Goal: Task Accomplishment & Management: Complete application form

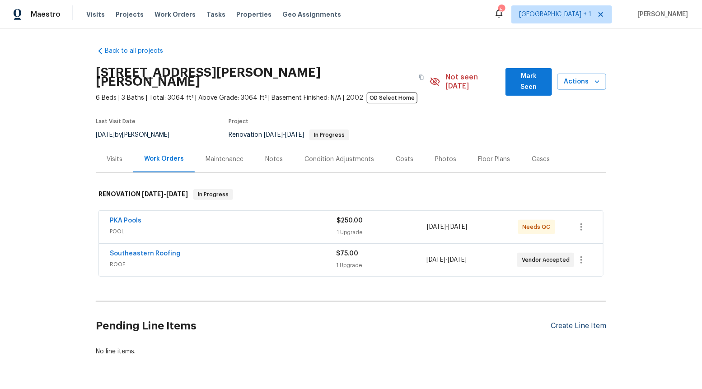
click at [556, 322] on div "Create Line Item" at bounding box center [578, 326] width 56 height 9
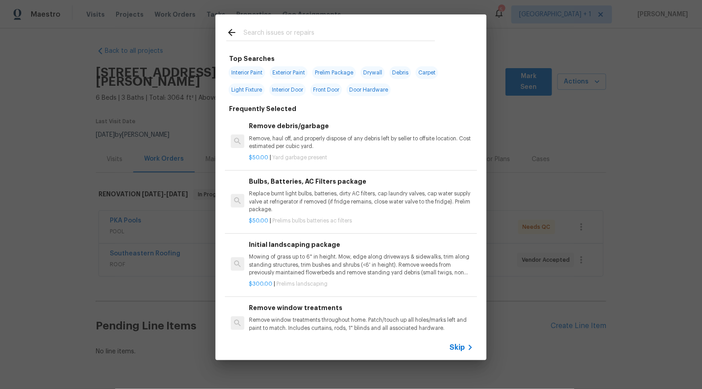
click at [455, 345] on span "Skip" at bounding box center [456, 347] width 15 height 9
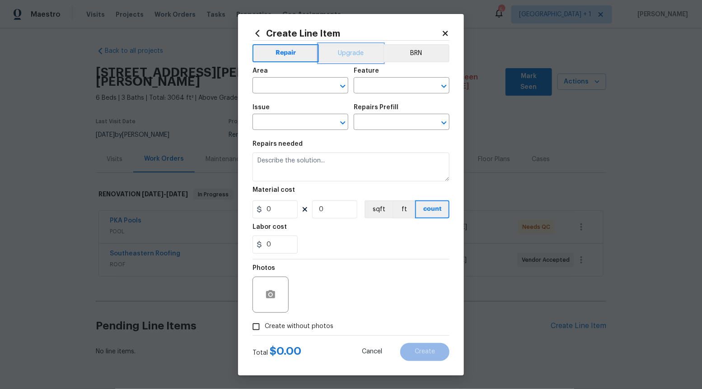
click at [362, 48] on button "Upgrade" at bounding box center [351, 53] width 65 height 18
click at [344, 122] on icon "Open" at bounding box center [342, 122] width 5 height 3
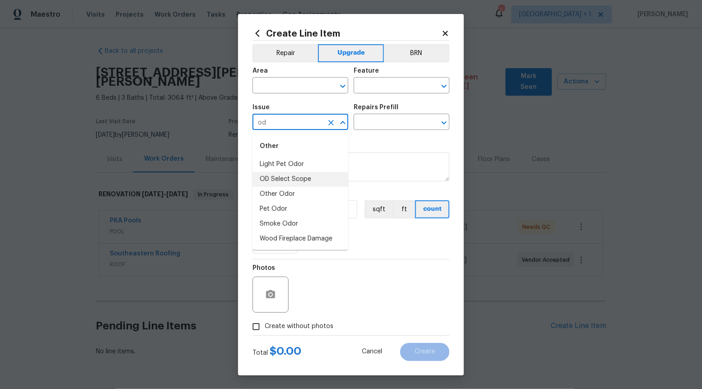
click at [313, 179] on li "OD Select Scope" at bounding box center [300, 179] width 96 height 15
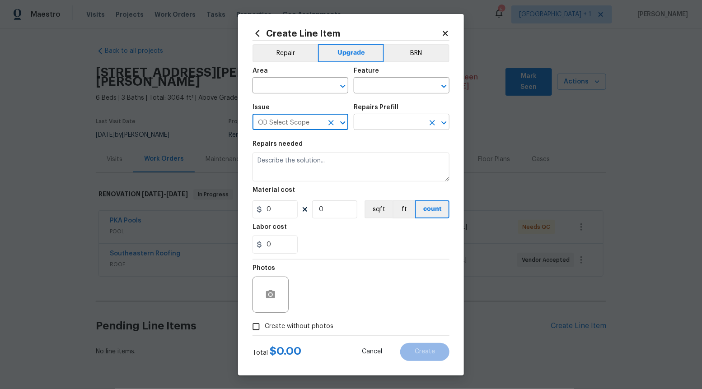
type input "OD Select Scope"
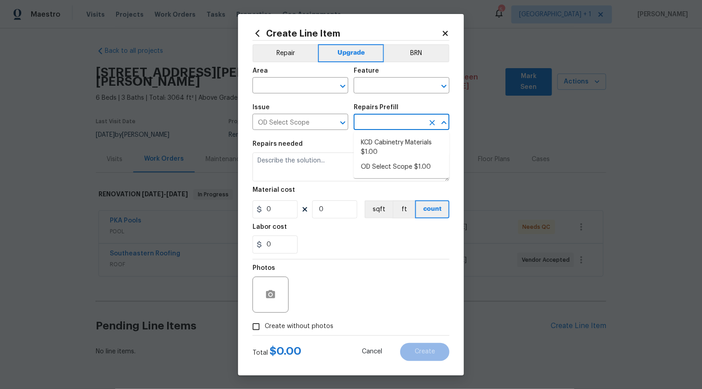
click at [404, 122] on input "text" at bounding box center [388, 123] width 70 height 14
click at [396, 165] on li "OD Select Scope $1.00" at bounding box center [401, 167] width 96 height 15
type input "OD Select Scope $1.00"
type textarea "Refer to the agreed upon scope document for further details."
type input "1"
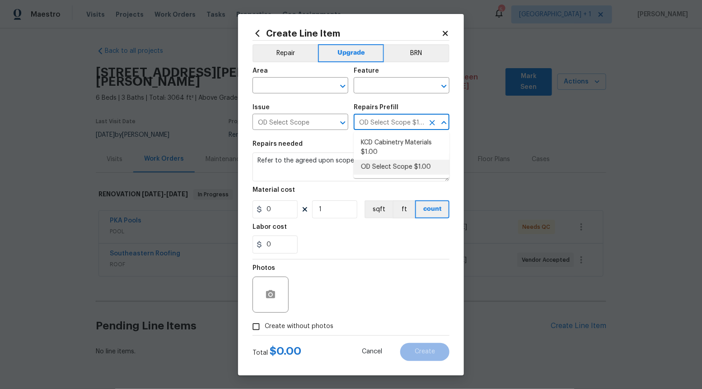
type input "1"
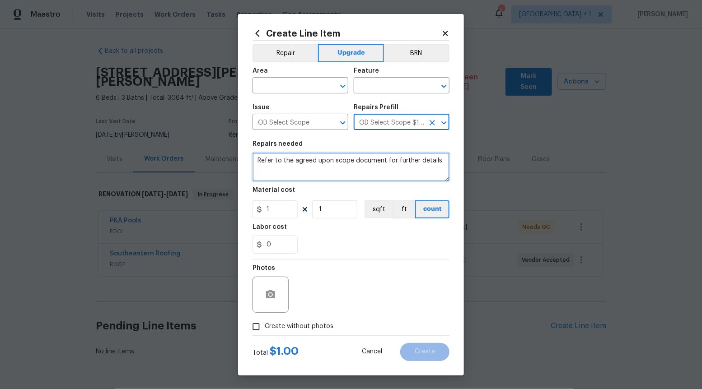
click at [396, 165] on textarea "Refer to the agreed upon scope document for further details." at bounding box center [350, 167] width 197 height 29
paste textarea "Work Order #1 -> Exterior Front -> Doorbell -> Replace doorbell with new"
type textarea "Work Order #1 -> Exterior Front -> Doorbell -> Replace doorbell with new"
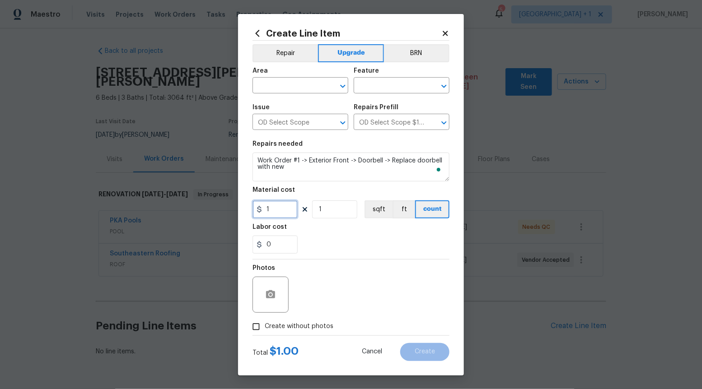
click at [274, 209] on input "1" at bounding box center [274, 209] width 45 height 18
type input "25"
click at [260, 328] on input "Create without photos" at bounding box center [255, 326] width 17 height 17
checkbox input "true"
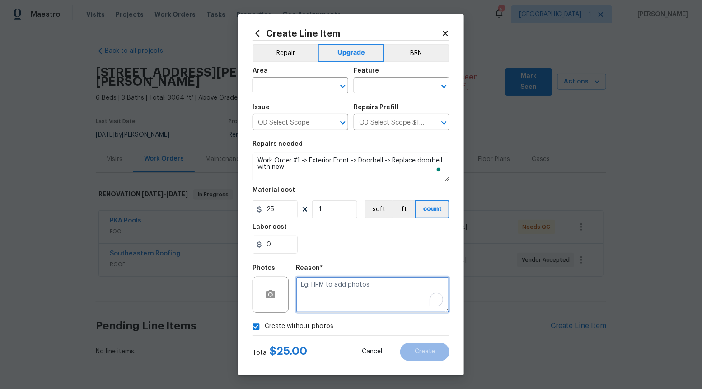
click at [335, 309] on textarea "To enrich screen reader interactions, please activate Accessibility in Grammarl…" at bounding box center [372, 295] width 153 height 36
click at [343, 85] on icon "Open" at bounding box center [342, 86] width 11 height 11
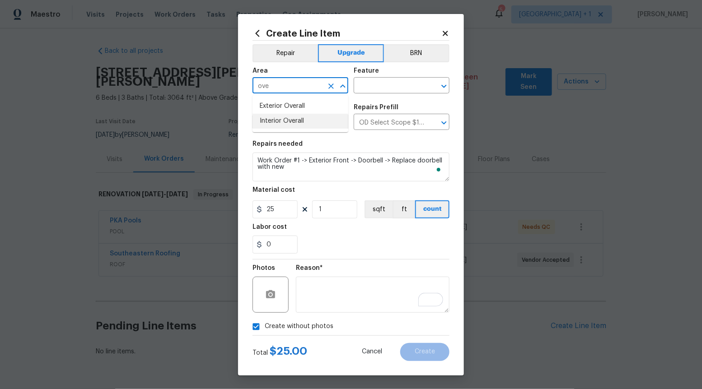
click at [328, 116] on li "Interior Overall" at bounding box center [300, 121] width 96 height 15
type input "Interior Overall"
click at [400, 79] on input "text" at bounding box center [388, 86] width 70 height 14
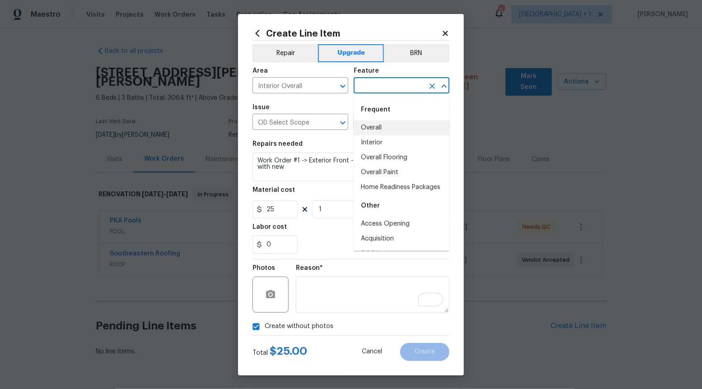
click at [385, 129] on li "Overall" at bounding box center [401, 128] width 96 height 15
type input "Overall"
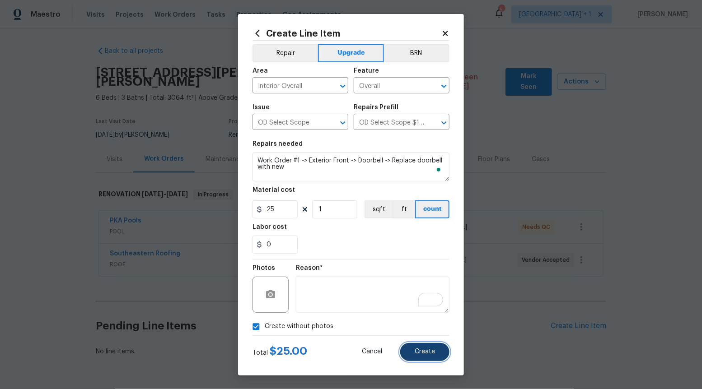
click at [437, 356] on button "Create" at bounding box center [424, 352] width 49 height 18
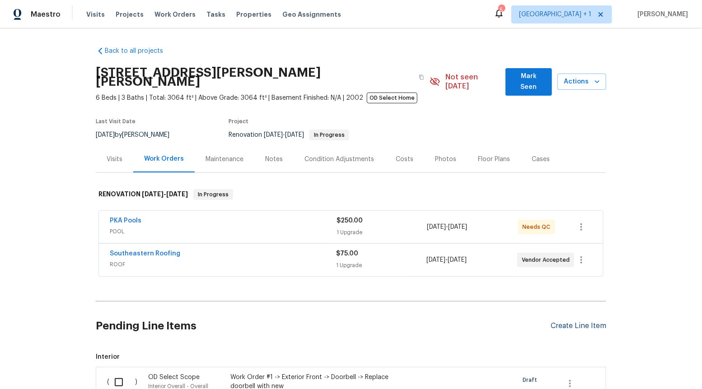
click at [571, 322] on div "Create Line Item" at bounding box center [578, 326] width 56 height 9
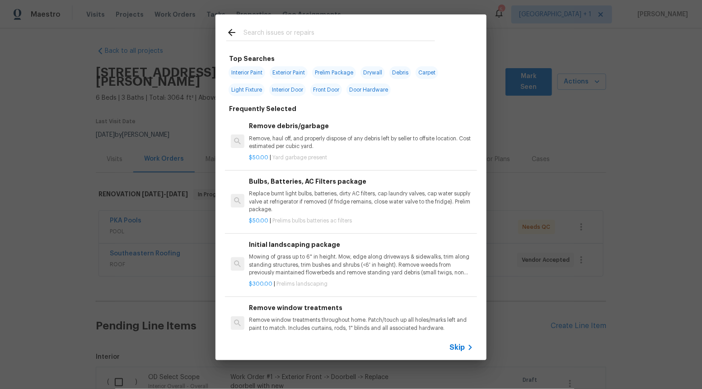
click at [463, 345] on span "Skip" at bounding box center [456, 347] width 15 height 9
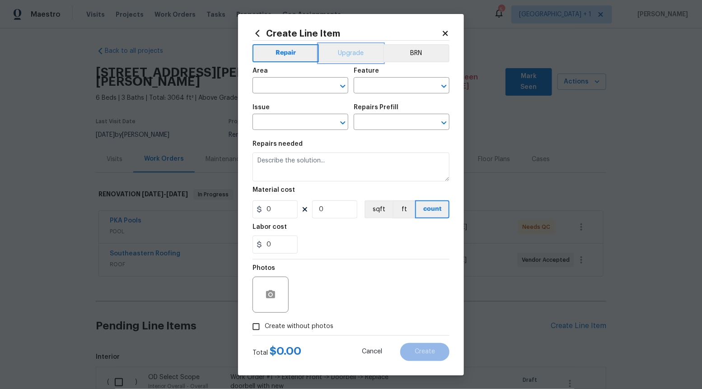
click at [374, 49] on button "Upgrade" at bounding box center [351, 53] width 65 height 18
click at [347, 116] on div at bounding box center [336, 122] width 23 height 13
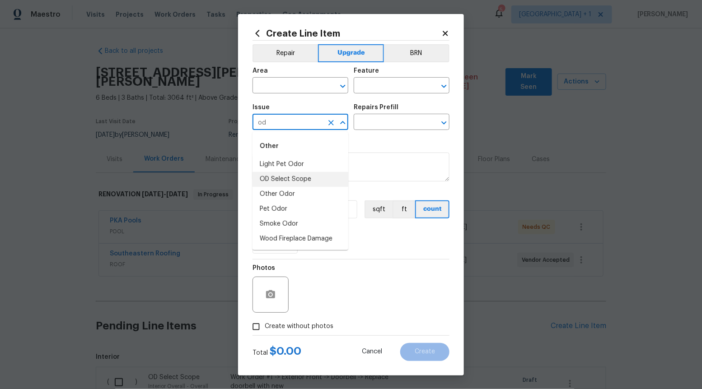
click at [305, 177] on li "OD Select Scope" at bounding box center [300, 179] width 96 height 15
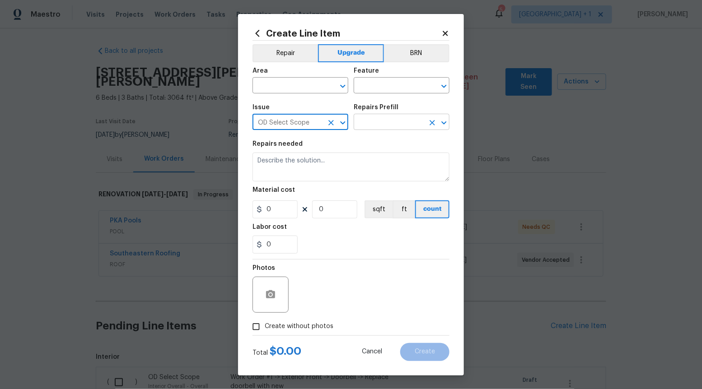
type input "OD Select Scope"
click at [397, 123] on input "text" at bounding box center [388, 123] width 70 height 14
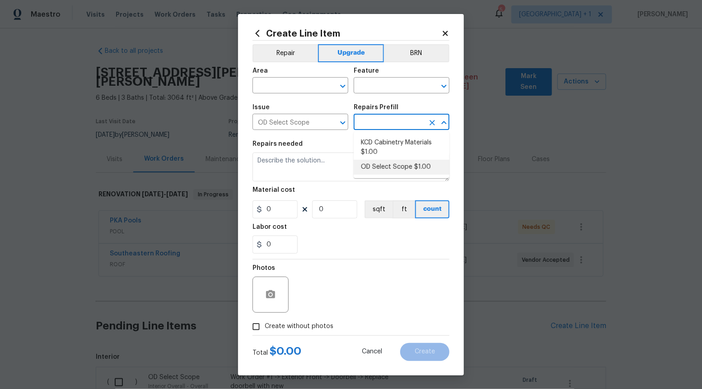
click at [390, 168] on li "OD Select Scope $1.00" at bounding box center [401, 167] width 96 height 15
type input "OD Select Scope $1.00"
type textarea "Refer to the agreed upon scope document for further details."
type input "1"
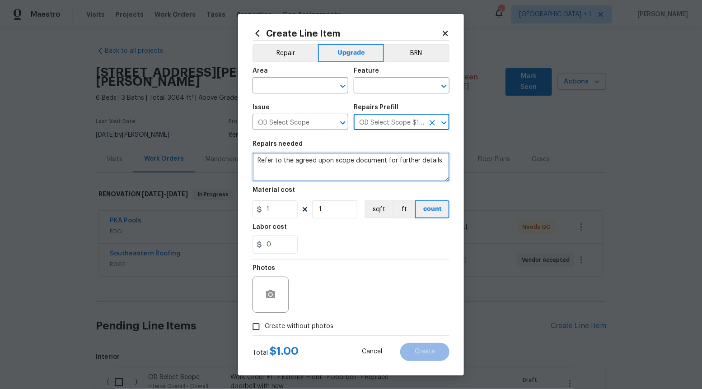
click at [390, 168] on textarea "Refer to the agreed upon scope document for further details." at bounding box center [350, 167] width 197 height 29
paste textarea "Work Order #1 -> Exterior Front -> Front Door -> Peel off liners from glass and…"
type textarea "Work Order #1 -> Exterior Front -> Front Door -> Peel off liners from glass and…"
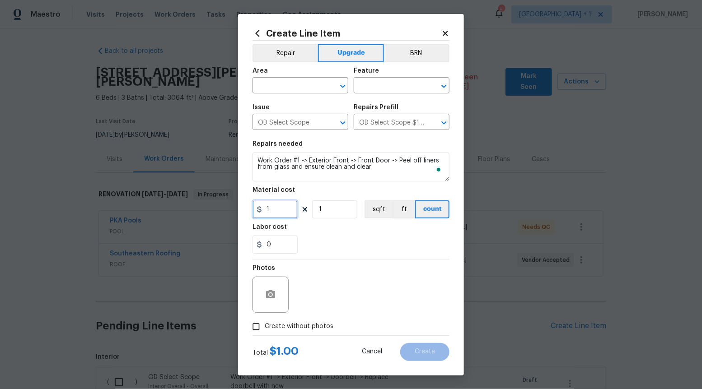
click at [291, 214] on input "1" at bounding box center [274, 209] width 45 height 18
type input "50"
click at [260, 328] on input "Create without photos" at bounding box center [255, 326] width 17 height 17
checkbox input "true"
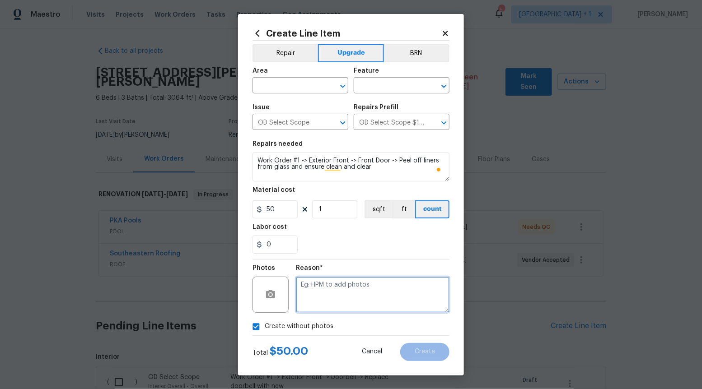
click at [370, 293] on textarea at bounding box center [372, 295] width 153 height 36
click at [344, 88] on icon "Open" at bounding box center [342, 86] width 11 height 11
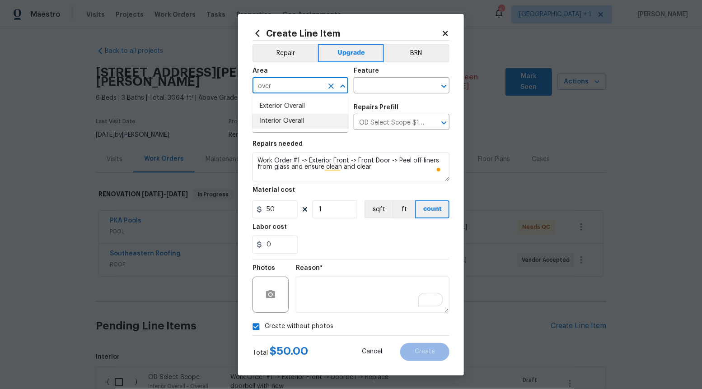
click at [311, 125] on li "Interior Overall" at bounding box center [300, 121] width 96 height 15
type input "Interior Overall"
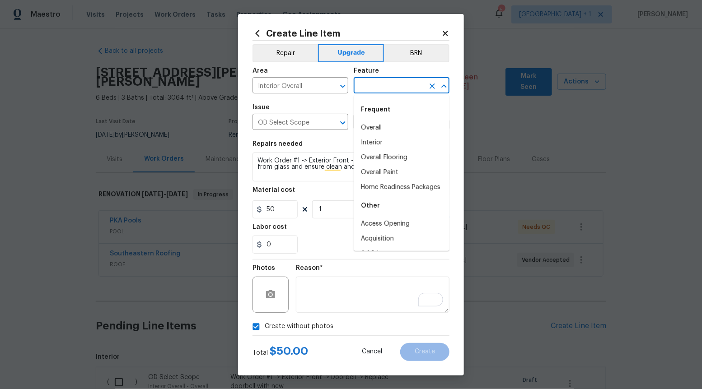
click at [390, 88] on input "text" at bounding box center [388, 86] width 70 height 14
click at [383, 124] on li "Overall" at bounding box center [401, 128] width 96 height 15
type input "Overall"
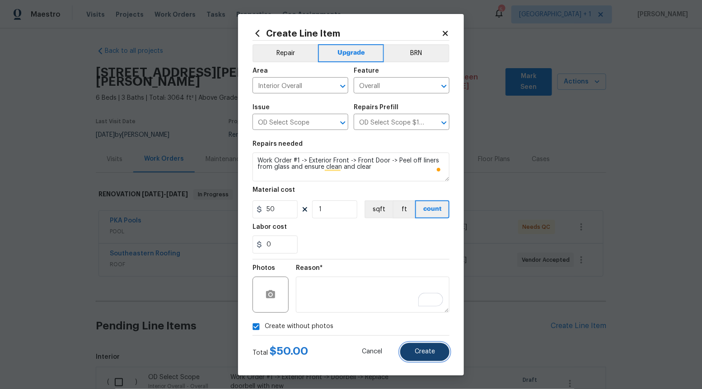
click at [423, 353] on span "Create" at bounding box center [424, 351] width 20 height 7
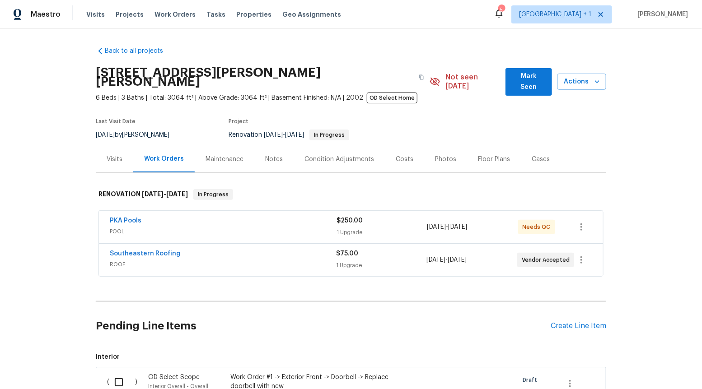
click at [563, 311] on div "Pending Line Items Create Line Item" at bounding box center [351, 326] width 510 height 42
click at [563, 322] on div "Create Line Item" at bounding box center [578, 326] width 56 height 9
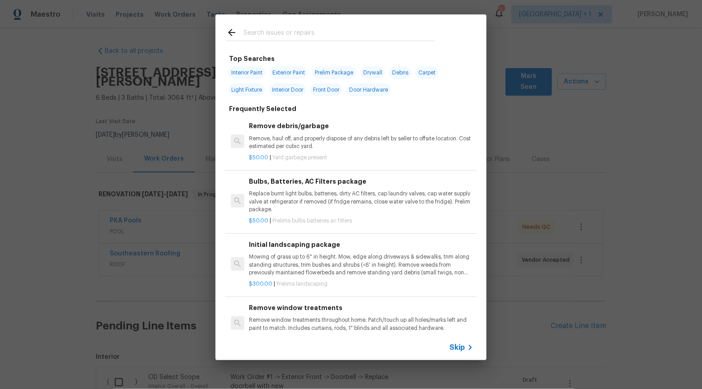
click at [460, 344] on span "Skip" at bounding box center [456, 347] width 15 height 9
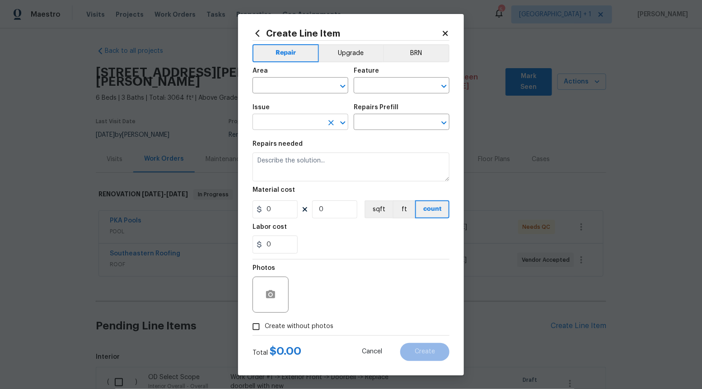
click at [340, 123] on icon "Open" at bounding box center [342, 122] width 11 height 11
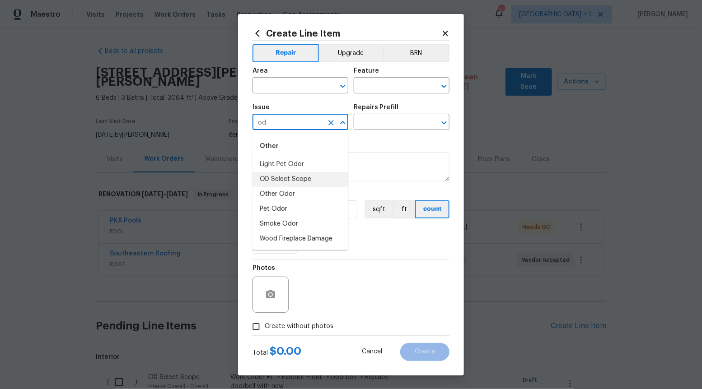
click at [310, 180] on li "OD Select Scope" at bounding box center [300, 179] width 96 height 15
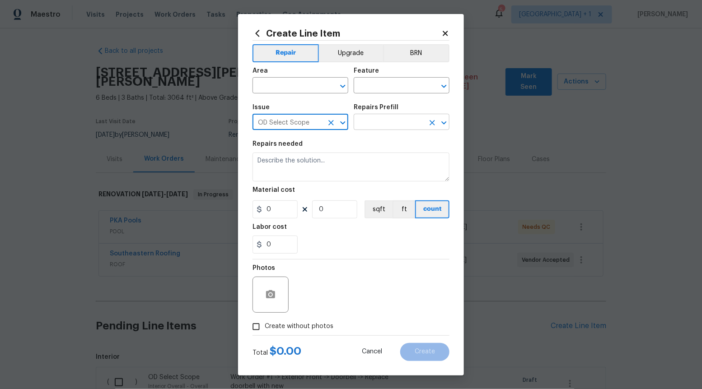
type input "OD Select Scope"
click at [403, 124] on input "text" at bounding box center [388, 123] width 70 height 14
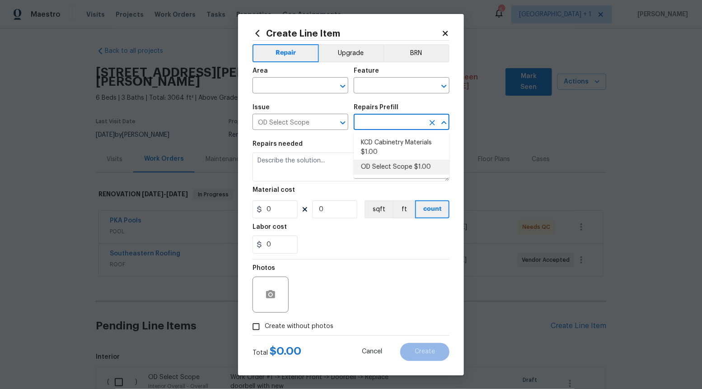
click at [398, 165] on li "OD Select Scope $1.00" at bounding box center [401, 167] width 96 height 15
type input "OD Select Scope $1.00"
type textarea "Refer to the agreed upon scope document for further details."
type input "1"
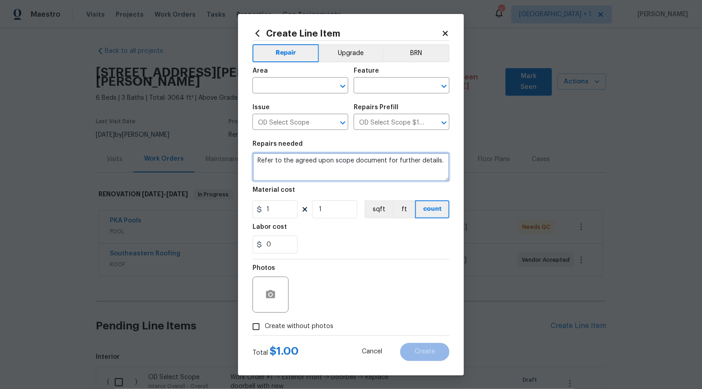
click at [398, 165] on textarea "Refer to the agreed upon scope document for further details." at bounding box center [350, 167] width 197 height 29
paste textarea "Work Order #1 -> Exterior Front -> Front Door -> Repair trim/frame around front…"
type textarea "Work Order #1 -> Exterior Front -> Front Door -> Repair trim/frame around front…"
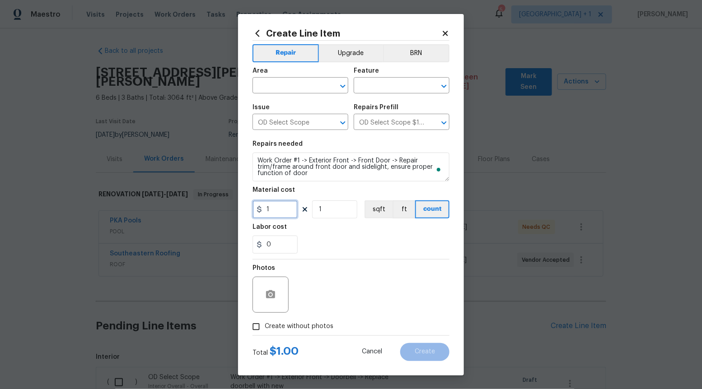
click at [281, 205] on input "1" at bounding box center [274, 209] width 45 height 18
type input "90"
click at [249, 336] on div "Create Line Item Repair Upgrade BRN Area ​ Feature ​ Issue OD Select Scope ​ Re…" at bounding box center [351, 195] width 226 height 362
click at [324, 297] on div "Photos" at bounding box center [350, 289] width 197 height 59
click at [323, 297] on div "Photos" at bounding box center [350, 289] width 197 height 59
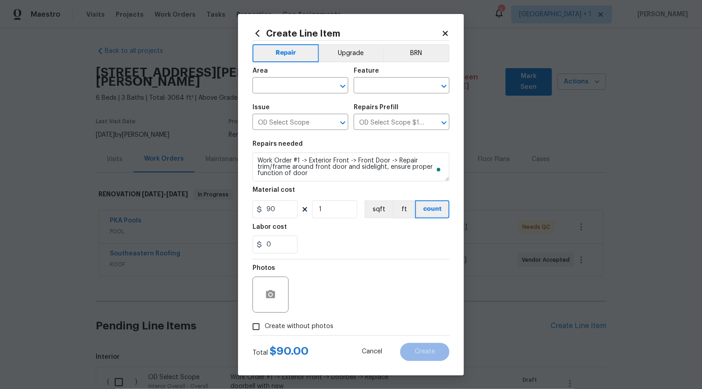
click at [254, 328] on input "Create without photos" at bounding box center [255, 326] width 17 height 17
checkbox input "true"
click at [344, 309] on textarea at bounding box center [372, 295] width 153 height 36
click at [344, 84] on icon "Open" at bounding box center [342, 86] width 11 height 11
click at [311, 122] on li "Interior Overall" at bounding box center [300, 121] width 96 height 15
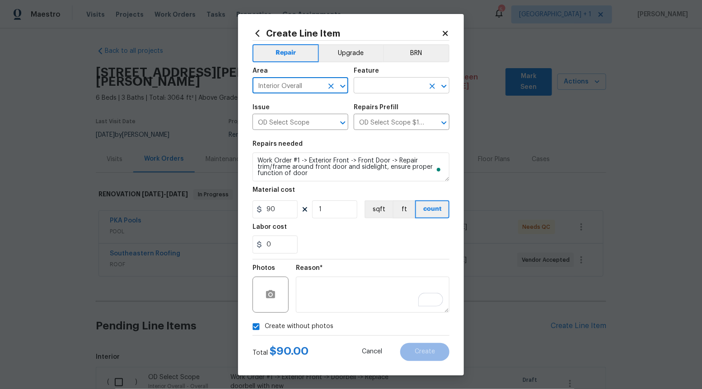
type input "Interior Overall"
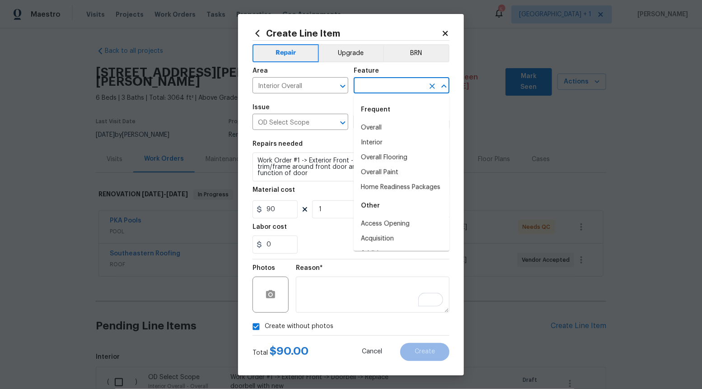
click at [391, 82] on input "text" at bounding box center [388, 86] width 70 height 14
click at [381, 128] on li "Overall" at bounding box center [401, 128] width 96 height 15
type input "Overall"
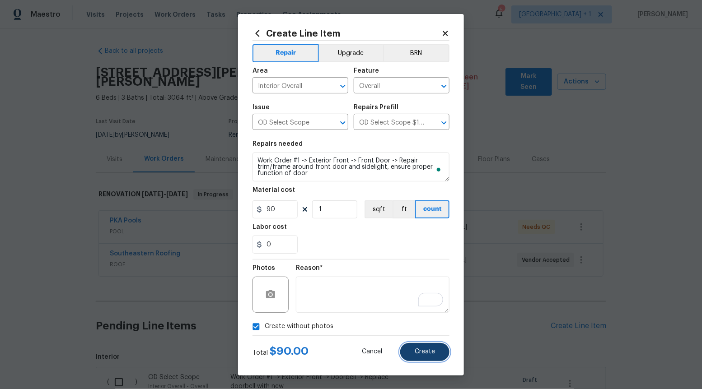
click at [412, 351] on button "Create" at bounding box center [424, 352] width 49 height 18
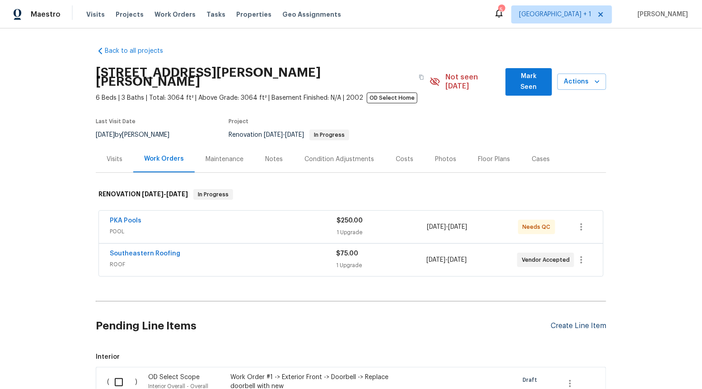
click at [565, 322] on div "Create Line Item" at bounding box center [578, 326] width 56 height 9
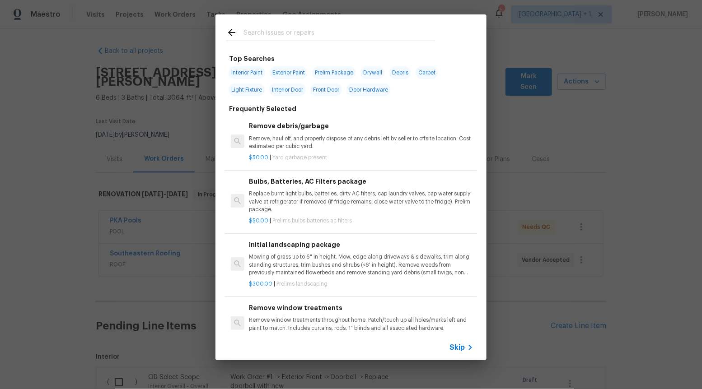
click at [455, 350] on span "Skip" at bounding box center [456, 347] width 15 height 9
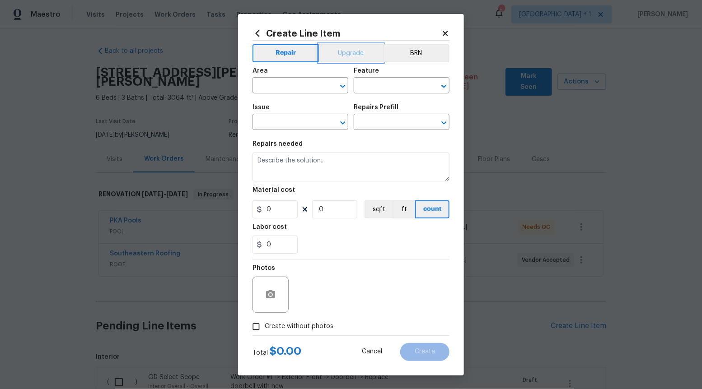
click at [376, 46] on button "Upgrade" at bounding box center [351, 53] width 65 height 18
click at [345, 120] on icon "Open" at bounding box center [342, 122] width 11 height 11
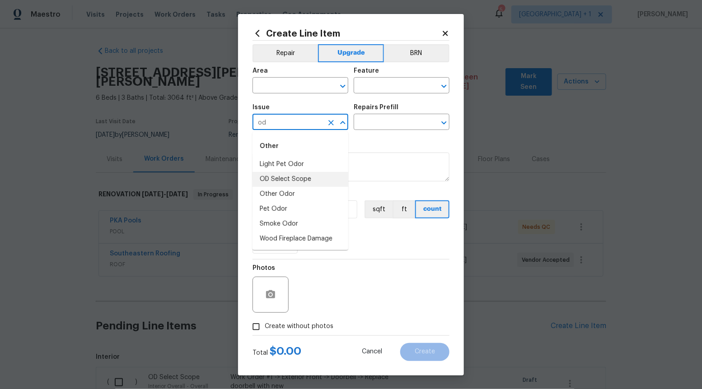
click at [321, 181] on li "OD Select Scope" at bounding box center [300, 179] width 96 height 15
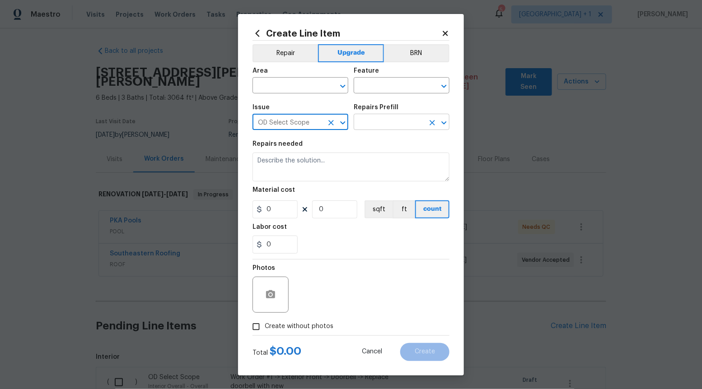
type input "OD Select Scope"
click at [403, 125] on input "text" at bounding box center [388, 123] width 70 height 14
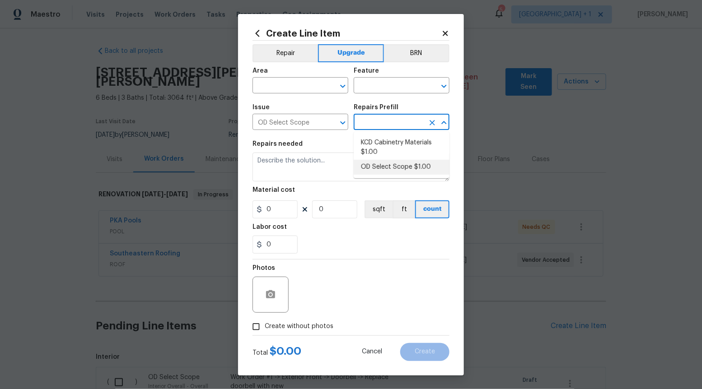
click at [392, 165] on li "OD Select Scope $1.00" at bounding box center [401, 167] width 96 height 15
type input "OD Select Scope $1.00"
type textarea "Refer to the agreed upon scope document for further details."
type input "1"
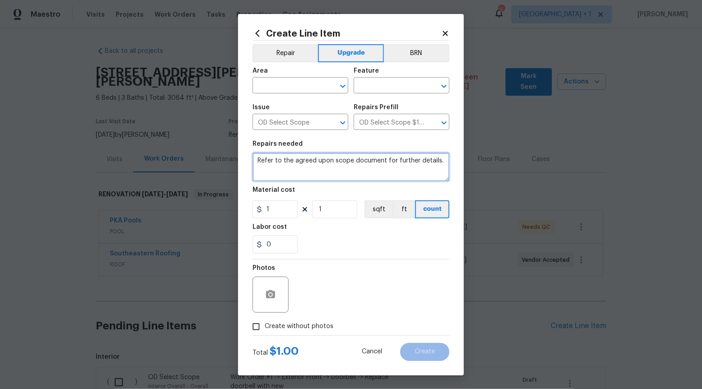
click at [392, 165] on textarea "Refer to the agreed upon scope document for further details." at bounding box center [350, 167] width 197 height 29
paste textarea "Work Order #1 -> Exterior Front -> Door Hardware -> Replace front door handlese…"
type textarea "Work Order #1 -> Exterior Front -> Door Hardware -> Replace front door handlese…"
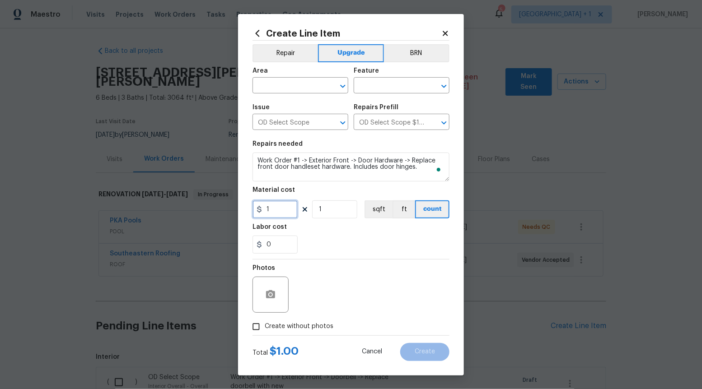
click at [283, 217] on input "1" at bounding box center [274, 209] width 45 height 18
type input "225"
click at [265, 322] on span "Create without photos" at bounding box center [299, 326] width 69 height 9
click at [265, 322] on input "Create without photos" at bounding box center [255, 326] width 17 height 17
checkbox input "true"
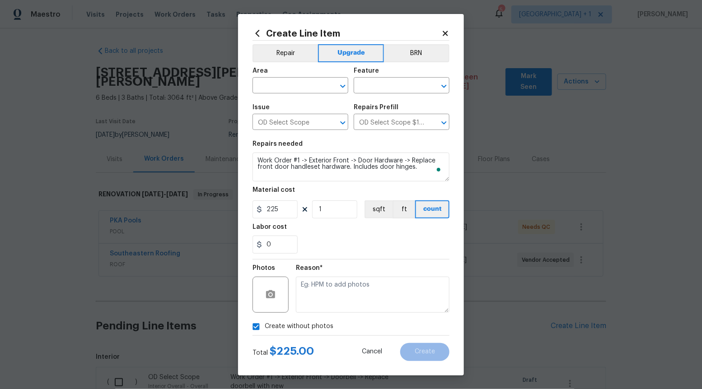
click at [306, 317] on div "Reason*" at bounding box center [372, 289] width 153 height 59
click at [316, 305] on textarea "To enrich screen reader interactions, please activate Accessibility in Grammarl…" at bounding box center [372, 295] width 153 height 36
click at [340, 90] on icon "Open" at bounding box center [342, 86] width 11 height 11
click at [321, 121] on li "Interior Overall" at bounding box center [300, 121] width 96 height 15
type input "Interior Overall"
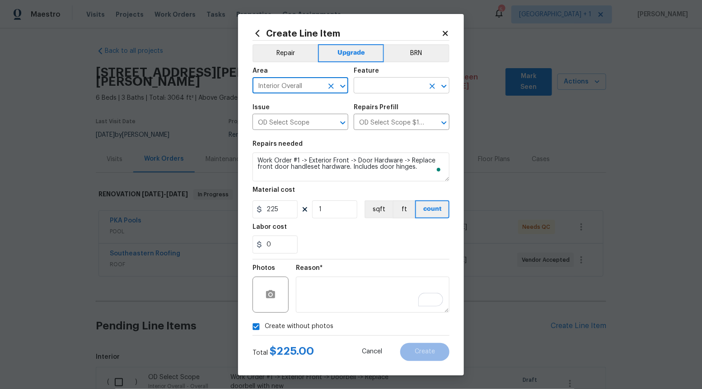
click at [391, 89] on input "text" at bounding box center [388, 86] width 70 height 14
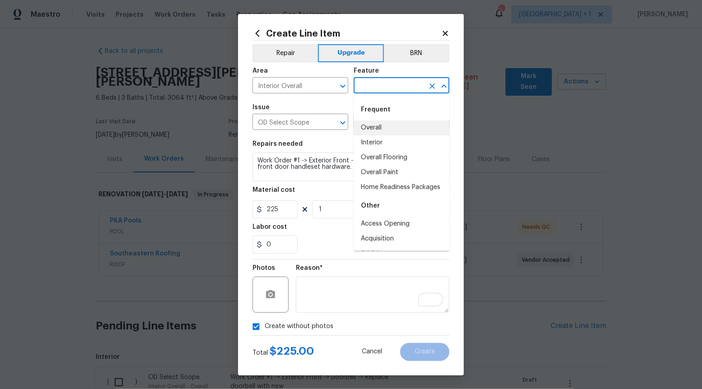
click at [383, 126] on li "Overall" at bounding box center [401, 128] width 96 height 15
type input "Overall"
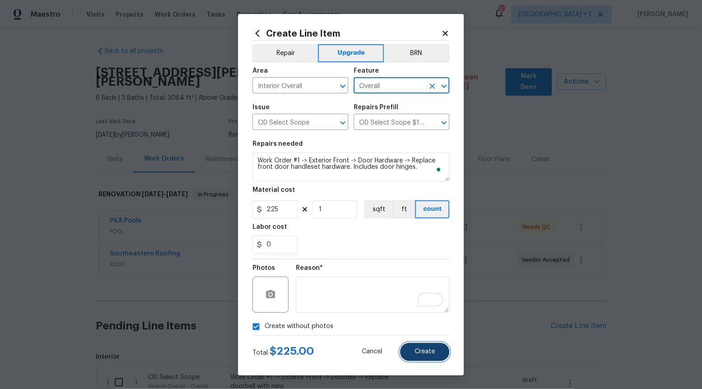
click at [428, 352] on span "Create" at bounding box center [424, 351] width 20 height 7
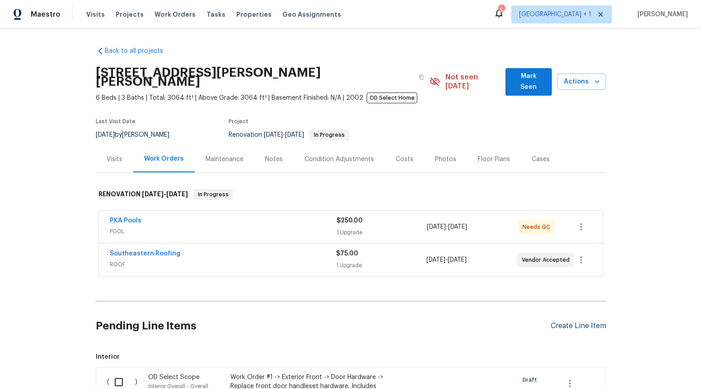
click at [583, 322] on div "Create Line Item" at bounding box center [578, 326] width 56 height 9
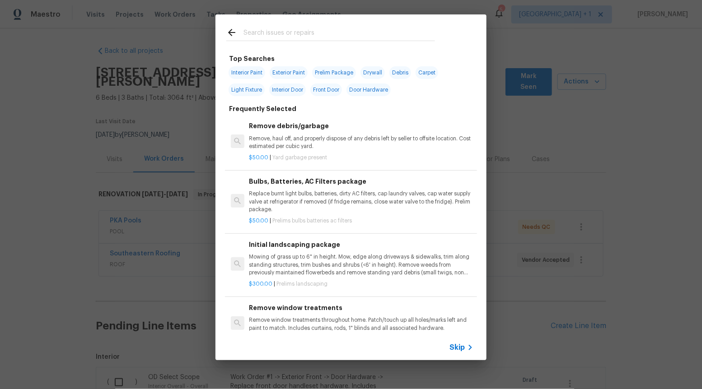
click at [459, 339] on div "Skip" at bounding box center [350, 347] width 271 height 25
click at [457, 345] on span "Skip" at bounding box center [456, 347] width 15 height 9
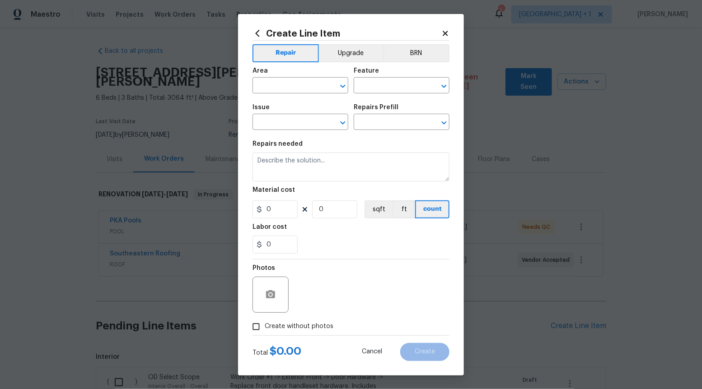
click at [336, 41] on div "Repair Upgrade BRN Area ​ Feature ​ Issue ​ Repairs Prefill ​ Repairs needed Ma…" at bounding box center [350, 188] width 197 height 295
click at [338, 50] on button "Upgrade" at bounding box center [351, 53] width 65 height 18
click at [344, 116] on div "​" at bounding box center [300, 123] width 96 height 14
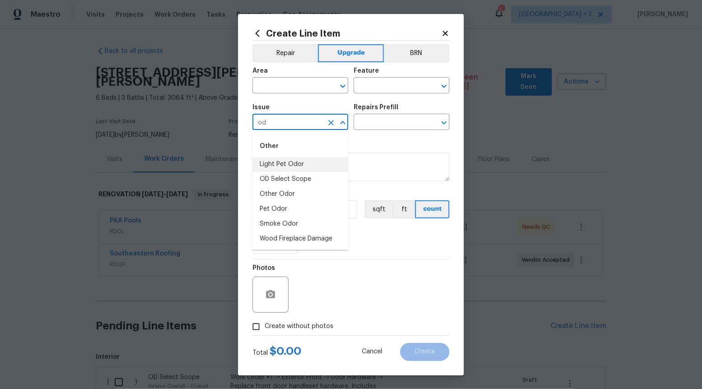
click at [320, 171] on li "Light Pet Odor" at bounding box center [300, 164] width 96 height 15
type input "Light Pet Odor"
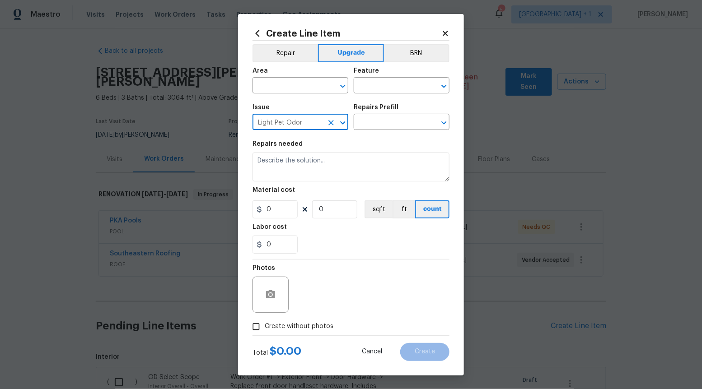
click at [339, 118] on icon "Open" at bounding box center [342, 122] width 11 height 11
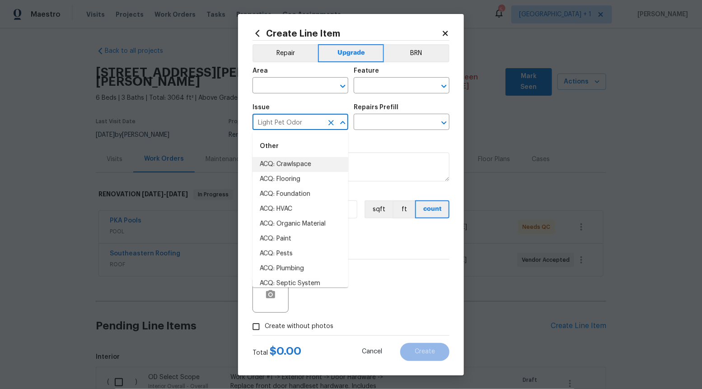
click at [329, 121] on icon "Clear" at bounding box center [330, 122] width 9 height 9
click at [296, 178] on li "OD Select Scope" at bounding box center [300, 179] width 96 height 15
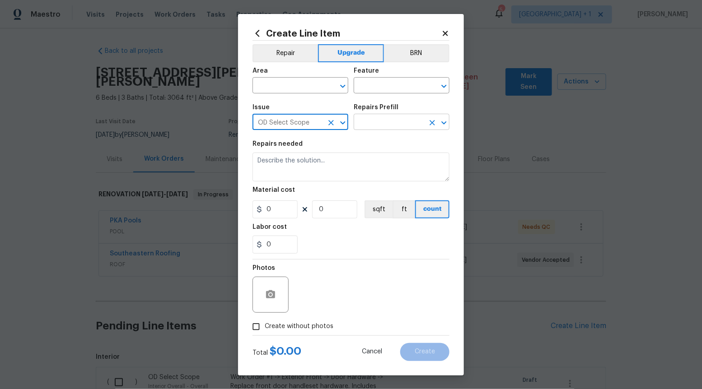
type input "OD Select Scope"
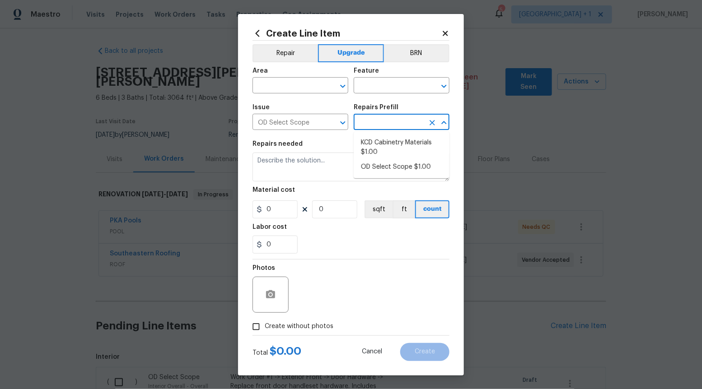
click at [373, 117] on input "text" at bounding box center [388, 123] width 70 height 14
click at [373, 168] on li "OD Select Scope $1.00" at bounding box center [401, 167] width 96 height 15
type input "OD Select Scope $1.00"
type textarea "Refer to the agreed upon scope document for further details."
type input "1"
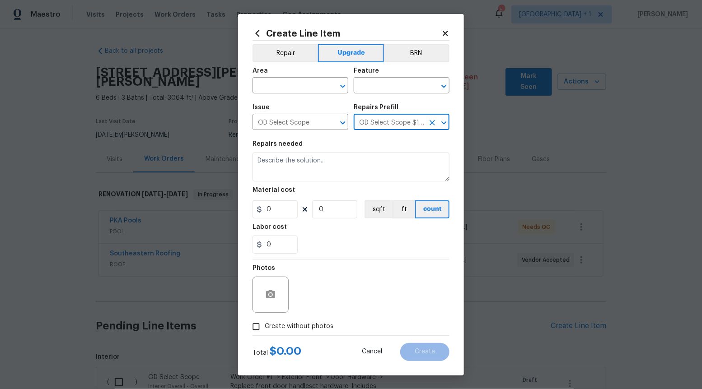
type input "1"
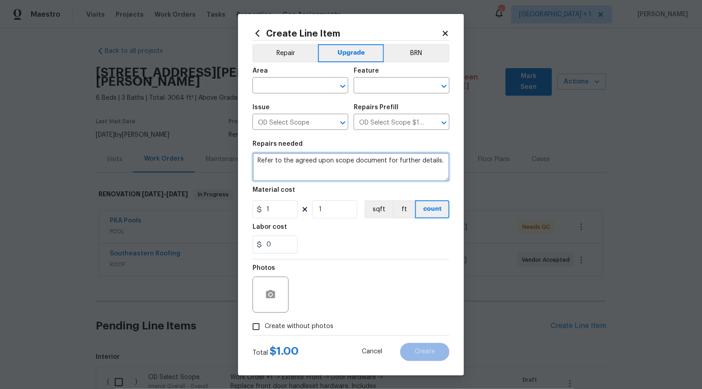
click at [373, 168] on textarea "Refer to the agreed upon scope document for further details." at bounding box center [350, 167] width 197 height 29
paste textarea "Work Order #1 -> Exterior Front -> House Numbers -> Remove any existing house n…"
type textarea "Work Order #1 -> Exterior Front -> House Numbers -> Remove any existing house n…"
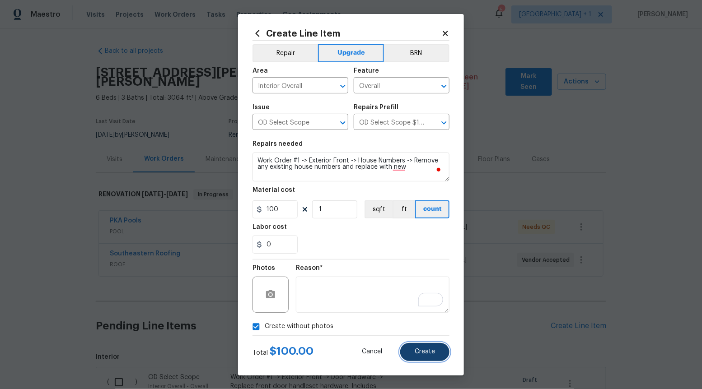
click at [424, 355] on span "Create" at bounding box center [424, 351] width 20 height 7
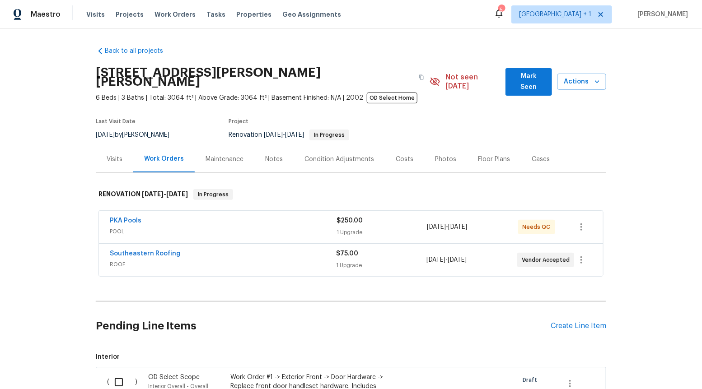
click at [559, 322] on div "Pending Line Items Create Line Item" at bounding box center [351, 326] width 510 height 42
click at [569, 322] on div "Create Line Item" at bounding box center [578, 326] width 56 height 9
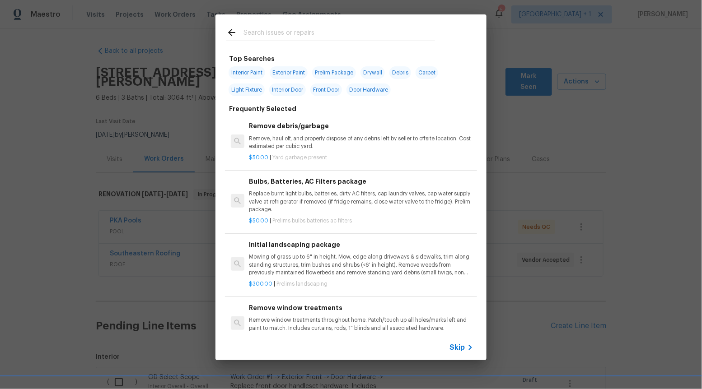
click at [459, 346] on span "Skip" at bounding box center [456, 347] width 15 height 9
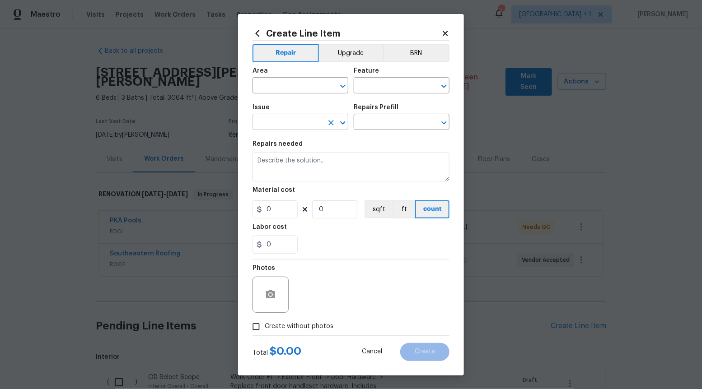
click at [342, 121] on icon "Open" at bounding box center [342, 122] width 11 height 11
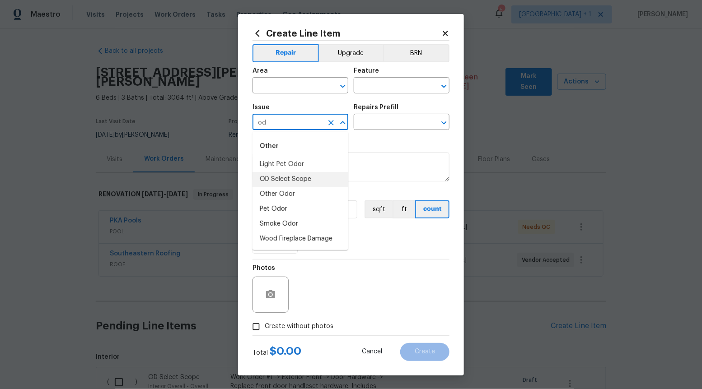
click at [319, 178] on li "OD Select Scope" at bounding box center [300, 179] width 96 height 15
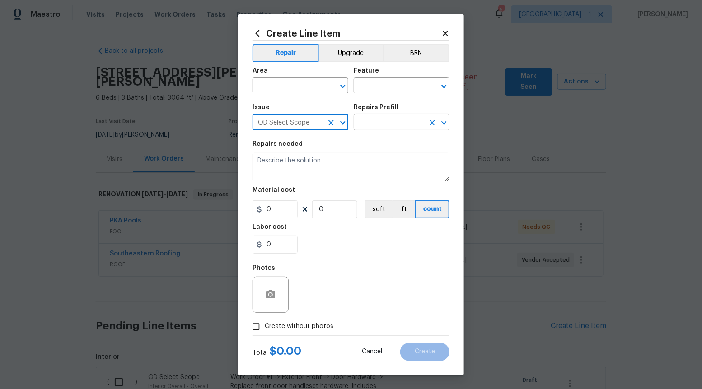
type input "OD Select Scope"
click at [385, 121] on input "text" at bounding box center [388, 123] width 70 height 14
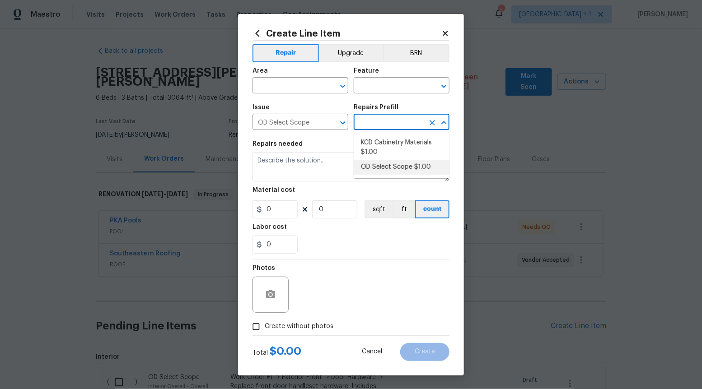
click at [381, 164] on li "OD Select Scope $1.00" at bounding box center [401, 167] width 96 height 15
type input "OD Select Scope $1.00"
type textarea "Refer to the agreed upon scope document for further details."
type input "1"
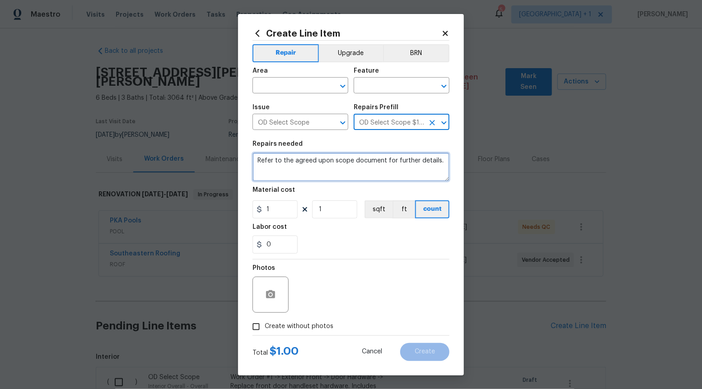
click at [381, 164] on textarea "Refer to the agreed upon scope document for further details." at bounding box center [350, 167] width 197 height 29
paste textarea "Work Order #1 -> Exterior Front -> Hardscape -> Sinking section - lift/float to…"
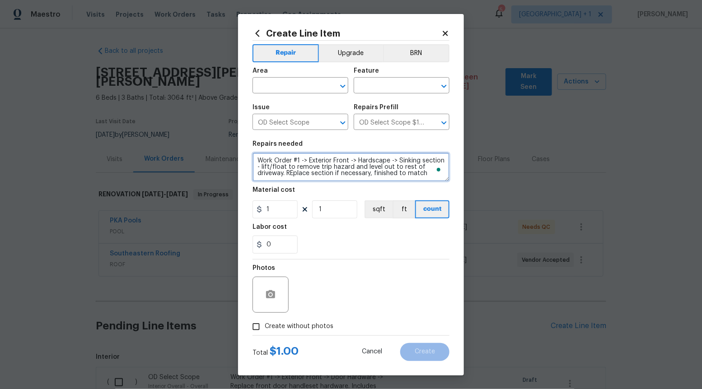
type textarea "Work Order #1 -> Exterior Front -> Hardscape -> Sinking section - lift/float to…"
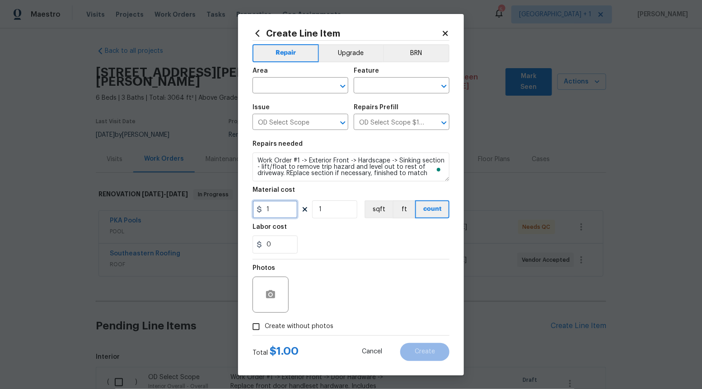
click at [283, 214] on input "1" at bounding box center [274, 209] width 45 height 18
type input "1300"
click at [254, 330] on input "Create without photos" at bounding box center [255, 326] width 17 height 17
checkbox input "true"
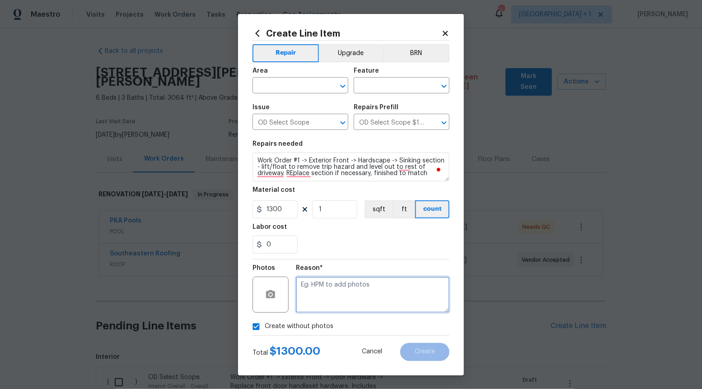
click at [312, 309] on textarea at bounding box center [372, 295] width 153 height 36
click at [340, 84] on icon "Open" at bounding box center [342, 86] width 11 height 11
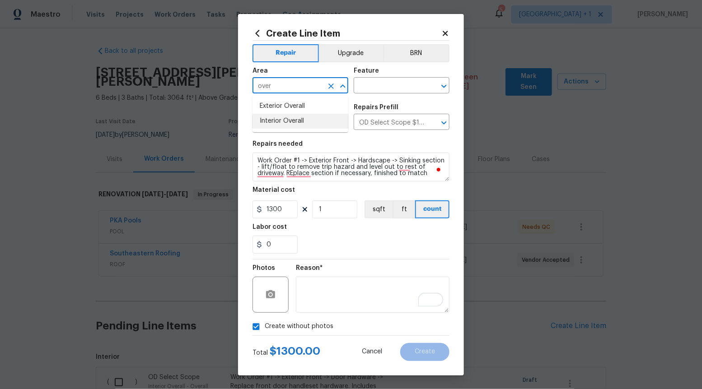
click at [312, 124] on li "Interior Overall" at bounding box center [300, 121] width 96 height 15
type input "Interior Overall"
click at [382, 91] on input "text" at bounding box center [388, 86] width 70 height 14
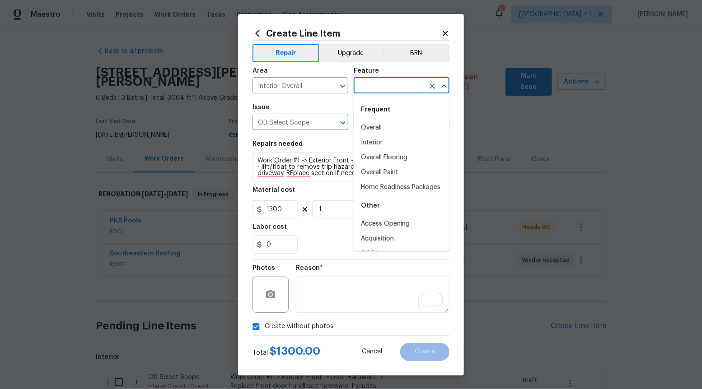
click at [381, 117] on div "Frequent" at bounding box center [401, 110] width 96 height 22
click at [381, 130] on li "Overall" at bounding box center [401, 128] width 96 height 15
type input "Overall"
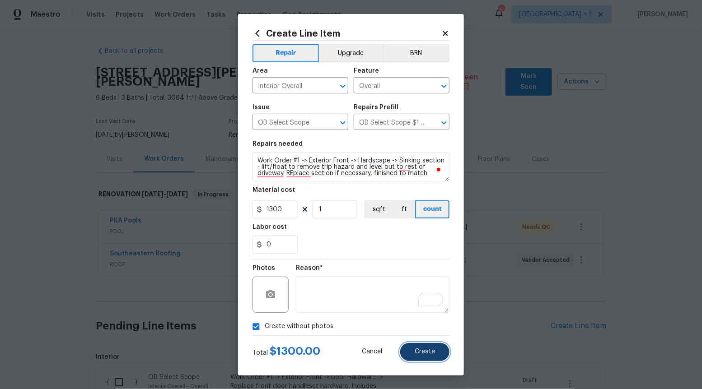
click at [420, 359] on button "Create" at bounding box center [424, 352] width 49 height 18
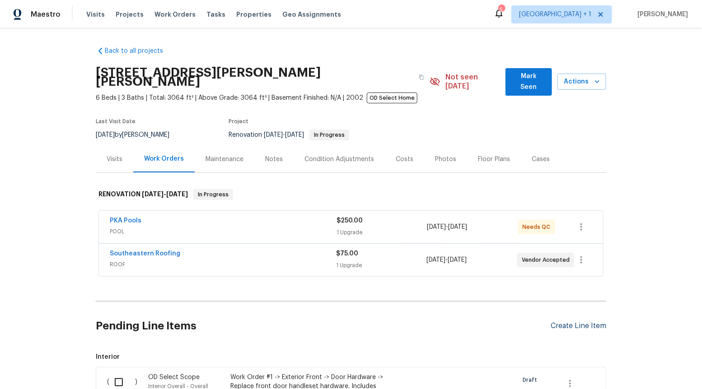
click at [589, 322] on div "Create Line Item" at bounding box center [578, 326] width 56 height 9
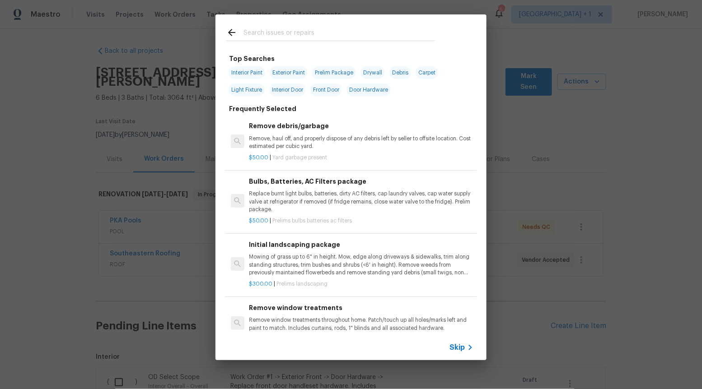
click at [465, 346] on icon at bounding box center [470, 347] width 11 height 11
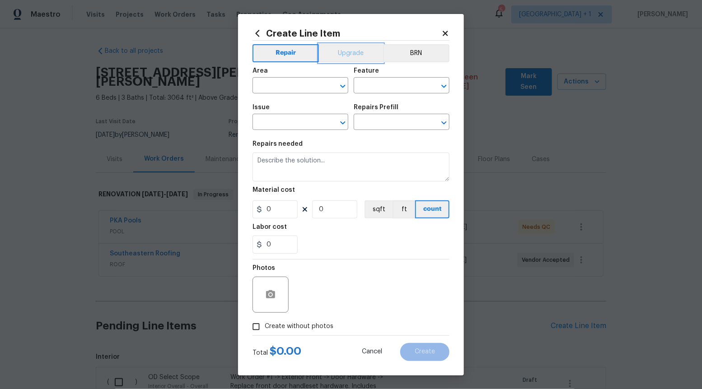
click at [341, 58] on button "Upgrade" at bounding box center [351, 53] width 65 height 18
click at [339, 125] on icon "Open" at bounding box center [342, 122] width 11 height 11
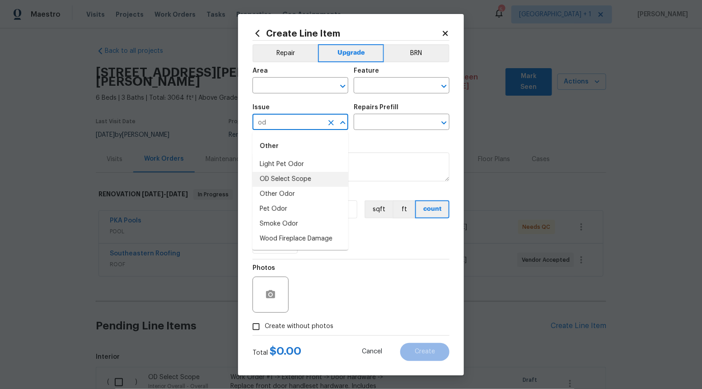
click at [321, 177] on li "OD Select Scope" at bounding box center [300, 179] width 96 height 15
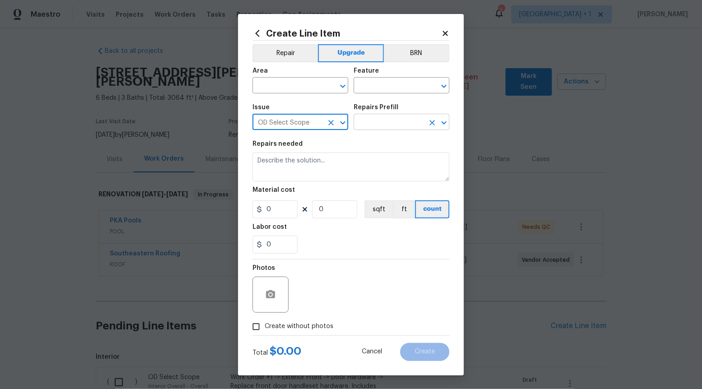
type input "OD Select Scope"
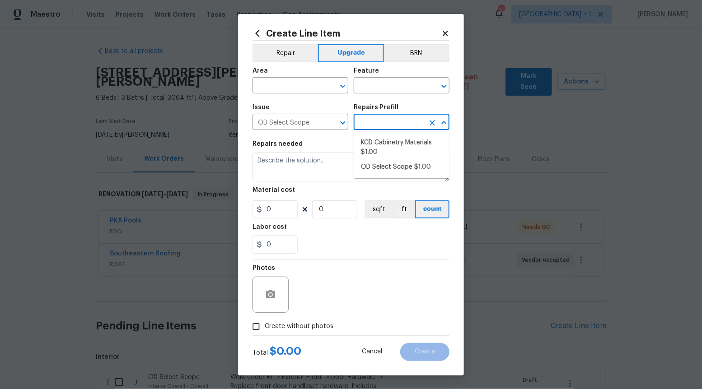
click at [383, 125] on input "text" at bounding box center [388, 123] width 70 height 14
click at [381, 170] on li "OD Select Scope $1.00" at bounding box center [401, 167] width 96 height 15
type input "OD Select Scope $1.00"
type textarea "Refer to the agreed upon scope document for further details."
type input "1"
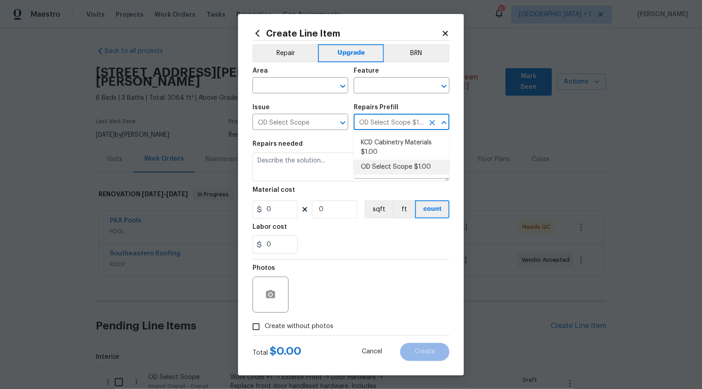
type input "1"
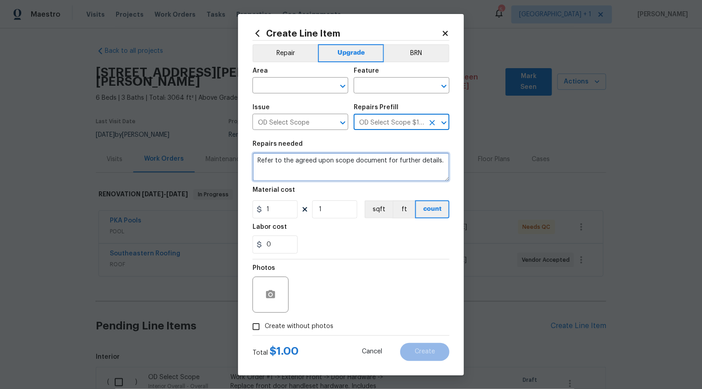
click at [381, 170] on textarea "Refer to the agreed upon scope document for further details." at bounding box center [350, 167] width 197 height 29
paste textarea "Work Order #1 -> Exterior Front -> Lighting -> Install exterior wall sconce"
type textarea "Work Order #1 -> Exterior Front -> Lighting -> Install exterior wall sconce"
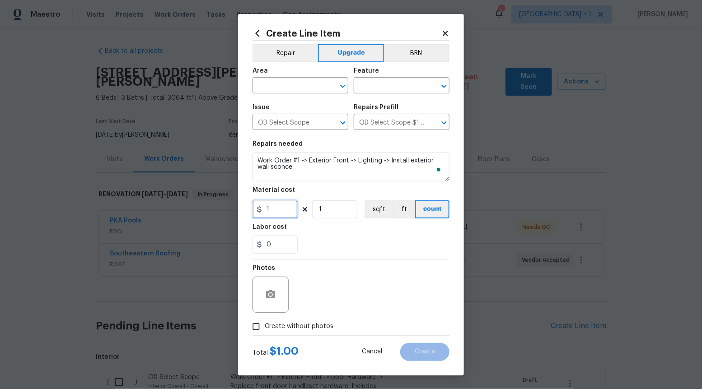
click at [285, 209] on input "1" at bounding box center [274, 209] width 45 height 18
type input "270"
click at [257, 329] on input "Create without photos" at bounding box center [255, 326] width 17 height 17
checkbox input "true"
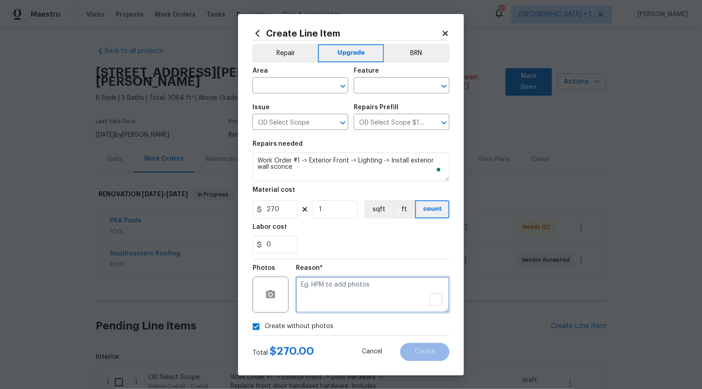
click at [328, 293] on textarea "To enrich screen reader interactions, please activate Accessibility in Grammarl…" at bounding box center [372, 295] width 153 height 36
click at [340, 86] on icon "Open" at bounding box center [342, 86] width 11 height 11
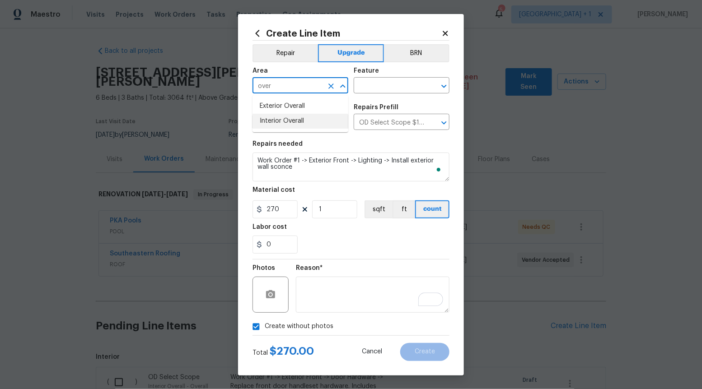
click at [301, 124] on li "Interior Overall" at bounding box center [300, 121] width 96 height 15
type input "Interior Overall"
click at [375, 87] on input "text" at bounding box center [388, 86] width 70 height 14
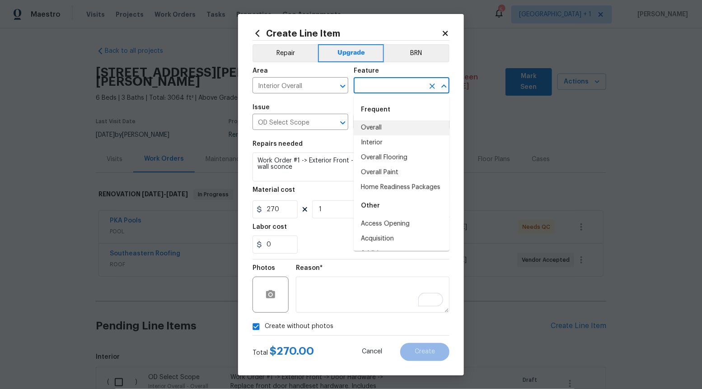
click at [375, 130] on li "Overall" at bounding box center [401, 128] width 96 height 15
type input "Overall"
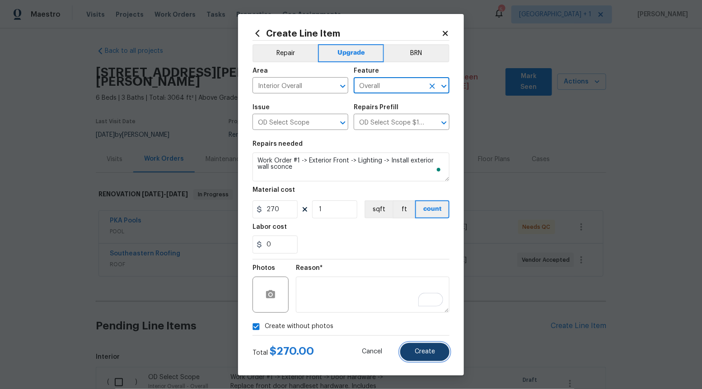
click at [429, 350] on span "Create" at bounding box center [424, 351] width 20 height 7
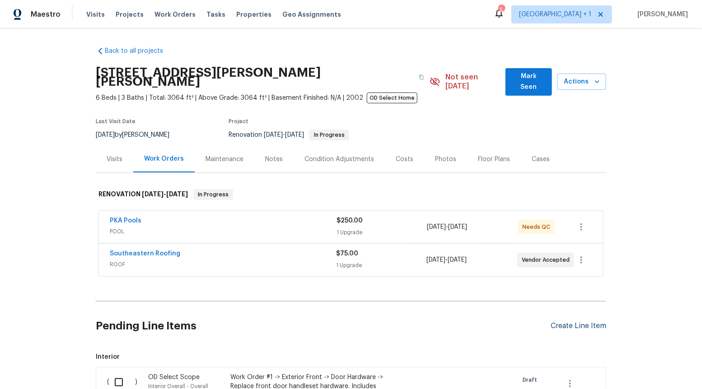
click at [562, 322] on div "Create Line Item" at bounding box center [578, 326] width 56 height 9
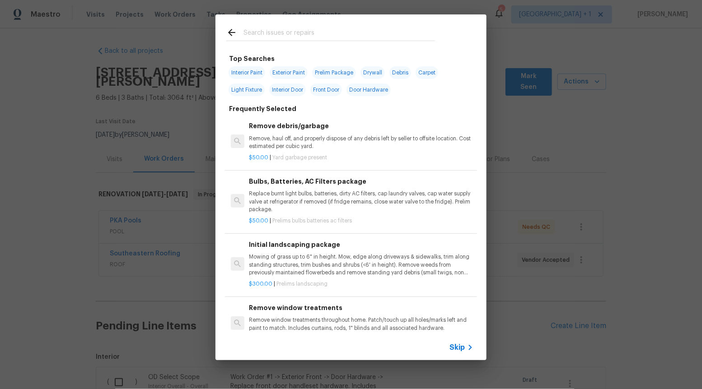
click at [459, 344] on span "Skip" at bounding box center [456, 347] width 15 height 9
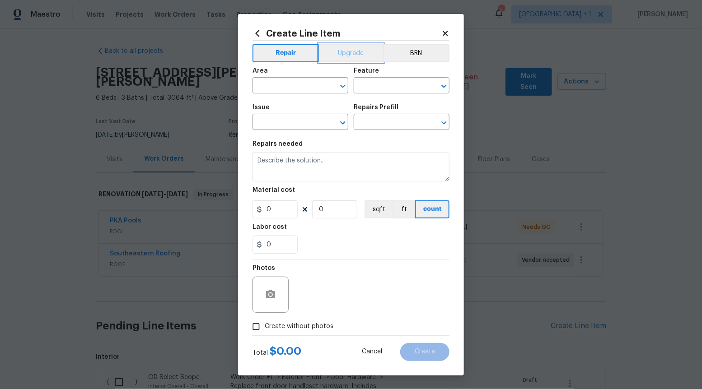
click at [361, 49] on button "Upgrade" at bounding box center [351, 53] width 65 height 18
click at [348, 115] on div "Issue" at bounding box center [300, 110] width 96 height 12
click at [340, 120] on icon "Open" at bounding box center [342, 122] width 11 height 11
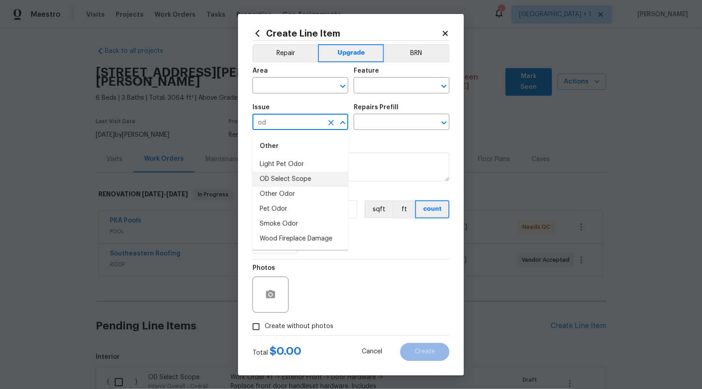
click at [315, 176] on li "OD Select Scope" at bounding box center [300, 179] width 96 height 15
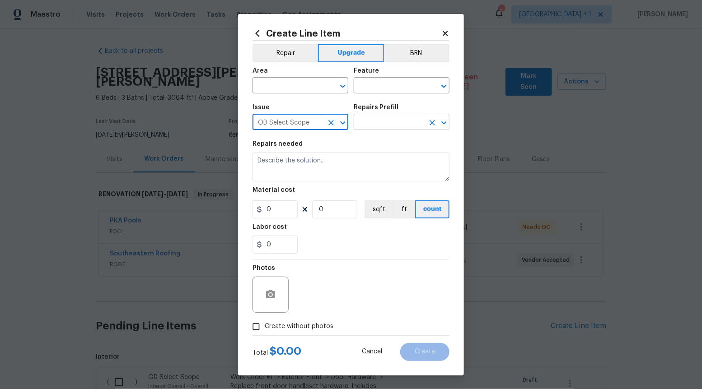
type input "OD Select Scope"
click at [378, 123] on input "text" at bounding box center [388, 123] width 70 height 14
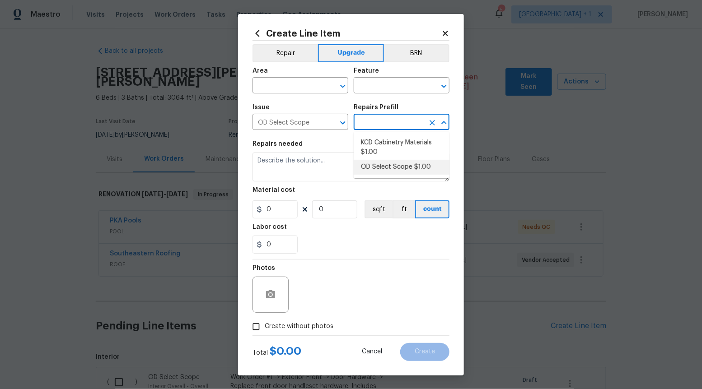
click at [382, 172] on li "OD Select Scope $1.00" at bounding box center [401, 167] width 96 height 15
type input "OD Select Scope $1.00"
type textarea "Refer to the agreed upon scope document for further details."
type input "1"
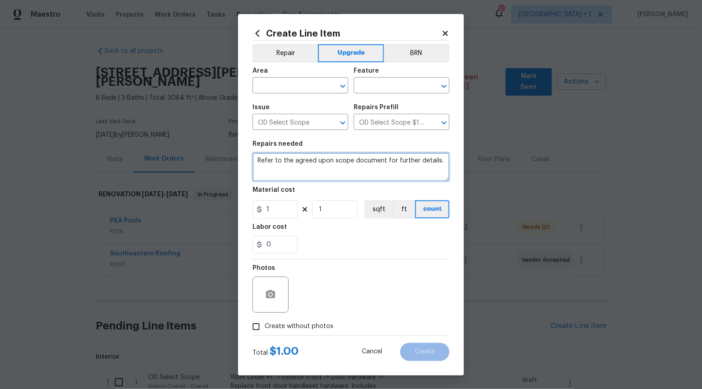
click at [382, 172] on textarea "Refer to the agreed upon scope document for further details." at bounding box center [350, 167] width 197 height 29
paste textarea "Work Order #1 -> Exterior Front -> Lighting -> Install exterior flush mount"
type textarea "Work Order #1 -> Exterior Front -> Lighting -> Install exterior flush mount"
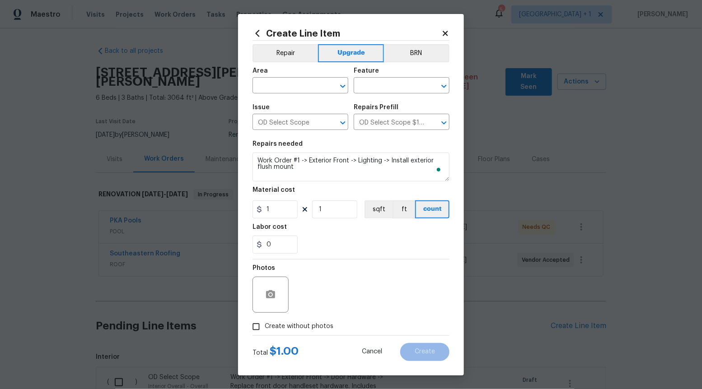
click at [302, 213] on div "1 1 sqft ft count" at bounding box center [350, 209] width 197 height 18
click at [289, 213] on input "1" at bounding box center [274, 209] width 45 height 18
type input "160"
click at [251, 330] on input "Create without photos" at bounding box center [255, 326] width 17 height 17
checkbox input "true"
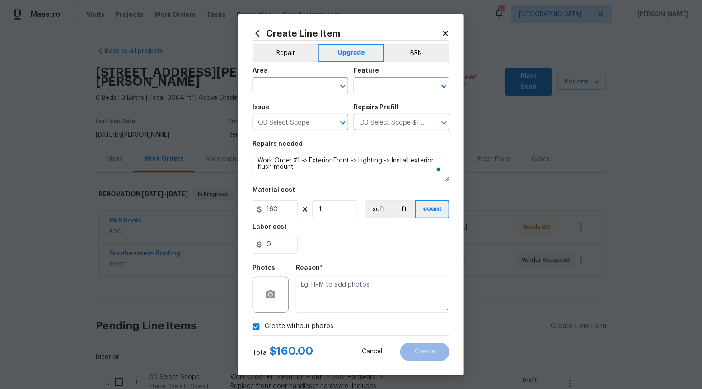
click at [315, 317] on div "Reason*" at bounding box center [372, 289] width 153 height 59
click at [323, 307] on textarea "To enrich screen reader interactions, please activate Accessibility in Grammarl…" at bounding box center [372, 295] width 153 height 36
click at [338, 86] on icon "Open" at bounding box center [342, 86] width 11 height 11
click at [317, 122] on li "Interior Overall" at bounding box center [300, 121] width 96 height 15
type input "Interior Overall"
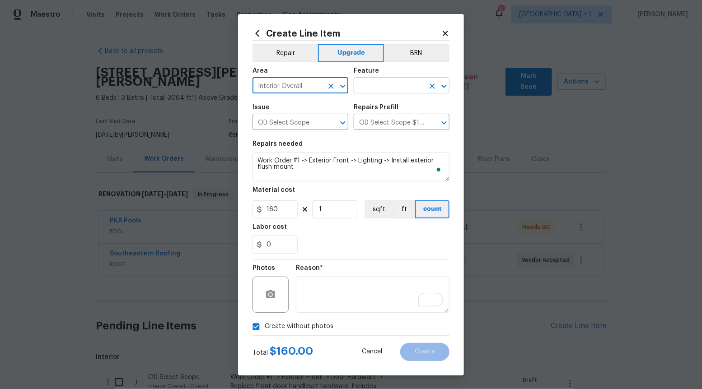
click at [381, 80] on input "text" at bounding box center [388, 86] width 70 height 14
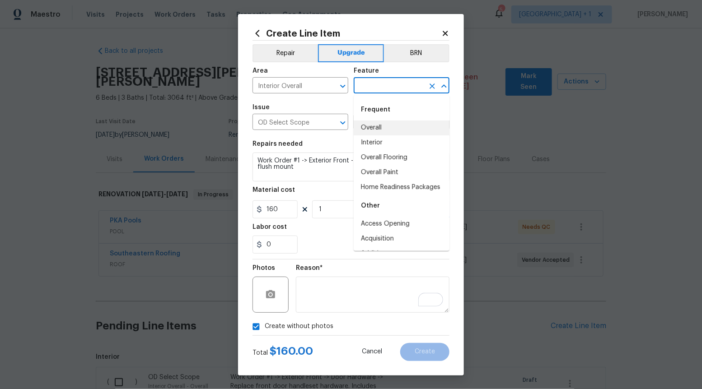
click at [374, 131] on li "Overall" at bounding box center [401, 128] width 96 height 15
type input "Overall"
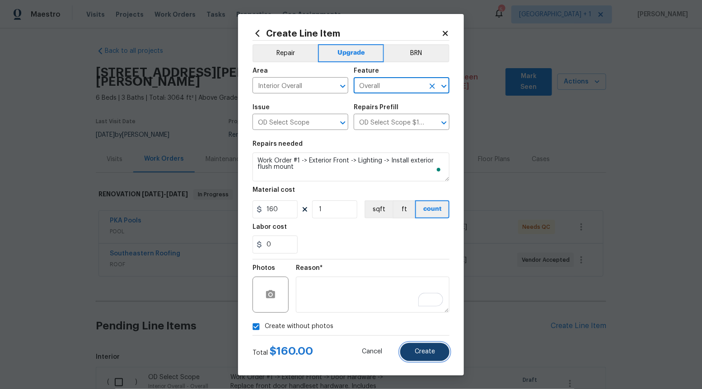
click at [426, 349] on span "Create" at bounding box center [424, 351] width 20 height 7
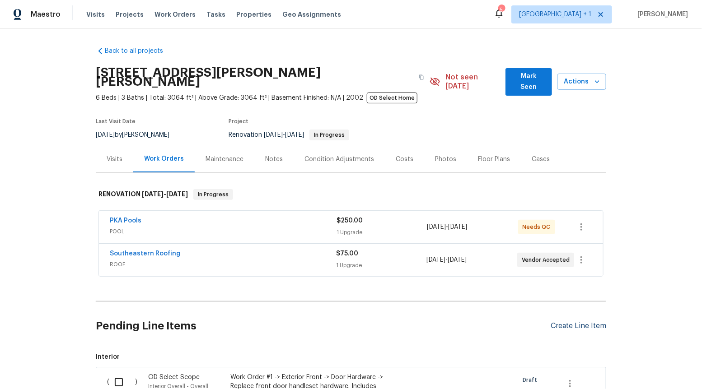
click at [578, 322] on div "Create Line Item" at bounding box center [578, 326] width 56 height 9
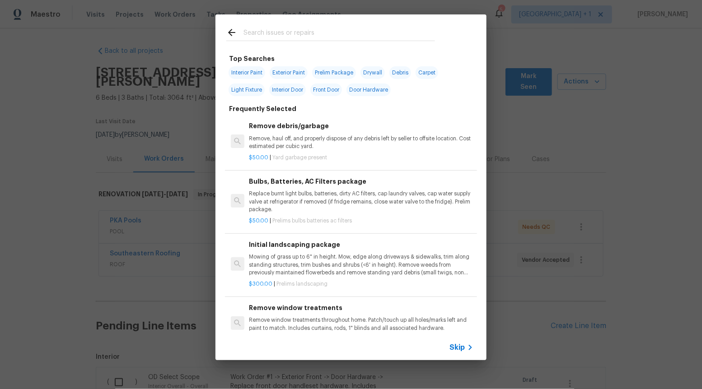
click at [459, 343] on span "Skip" at bounding box center [456, 347] width 15 height 9
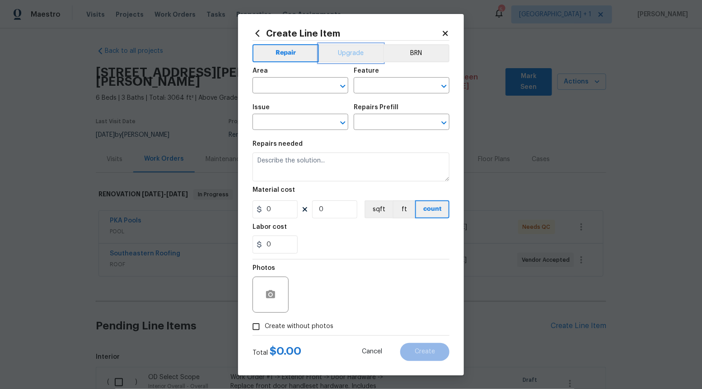
click at [354, 57] on button "Upgrade" at bounding box center [351, 53] width 65 height 18
click at [343, 127] on icon "Open" at bounding box center [342, 122] width 11 height 11
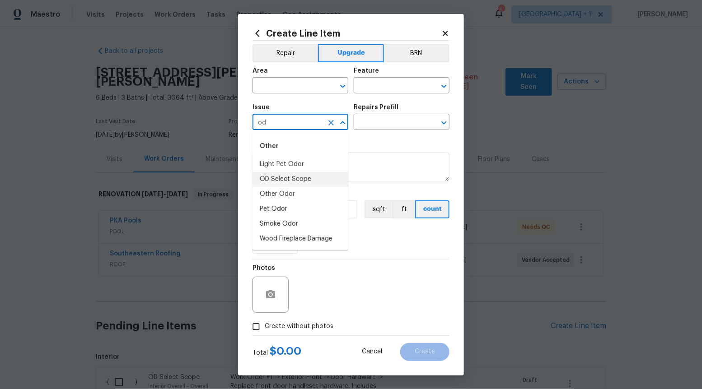
click at [328, 181] on li "OD Select Scope" at bounding box center [300, 179] width 96 height 15
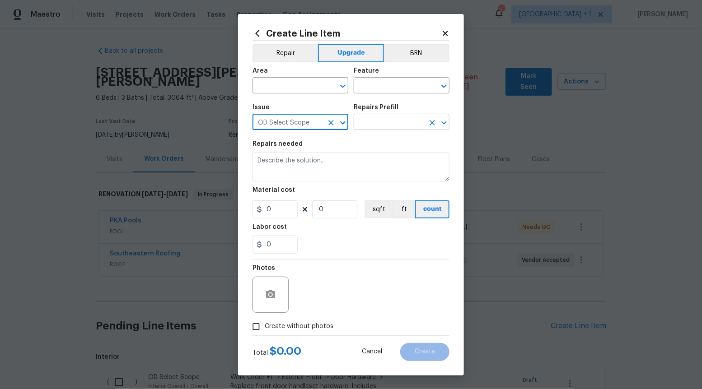
type input "OD Select Scope"
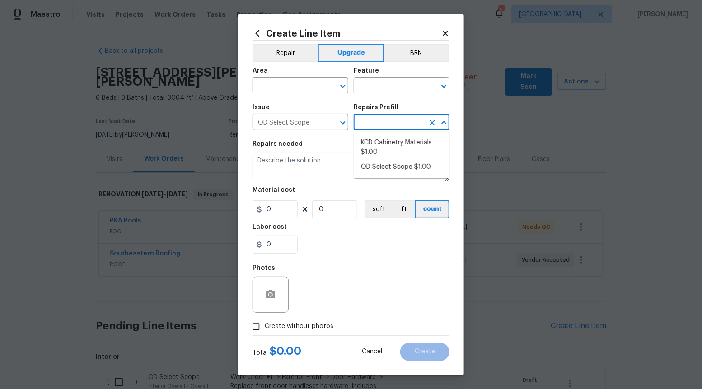
click at [393, 127] on input "text" at bounding box center [388, 123] width 70 height 14
click at [386, 176] on ul "KCD Cabinetry Materials $1.00 OD Select Scope $1.00" at bounding box center [401, 155] width 96 height 46
click at [385, 173] on li "OD Select Scope $1.00" at bounding box center [401, 167] width 96 height 15
type input "OD Select Scope $1.00"
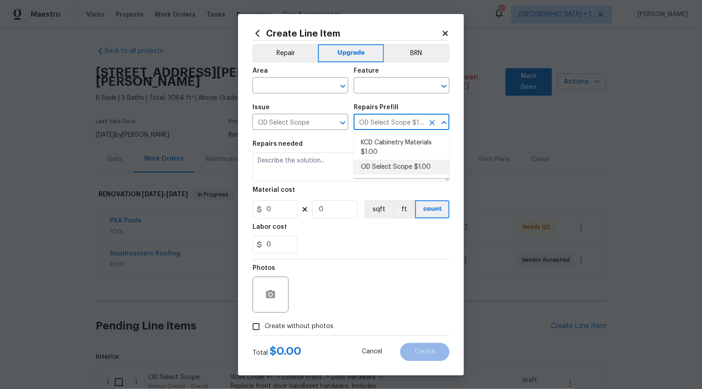
type textarea "Refer to the agreed upon scope document for further details."
type input "1"
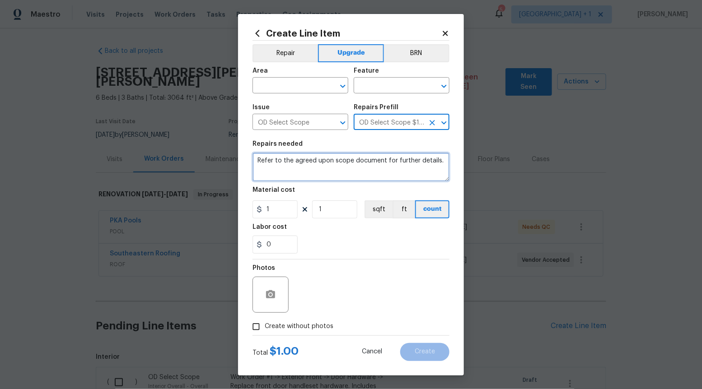
click at [385, 173] on textarea "Refer to the agreed upon scope document for further details." at bounding box center [350, 167] width 197 height 29
paste textarea "Work Order #1 -> Exterior Front -> Mailbox -> Repair and paint to match existin…"
type textarea "Work Order #1 -> Exterior Front -> Mailbox -> Repair and paint to match existin…"
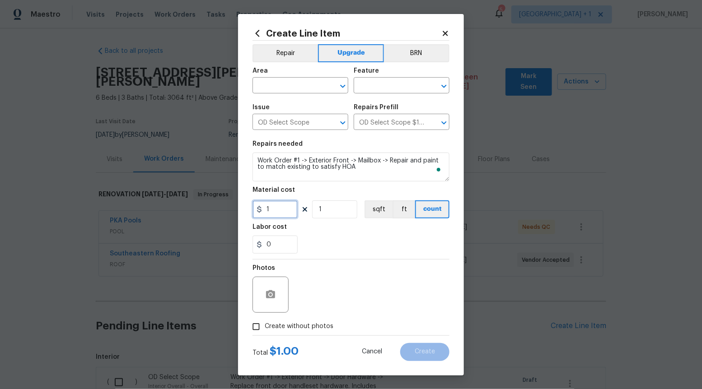
click at [277, 210] on input "1" at bounding box center [274, 209] width 45 height 18
type input "10"
type input "100"
click at [257, 322] on input "Create without photos" at bounding box center [255, 326] width 17 height 17
checkbox input "true"
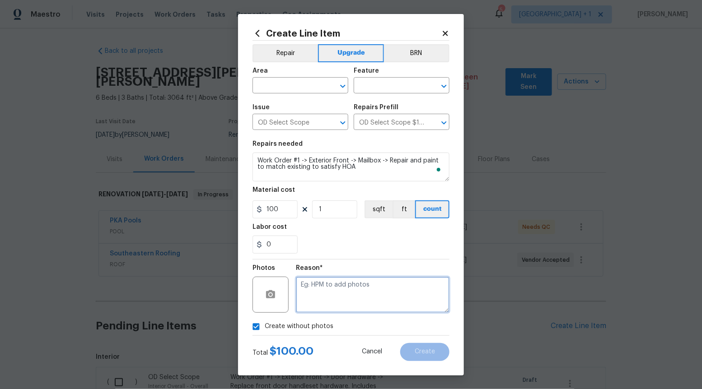
click at [323, 297] on textarea at bounding box center [372, 295] width 153 height 36
click at [344, 85] on icon "Open" at bounding box center [342, 86] width 5 height 3
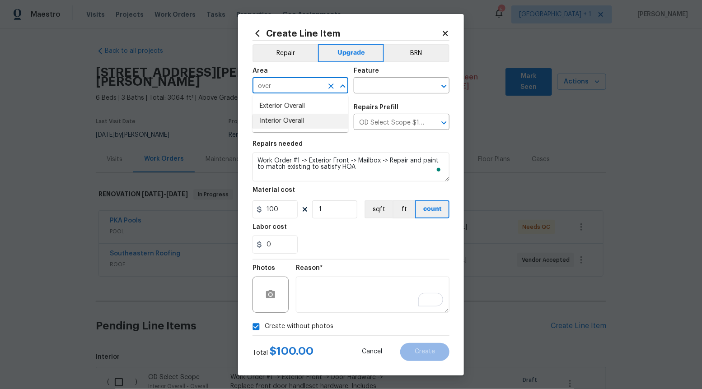
click at [327, 123] on li "Interior Overall" at bounding box center [300, 121] width 96 height 15
type input "Interior Overall"
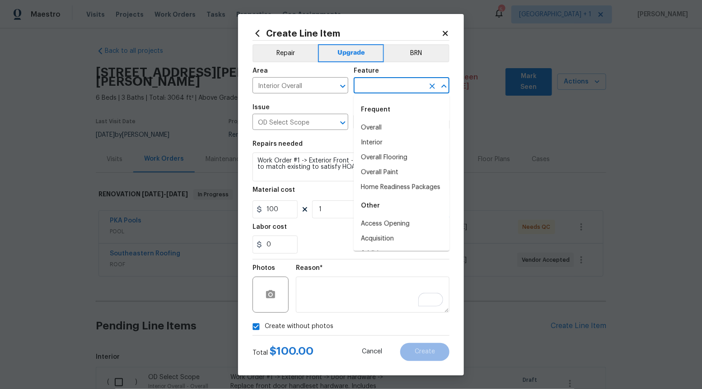
click at [410, 88] on input "text" at bounding box center [388, 86] width 70 height 14
click at [400, 130] on li "Overall" at bounding box center [401, 128] width 96 height 15
type input "Overall"
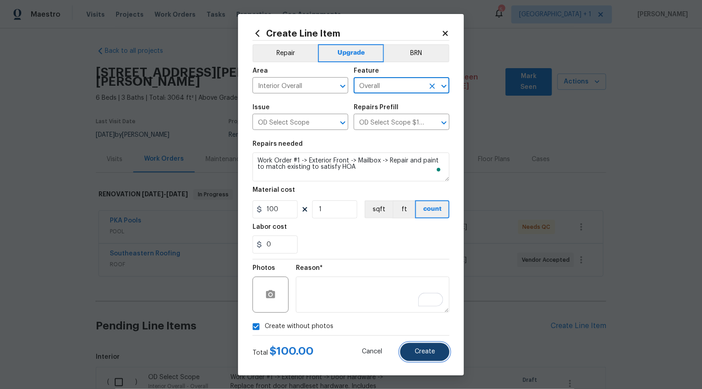
click at [442, 354] on button "Create" at bounding box center [424, 352] width 49 height 18
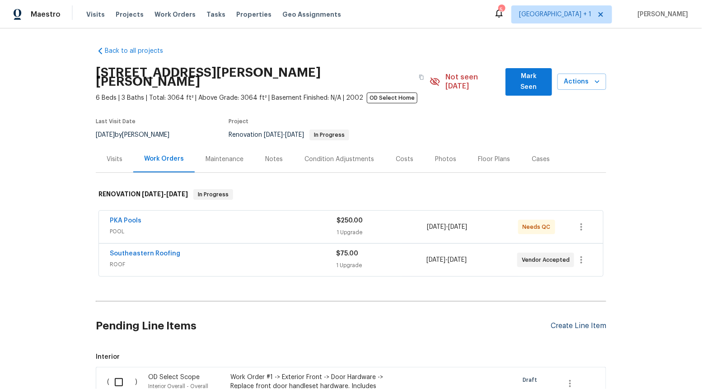
click at [582, 322] on div "Create Line Item" at bounding box center [578, 326] width 56 height 9
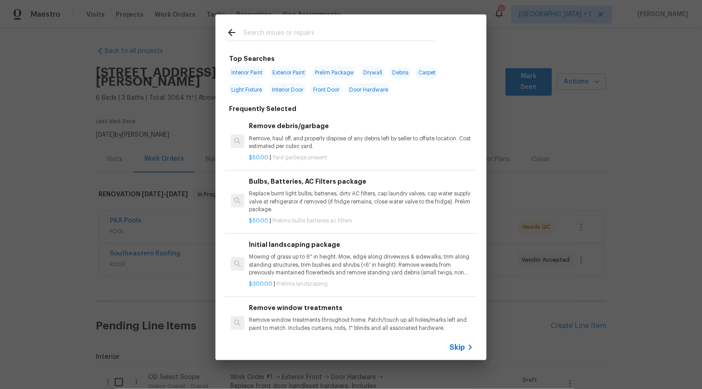
click at [463, 348] on span "Skip" at bounding box center [456, 347] width 15 height 9
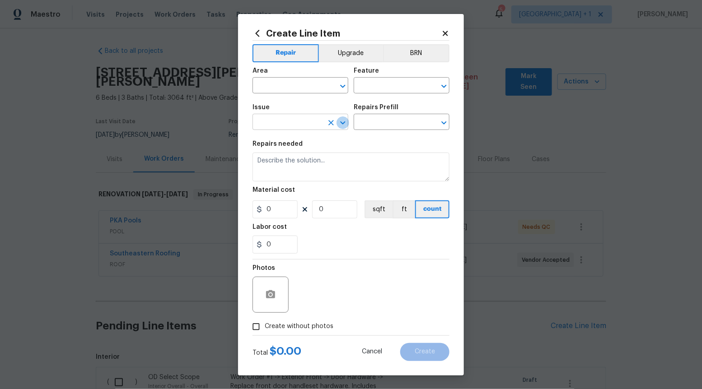
click at [345, 121] on icon "Open" at bounding box center [342, 122] width 11 height 11
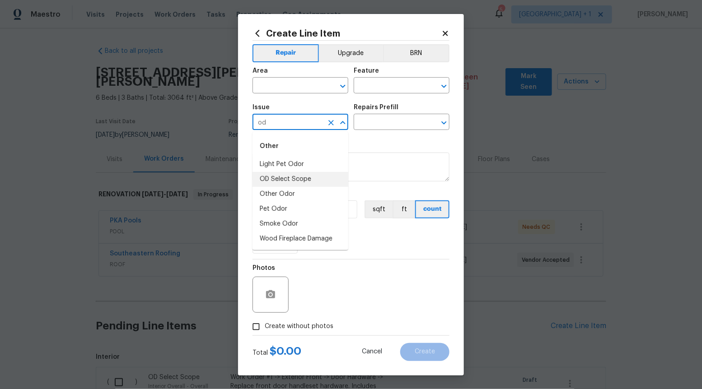
click at [325, 186] on li "OD Select Scope" at bounding box center [300, 179] width 96 height 15
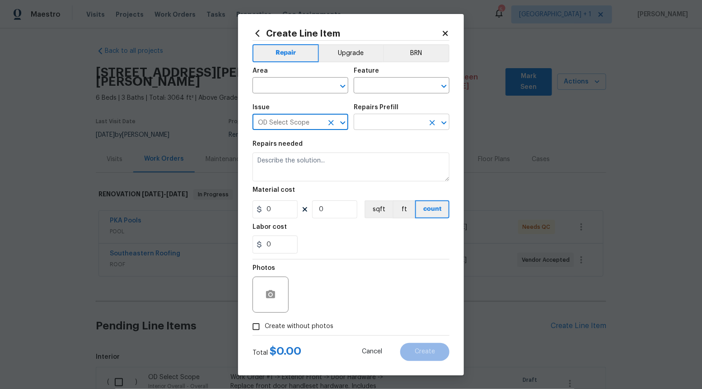
type input "OD Select Scope"
click at [384, 123] on input "text" at bounding box center [388, 123] width 70 height 14
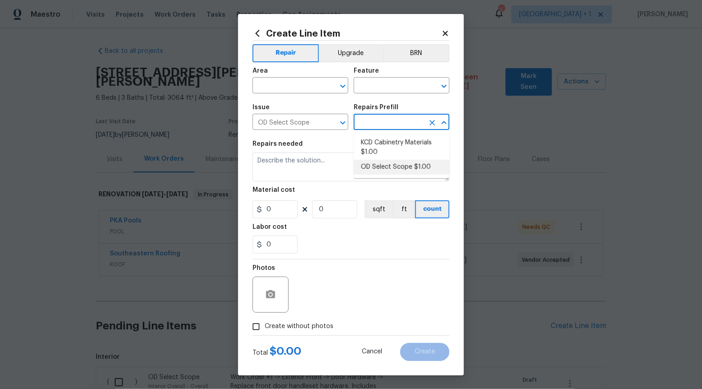
click at [382, 168] on li "OD Select Scope $1.00" at bounding box center [401, 167] width 96 height 15
type input "OD Select Scope $1.00"
type textarea "Refer to the agreed upon scope document for further details."
type input "1"
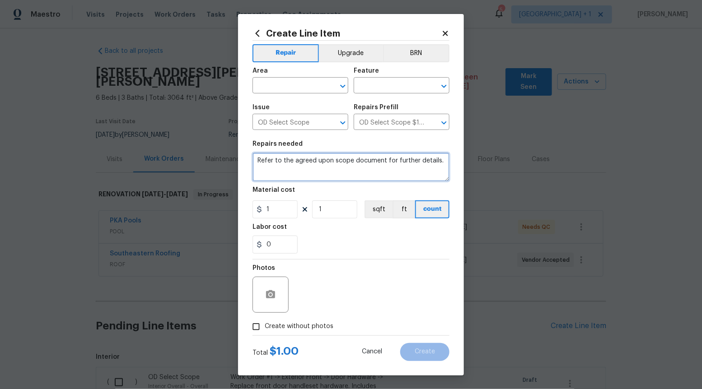
click at [382, 168] on textarea "Refer to the agreed upon scope document for further details." at bounding box center [350, 167] width 197 height 29
paste textarea "Work Order #1 -> Exterior Back -> -> Demo satellite dish and cap/patch"
type textarea "Work Order #1 -> Exterior Back -> -> Demo satellite dish and cap/patch"
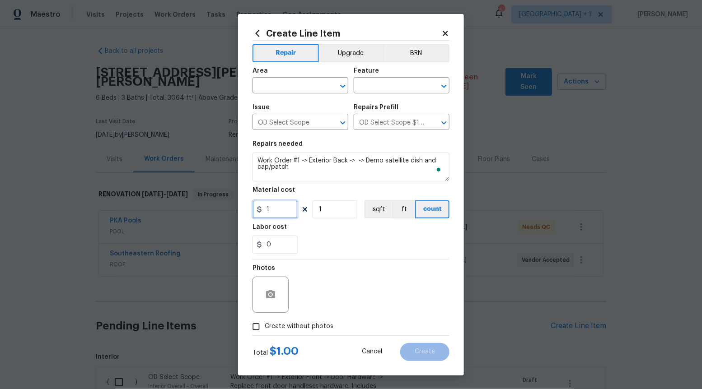
click at [282, 213] on input "1" at bounding box center [274, 209] width 45 height 18
type input "80"
click at [256, 324] on input "Create without photos" at bounding box center [255, 326] width 17 height 17
checkbox input "true"
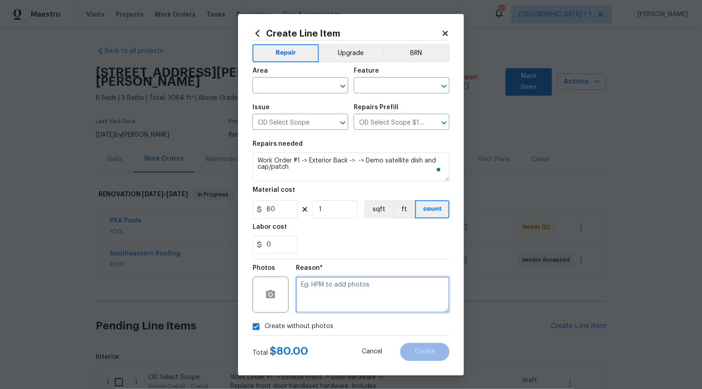
click at [328, 307] on textarea at bounding box center [372, 295] width 153 height 36
click at [342, 83] on icon "Open" at bounding box center [342, 86] width 11 height 11
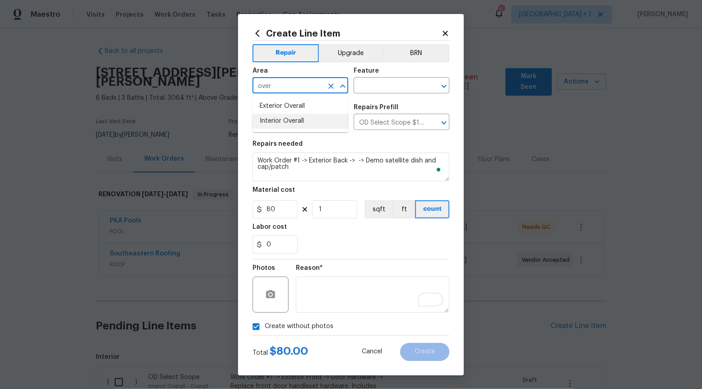
click at [319, 121] on li "Interior Overall" at bounding box center [300, 121] width 96 height 15
type input "Interior Overall"
click at [383, 92] on input "text" at bounding box center [388, 86] width 70 height 14
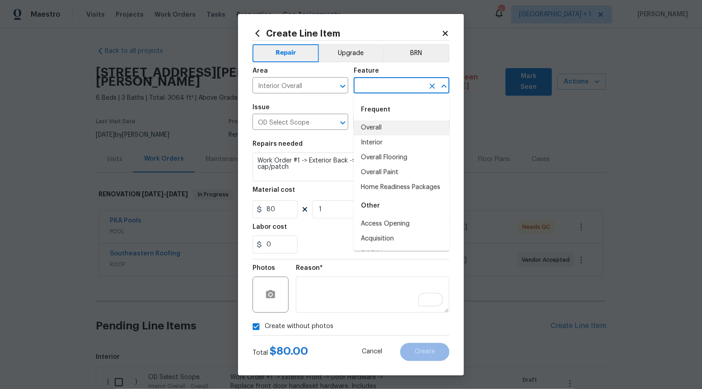
click at [376, 125] on li "Overall" at bounding box center [401, 128] width 96 height 15
type input "Overall"
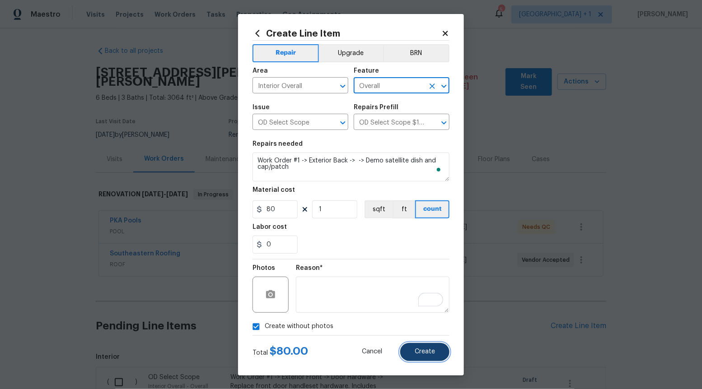
click at [419, 348] on span "Create" at bounding box center [424, 351] width 20 height 7
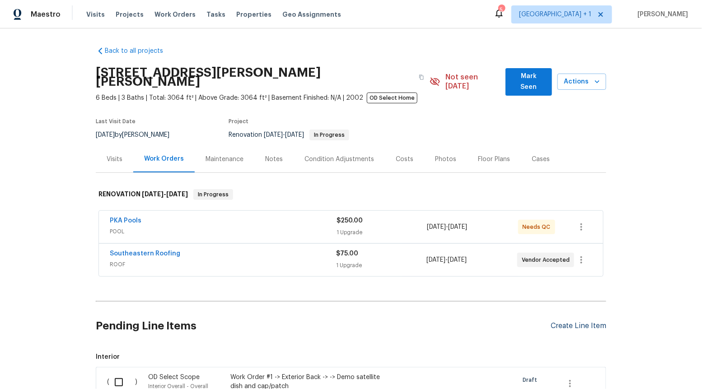
click at [567, 322] on div "Create Line Item" at bounding box center [578, 326] width 56 height 9
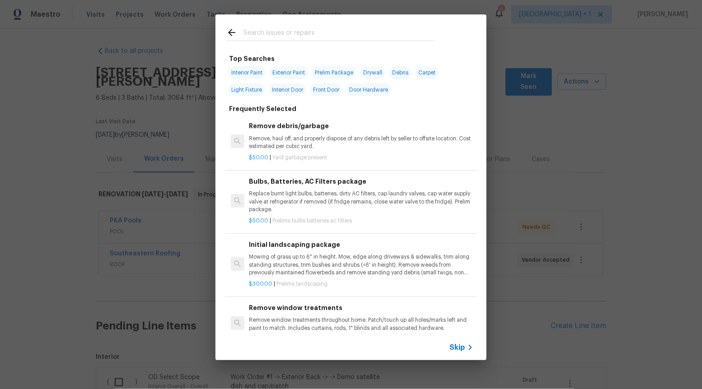
click at [457, 350] on span "Skip" at bounding box center [456, 347] width 15 height 9
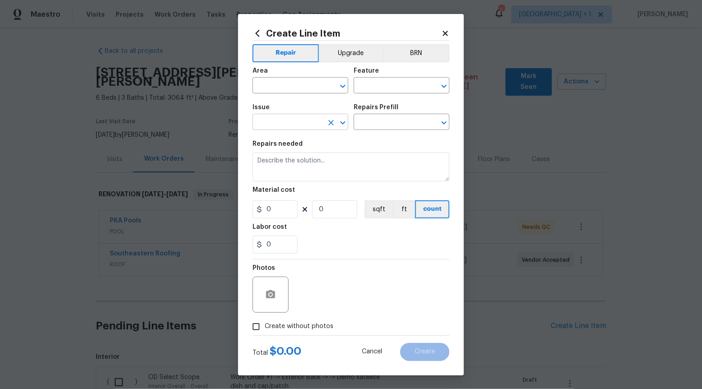
click at [341, 120] on icon "Open" at bounding box center [342, 122] width 11 height 11
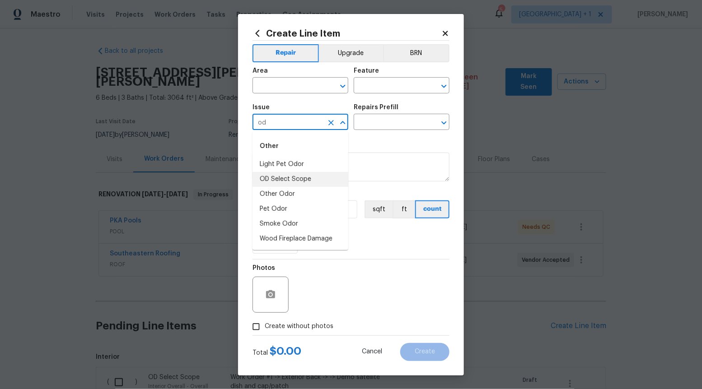
click at [307, 181] on li "OD Select Scope" at bounding box center [300, 179] width 96 height 15
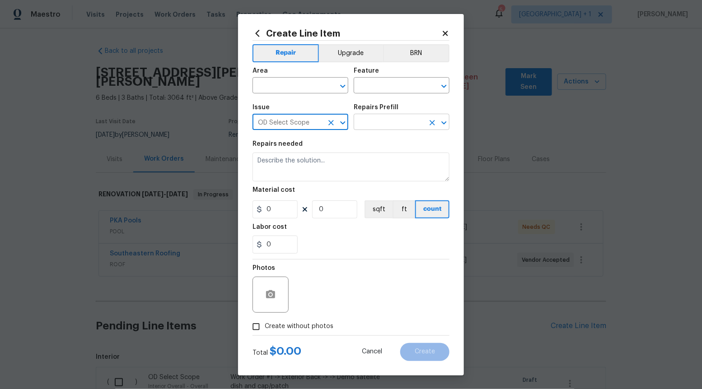
type input "OD Select Scope"
click at [398, 118] on input "text" at bounding box center [388, 123] width 70 height 14
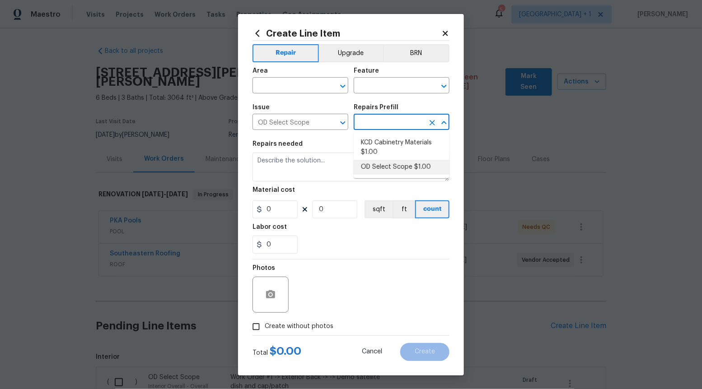
click at [391, 163] on li "OD Select Scope $1.00" at bounding box center [401, 167] width 96 height 15
type input "OD Select Scope $1.00"
type textarea "Refer to the agreed upon scope document for further details."
type input "1"
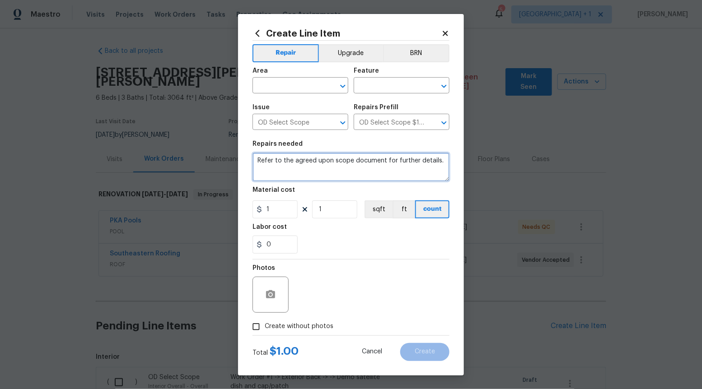
click at [391, 163] on textarea "Refer to the agreed upon scope document for further details." at bounding box center [350, 167] width 197 height 29
paste textarea "Work Order #1 -> Exterior Back -> -> Remove container and all debris from area …"
type textarea "Work Order #1 -> Exterior Back -> -> Remove container and all debris from area …"
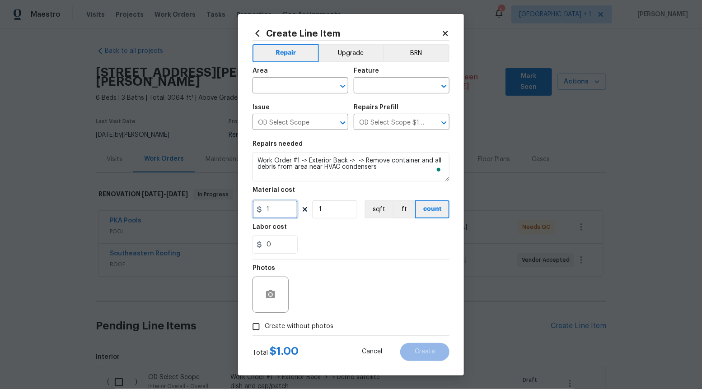
click at [288, 204] on input "1" at bounding box center [274, 209] width 45 height 18
type input "120"
click at [250, 327] on input "Create without photos" at bounding box center [255, 326] width 17 height 17
checkbox input "true"
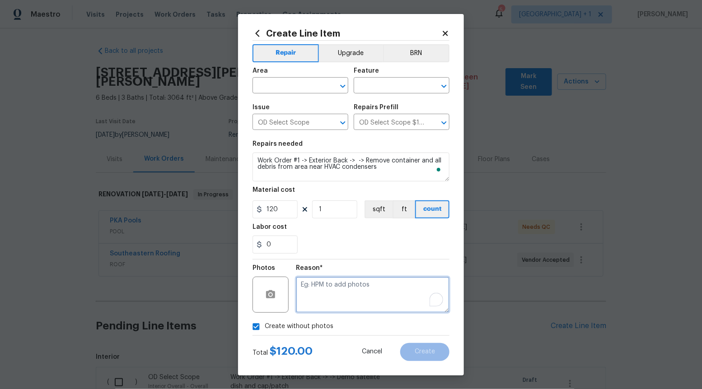
click at [327, 286] on textarea "To enrich screen reader interactions, please activate Accessibility in Grammarl…" at bounding box center [372, 295] width 153 height 36
click at [341, 84] on icon "Open" at bounding box center [342, 86] width 11 height 11
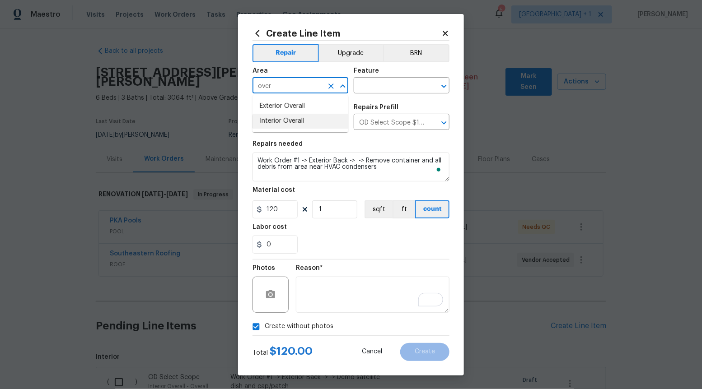
click at [312, 118] on li "Interior Overall" at bounding box center [300, 121] width 96 height 15
type input "Interior Overall"
click at [369, 88] on input "text" at bounding box center [388, 86] width 70 height 14
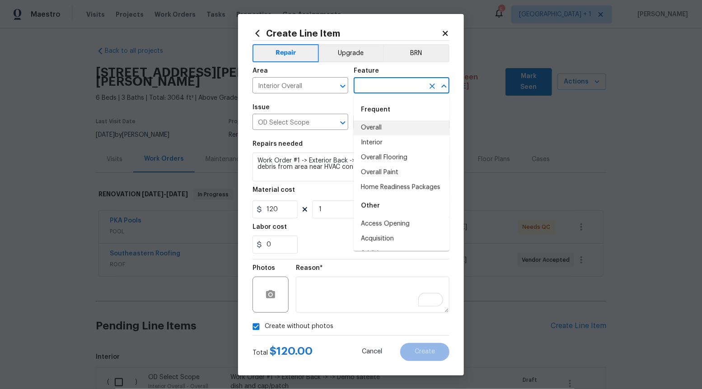
click at [369, 126] on li "Overall" at bounding box center [401, 128] width 96 height 15
type input "Overall"
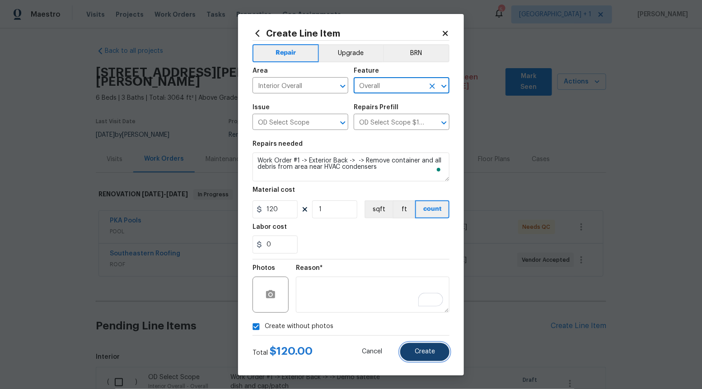
click at [415, 359] on button "Create" at bounding box center [424, 352] width 49 height 18
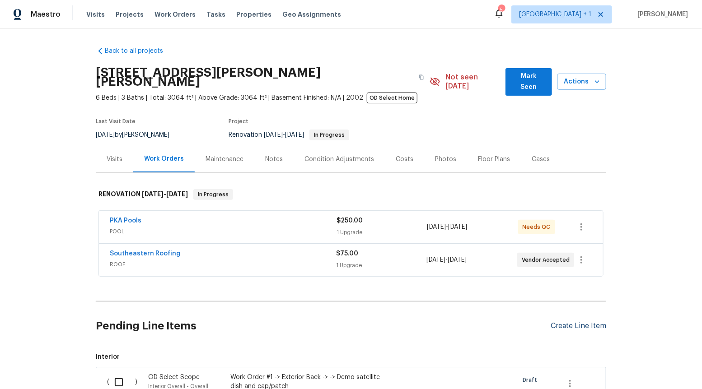
click at [568, 322] on div "Create Line Item" at bounding box center [578, 326] width 56 height 9
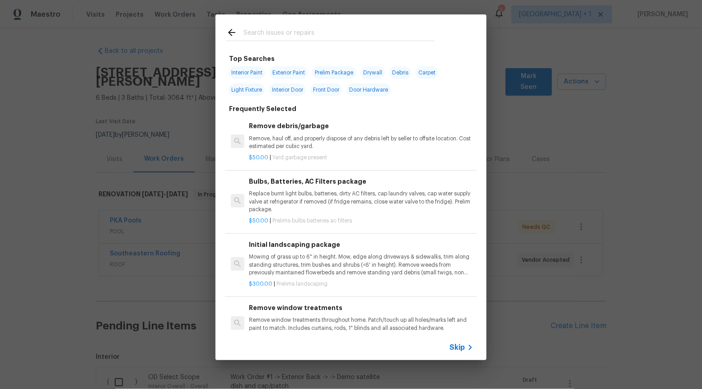
click at [457, 348] on span "Skip" at bounding box center [456, 347] width 15 height 9
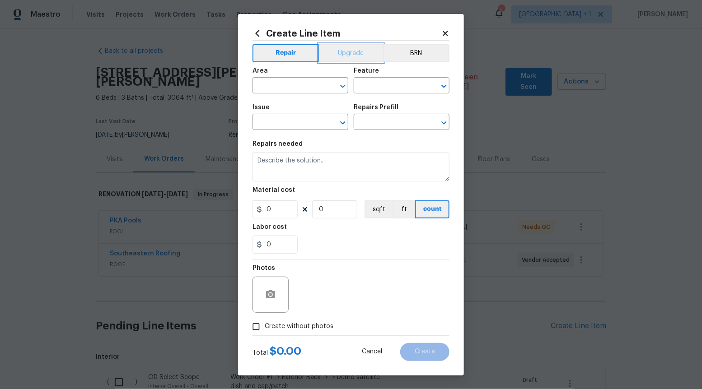
click at [354, 52] on button "Upgrade" at bounding box center [351, 53] width 65 height 18
click at [344, 116] on button "Open" at bounding box center [342, 122] width 13 height 13
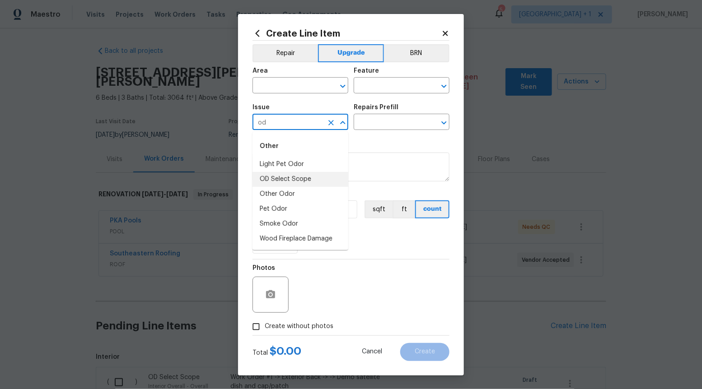
click at [325, 182] on li "OD Select Scope" at bounding box center [300, 179] width 96 height 15
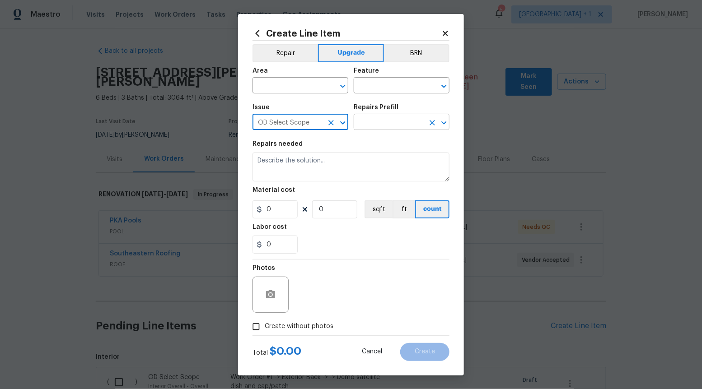
type input "OD Select Scope"
click at [370, 124] on input "text" at bounding box center [388, 123] width 70 height 14
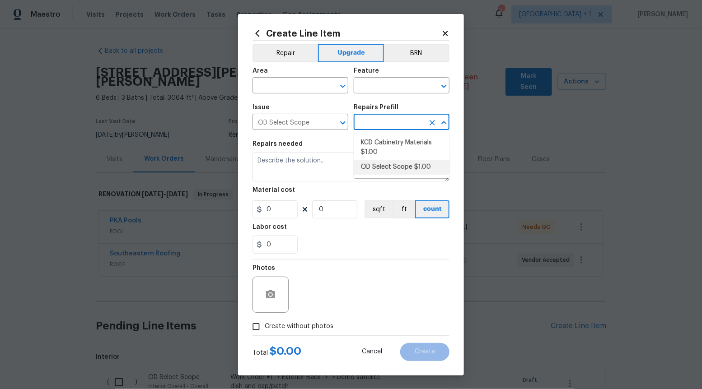
click at [373, 164] on li "OD Select Scope $1.00" at bounding box center [401, 167] width 96 height 15
type input "OD Select Scope $1.00"
type textarea "Refer to the agreed upon scope document for further details."
type input "1"
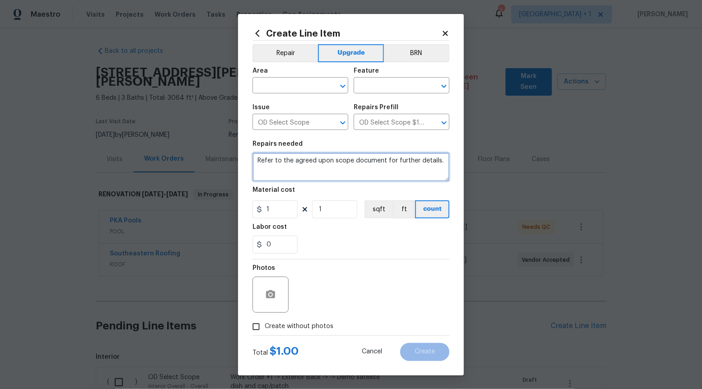
click at [373, 164] on textarea "Refer to the agreed upon scope document for further details." at bounding box center [350, 167] width 197 height 29
paste textarea "Work Order #1 -> Exterior Back -> Exterior Door Hardware -> Replace exterior do…"
type textarea "Work Order #1 -> Exterior Back -> Exterior Door Hardware -> Replace exterior do…"
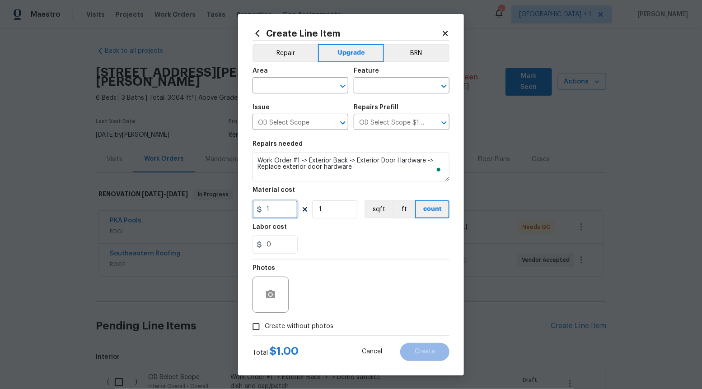
click at [270, 206] on input "1" at bounding box center [274, 209] width 45 height 18
type input "0"
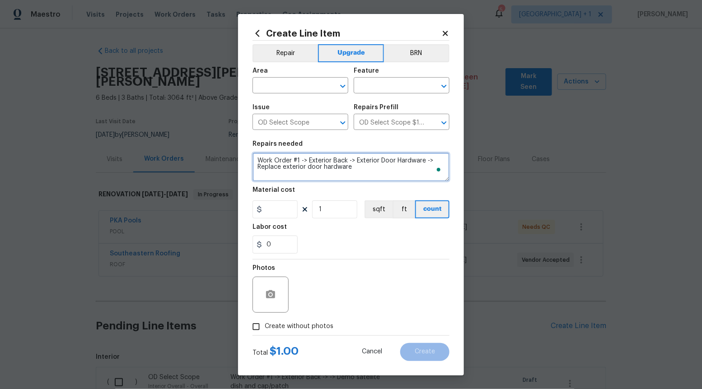
type input "0"
click at [296, 180] on textarea "Work Order #1 -> Exterior Back -> Exterior Door Hardware -> Replace exterior do…" at bounding box center [350, 167] width 197 height 29
paste textarea "Work Order #1 -> Exterior Back -> Exterior Door Hardware -> Replace exterior do…"
type textarea "Work Order #1 -> Exterior Back -> Exterior Door Hardware -> Replace exterior do…"
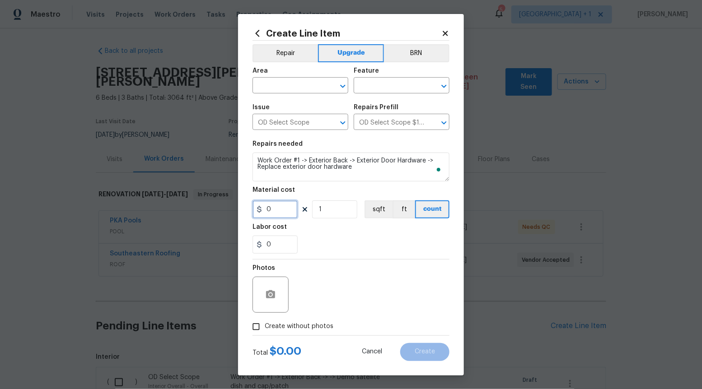
drag, startPoint x: 277, startPoint y: 209, endPoint x: 279, endPoint y: 202, distance: 7.7
click at [277, 209] on input "0" at bounding box center [274, 209] width 45 height 18
click at [346, 88] on icon "Open" at bounding box center [342, 86] width 11 height 11
type input "130"
click at [304, 121] on li "Interior Overall" at bounding box center [300, 121] width 96 height 15
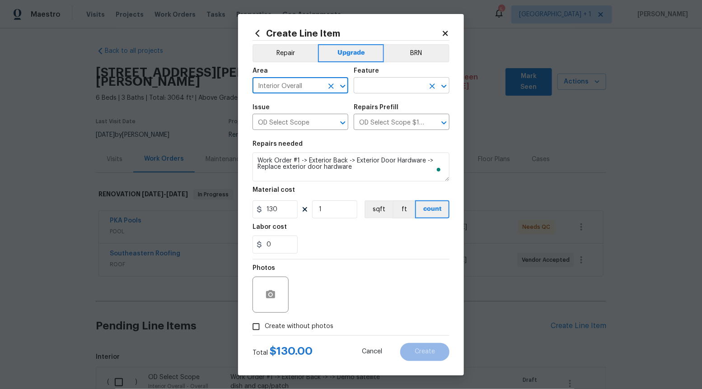
type input "Interior Overall"
click at [406, 87] on input "text" at bounding box center [388, 86] width 70 height 14
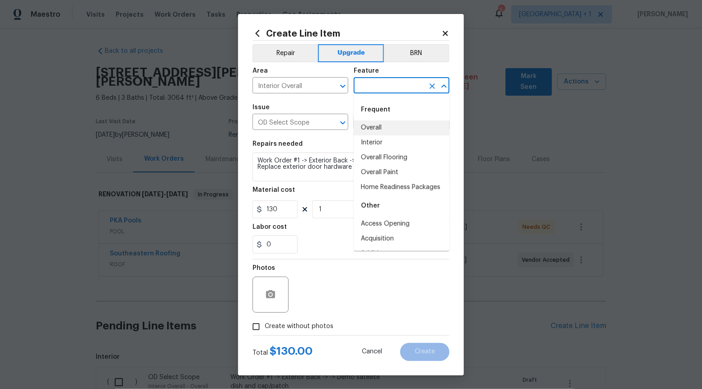
click at [391, 127] on li "Overall" at bounding box center [401, 128] width 96 height 15
type input "Overall"
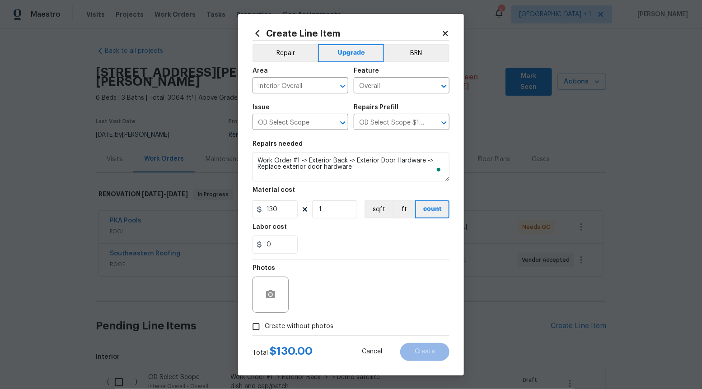
click at [298, 330] on span "Create without photos" at bounding box center [299, 326] width 69 height 9
click at [265, 330] on input "Create without photos" at bounding box center [255, 326] width 17 height 17
checkbox input "true"
click at [368, 291] on textarea "To enrich screen reader interactions, please activate Accessibility in Grammarl…" at bounding box center [372, 295] width 153 height 36
click at [434, 362] on div "Create Line Item Repair Upgrade BRN Area Interior Overall ​ Feature Overall ​ I…" at bounding box center [351, 195] width 226 height 362
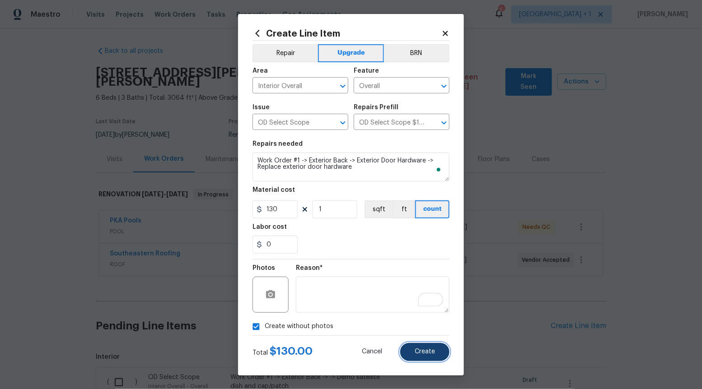
click at [430, 356] on button "Create" at bounding box center [424, 352] width 49 height 18
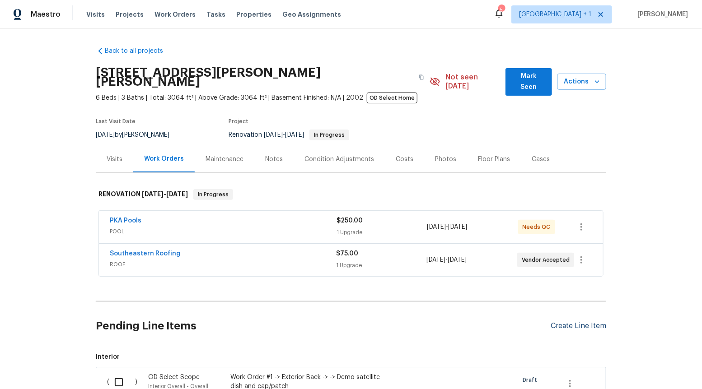
click at [566, 322] on div "Create Line Item" at bounding box center [578, 326] width 56 height 9
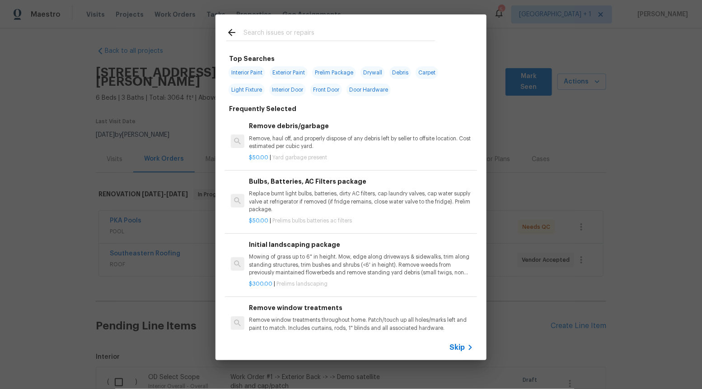
click at [458, 348] on span "Skip" at bounding box center [456, 347] width 15 height 9
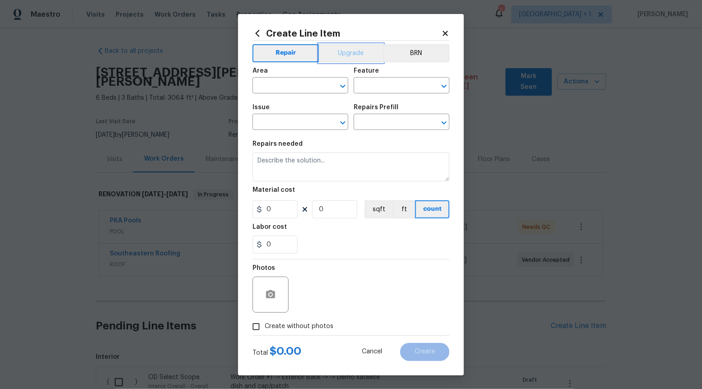
click at [329, 56] on button "Upgrade" at bounding box center [351, 53] width 65 height 18
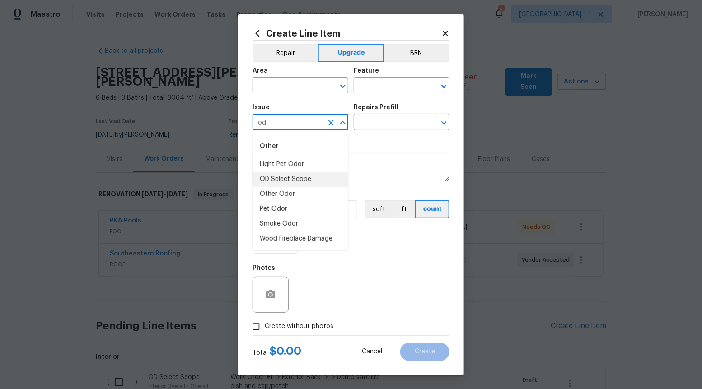
click at [309, 182] on li "OD Select Scope" at bounding box center [300, 179] width 96 height 15
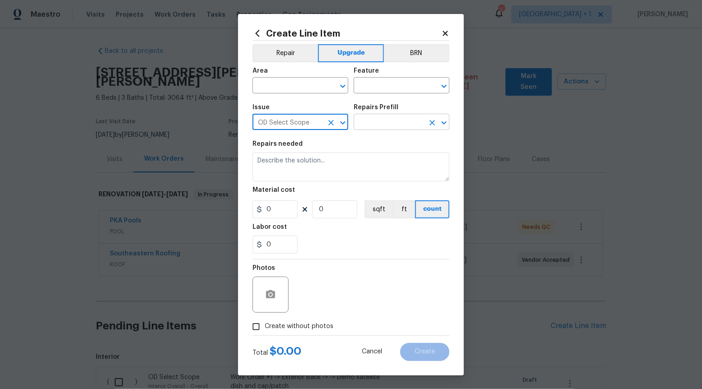
type input "OD Select Scope"
click at [390, 124] on input "text" at bounding box center [388, 123] width 70 height 14
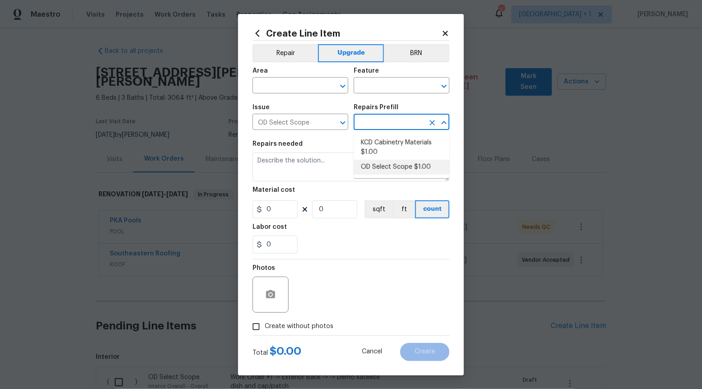
click at [390, 163] on li "OD Select Scope $1.00" at bounding box center [401, 167] width 96 height 15
type input "OD Select Scope $1.00"
type input "1"
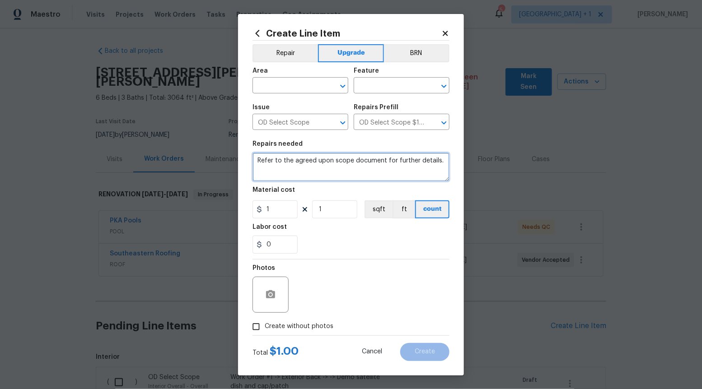
type textarea "Refer to the agreed upon scope document for further details."
click at [390, 163] on textarea "Refer to the agreed upon scope document for further details." at bounding box center [350, 167] width 197 height 29
paste textarea "Work Order #1 -> Exterior Back -> Lighting -> Install exterior wall sconce"
type textarea "Work Order #1 -> Exterior Back -> Lighting -> Install exterior wall sconce"
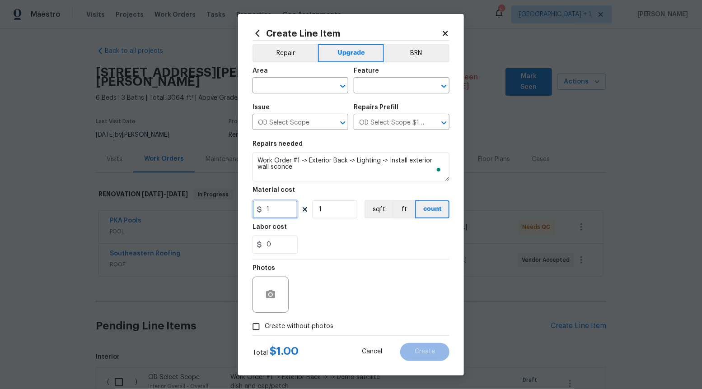
click at [280, 209] on input "1" at bounding box center [274, 209] width 45 height 18
type input "125"
click at [254, 321] on input "Create without photos" at bounding box center [255, 326] width 17 height 17
checkbox input "true"
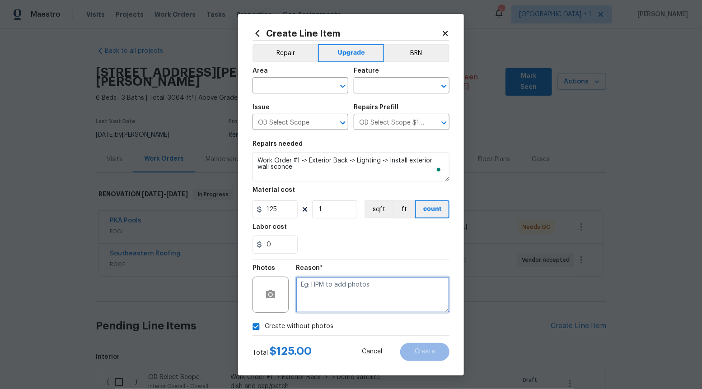
click at [306, 308] on textarea at bounding box center [372, 295] width 153 height 36
click at [350, 85] on div "Area ​ Feature ​" at bounding box center [350, 80] width 197 height 37
click at [342, 84] on icon "Open" at bounding box center [342, 86] width 11 height 11
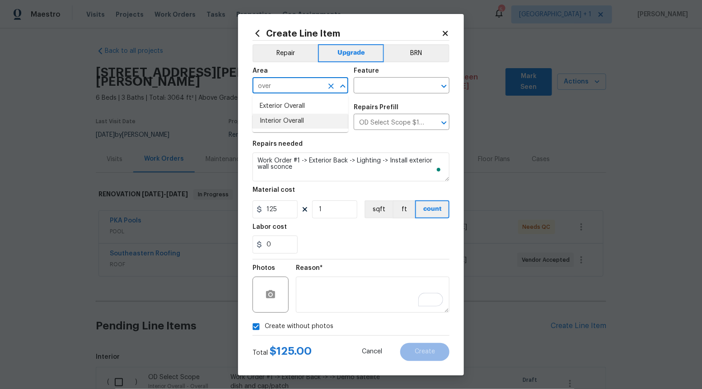
click at [304, 116] on li "Interior Overall" at bounding box center [300, 121] width 96 height 15
type input "Interior Overall"
click at [421, 87] on input "text" at bounding box center [388, 86] width 70 height 14
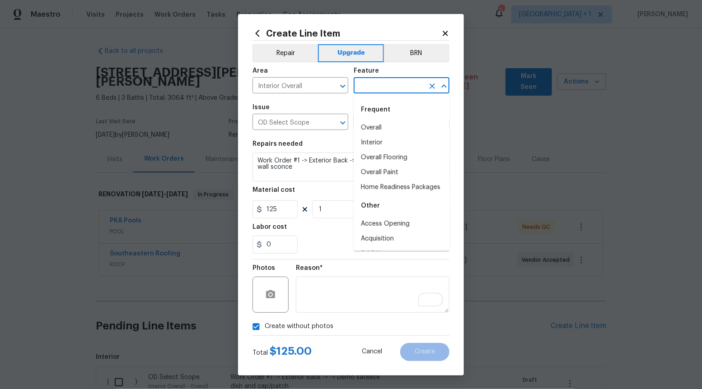
click at [404, 118] on div "Frequent" at bounding box center [401, 110] width 96 height 22
click at [402, 134] on li "Overall" at bounding box center [401, 128] width 96 height 15
type input "Overall"
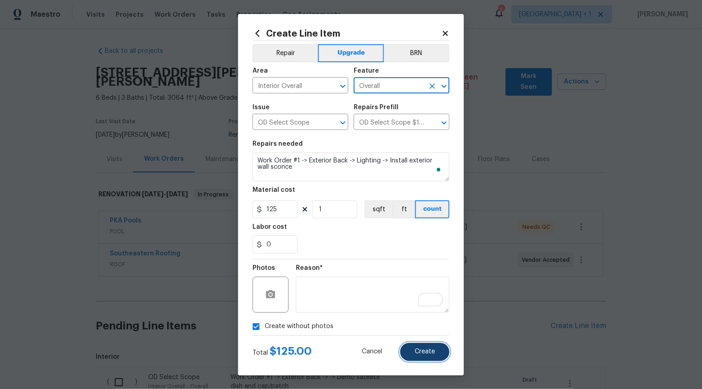
click at [421, 344] on button "Create" at bounding box center [424, 352] width 49 height 18
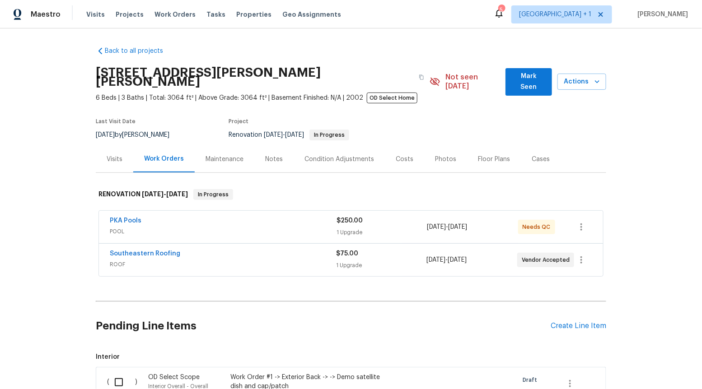
click at [573, 324] on div "Pending Line Items Create Line Item" at bounding box center [351, 326] width 510 height 42
click at [572, 322] on div "Create Line Item" at bounding box center [578, 326] width 56 height 9
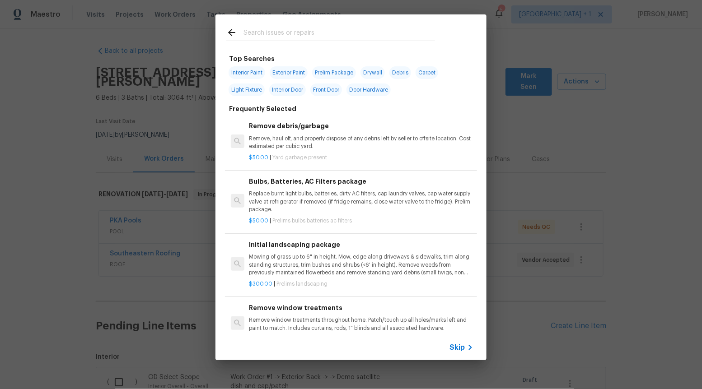
click at [458, 348] on span "Skip" at bounding box center [456, 347] width 15 height 9
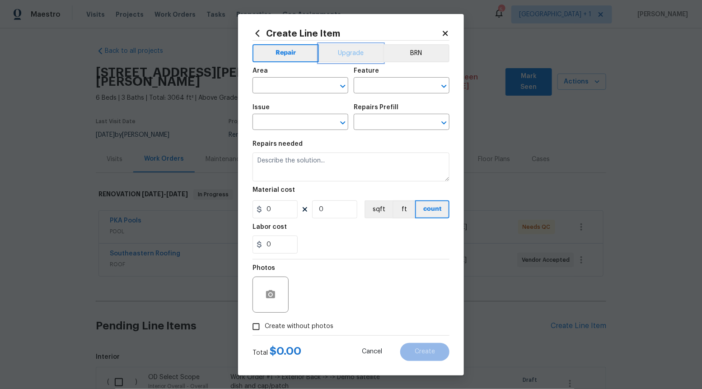
click at [353, 56] on button "Upgrade" at bounding box center [351, 53] width 65 height 18
click at [342, 129] on div "​" at bounding box center [300, 123] width 96 height 14
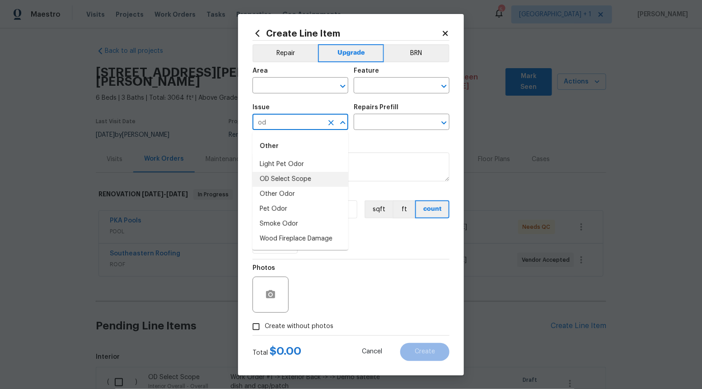
click at [305, 182] on li "OD Select Scope" at bounding box center [300, 179] width 96 height 15
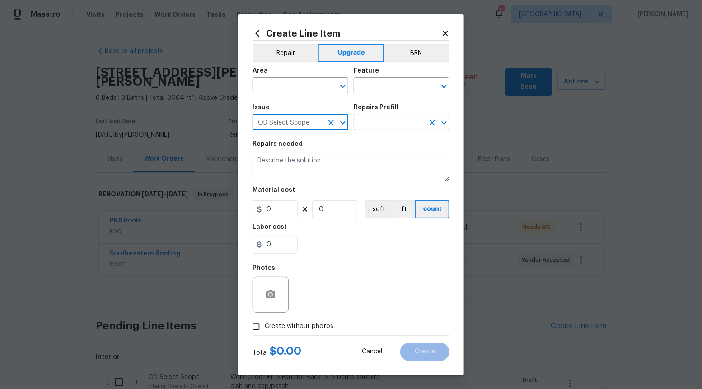
type input "OD Select Scope"
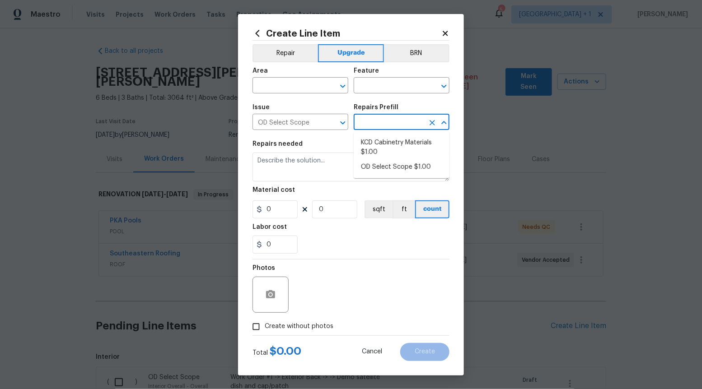
click at [402, 126] on input "text" at bounding box center [388, 123] width 70 height 14
click at [396, 165] on li "OD Select Scope $1.00" at bounding box center [401, 167] width 96 height 15
type input "OD Select Scope $1.00"
type textarea "Refer to the agreed upon scope document for further details."
type input "1"
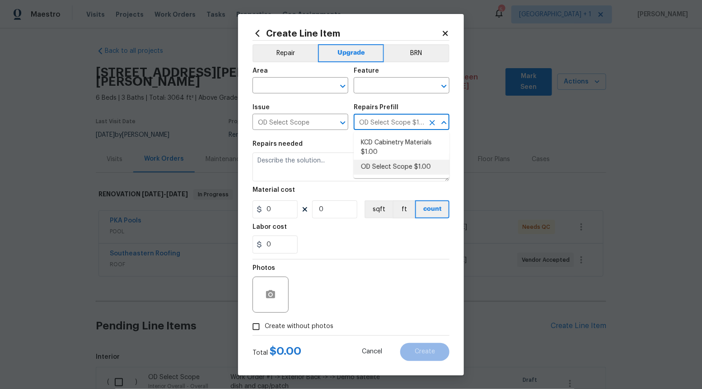
type input "1"
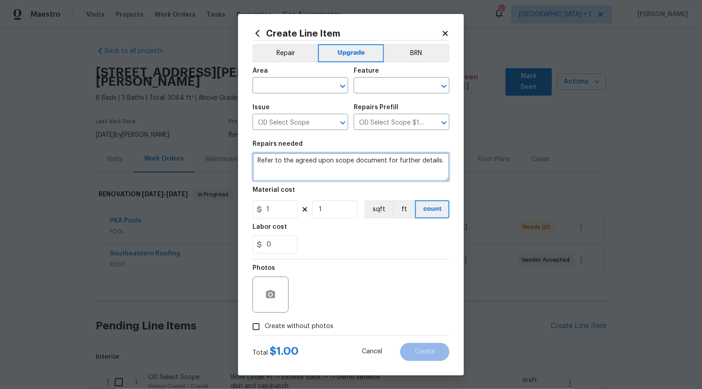
click at [396, 165] on textarea "Refer to the agreed upon scope document for further details." at bounding box center [350, 167] width 197 height 29
paste textarea "Work Order #1 -> Exterior Back -> Lighting -> Install exterior ceiling fan"
click at [344, 88] on icon "Open" at bounding box center [342, 86] width 11 height 11
type textarea "Work Order #1 -> Exterior Back -> Lighting -> Install exterior ceiling fan"
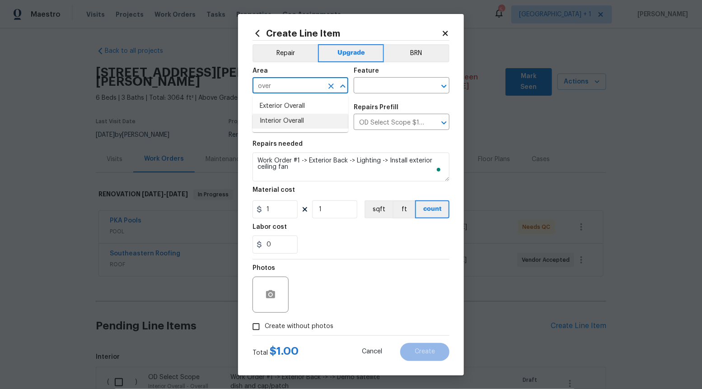
click at [303, 126] on li "Interior Overall" at bounding box center [300, 121] width 96 height 15
type input "Interior Overall"
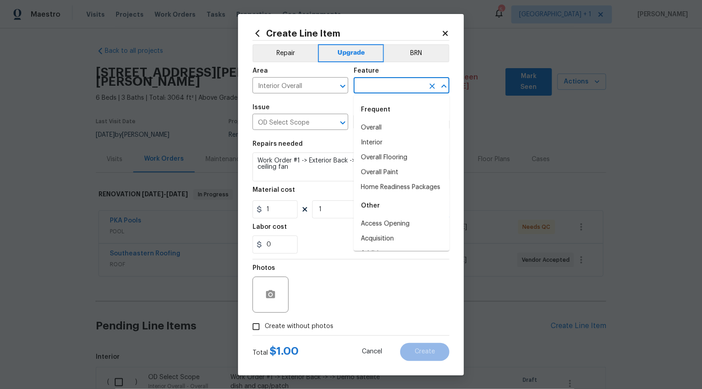
click at [395, 83] on input "text" at bounding box center [388, 86] width 70 height 14
click at [387, 130] on li "Overall" at bounding box center [401, 128] width 96 height 15
type input "Overall"
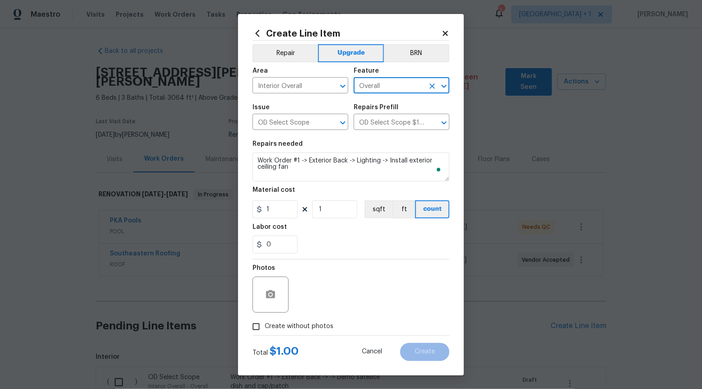
click at [324, 330] on span "Create without photos" at bounding box center [299, 326] width 69 height 9
click at [265, 330] on input "Create without photos" at bounding box center [255, 326] width 17 height 17
checkbox input "true"
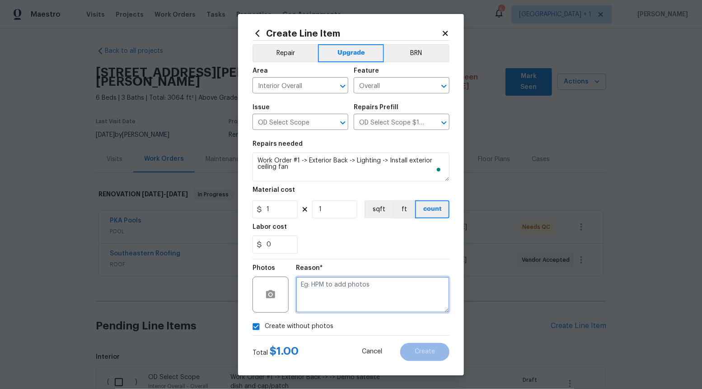
click at [369, 303] on textarea at bounding box center [372, 295] width 153 height 36
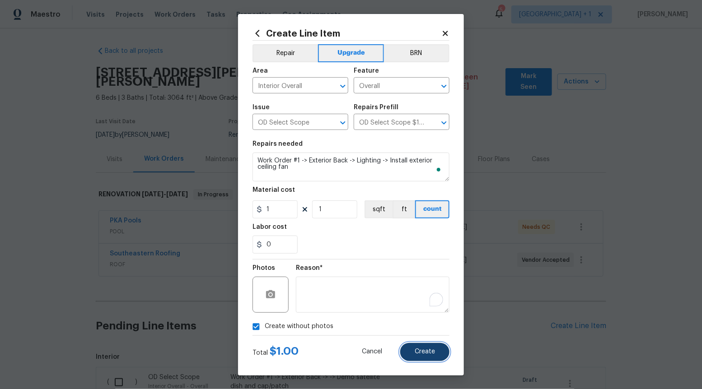
click at [427, 350] on span "Create" at bounding box center [424, 351] width 20 height 7
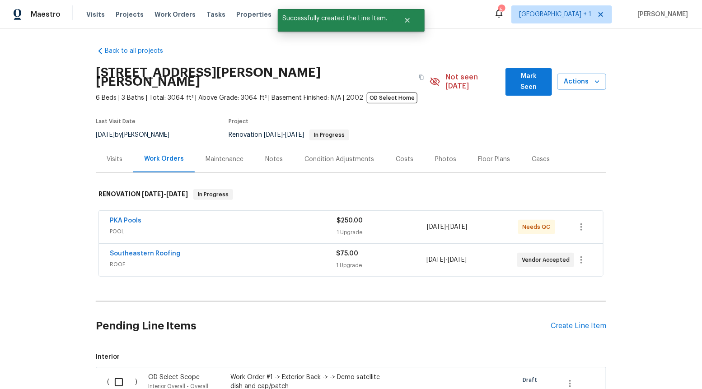
scroll to position [442, 0]
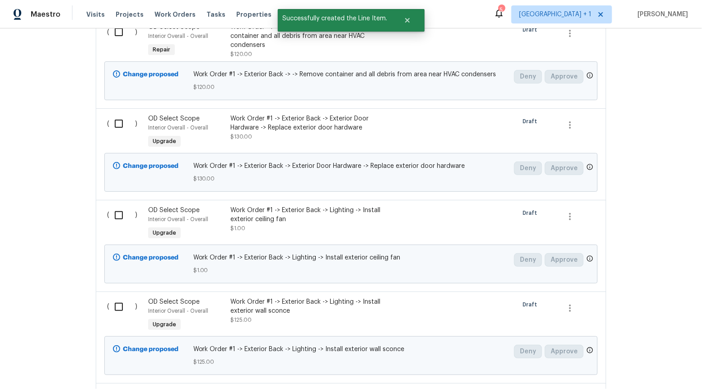
click at [294, 220] on div "Work Order #1 -> Exterior Back -> Lighting -> Install exterior ceiling fan $1.00" at bounding box center [309, 219] width 159 height 27
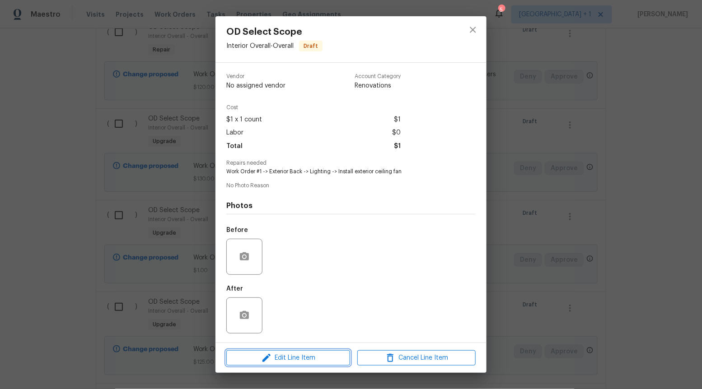
click at [274, 352] on button "Edit Line Item" at bounding box center [288, 358] width 124 height 16
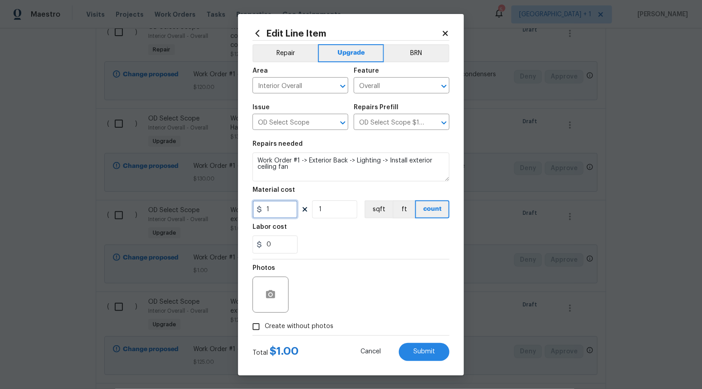
click at [281, 210] on input "1" at bounding box center [274, 209] width 45 height 18
type input "225"
click at [380, 295] on div "Photos" at bounding box center [350, 289] width 197 height 59
click at [413, 346] on button "Submit" at bounding box center [424, 352] width 51 height 18
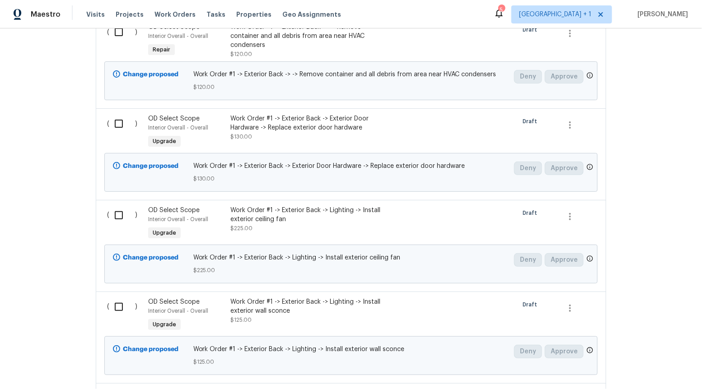
scroll to position [0, 0]
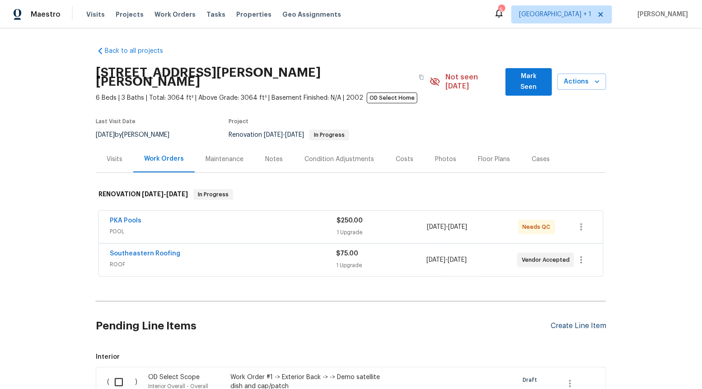
click at [563, 322] on div "Create Line Item" at bounding box center [578, 326] width 56 height 9
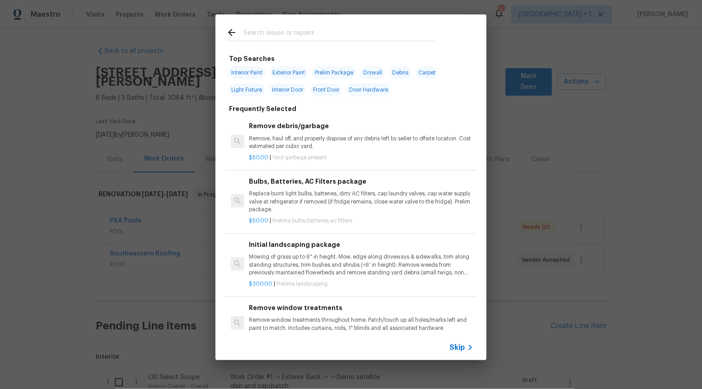
click at [453, 348] on span "Skip" at bounding box center [456, 347] width 15 height 9
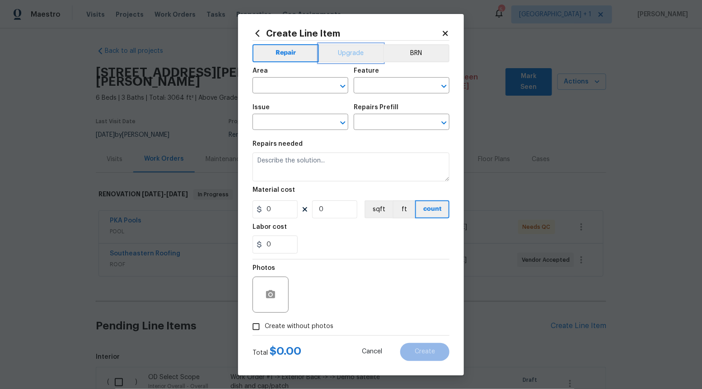
click at [353, 56] on button "Upgrade" at bounding box center [351, 53] width 65 height 18
click at [344, 120] on icon "Open" at bounding box center [342, 122] width 11 height 11
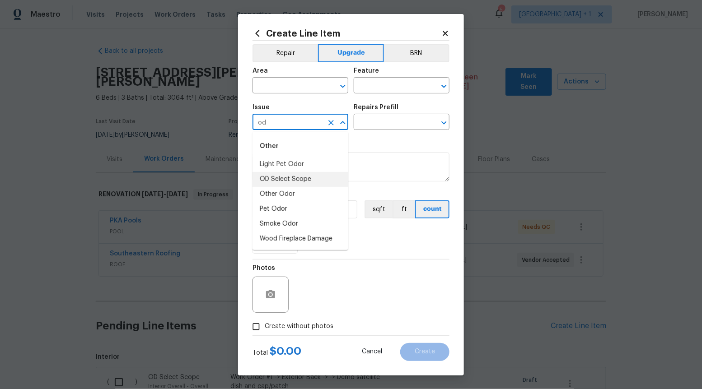
click at [318, 182] on li "OD Select Scope" at bounding box center [300, 179] width 96 height 15
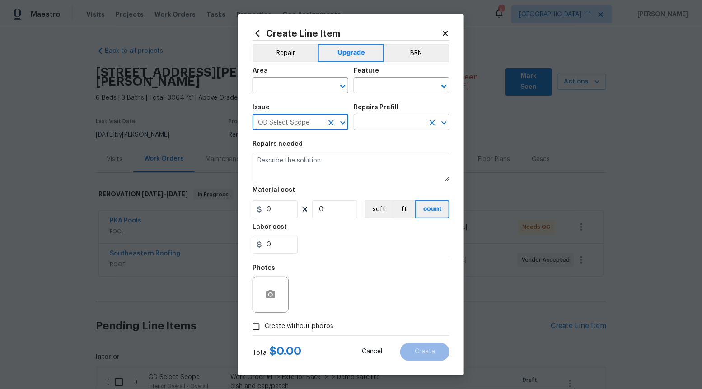
type input "OD Select Scope"
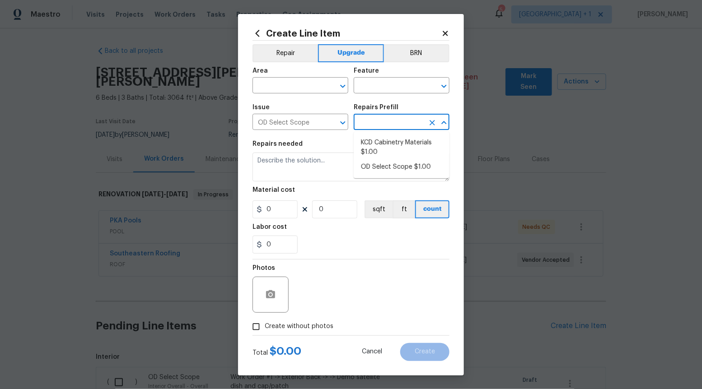
click at [409, 121] on input "text" at bounding box center [388, 123] width 70 height 14
click at [390, 166] on li "OD Select Scope $1.00" at bounding box center [401, 167] width 96 height 15
type input "OD Select Scope $1.00"
type textarea "Refer to the agreed upon scope document for further details."
type input "1"
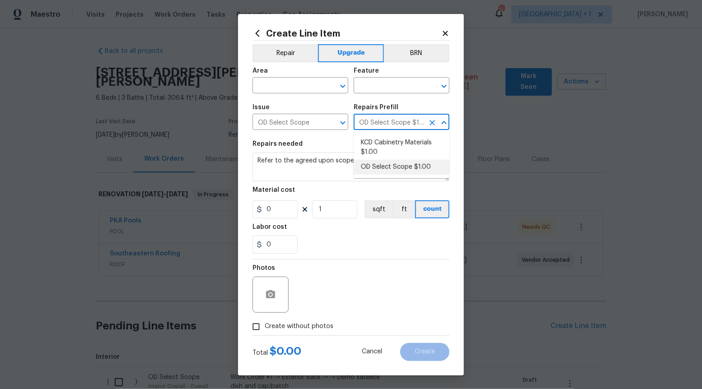
type input "1"
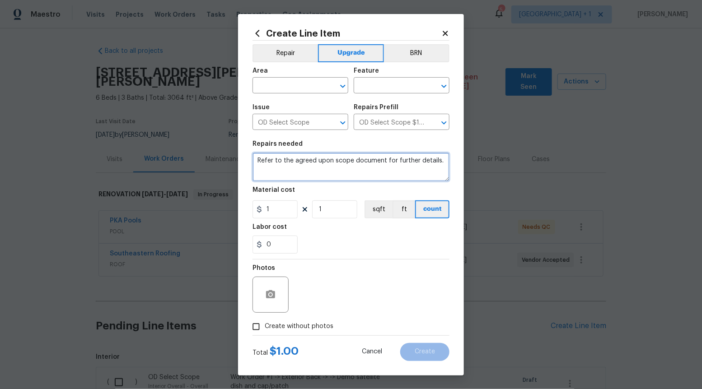
click at [390, 167] on textarea "Refer to the agreed upon scope document for further details." at bounding box center [350, 167] width 197 height 29
paste textarea "Work Order #1 -> Exterior Back -> Patio -> Demo TV mount and string lights/atta…"
type textarea "Work Order #1 -> Exterior Back -> Patio -> Demo TV mount and string lights/atta…"
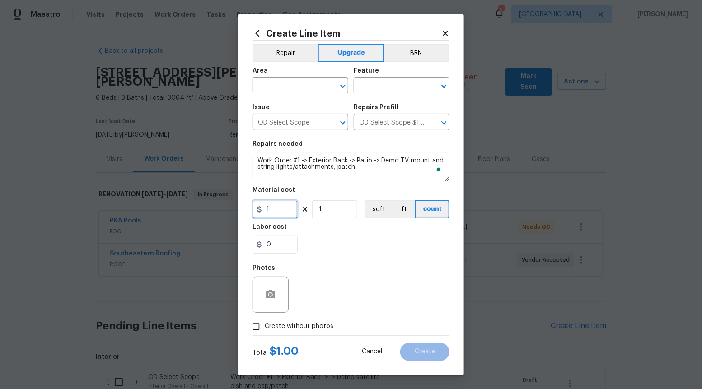
click at [285, 208] on input "1" at bounding box center [274, 209] width 45 height 18
type input "125"
click at [259, 322] on input "Create without photos" at bounding box center [255, 326] width 17 height 17
checkbox input "true"
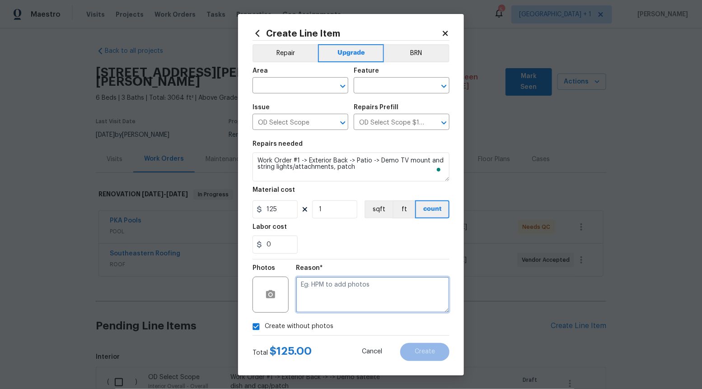
click at [335, 279] on textarea at bounding box center [372, 295] width 153 height 36
click at [339, 95] on span "Area ​" at bounding box center [300, 80] width 96 height 37
click at [340, 86] on icon "Open" at bounding box center [342, 86] width 5 height 3
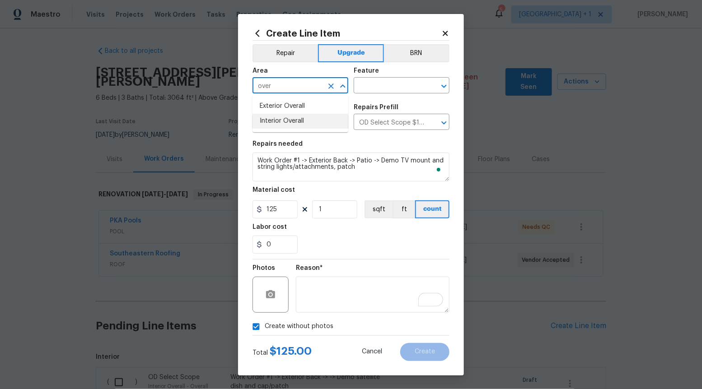
click at [321, 121] on li "Interior Overall" at bounding box center [300, 121] width 96 height 15
type input "Interior Overall"
click at [409, 80] on input "text" at bounding box center [388, 86] width 70 height 14
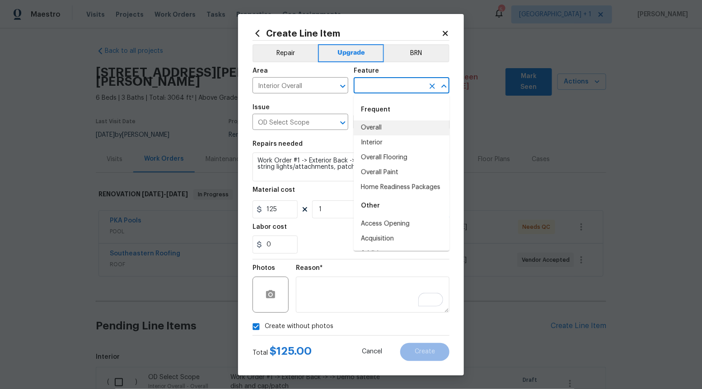
click at [400, 127] on li "Overall" at bounding box center [401, 128] width 96 height 15
type input "Overall"
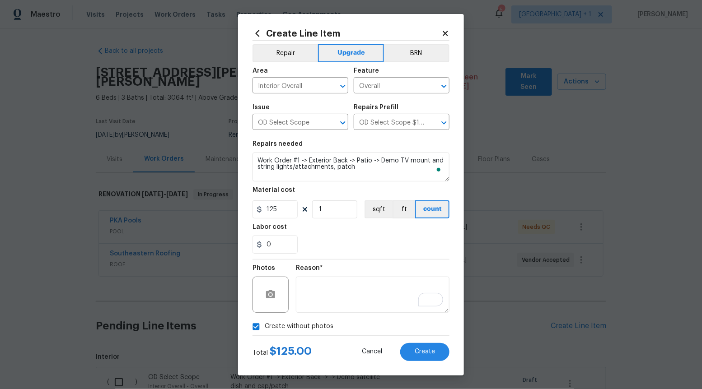
click at [450, 351] on div "Create Line Item Repair Upgrade BRN Area Interior Overall ​ Feature Overall ​ I…" at bounding box center [351, 195] width 226 height 362
click at [432, 351] on span "Create" at bounding box center [424, 351] width 20 height 7
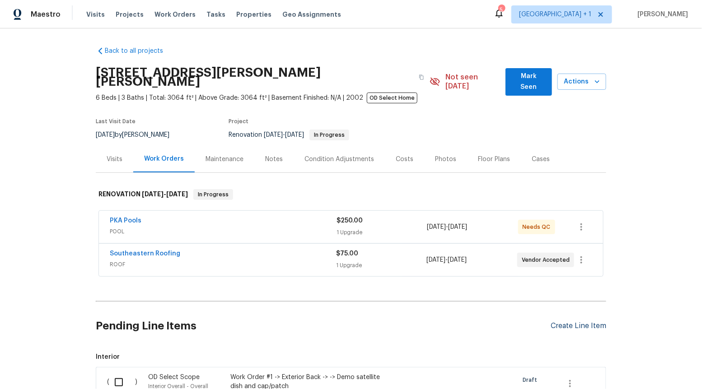
click at [584, 322] on div "Create Line Item" at bounding box center [578, 326] width 56 height 9
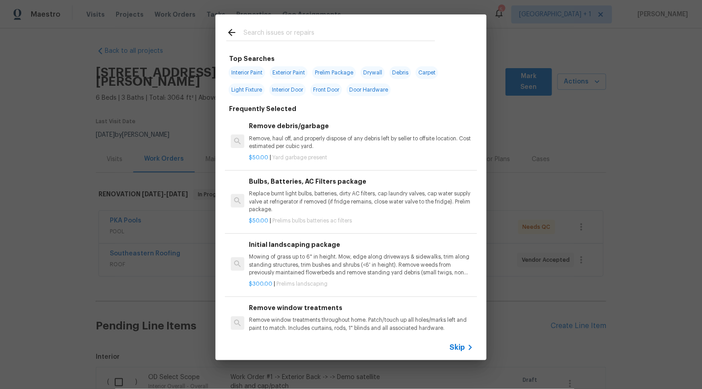
click at [460, 346] on span "Skip" at bounding box center [456, 347] width 15 height 9
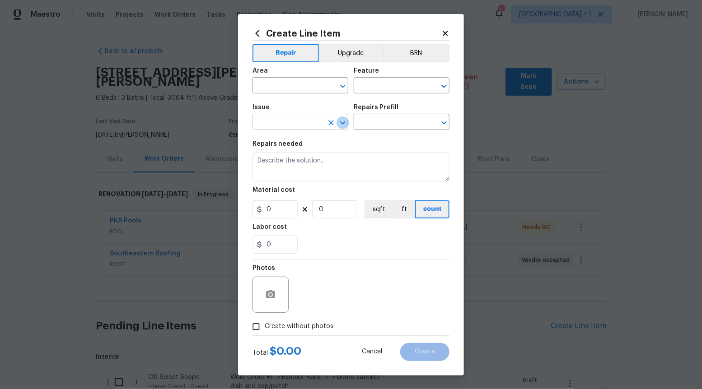
click at [341, 121] on icon "Open" at bounding box center [342, 122] width 11 height 11
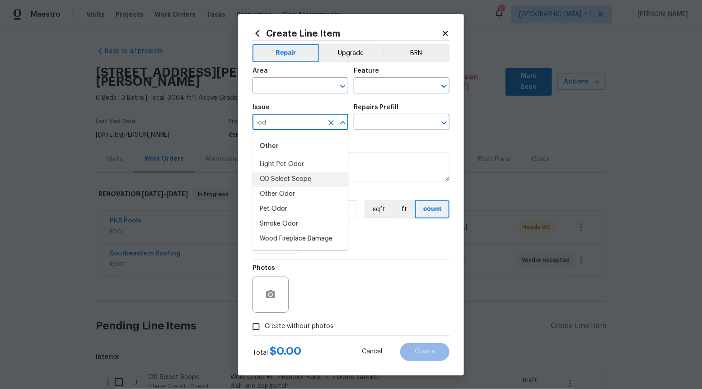
click at [313, 177] on li "OD Select Scope" at bounding box center [300, 179] width 96 height 15
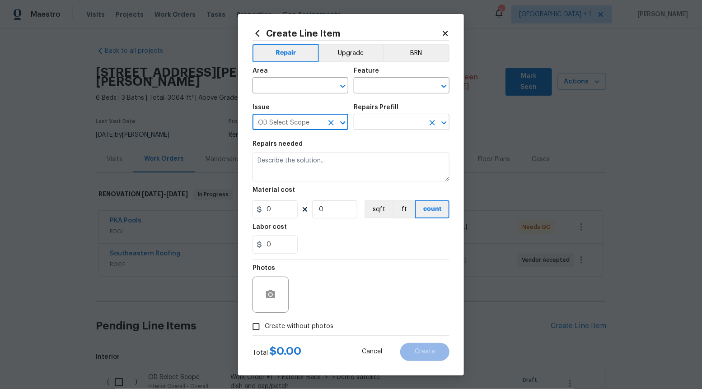
type input "OD Select Scope"
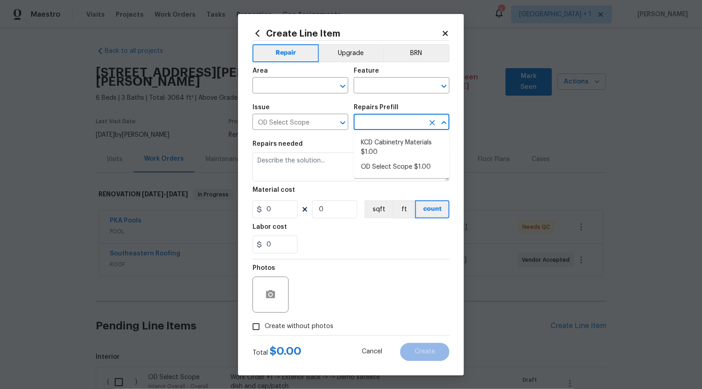
click at [394, 120] on input "text" at bounding box center [388, 123] width 70 height 14
click at [378, 162] on li "OD Select Scope $1.00" at bounding box center [401, 167] width 96 height 15
type input "OD Select Scope $1.00"
type textarea "Refer to the agreed upon scope document for further details."
type input "1"
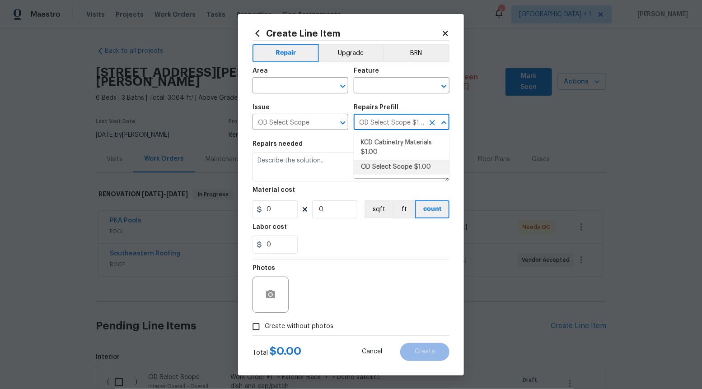
type input "1"
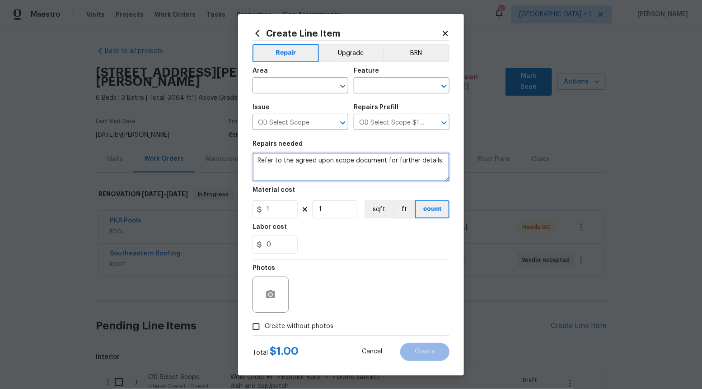
click at [378, 161] on textarea "Refer to the agreed upon scope document for further details." at bounding box center [350, 167] width 197 height 29
paste textarea "Work Order #1 -> Exterior Back -> Patio Cover -> Replace door actuator and ensu…"
type textarea "Work Order #1 -> Exterior Back -> Patio Cover -> Replace door actuator and ensu…"
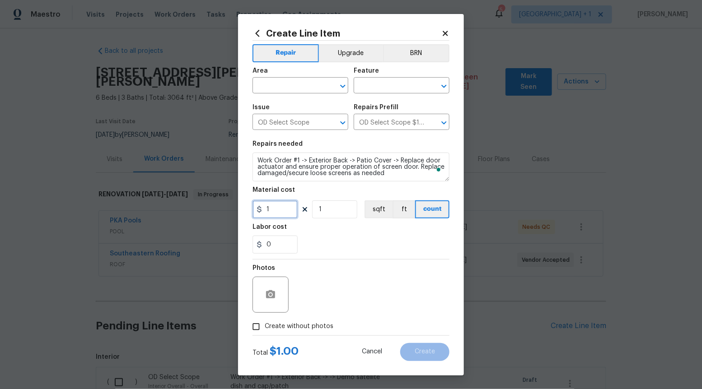
click at [278, 211] on input "1" at bounding box center [274, 209] width 45 height 18
type input "450"
click at [255, 323] on input "Create without photos" at bounding box center [255, 326] width 17 height 17
checkbox input "true"
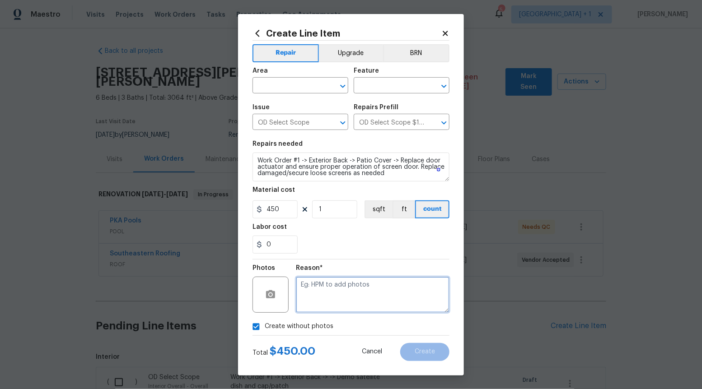
click at [357, 302] on textarea at bounding box center [372, 295] width 153 height 36
click at [341, 84] on icon "Open" at bounding box center [342, 86] width 11 height 11
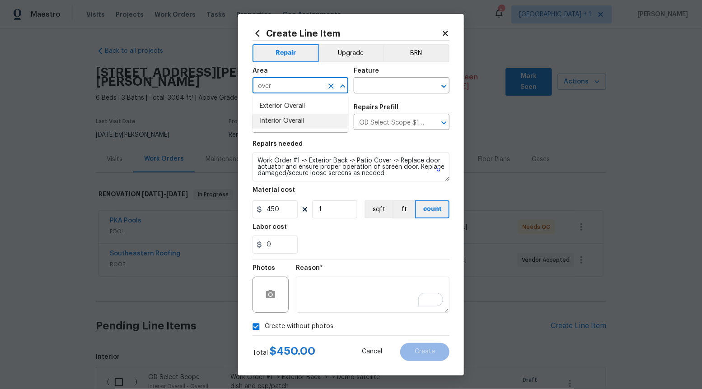
click at [314, 120] on li "Interior Overall" at bounding box center [300, 121] width 96 height 15
type input "Interior Overall"
click at [413, 89] on input "text" at bounding box center [388, 86] width 70 height 14
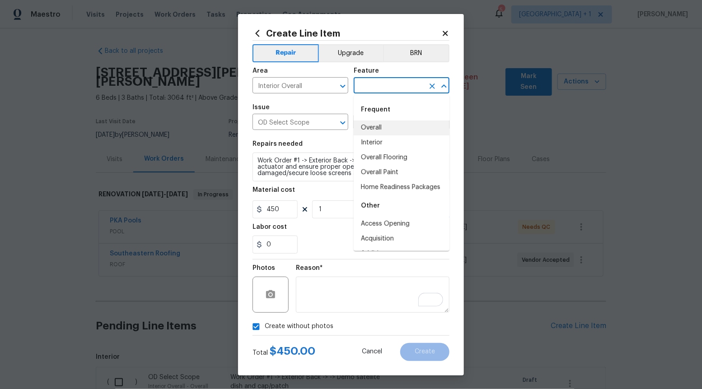
click at [395, 127] on li "Overall" at bounding box center [401, 128] width 96 height 15
type input "Overall"
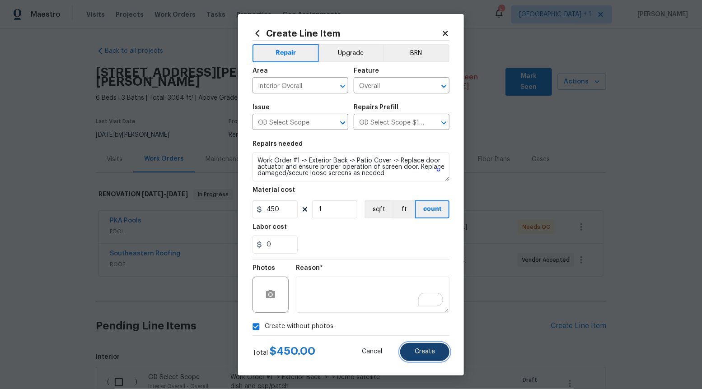
click at [414, 348] on button "Create" at bounding box center [424, 352] width 49 height 18
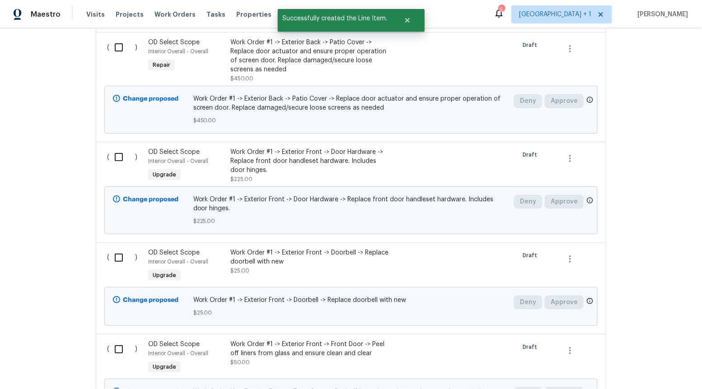
scroll to position [939, 0]
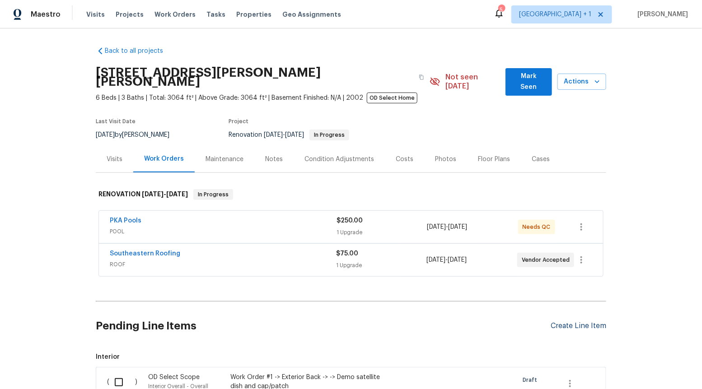
click at [571, 322] on div "Create Line Item" at bounding box center [578, 326] width 56 height 9
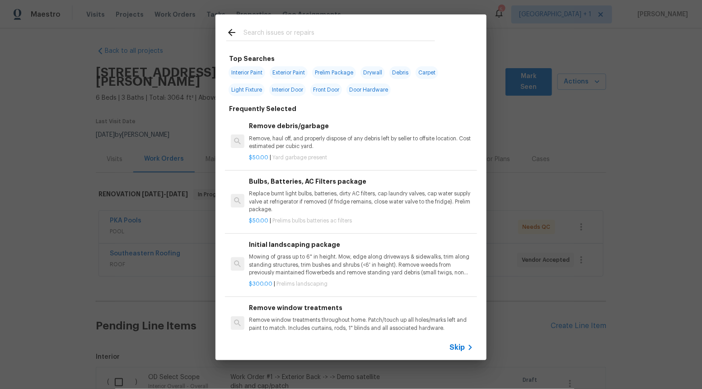
click at [466, 347] on icon at bounding box center [470, 347] width 11 height 11
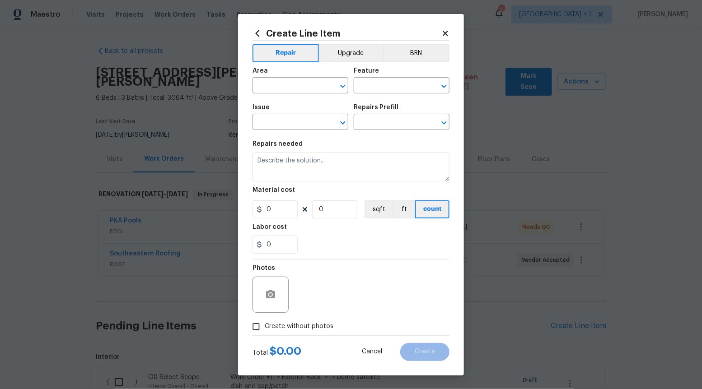
click at [342, 130] on span "Issue ​" at bounding box center [300, 117] width 96 height 37
click at [341, 125] on icon "Open" at bounding box center [342, 122] width 11 height 11
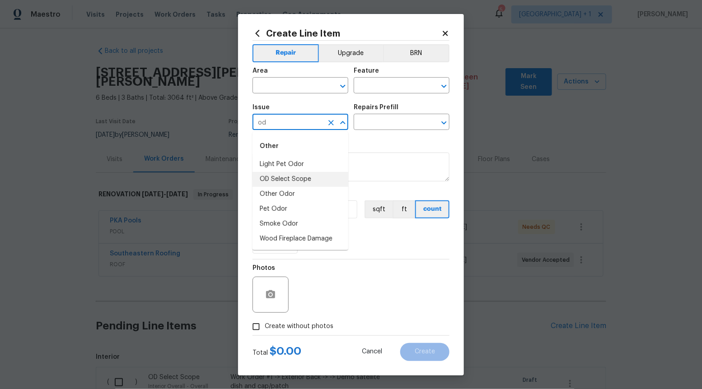
click at [304, 181] on li "OD Select Scope" at bounding box center [300, 179] width 96 height 15
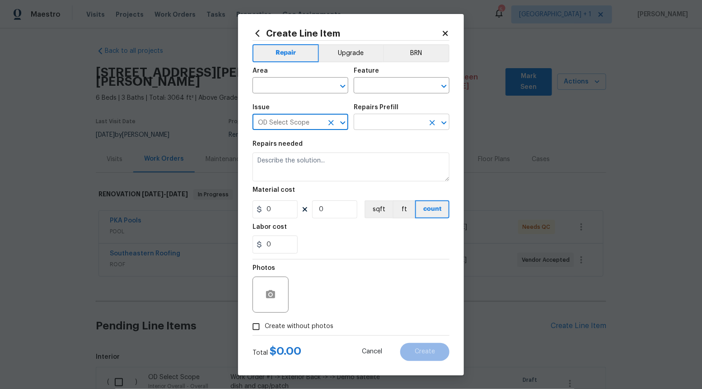
type input "OD Select Scope"
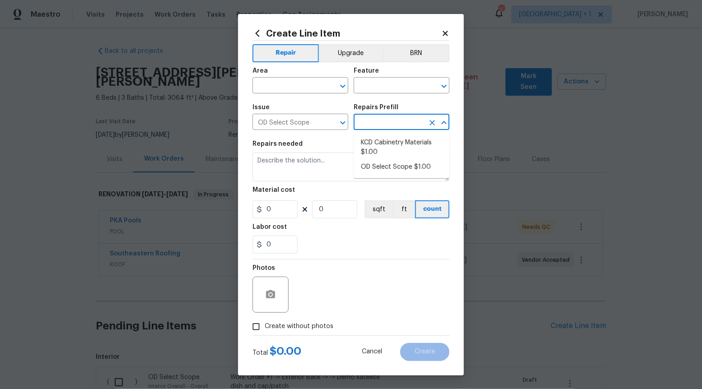
click at [391, 121] on input "text" at bounding box center [388, 123] width 70 height 14
click at [380, 163] on li "OD Select Scope $1.00" at bounding box center [401, 167] width 96 height 15
type input "OD Select Scope $1.00"
type textarea "Refer to the agreed upon scope document for further details."
type input "1"
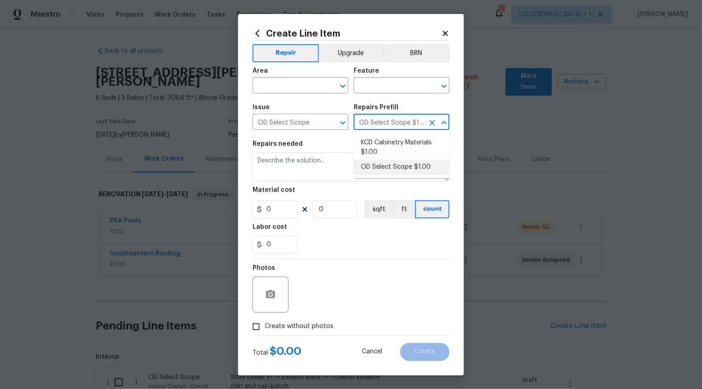
type input "1"
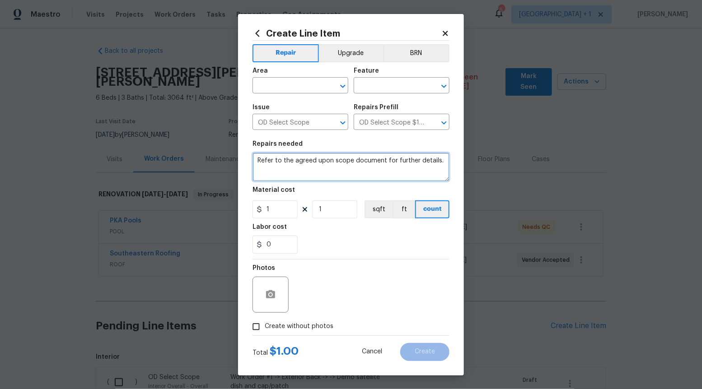
click at [380, 163] on textarea "Refer to the agreed upon scope document for further details." at bounding box center [350, 167] width 197 height 29
paste textarea "Work Order #1 -> Exterior Back -> Patio Door -> Replace pre-hung 72 in. x 80 in…"
type textarea "Work Order #1 -> Exterior Back -> Patio Door -> Replace pre-hung 72 in. x 80 in…"
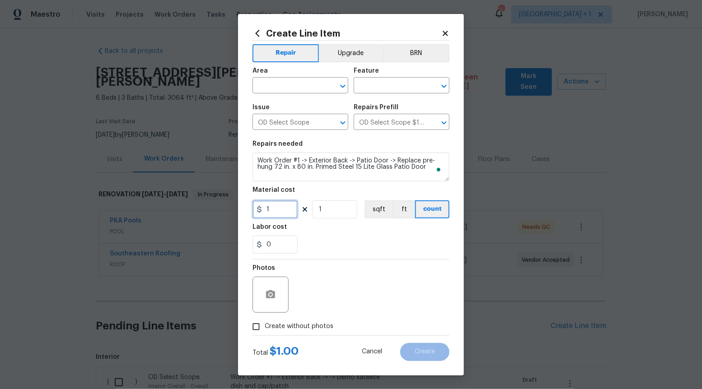
click at [282, 208] on input "1" at bounding box center [274, 209] width 45 height 18
type input "1350"
click at [262, 321] on input "Create without photos" at bounding box center [255, 326] width 17 height 17
checkbox input "true"
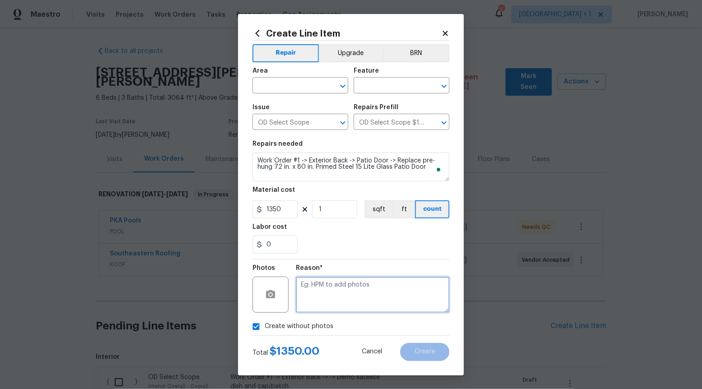
click at [330, 291] on textarea at bounding box center [372, 295] width 153 height 36
click at [345, 85] on icon "Open" at bounding box center [342, 86] width 5 height 3
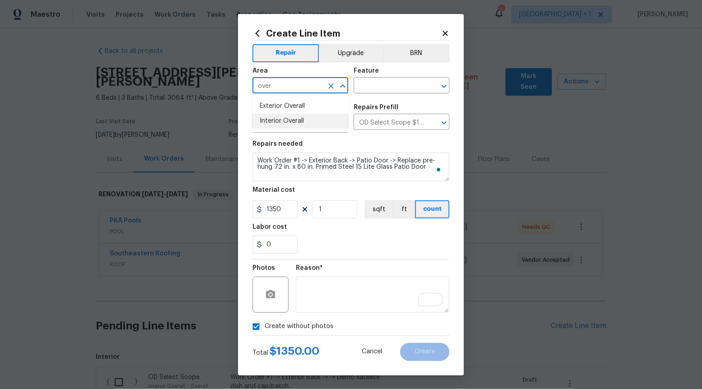
click at [314, 119] on li "Interior Overall" at bounding box center [300, 121] width 96 height 15
type input "Interior Overall"
click at [408, 72] on div "Feature" at bounding box center [401, 74] width 96 height 12
click at [401, 74] on div "Feature" at bounding box center [401, 74] width 96 height 12
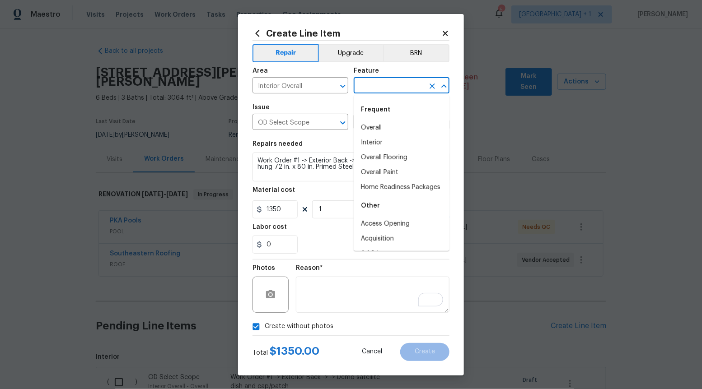
click at [400, 88] on input "text" at bounding box center [388, 86] width 70 height 14
click at [380, 120] on div "Frequent" at bounding box center [401, 110] width 96 height 22
click at [380, 128] on li "Overall" at bounding box center [401, 128] width 96 height 15
type input "Overall"
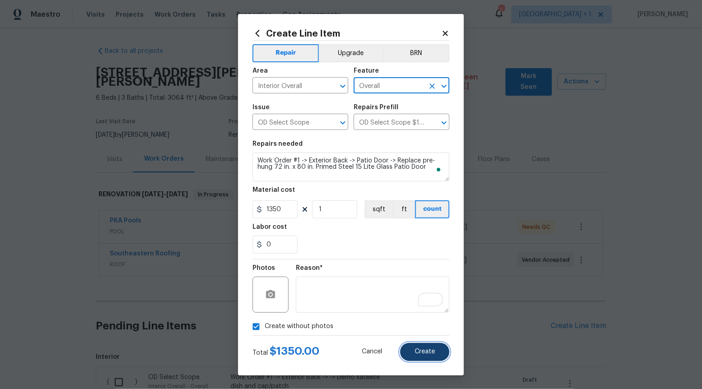
click at [427, 353] on span "Create" at bounding box center [424, 351] width 20 height 7
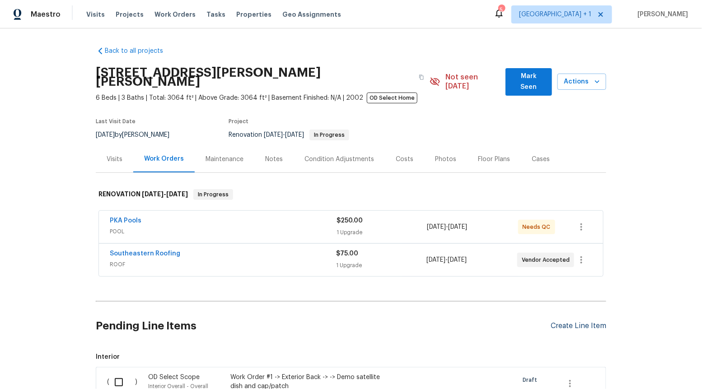
click at [572, 322] on div "Create Line Item" at bounding box center [578, 326] width 56 height 9
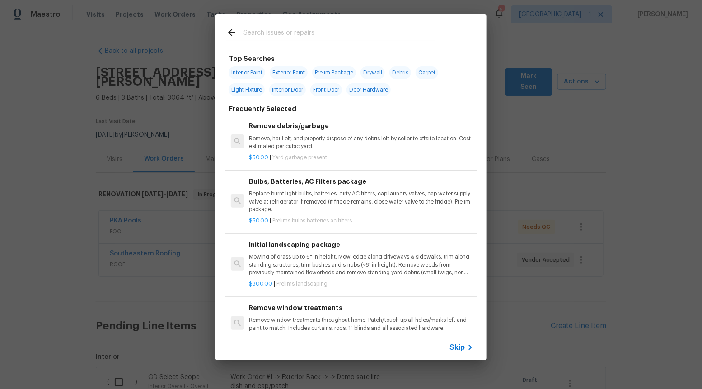
click at [462, 349] on span "Skip" at bounding box center [456, 347] width 15 height 9
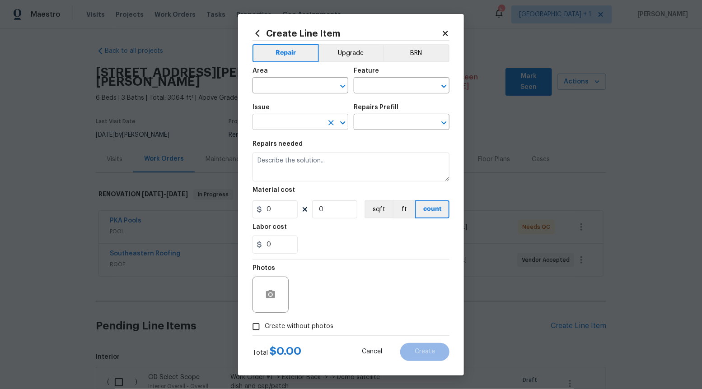
click at [341, 126] on icon "Open" at bounding box center [342, 122] width 11 height 11
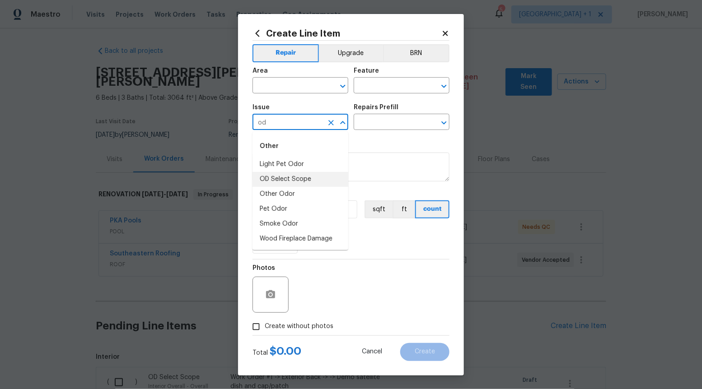
click at [330, 180] on li "OD Select Scope" at bounding box center [300, 179] width 96 height 15
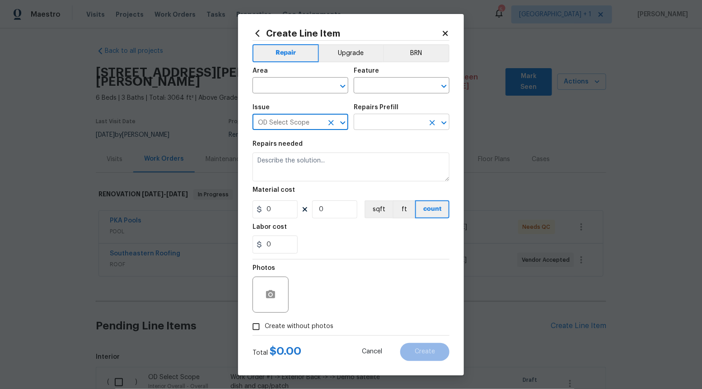
type input "OD Select Scope"
click at [411, 121] on input "text" at bounding box center [388, 123] width 70 height 14
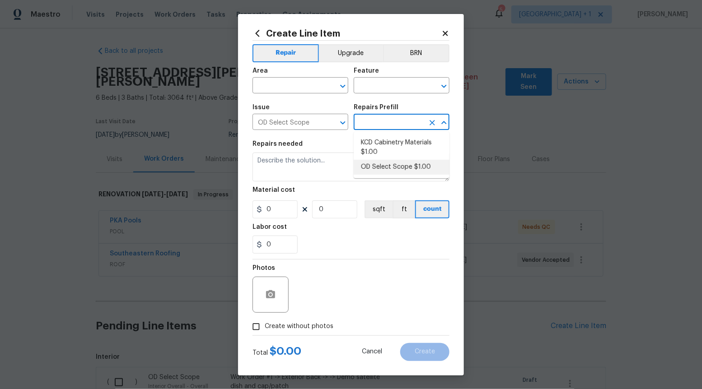
click at [389, 169] on li "OD Select Scope $1.00" at bounding box center [401, 167] width 96 height 15
type input "OD Select Scope $1.00"
type textarea "Refer to the agreed upon scope document for further details."
type input "1"
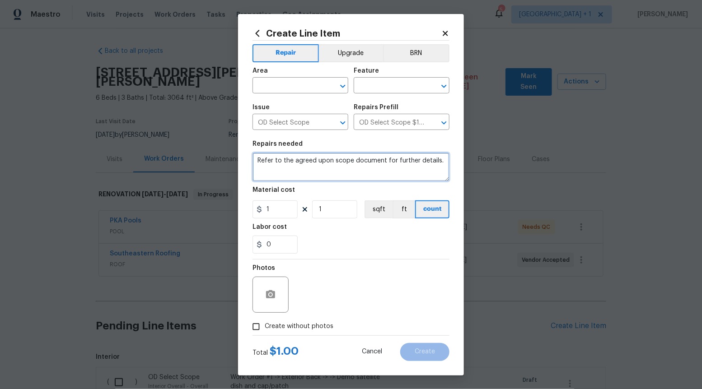
click at [389, 169] on textarea "Refer to the agreed upon scope document for further details." at bounding box center [350, 167] width 197 height 29
paste textarea "Work Order #1 -> Exterior Back -> Pool Deck -> Prep, grind/fill cracks and pain…"
type textarea "Work Order #1 -> Exterior Back -> Pool Deck -> Prep, grind/fill cracks and pain…"
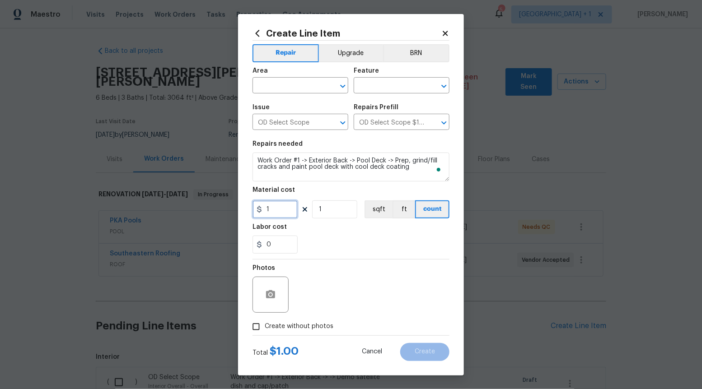
click at [284, 209] on input "1" at bounding box center [274, 209] width 45 height 18
type input "425"
click at [254, 328] on input "Create without photos" at bounding box center [255, 326] width 17 height 17
checkbox input "true"
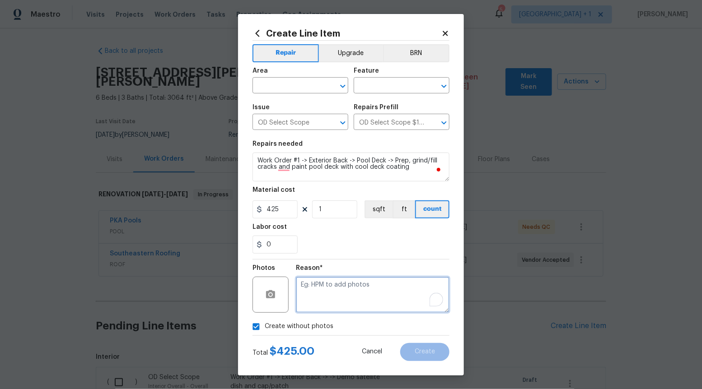
click at [330, 306] on textarea "To enrich screen reader interactions, please activate Accessibility in Grammarl…" at bounding box center [372, 295] width 153 height 36
click at [342, 85] on icon "Open" at bounding box center [342, 86] width 11 height 11
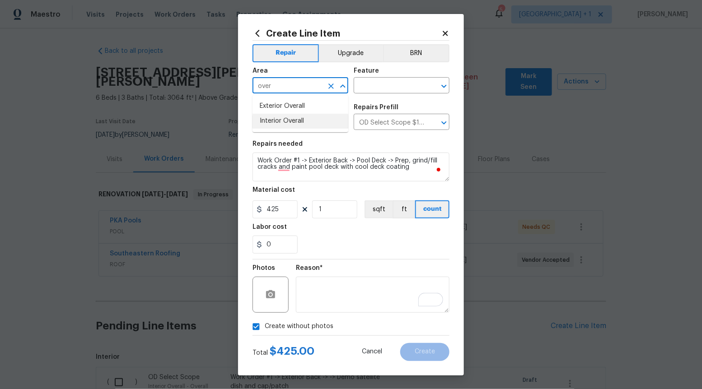
click at [300, 120] on li "Interior Overall" at bounding box center [300, 121] width 96 height 15
type input "Interior Overall"
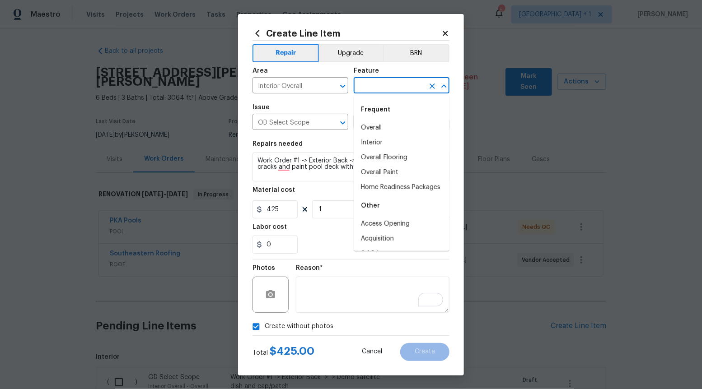
click at [395, 89] on input "text" at bounding box center [388, 86] width 70 height 14
click at [386, 130] on li "Overall" at bounding box center [401, 128] width 96 height 15
type input "Overall"
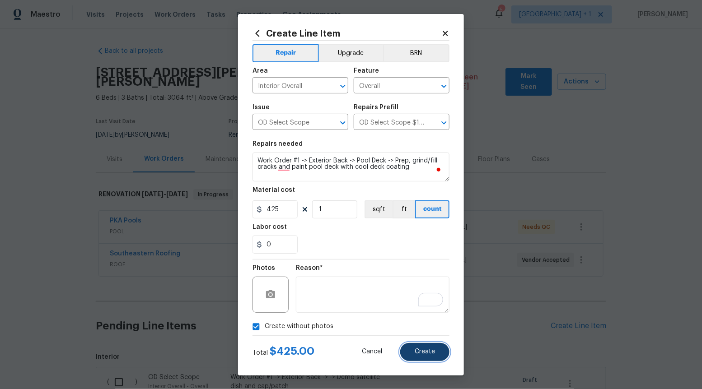
click at [428, 353] on span "Create" at bounding box center [424, 351] width 20 height 7
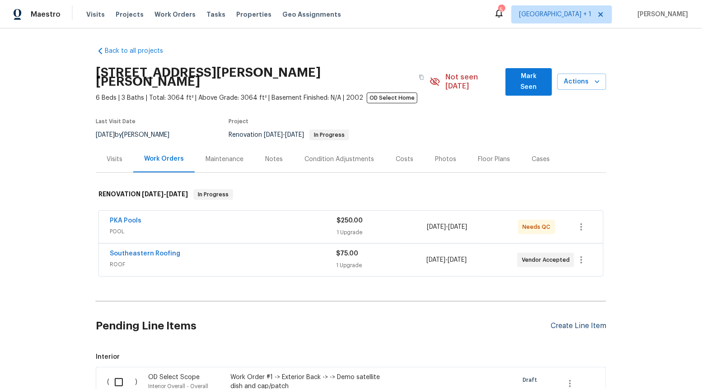
click at [589, 322] on div "Create Line Item" at bounding box center [578, 326] width 56 height 9
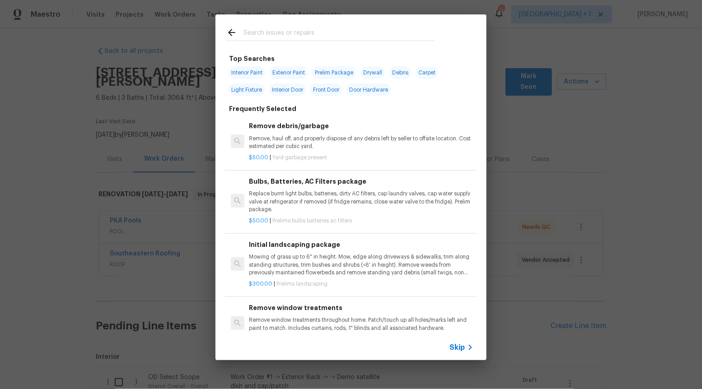
click at [465, 347] on icon at bounding box center [470, 347] width 11 height 11
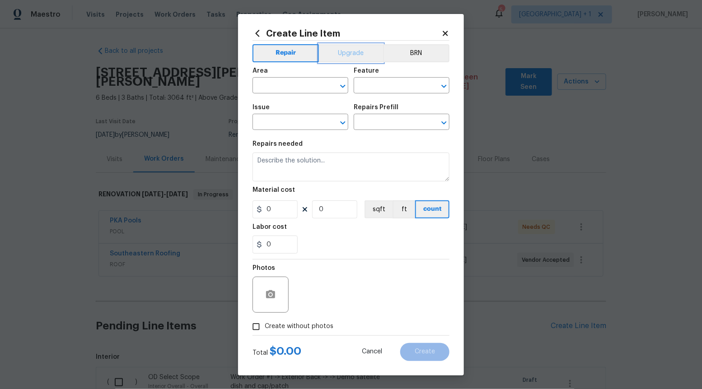
click at [337, 54] on button "Upgrade" at bounding box center [351, 53] width 65 height 18
click at [339, 124] on icon "Open" at bounding box center [342, 122] width 11 height 11
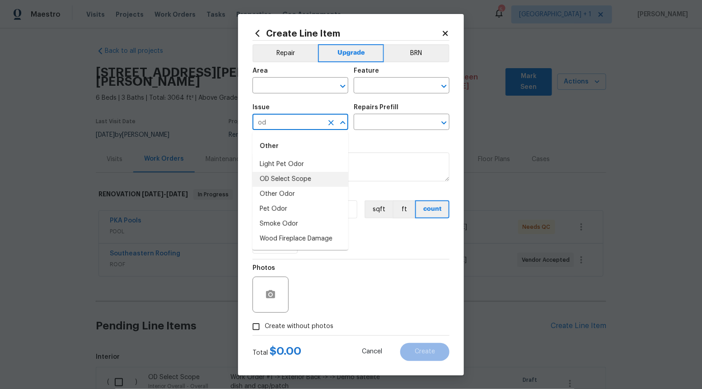
click at [315, 184] on li "OD Select Scope" at bounding box center [300, 179] width 96 height 15
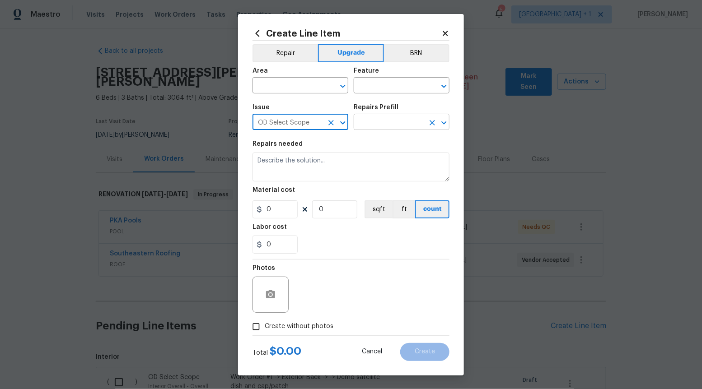
type input "OD Select Scope"
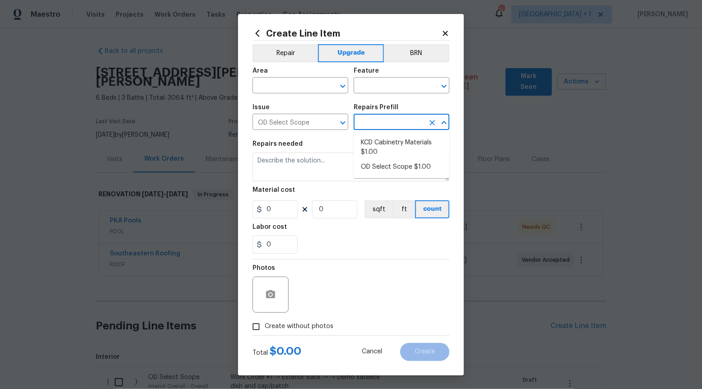
click at [374, 125] on input "text" at bounding box center [388, 123] width 70 height 14
click at [374, 169] on li "OD Select Scope $1.00" at bounding box center [401, 167] width 96 height 15
type input "OD Select Scope $1.00"
type textarea "Refer to the agreed upon scope document for further details."
type input "1"
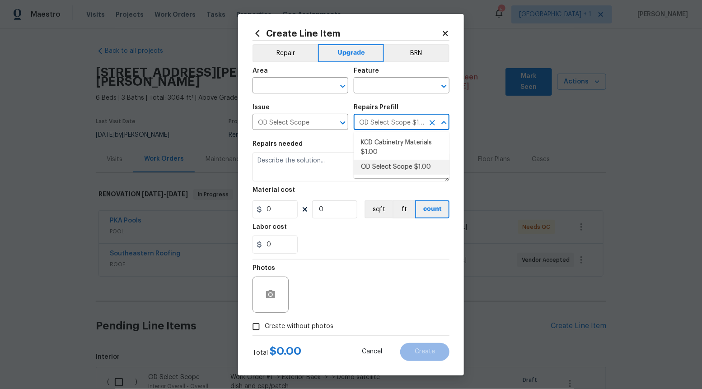
type input "1"
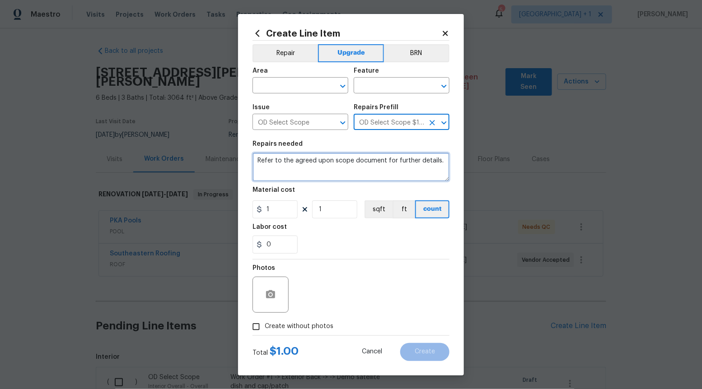
click at [374, 169] on textarea "Refer to the agreed upon scope document for further details." at bounding box center [350, 167] width 197 height 29
paste textarea "Work Order #1 -> Exterior Back -> Pool Deck -> Clean out/clear french drain and…"
type textarea "Work Order #1 -> Exterior Back -> Pool Deck -> Clean out/clear french drain and…"
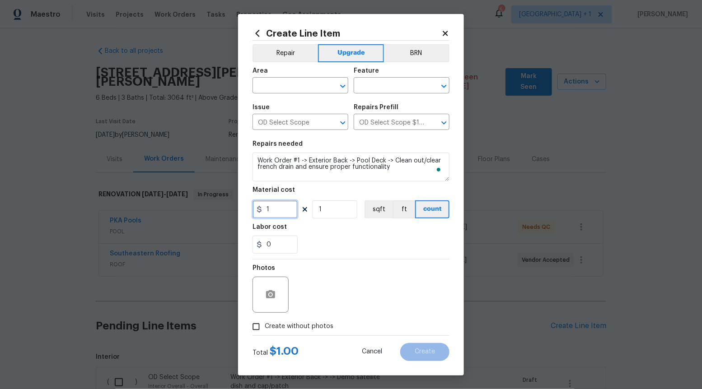
click at [277, 210] on input "1" at bounding box center [274, 209] width 45 height 18
type input "150"
click at [254, 326] on input "Create without photos" at bounding box center [255, 326] width 17 height 17
checkbox input "true"
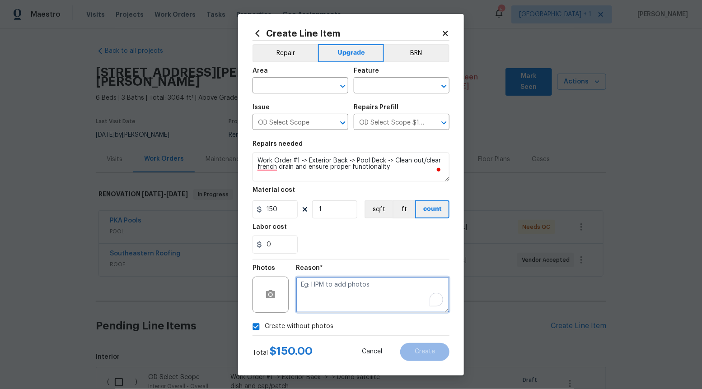
click at [395, 285] on textarea "To enrich screen reader interactions, please activate Accessibility in Grammarl…" at bounding box center [372, 295] width 153 height 36
click at [339, 83] on icon "Open" at bounding box center [342, 86] width 11 height 11
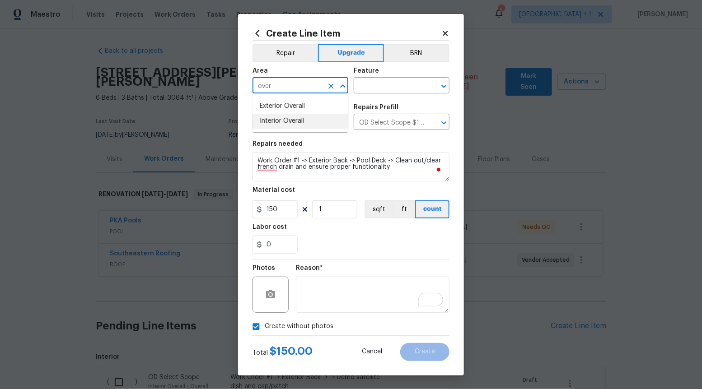
click at [321, 118] on li "Interior Overall" at bounding box center [300, 121] width 96 height 15
type input "Interior Overall"
click at [407, 79] on input "text" at bounding box center [388, 86] width 70 height 14
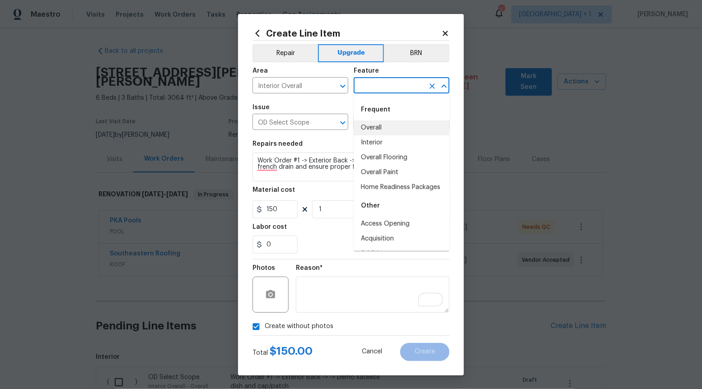
click at [396, 125] on li "Overall" at bounding box center [401, 128] width 96 height 15
type input "Overall"
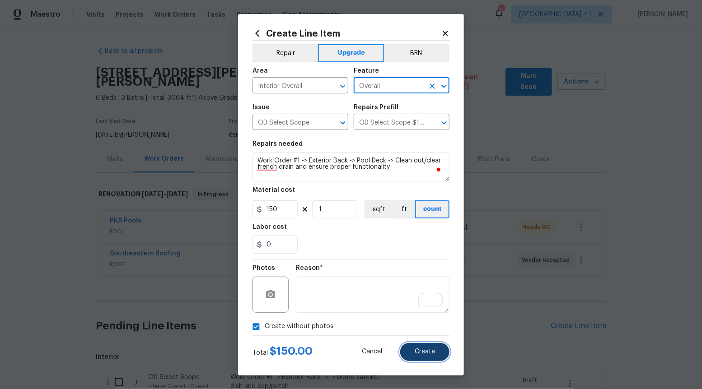
click at [429, 356] on button "Create" at bounding box center [424, 352] width 49 height 18
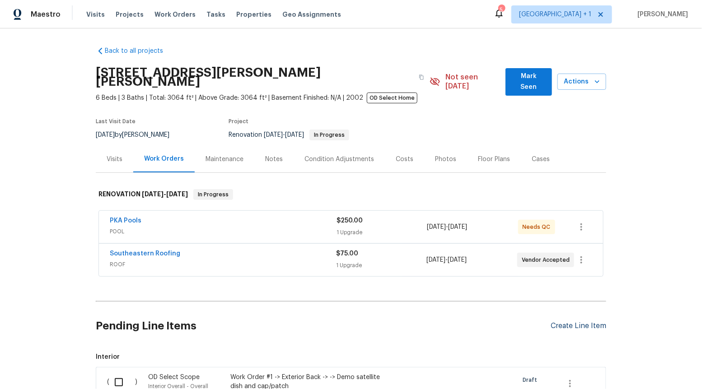
click at [562, 322] on div "Create Line Item" at bounding box center [578, 326] width 56 height 9
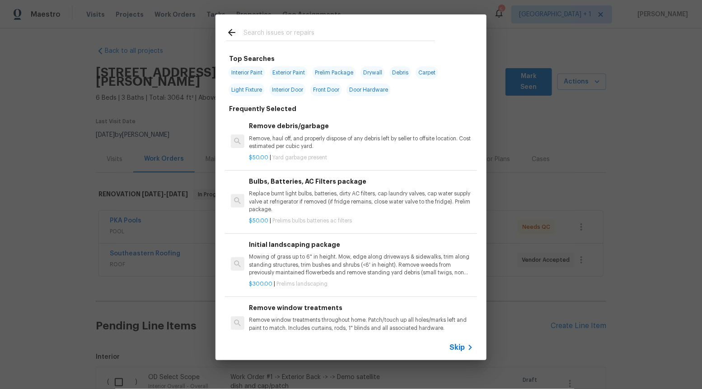
click at [459, 351] on span "Skip" at bounding box center [456, 347] width 15 height 9
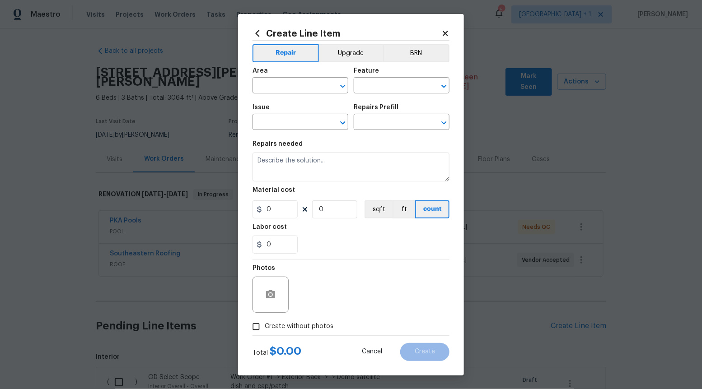
click at [358, 64] on div "Area ​ Feature ​" at bounding box center [350, 80] width 197 height 37
click at [351, 55] on button "Upgrade" at bounding box center [351, 53] width 65 height 18
click at [343, 122] on icon "Open" at bounding box center [342, 122] width 11 height 11
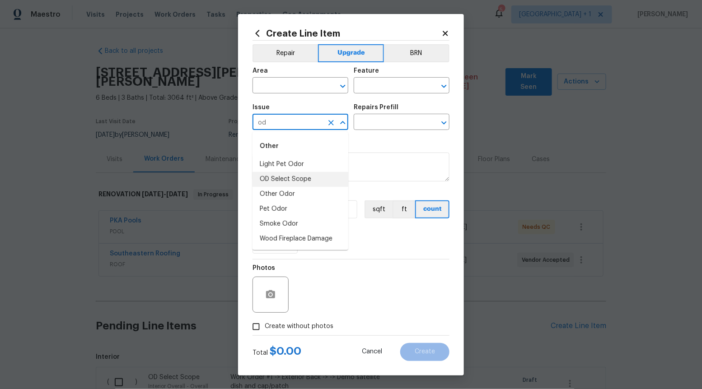
click at [308, 176] on li "OD Select Scope" at bounding box center [300, 179] width 96 height 15
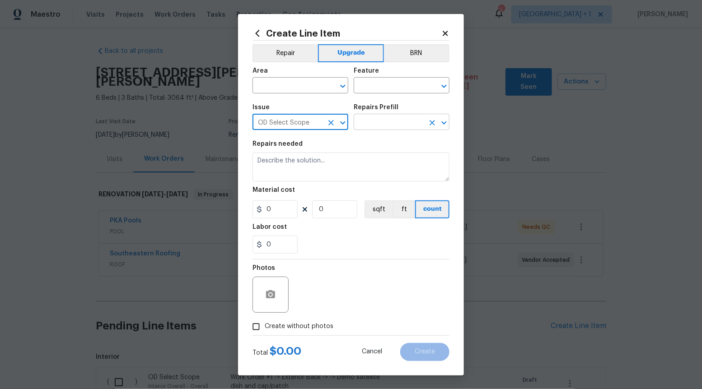
type input "OD Select Scope"
click at [404, 117] on input "text" at bounding box center [388, 123] width 70 height 14
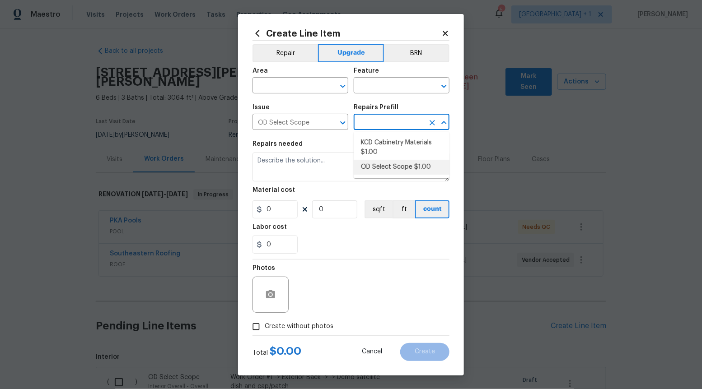
click at [388, 162] on li "OD Select Scope $1.00" at bounding box center [401, 167] width 96 height 15
type input "OD Select Scope $1.00"
type textarea "Refer to the agreed upon scope document for further details."
type input "1"
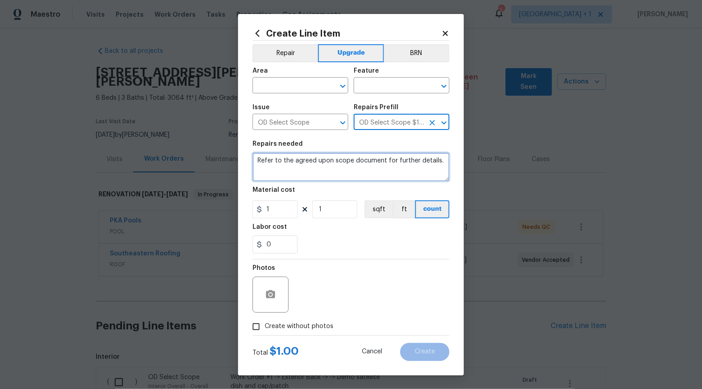
click at [388, 162] on textarea "Refer to the agreed upon scope document for further details." at bounding box center [350, 167] width 197 height 29
paste textarea "Work Order #1 -> Exterior Overall -> Exterior Overall -> Thoroughly power wash …"
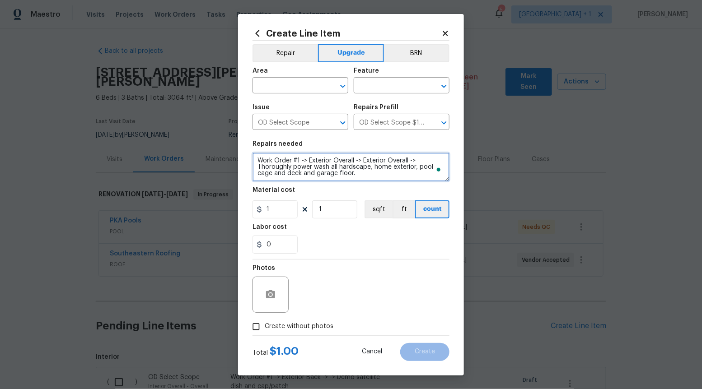
type textarea "Work Order #1 -> Exterior Overall -> Exterior Overall -> Thoroughly power wash …"
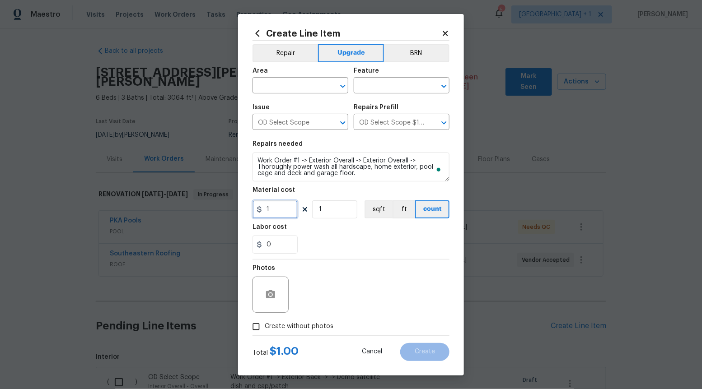
click at [290, 212] on input "1" at bounding box center [274, 209] width 45 height 18
type input "750"
click at [250, 322] on input "Create without photos" at bounding box center [255, 326] width 17 height 17
checkbox input "true"
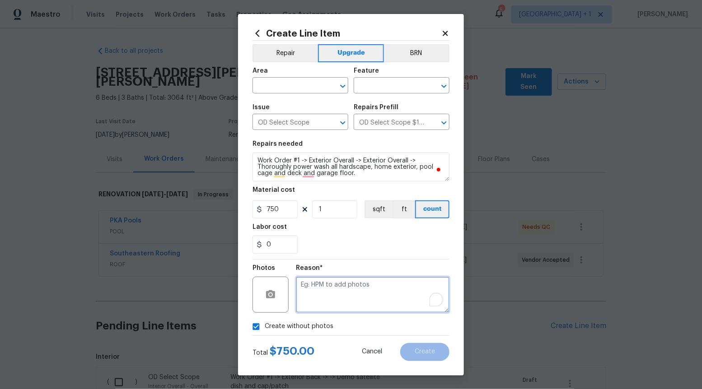
click at [386, 278] on textarea "To enrich screen reader interactions, please activate Accessibility in Grammarl…" at bounding box center [372, 295] width 153 height 36
click at [339, 83] on icon "Open" at bounding box center [342, 86] width 11 height 11
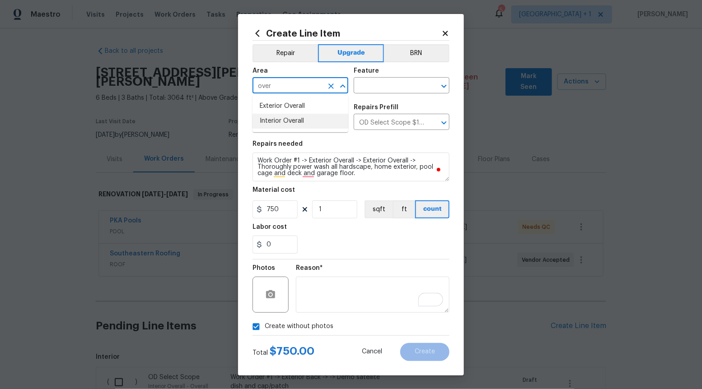
click at [293, 120] on li "Interior Overall" at bounding box center [300, 121] width 96 height 15
type input "Interior Overall"
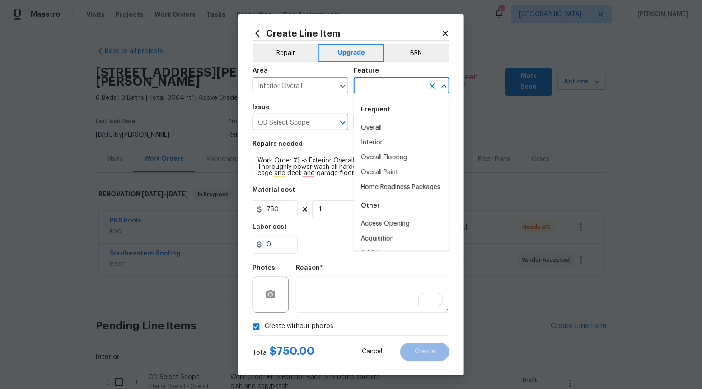
click at [388, 88] on input "text" at bounding box center [388, 86] width 70 height 14
click at [379, 128] on li "Overall" at bounding box center [401, 128] width 96 height 15
type input "Overall"
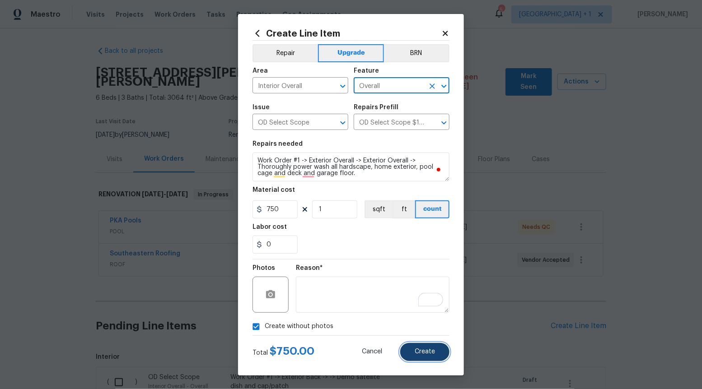
click at [419, 350] on span "Create" at bounding box center [424, 351] width 20 height 7
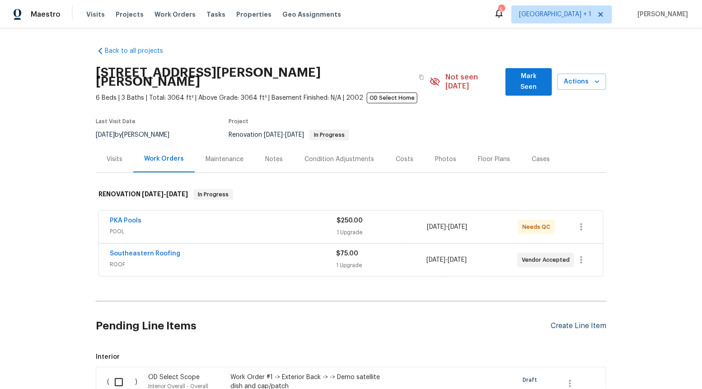
click at [587, 322] on div "Create Line Item" at bounding box center [578, 326] width 56 height 9
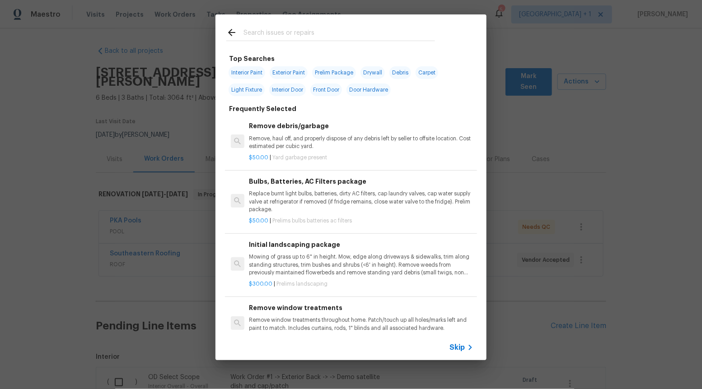
click at [461, 351] on span "Skip" at bounding box center [456, 347] width 15 height 9
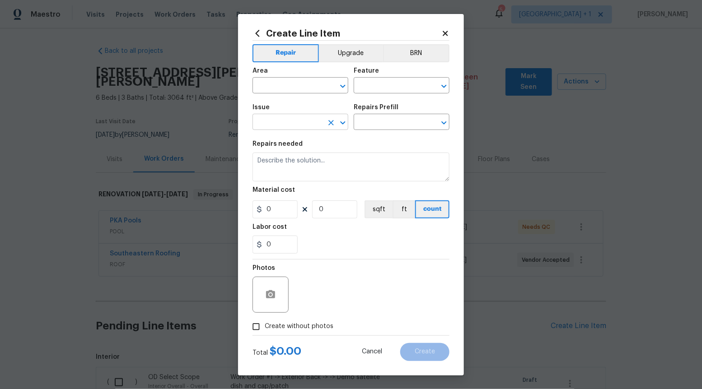
click at [342, 124] on icon "Open" at bounding box center [342, 122] width 5 height 3
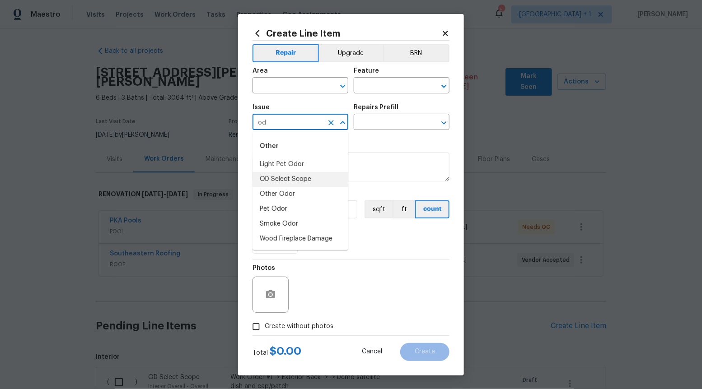
click at [325, 184] on li "OD Select Scope" at bounding box center [300, 179] width 96 height 15
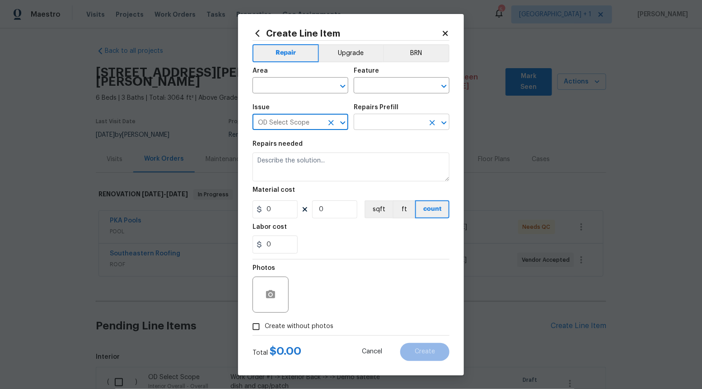
type input "OD Select Scope"
click at [400, 124] on input "text" at bounding box center [388, 123] width 70 height 14
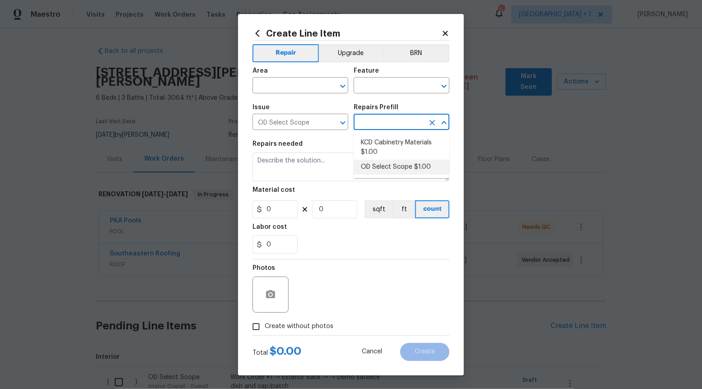
click at [400, 167] on li "OD Select Scope $1.00" at bounding box center [401, 167] width 96 height 15
type input "OD Select Scope $1.00"
type textarea "Refer to the agreed upon scope document for further details."
type input "1"
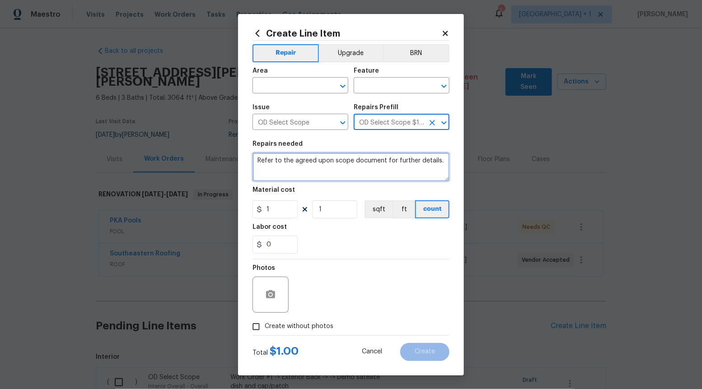
click at [400, 167] on textarea "Refer to the agreed upon scope document for further details." at bounding box center [350, 167] width 197 height 29
paste textarea "Work Order #1 -> Exterior Overall -> Home Exterior -> Prep and paint full exter…"
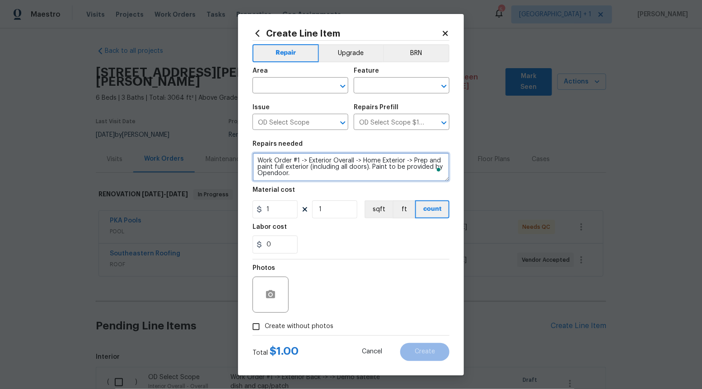
type textarea "Work Order #1 -> Exterior Overall -> Home Exterior -> Prep and paint full exter…"
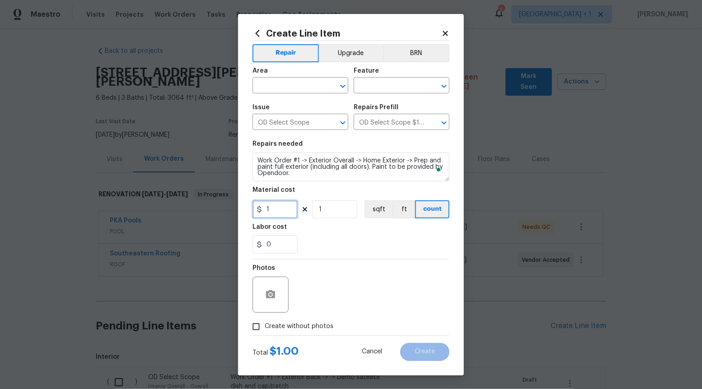
click at [272, 212] on input "1" at bounding box center [274, 209] width 45 height 18
type input "4290"
click at [374, 213] on button "sqft" at bounding box center [378, 209] width 28 height 18
click at [254, 321] on input "Create without photos" at bounding box center [255, 326] width 17 height 17
checkbox input "true"
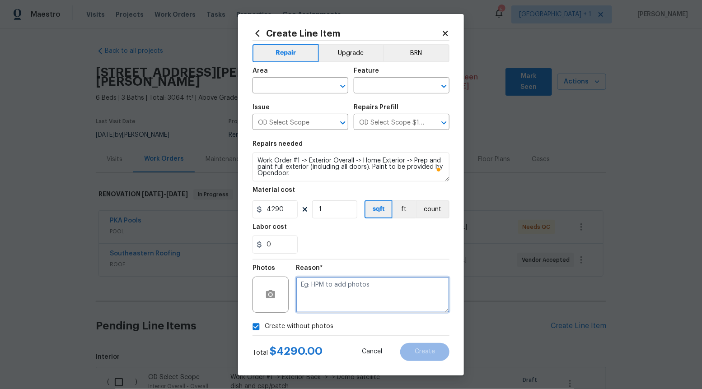
click at [360, 293] on textarea at bounding box center [372, 295] width 153 height 36
click at [341, 88] on icon "Open" at bounding box center [342, 86] width 11 height 11
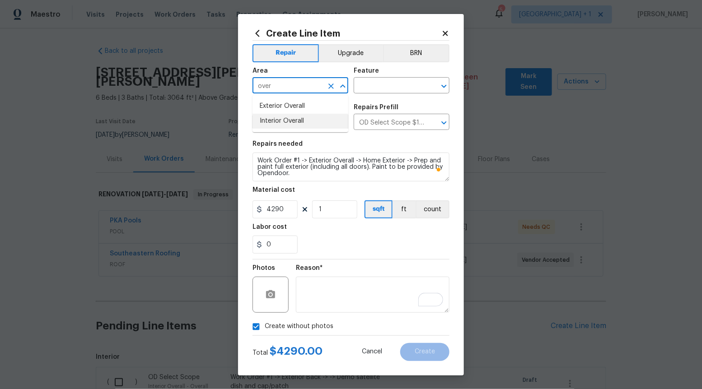
click at [303, 121] on li "Interior Overall" at bounding box center [300, 121] width 96 height 15
type input "Interior Overall"
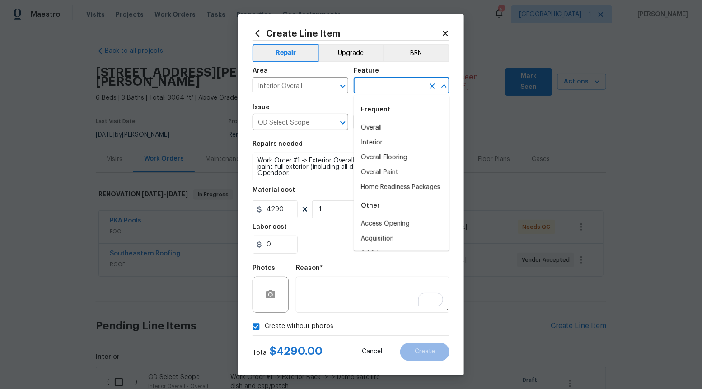
click at [411, 84] on input "text" at bounding box center [388, 86] width 70 height 14
click at [392, 126] on li "Overall" at bounding box center [401, 128] width 96 height 15
type input "Overall"
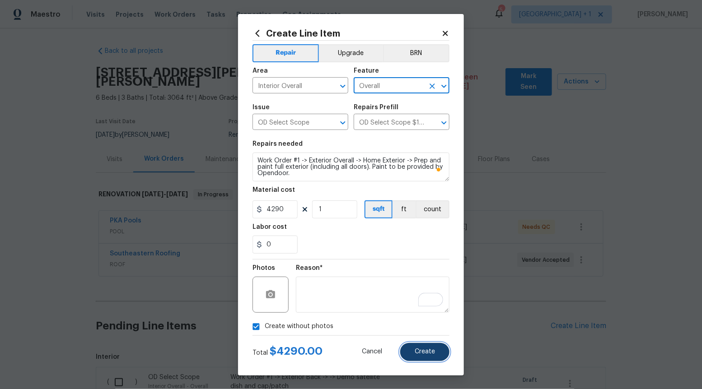
click at [419, 351] on span "Create" at bounding box center [424, 351] width 20 height 7
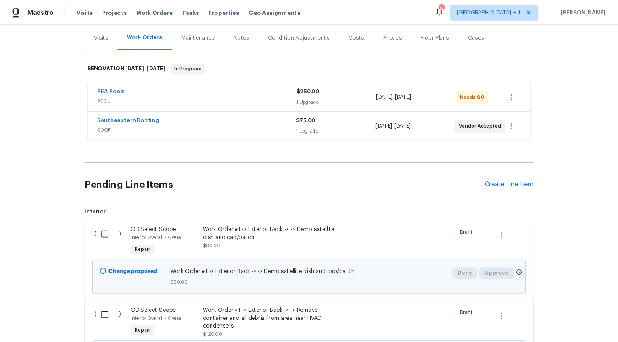
scroll to position [123, 0]
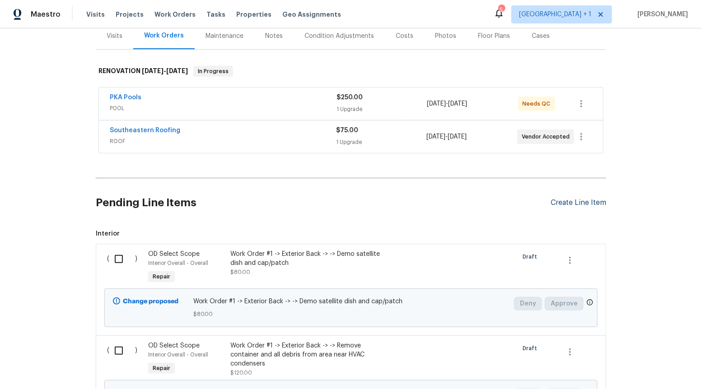
click at [572, 199] on div "Create Line Item" at bounding box center [578, 203] width 56 height 9
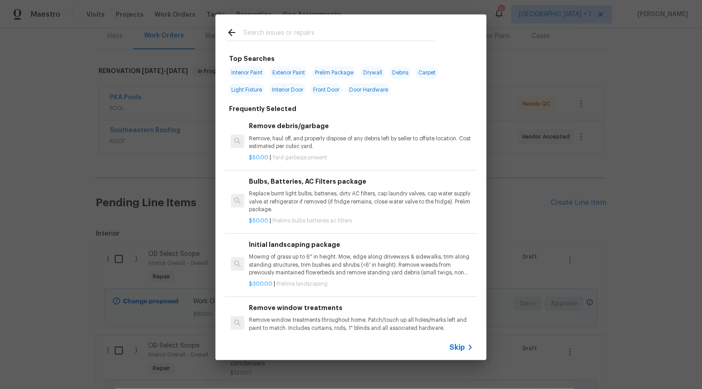
click at [459, 348] on span "Skip" at bounding box center [456, 347] width 15 height 9
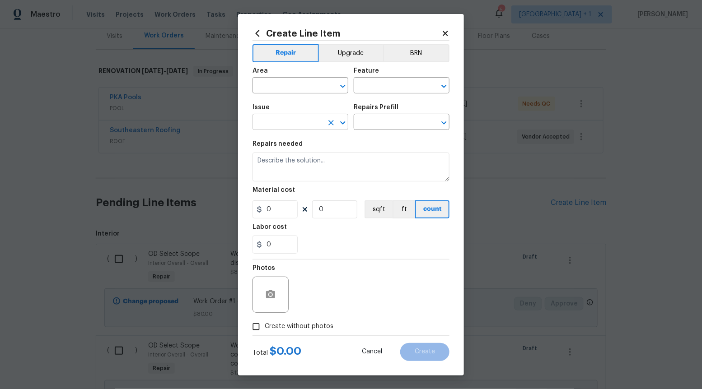
click at [339, 125] on icon "Open" at bounding box center [342, 122] width 11 height 11
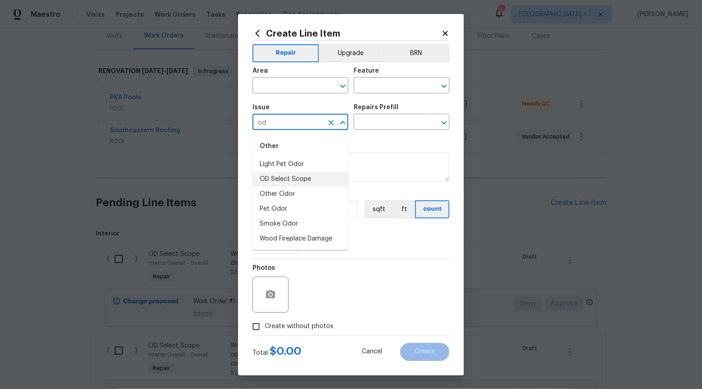
click at [307, 180] on li "OD Select Scope" at bounding box center [300, 179] width 96 height 15
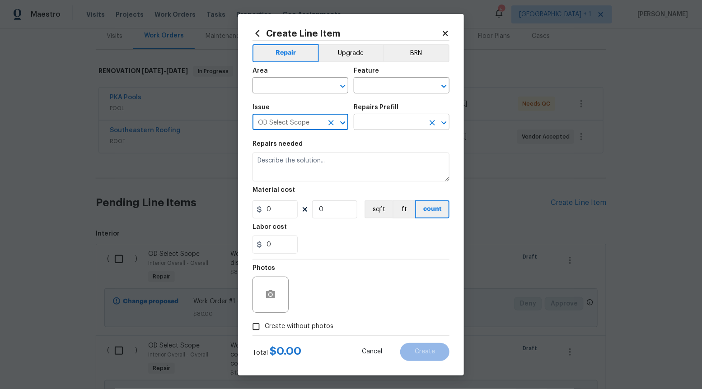
type input "OD Select Scope"
click at [399, 119] on input "text" at bounding box center [388, 123] width 70 height 14
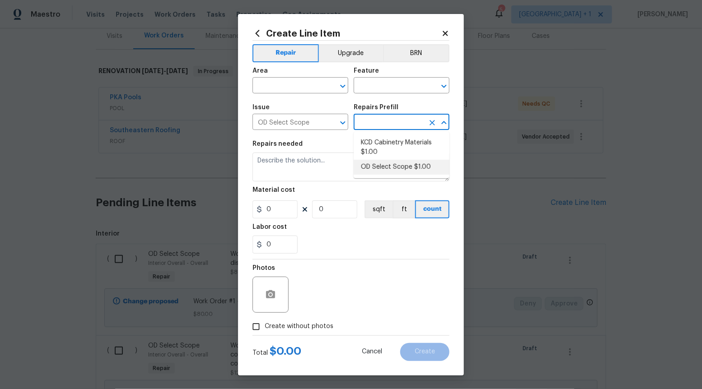
click at [390, 163] on li "OD Select Scope $1.00" at bounding box center [401, 167] width 96 height 15
type input "OD Select Scope $1.00"
type textarea "Refer to the agreed upon scope document for further details."
type input "1"
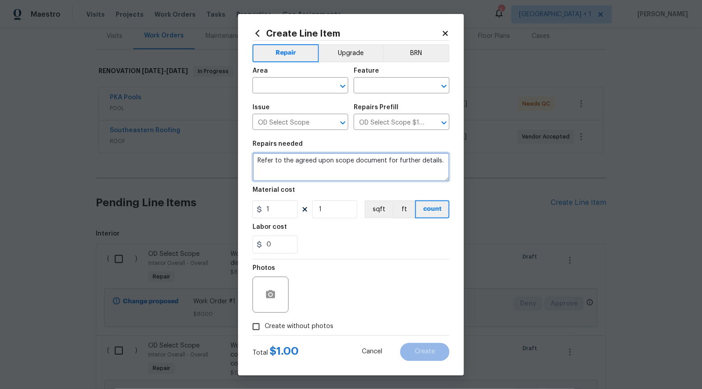
click at [390, 163] on textarea "Refer to the agreed upon scope document for further details." at bounding box center [350, 167] width 197 height 29
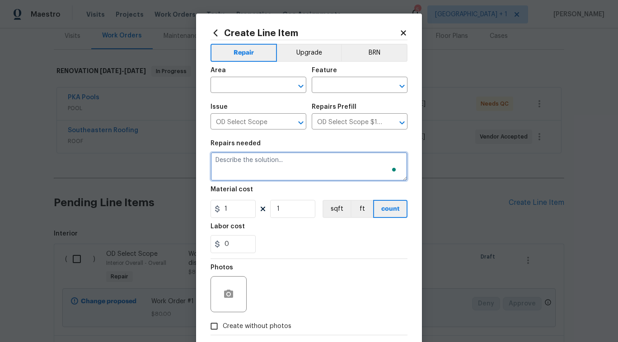
paste textarea "Work Order #1 -> Exterior Overall -> Home Exterior -> Repair/replace damaged st…"
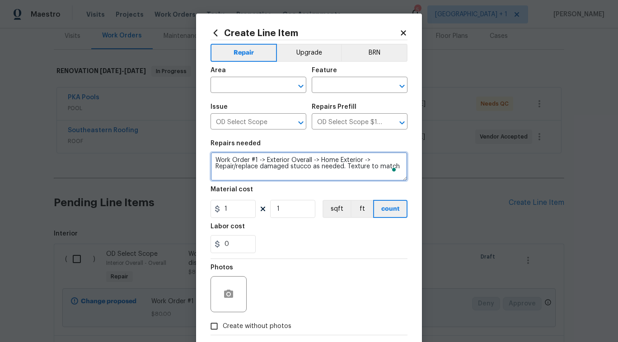
scroll to position [46, 0]
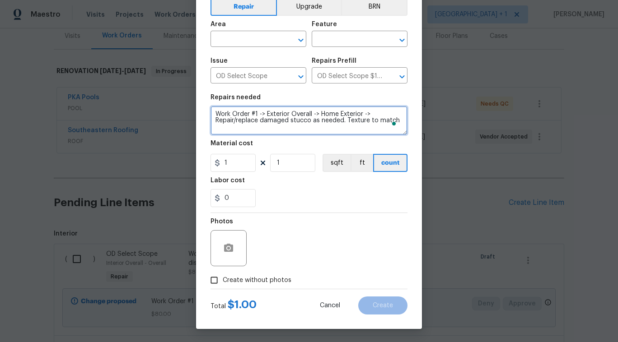
type textarea "Work Order #1 -> Exterior Overall -> Home Exterior -> Repair/replace damaged st…"
click at [214, 277] on input "Create without photos" at bounding box center [213, 280] width 17 height 17
checkbox input "true"
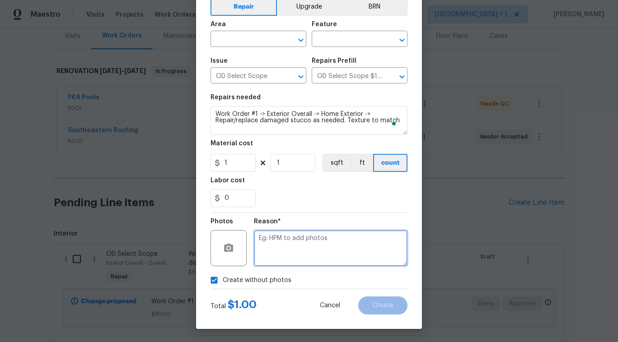
click at [283, 258] on textarea at bounding box center [330, 248] width 153 height 36
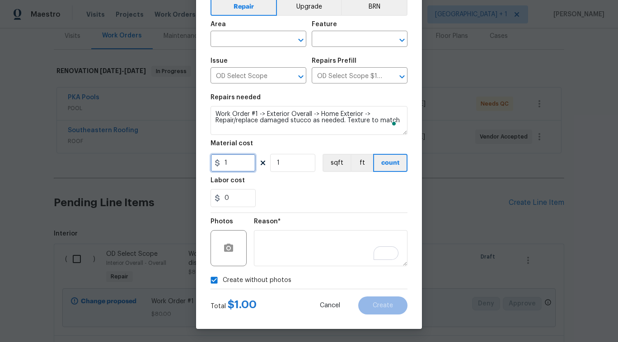
click at [250, 166] on input "1" at bounding box center [232, 163] width 45 height 18
type input "325"
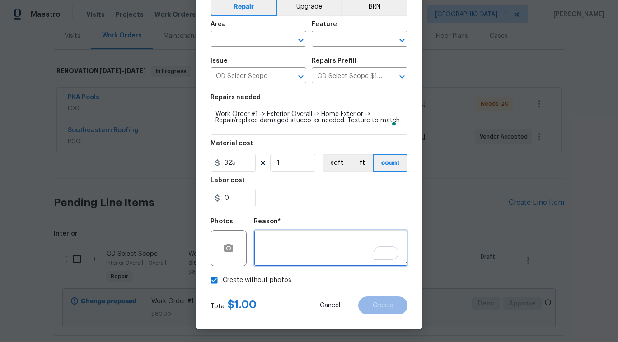
click at [278, 253] on textarea "To enrich screen reader interactions, please activate Accessibility in Grammarl…" at bounding box center [330, 248] width 153 height 36
click at [295, 43] on icon "Open" at bounding box center [300, 40] width 11 height 11
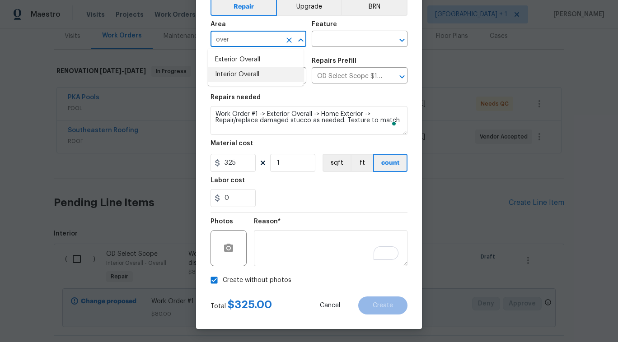
click at [263, 78] on li "Interior Overall" at bounding box center [256, 74] width 96 height 15
type input "Interior Overall"
click at [318, 42] on input "text" at bounding box center [346, 40] width 70 height 14
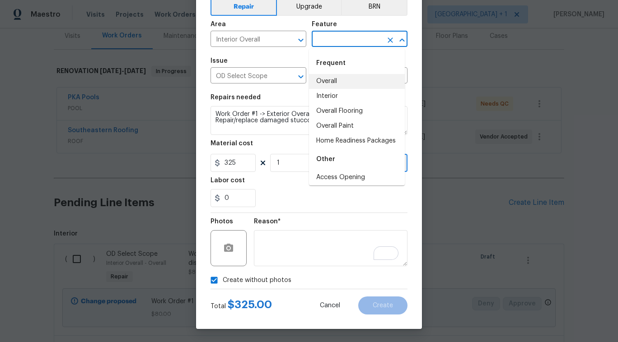
click at [324, 79] on li "Overall" at bounding box center [357, 81] width 96 height 15
type input "Overall"
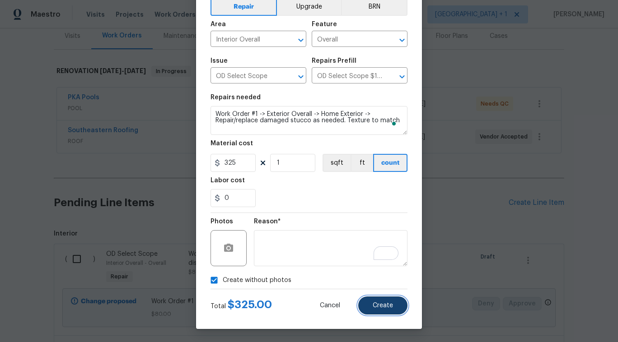
click at [372, 302] on span "Create" at bounding box center [382, 305] width 20 height 7
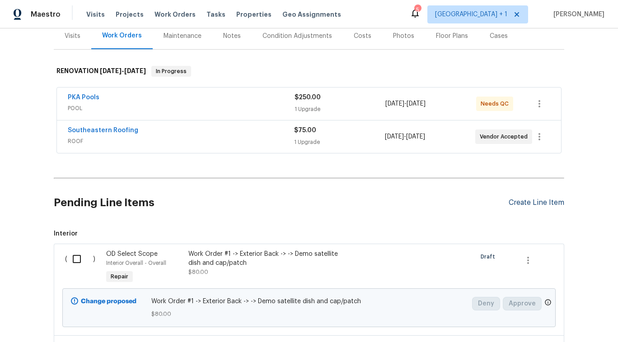
click at [546, 199] on div "Create Line Item" at bounding box center [536, 203] width 56 height 9
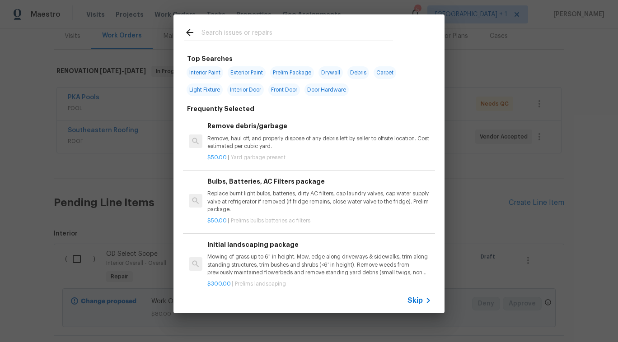
click at [418, 298] on span "Skip" at bounding box center [414, 300] width 15 height 9
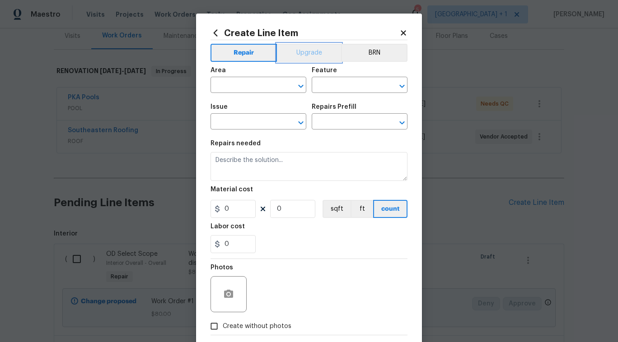
click at [293, 60] on button "Upgrade" at bounding box center [309, 53] width 65 height 18
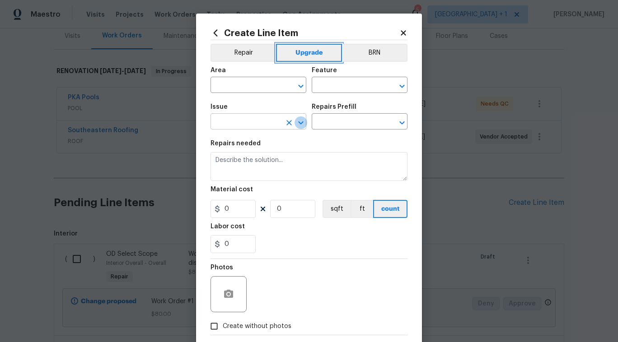
click at [298, 123] on icon "Open" at bounding box center [300, 122] width 5 height 3
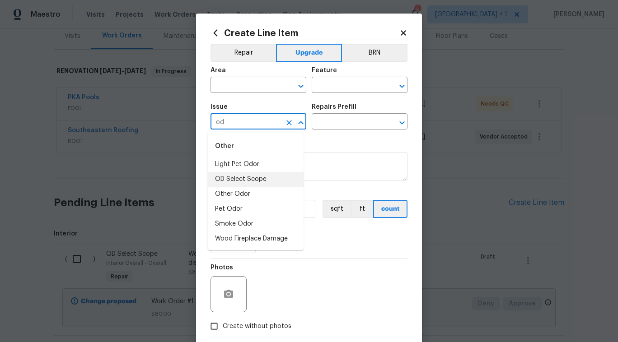
click at [259, 178] on li "OD Select Scope" at bounding box center [256, 179] width 96 height 15
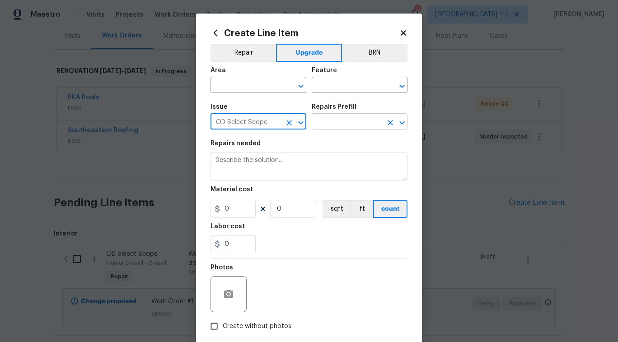
type input "OD Select Scope"
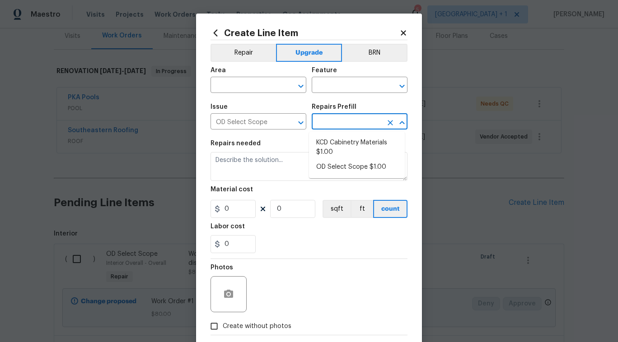
click at [350, 123] on input "text" at bounding box center [346, 123] width 70 height 14
click at [342, 163] on li "OD Select Scope $1.00" at bounding box center [357, 167] width 96 height 15
type input "OD Select Scope $1.00"
type textarea "Refer to the agreed upon scope document for further details."
type input "1"
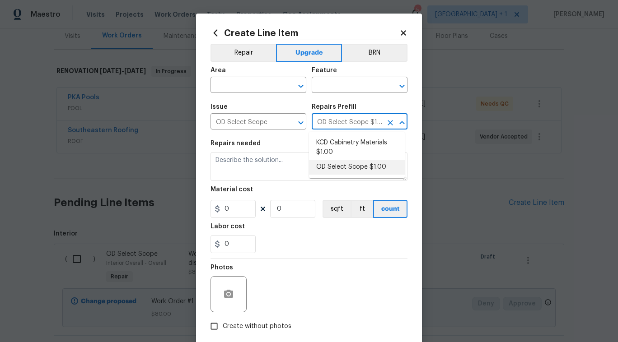
type input "1"
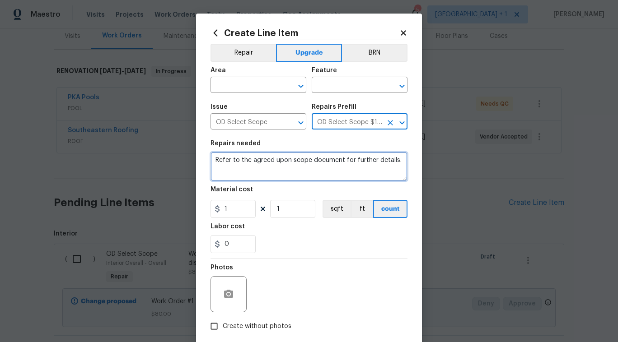
click at [342, 163] on textarea "Refer to the agreed upon scope document for further details." at bounding box center [308, 166] width 197 height 29
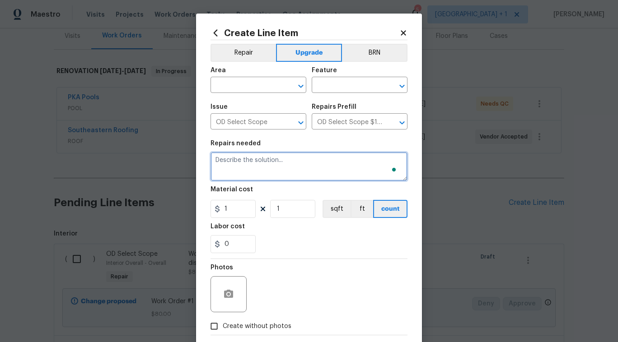
paste textarea "Work Order #1 -> Exterior Overall -> Home Exterior -> Demo all security/low vol…"
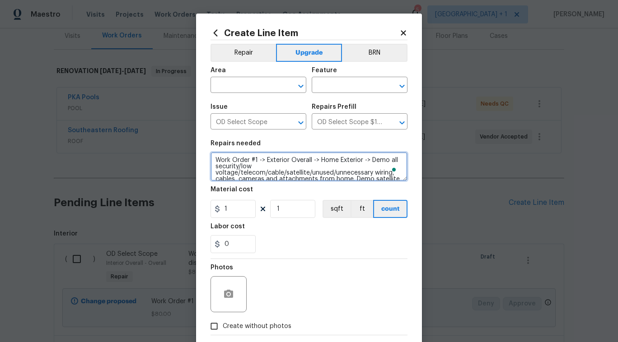
scroll to position [8, 0]
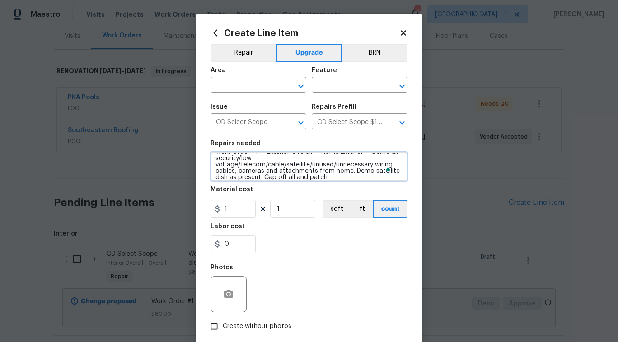
type textarea "Work Order #1 -> Exterior Overall -> Home Exterior -> Demo all security/low vol…"
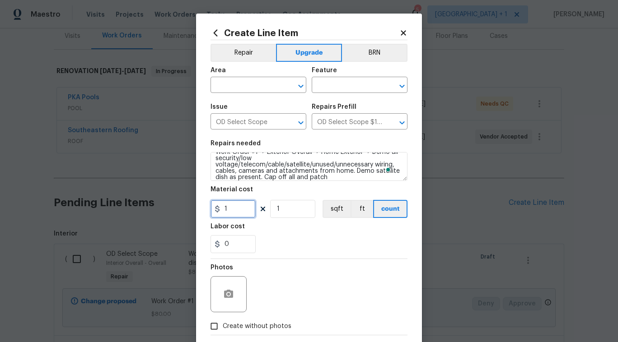
click at [223, 209] on input "1" at bounding box center [232, 209] width 45 height 18
click at [228, 211] on input "1" at bounding box center [232, 209] width 45 height 18
type input "150"
click at [214, 327] on input "Create without photos" at bounding box center [213, 326] width 17 height 17
checkbox input "true"
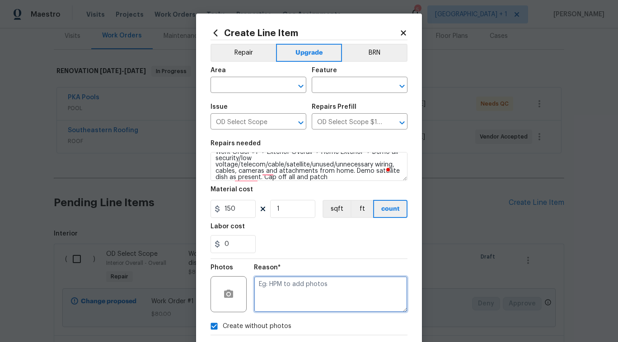
click at [263, 293] on textarea at bounding box center [330, 294] width 153 height 36
click at [299, 86] on icon "Open" at bounding box center [300, 85] width 5 height 3
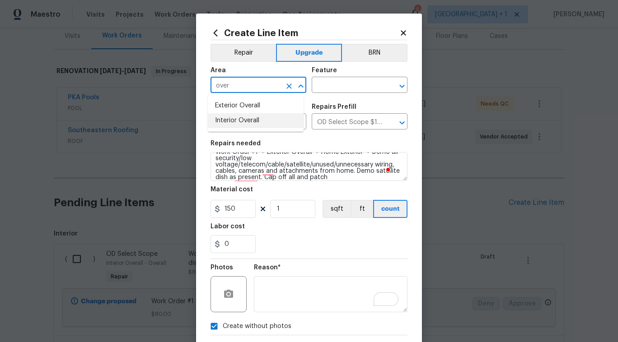
click at [269, 120] on li "Interior Overall" at bounding box center [256, 120] width 96 height 15
type input "Interior Overall"
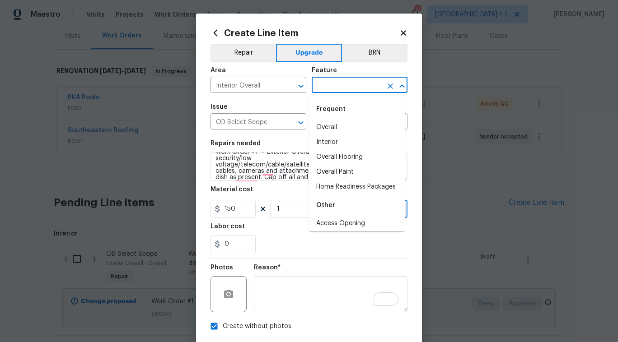
click at [366, 80] on input "text" at bounding box center [346, 86] width 70 height 14
click at [346, 128] on li "Overall" at bounding box center [357, 127] width 96 height 15
type input "Overall"
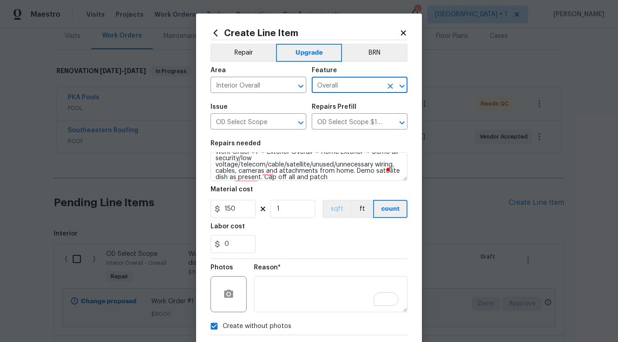
scroll to position [46, 0]
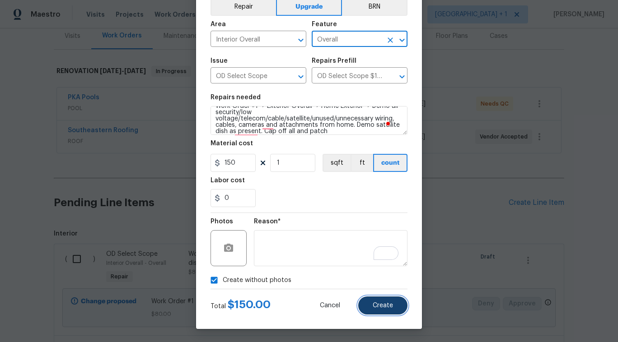
click at [379, 303] on span "Create" at bounding box center [382, 305] width 20 height 7
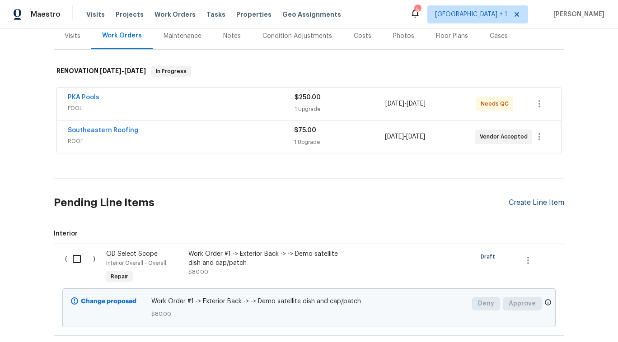
click at [534, 199] on div "Create Line Item" at bounding box center [536, 203] width 56 height 9
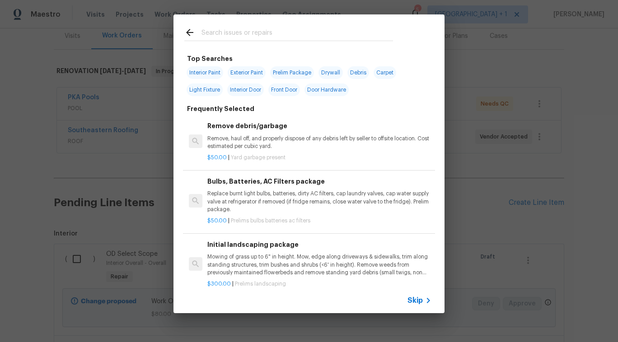
click at [414, 297] on span "Skip" at bounding box center [414, 300] width 15 height 9
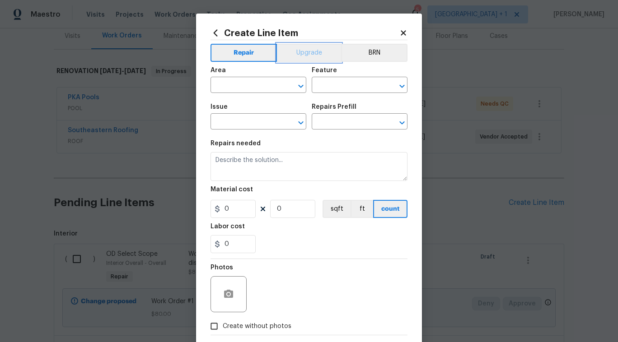
click at [292, 53] on button "Upgrade" at bounding box center [309, 53] width 65 height 18
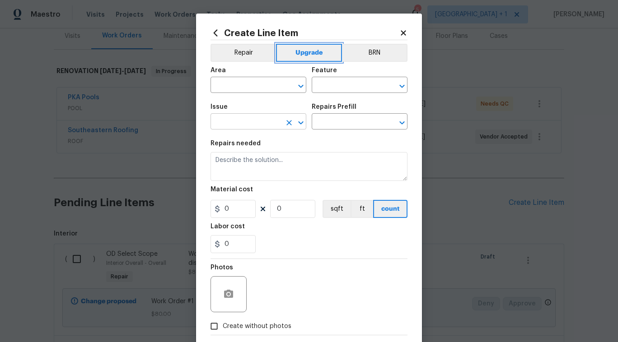
click at [298, 123] on icon "Open" at bounding box center [300, 122] width 5 height 3
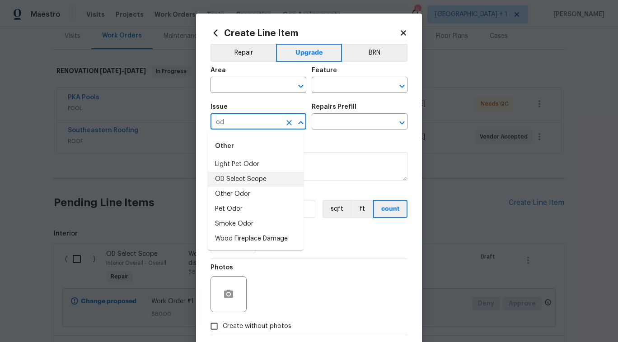
click at [260, 183] on li "OD Select Scope" at bounding box center [256, 179] width 96 height 15
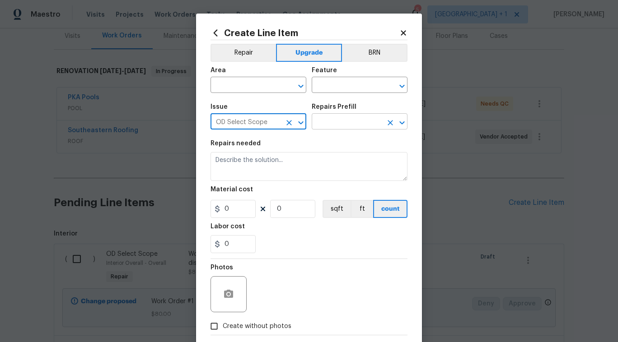
type input "OD Select Scope"
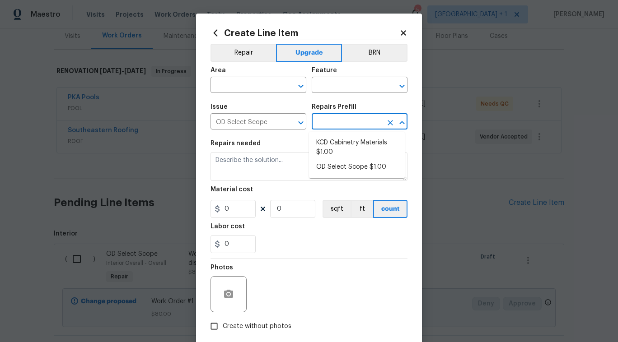
click at [350, 126] on input "text" at bounding box center [346, 123] width 70 height 14
click at [344, 162] on li "OD Select Scope $1.00" at bounding box center [357, 167] width 96 height 15
type input "OD Select Scope $1.00"
type textarea "Refer to the agreed upon scope document for further details."
type input "1"
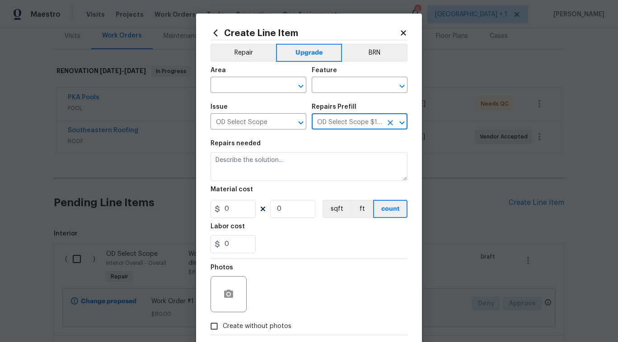
type input "1"
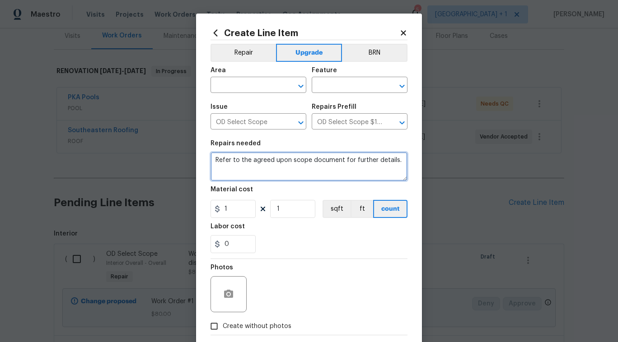
click at [344, 162] on textarea "Refer to the agreed upon scope document for further details." at bounding box center [308, 166] width 197 height 29
paste textarea "Work Order #1 -> Exterior Overall -> Landscaping -> Test irrigation system and …"
type textarea "Work Order #1 -> Exterior Overall -> Landscaping -> Test irrigation system and …"
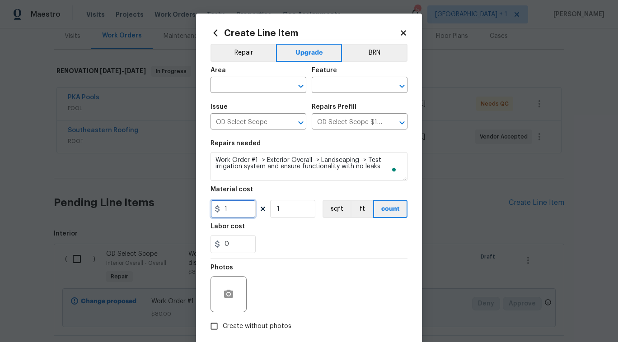
click at [235, 211] on input "1" at bounding box center [232, 209] width 45 height 18
type input "150"
click at [214, 331] on input "Create without photos" at bounding box center [213, 326] width 17 height 17
checkbox input "true"
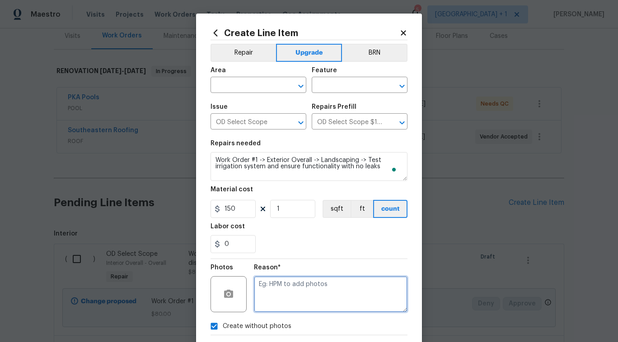
click at [285, 288] on textarea at bounding box center [330, 294] width 153 height 36
click at [298, 87] on icon "Open" at bounding box center [300, 85] width 5 height 3
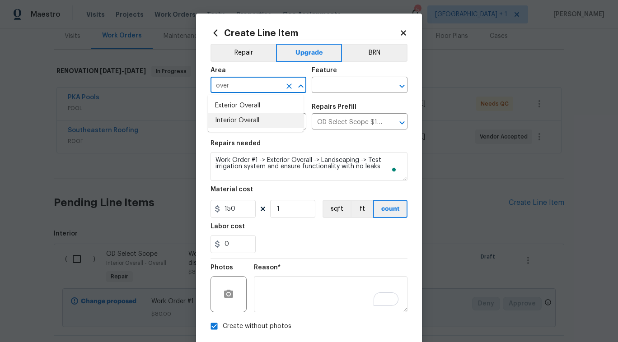
click at [258, 119] on li "Interior Overall" at bounding box center [256, 120] width 96 height 15
type input "Interior Overall"
click at [350, 79] on input "text" at bounding box center [346, 86] width 70 height 14
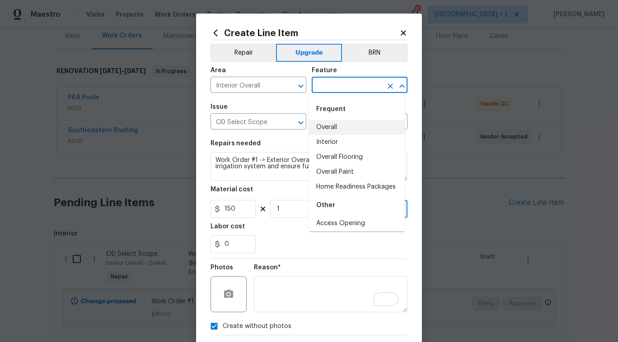
click at [342, 123] on li "Overall" at bounding box center [357, 127] width 96 height 15
type input "Overall"
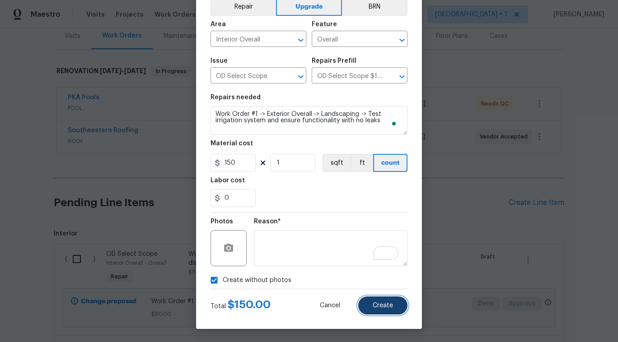
click at [372, 305] on span "Create" at bounding box center [382, 305] width 20 height 7
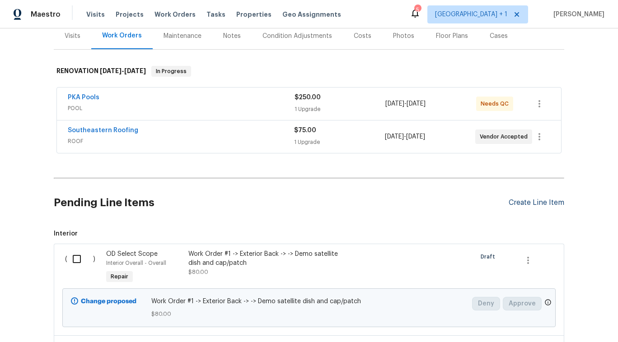
click at [549, 199] on div "Create Line Item" at bounding box center [536, 203] width 56 height 9
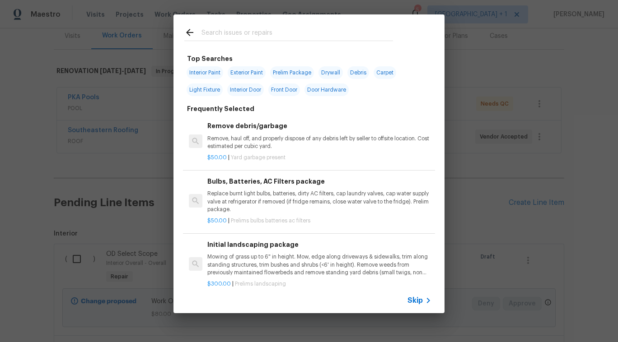
click at [419, 299] on span "Skip" at bounding box center [414, 300] width 15 height 9
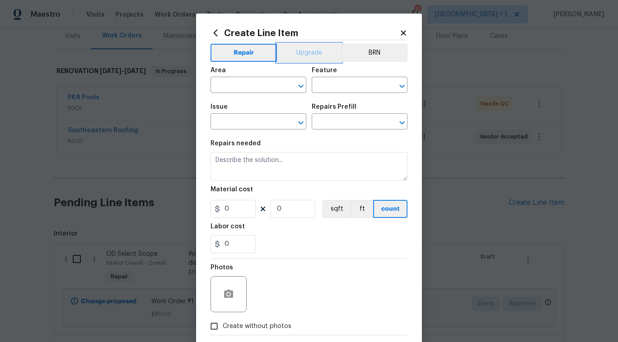
click at [329, 52] on button "Upgrade" at bounding box center [309, 53] width 65 height 18
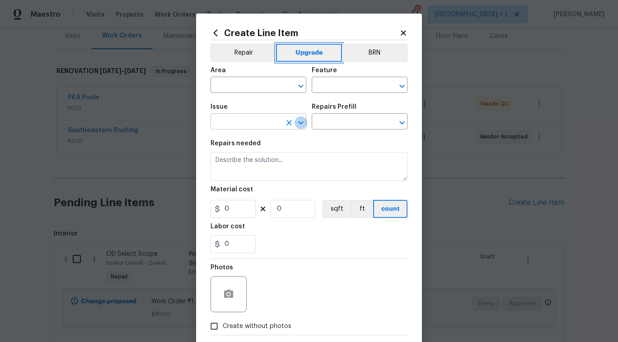
click at [297, 120] on icon "Open" at bounding box center [300, 122] width 11 height 11
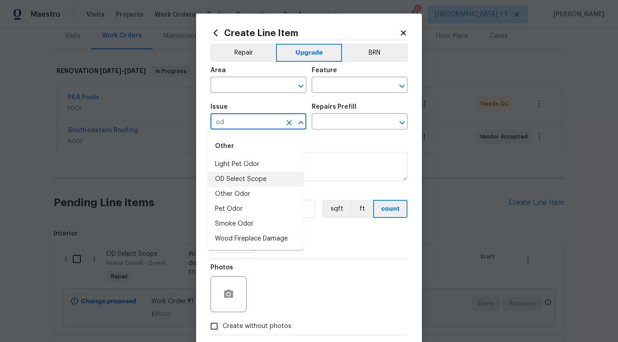
click at [283, 177] on li "OD Select Scope" at bounding box center [256, 179] width 96 height 15
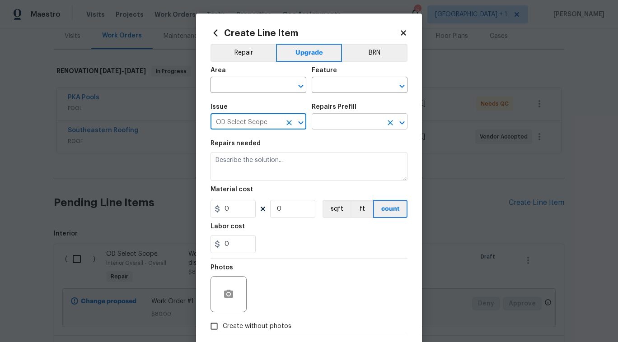
type input "OD Select Scope"
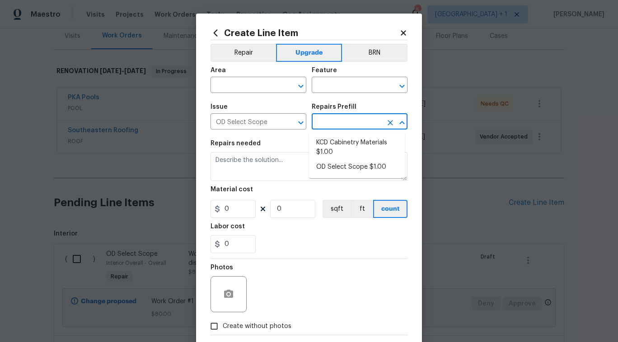
click at [365, 116] on input "text" at bounding box center [346, 123] width 70 height 14
click at [340, 166] on li "OD Select Scope $1.00" at bounding box center [357, 167] width 96 height 15
type input "OD Select Scope $1.00"
type textarea "Refer to the agreed upon scope document for further details."
type input "1"
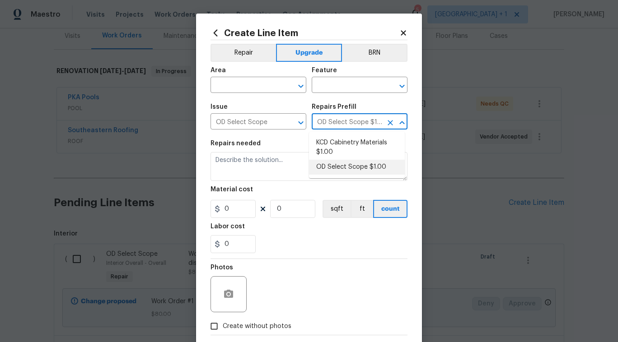
type input "1"
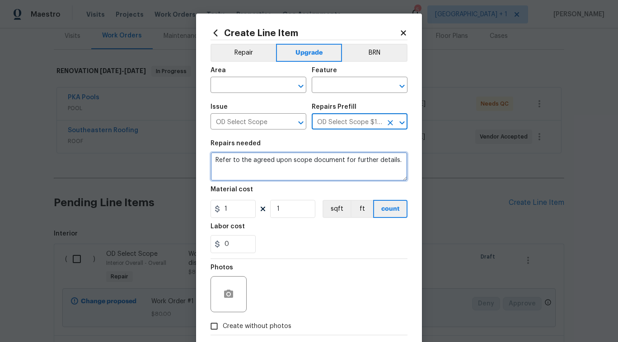
click at [340, 166] on textarea "Refer to the agreed upon scope document for further details." at bounding box center [308, 166] width 197 height 29
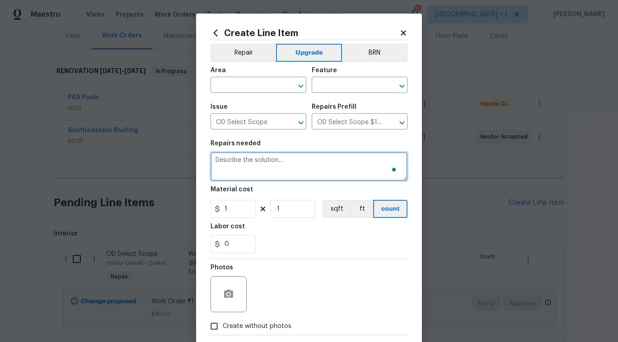
paste textarea "Work Order #1 -> Exterior Overall -> Windows -> After all work is complete, rem…"
type textarea "Work Order #1 -> Exterior Overall -> Windows -> After all work is complete, rem…"
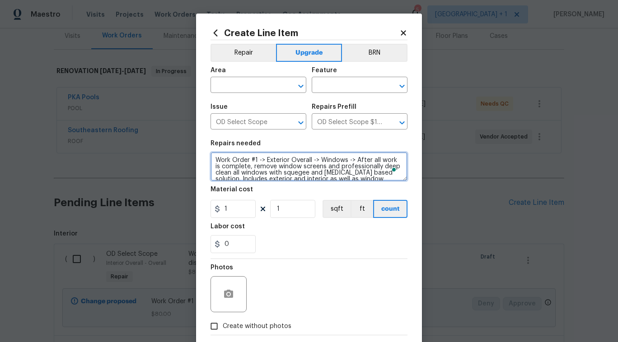
scroll to position [8, 0]
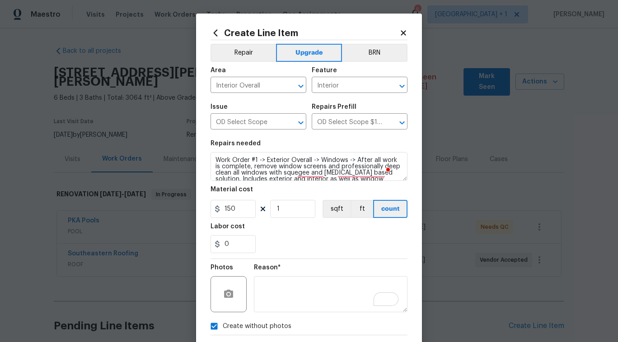
scroll to position [8, 0]
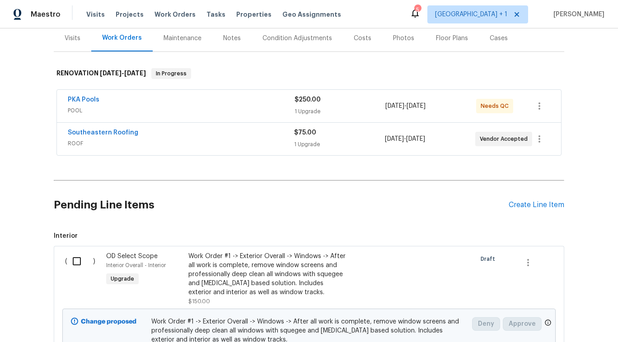
scroll to position [144, 0]
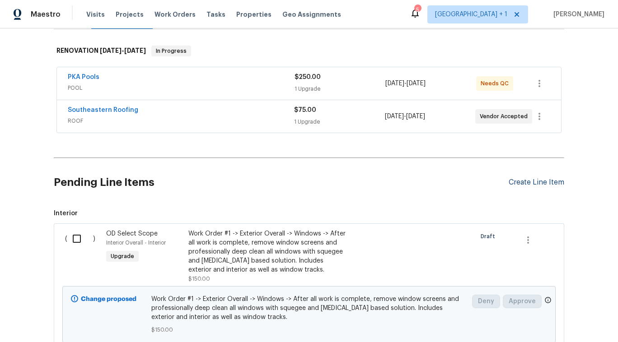
click at [523, 178] on div "Create Line Item" at bounding box center [536, 182] width 56 height 9
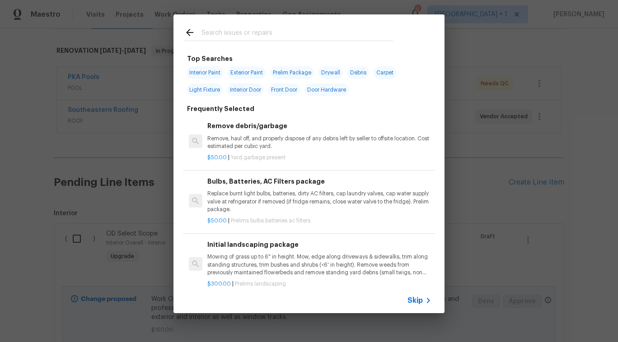
click at [413, 304] on span "Skip" at bounding box center [414, 300] width 15 height 9
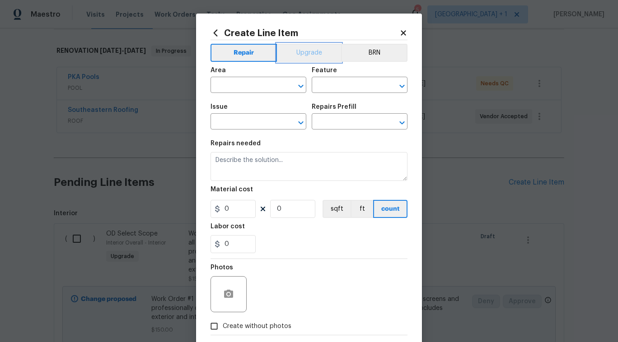
click at [308, 58] on button "Upgrade" at bounding box center [309, 53] width 65 height 18
click at [395, 32] on h2 "Create Line Item" at bounding box center [304, 33] width 189 height 10
click at [400, 29] on icon at bounding box center [403, 33] width 8 height 8
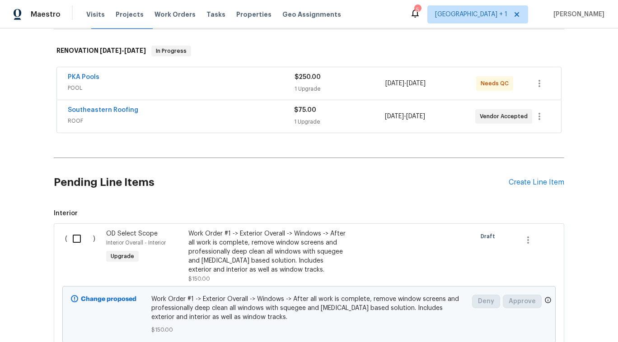
click at [362, 162] on h2 "Pending Line Items" at bounding box center [281, 183] width 455 height 42
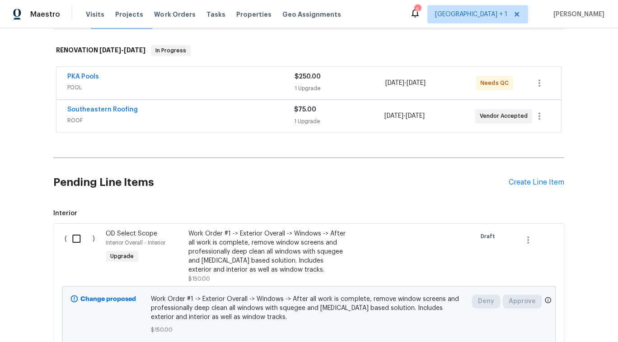
scroll to position [0, 0]
click at [336, 164] on h2 "Pending Line Items" at bounding box center [281, 183] width 455 height 42
drag, startPoint x: 336, startPoint y: 164, endPoint x: 325, endPoint y: 153, distance: 15.6
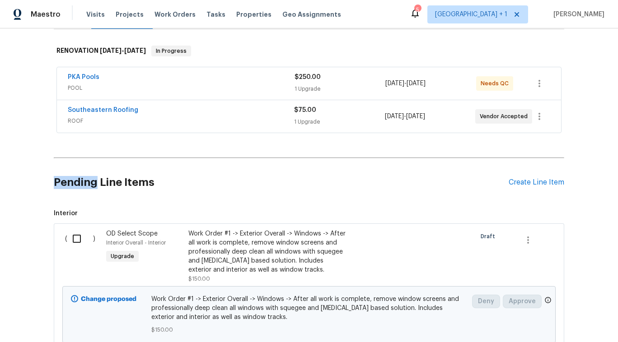
click at [325, 162] on h2 "Pending Line Items" at bounding box center [281, 183] width 455 height 42
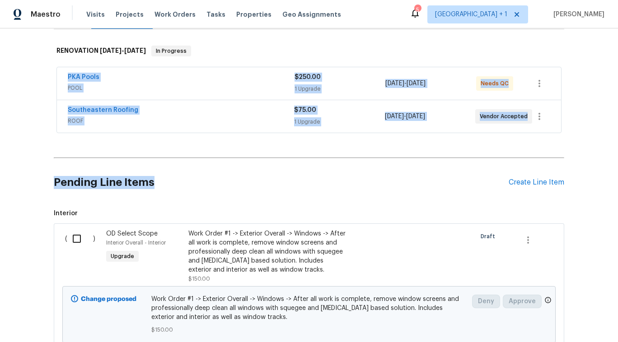
drag, startPoint x: 304, startPoint y: 188, endPoint x: 303, endPoint y: 146, distance: 42.0
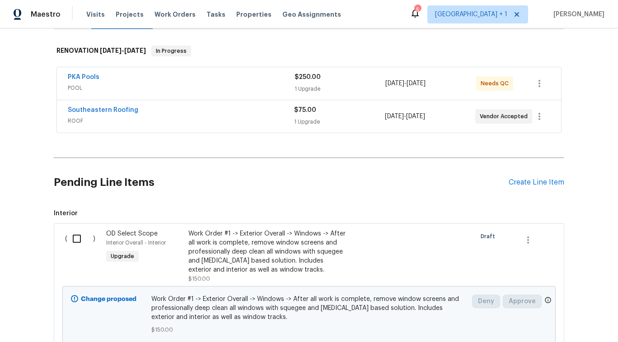
click at [603, 100] on div "Back to all projects [STREET_ADDRESS][PERSON_NAME] 6 Beds | 3 Baths | Total: 30…" at bounding box center [309, 185] width 618 height 314
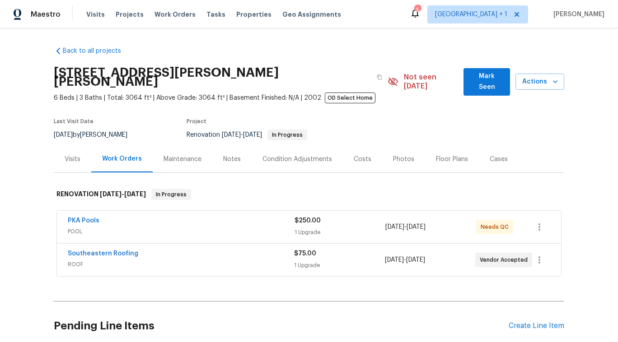
drag, startPoint x: 617, startPoint y: 72, endPoint x: 615, endPoint y: 42, distance: 29.4
click at [615, 42] on div "Back to all projects [STREET_ADDRESS][PERSON_NAME] 6 Beds | 3 Baths | Total: 30…" at bounding box center [309, 185] width 618 height 314
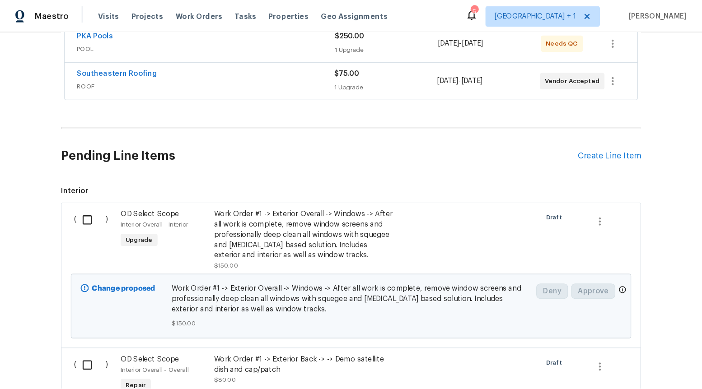
scroll to position [198, 0]
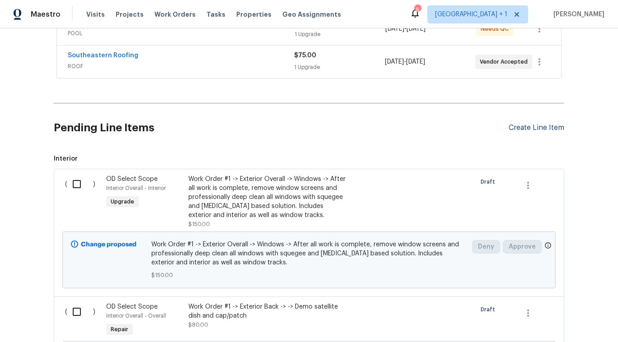
click at [516, 124] on div "Create Line Item" at bounding box center [536, 128] width 56 height 9
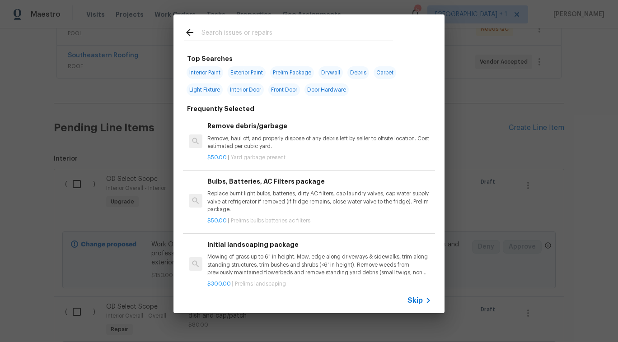
click at [413, 305] on span "Skip" at bounding box center [414, 300] width 15 height 9
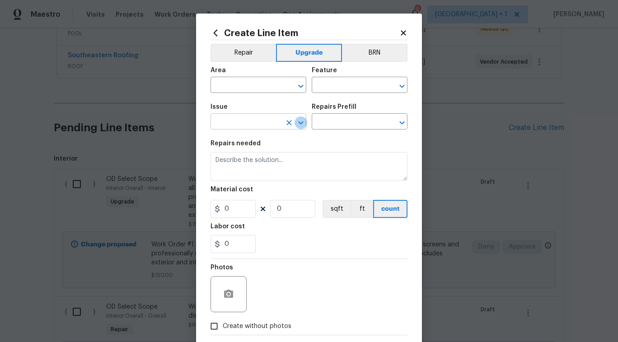
click at [301, 122] on icon "Open" at bounding box center [300, 122] width 11 height 11
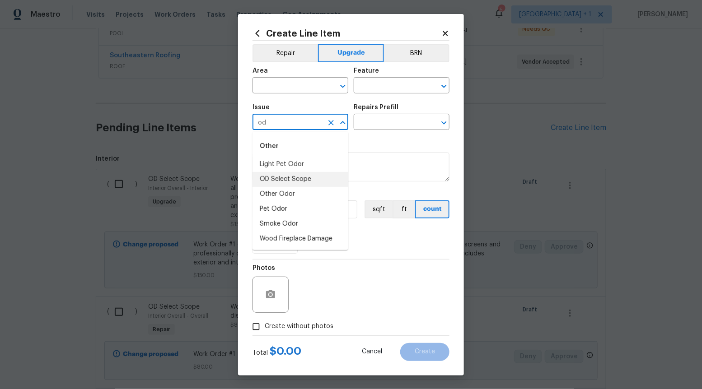
click at [295, 178] on li "OD Select Scope" at bounding box center [300, 179] width 96 height 15
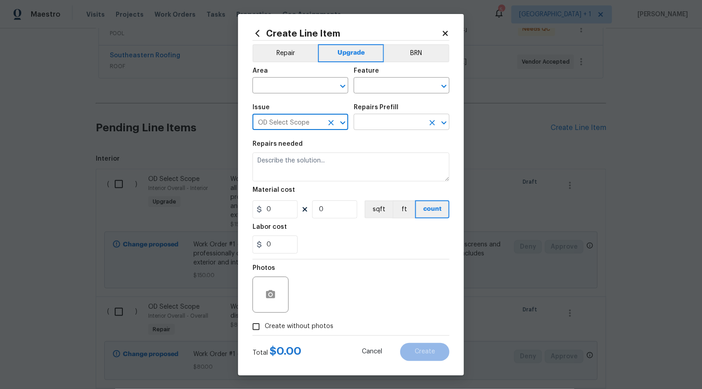
type input "OD Select Scope"
click at [371, 118] on input "text" at bounding box center [388, 123] width 70 height 14
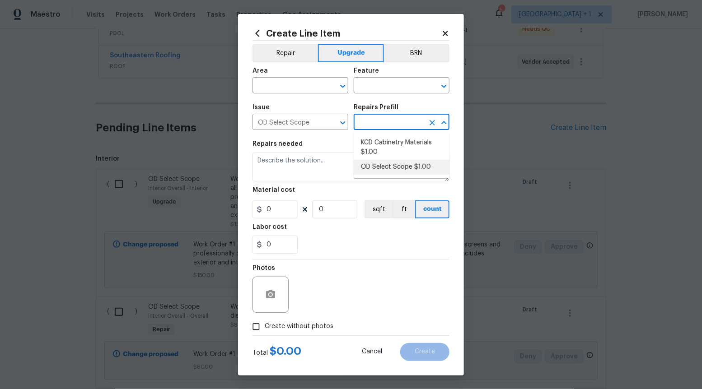
click at [375, 167] on li "OD Select Scope $1.00" at bounding box center [401, 167] width 96 height 15
type input "OD Select Scope $1.00"
type textarea "Refer to the agreed upon scope document for further details."
type input "1"
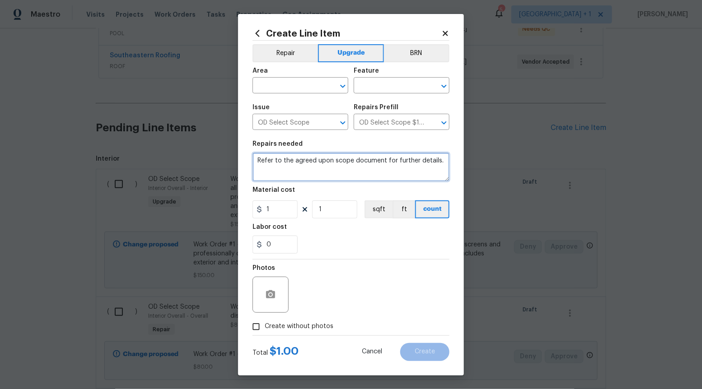
click at [375, 167] on textarea "Refer to the agreed upon scope document for further details." at bounding box center [350, 167] width 197 height 29
paste textarea "Work Order #1 -> Interior Overall -> AC Vents -> Remove, clean, prime, and pain…"
type textarea "Work Order #1 -> Interior Overall -> AC Vents -> Remove, clean, prime, and pain…"
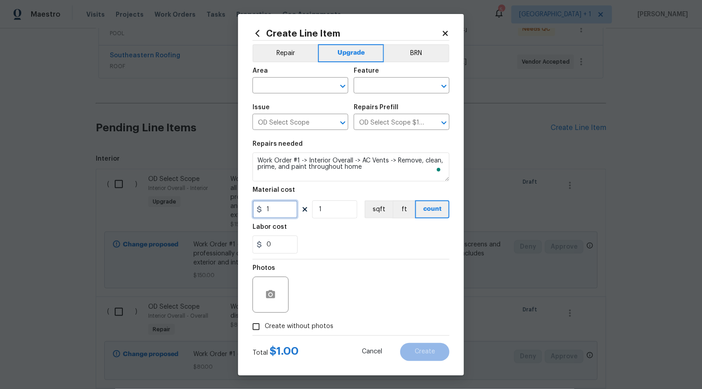
click at [277, 206] on input "1" at bounding box center [274, 209] width 45 height 18
type input "180"
click at [259, 324] on input "Create without photos" at bounding box center [255, 326] width 17 height 17
checkbox input "true"
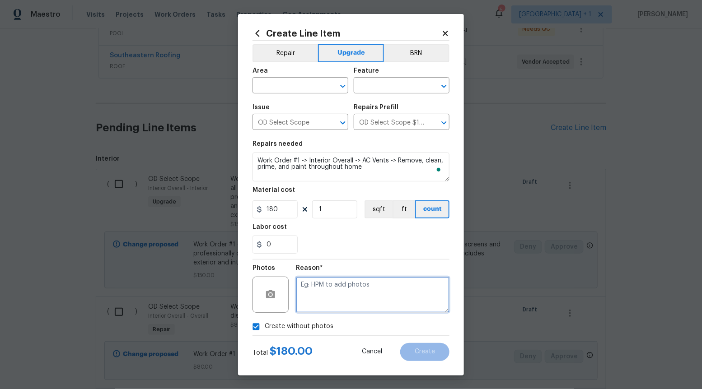
click at [338, 299] on textarea at bounding box center [372, 295] width 153 height 36
click at [345, 87] on icon "Open" at bounding box center [342, 86] width 11 height 11
type textarea "M"
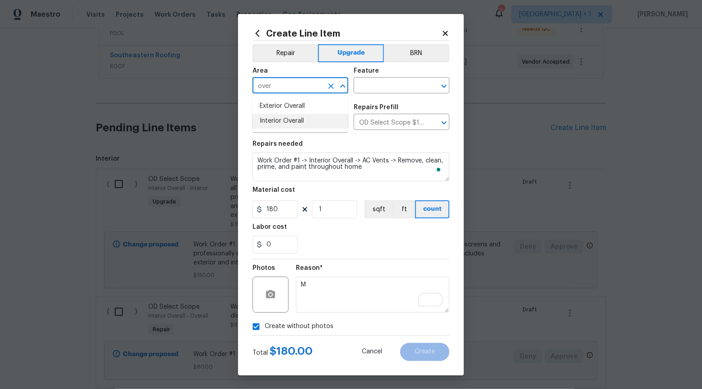
click at [311, 120] on li "Interior Overall" at bounding box center [300, 121] width 96 height 15
type input "Interior Overall"
click at [386, 85] on input "text" at bounding box center [388, 86] width 70 height 14
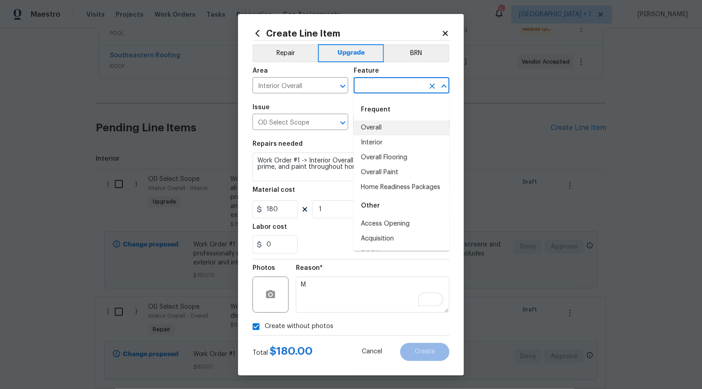
click at [380, 123] on li "Overall" at bounding box center [401, 128] width 96 height 15
type input "Overall"
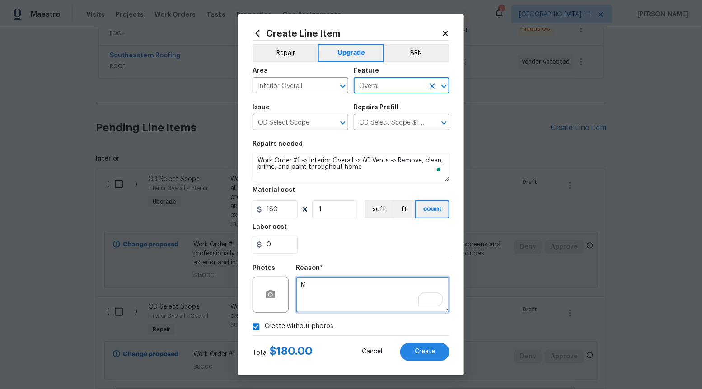
click at [384, 301] on textarea "M" at bounding box center [372, 295] width 153 height 36
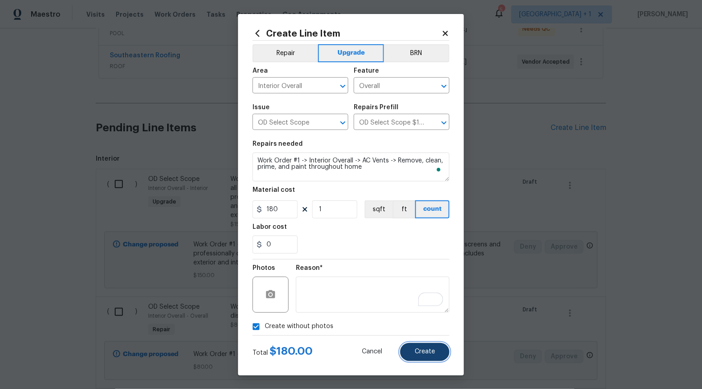
click at [426, 342] on span "Create" at bounding box center [424, 351] width 20 height 7
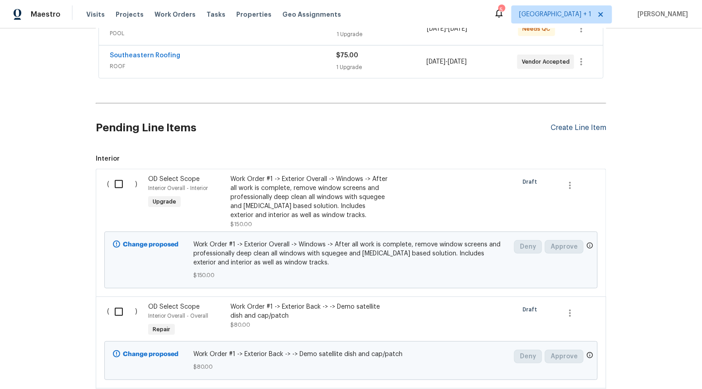
click at [569, 124] on div "Create Line Item" at bounding box center [578, 128] width 56 height 9
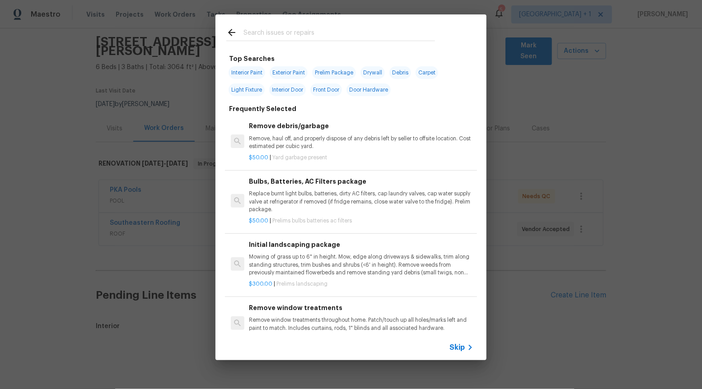
click at [456, 342] on span "Skip" at bounding box center [456, 347] width 15 height 9
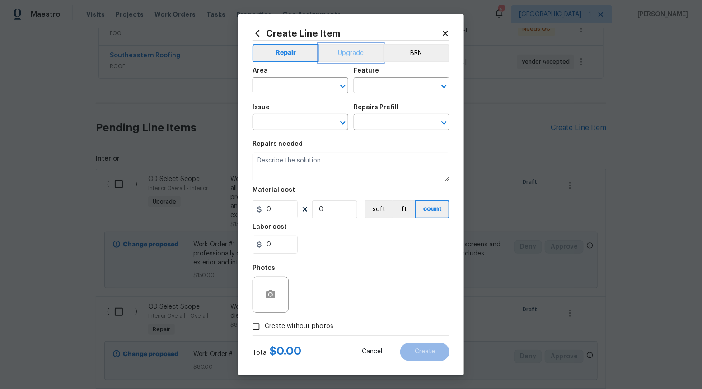
click at [351, 60] on button "Upgrade" at bounding box center [351, 53] width 65 height 18
click at [298, 54] on button "Repair" at bounding box center [284, 53] width 65 height 18
click at [342, 121] on icon "Open" at bounding box center [342, 122] width 11 height 11
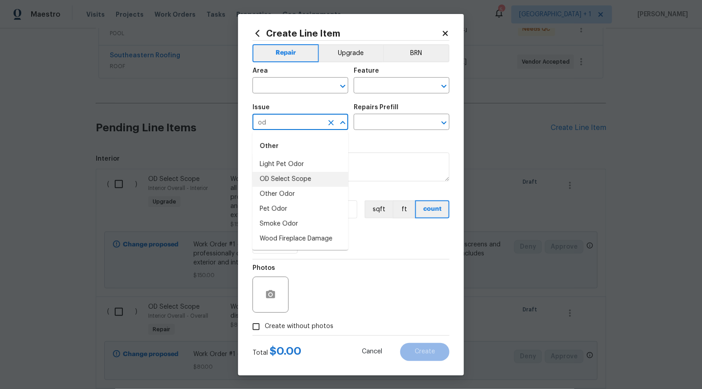
click at [295, 181] on li "OD Select Scope" at bounding box center [300, 179] width 96 height 15
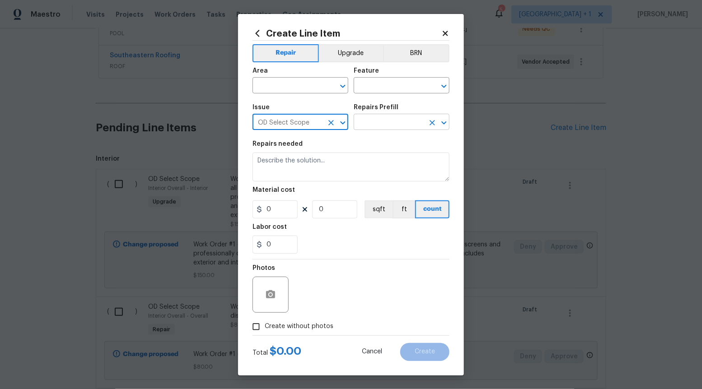
type input "OD Select Scope"
click at [406, 130] on div "Issue OD Select Scope ​ Repairs Prefill ​" at bounding box center [350, 117] width 197 height 37
click at [387, 124] on input "text" at bounding box center [388, 123] width 70 height 14
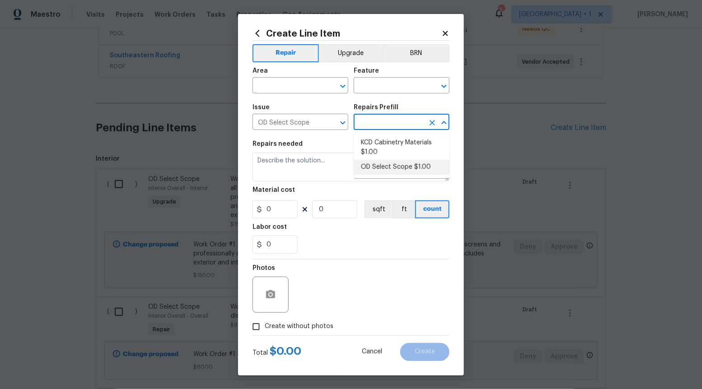
click at [377, 170] on li "OD Select Scope $1.00" at bounding box center [401, 167] width 96 height 15
type input "OD Select Scope $1.00"
type textarea "Refer to the agreed upon scope document for further details."
type input "1"
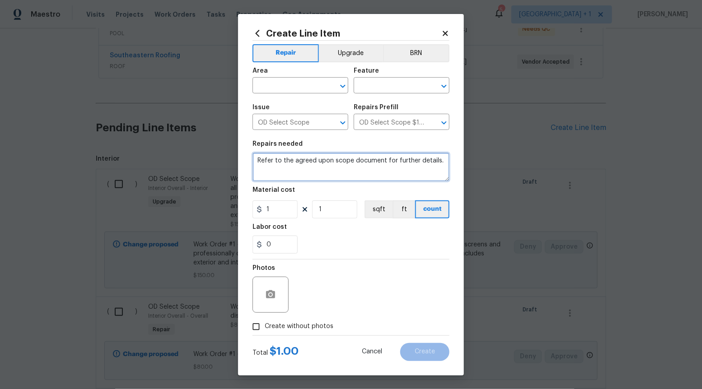
click at [377, 170] on textarea "Refer to the agreed upon scope document for further details." at bounding box center [350, 167] width 197 height 29
paste textarea "Work Order #1 -> Interior Overall -> AC Vents -> Replace upstairs AC return bel…"
type textarea "Work Order #1 -> Interior Overall -> AC Vents -> Replace upstairs AC return bel…"
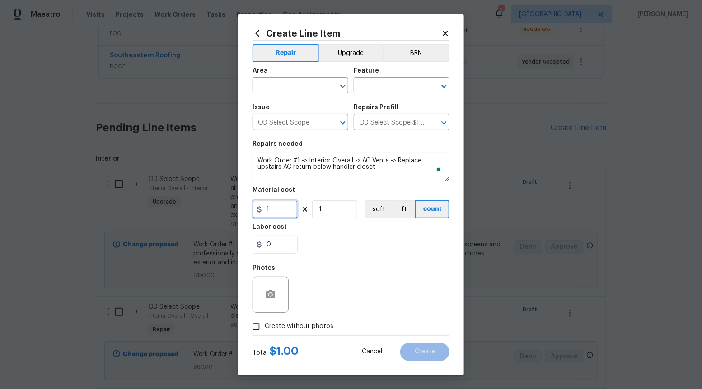
click at [270, 212] on input "1" at bounding box center [274, 209] width 45 height 18
type input "160"
click at [263, 321] on input "Create without photos" at bounding box center [255, 326] width 17 height 17
checkbox input "true"
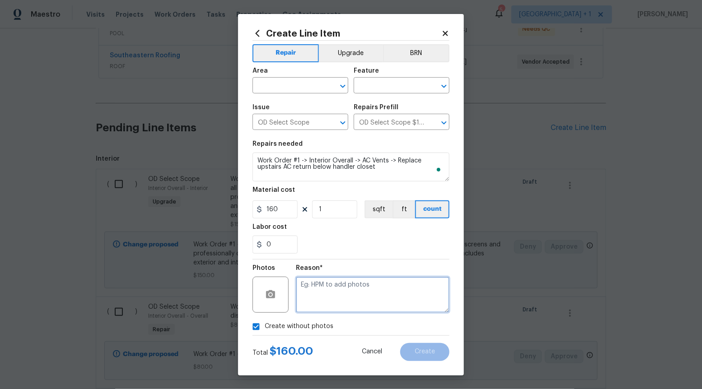
click at [326, 305] on textarea at bounding box center [372, 295] width 153 height 36
click at [342, 85] on icon "Open" at bounding box center [342, 86] width 11 height 11
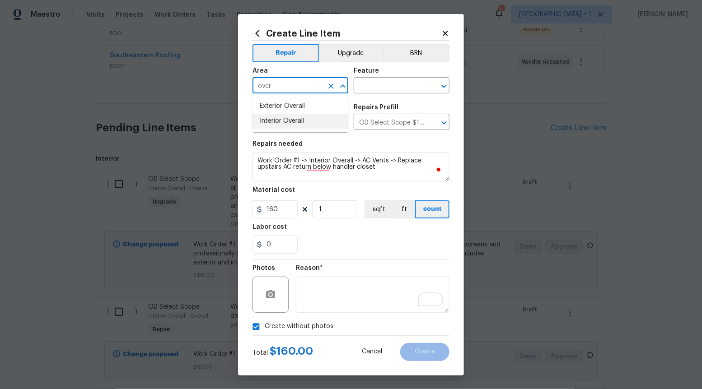
click at [304, 123] on li "Interior Overall" at bounding box center [300, 121] width 96 height 15
type input "Interior Overall"
click at [408, 80] on input "text" at bounding box center [388, 86] width 70 height 14
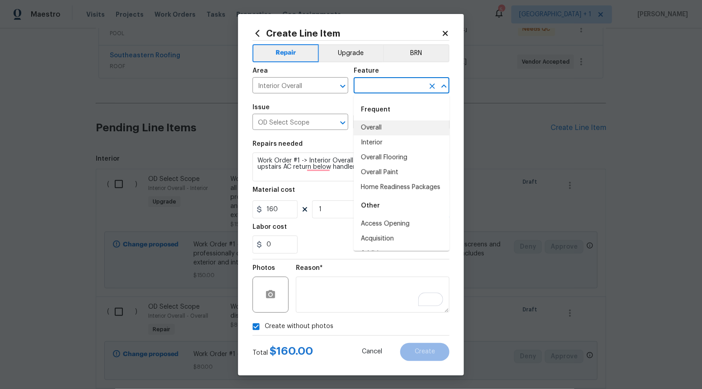
click at [390, 127] on li "Overall" at bounding box center [401, 128] width 96 height 15
type input "Overall"
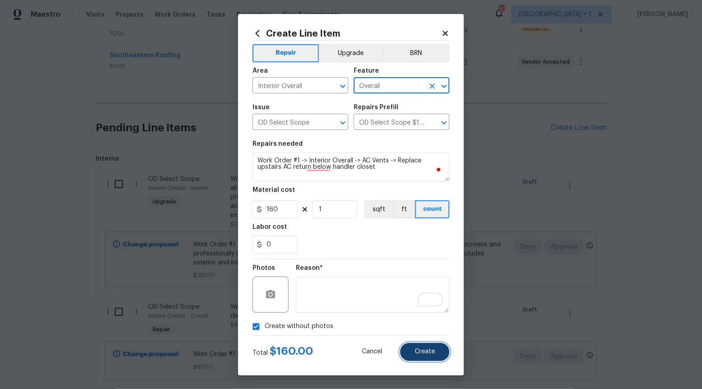
click at [424, 342] on button "Create" at bounding box center [424, 352] width 49 height 18
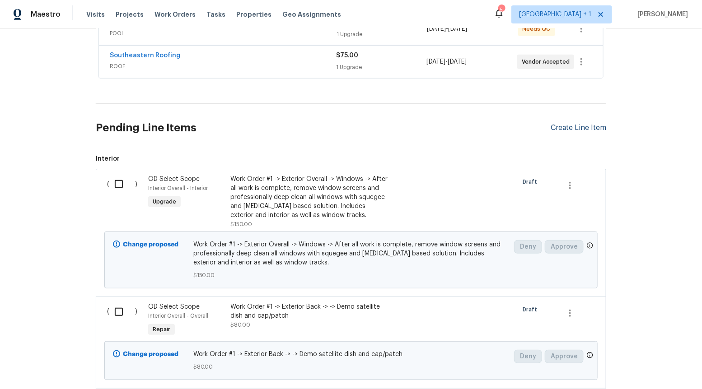
click at [568, 124] on div "Create Line Item" at bounding box center [578, 128] width 56 height 9
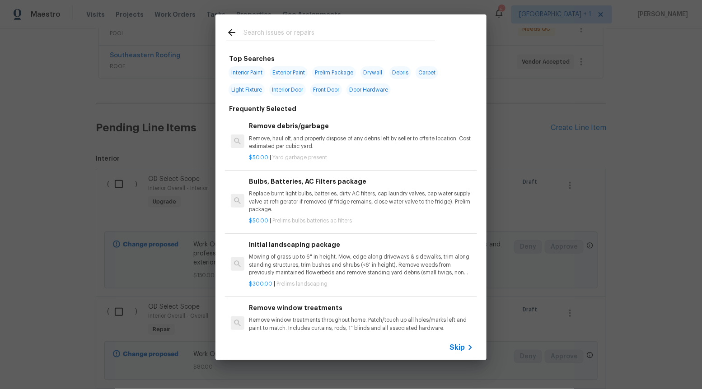
click at [451, 342] on span "Skip" at bounding box center [456, 347] width 15 height 9
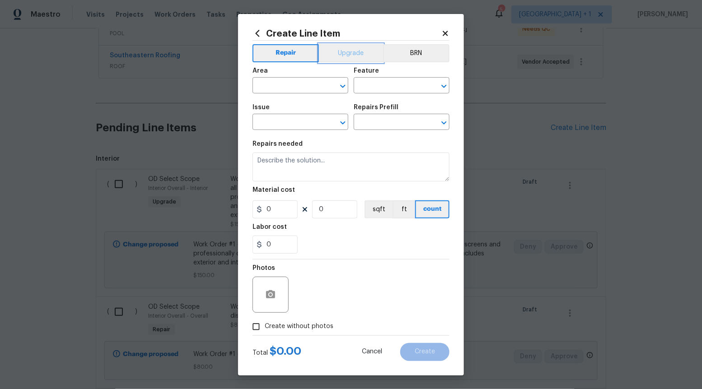
click at [326, 45] on button "Upgrade" at bounding box center [351, 53] width 65 height 18
click at [340, 124] on icon "Open" at bounding box center [342, 122] width 11 height 11
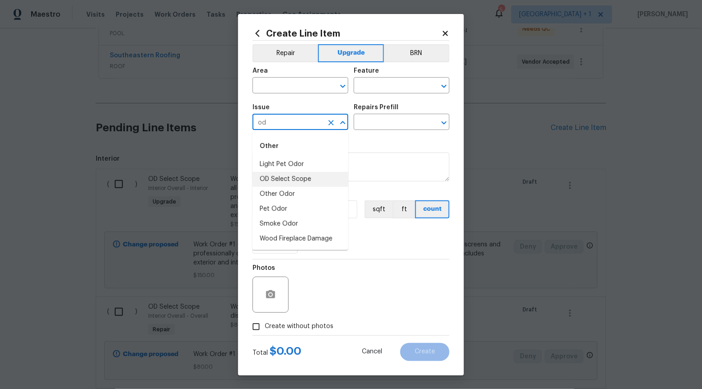
click at [309, 177] on li "OD Select Scope" at bounding box center [300, 179] width 96 height 15
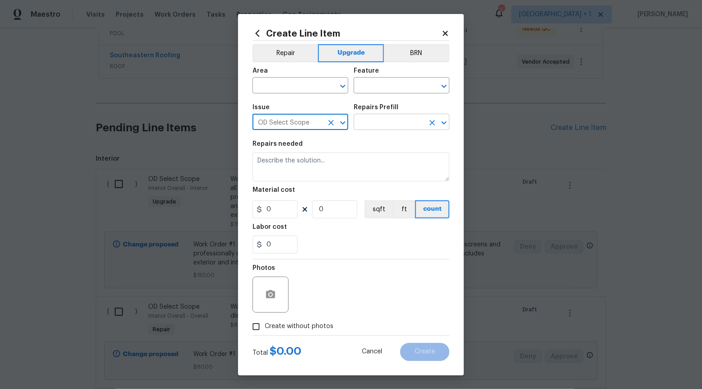
type input "OD Select Scope"
click at [407, 123] on input "text" at bounding box center [388, 123] width 70 height 14
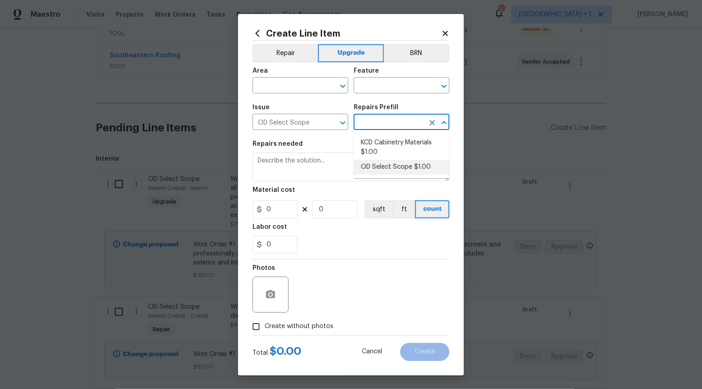
click at [391, 166] on li "OD Select Scope $1.00" at bounding box center [401, 167] width 96 height 15
type input "OD Select Scope $1.00"
type textarea "Refer to the agreed upon scope document for further details."
type input "1"
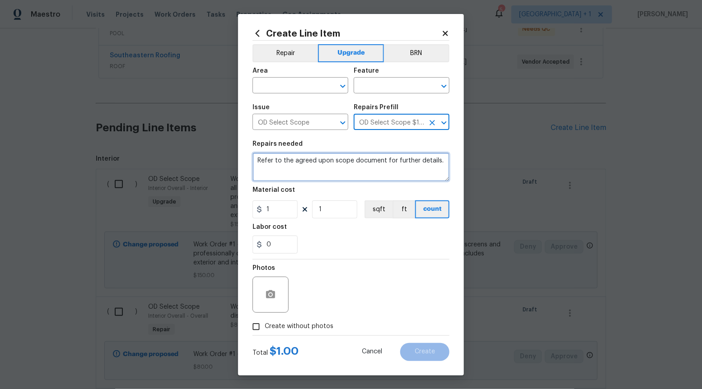
click at [391, 166] on textarea "Refer to the agreed upon scope document for further details." at bounding box center [350, 167] width 197 height 29
paste textarea "Work Order #1 -> Interior Overall -> Doors -> Install all new door hardware inc…"
type textarea "Work Order #1 -> Interior Overall -> Doors -> Install all new door hardware inc…"
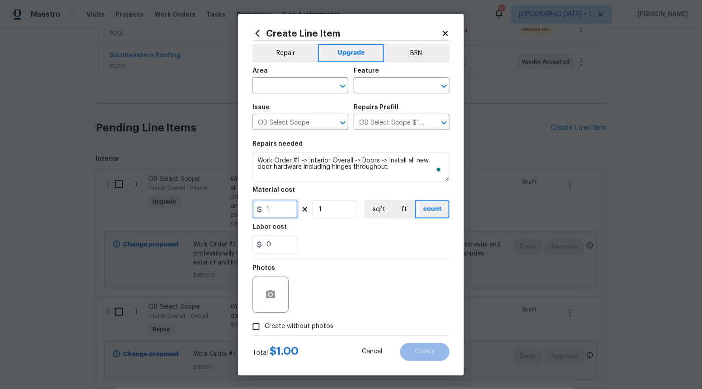
click at [281, 214] on input "1" at bounding box center [274, 209] width 45 height 18
type input "1225"
click at [256, 330] on input "Create without photos" at bounding box center [255, 326] width 17 height 17
checkbox input "true"
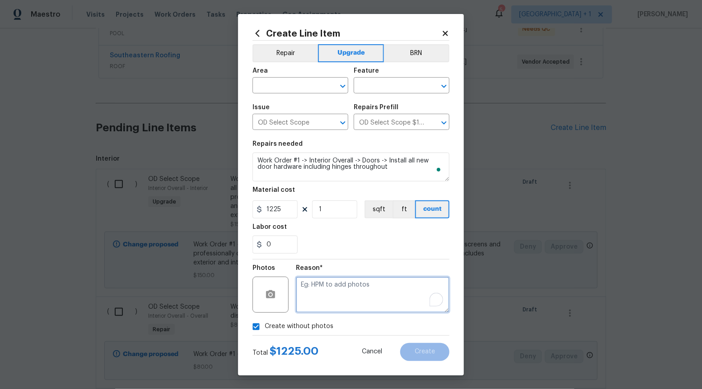
click at [321, 302] on textarea "To enrich screen reader interactions, please activate Accessibility in Grammarl…" at bounding box center [372, 295] width 153 height 36
click at [340, 87] on icon "Open" at bounding box center [342, 86] width 11 height 11
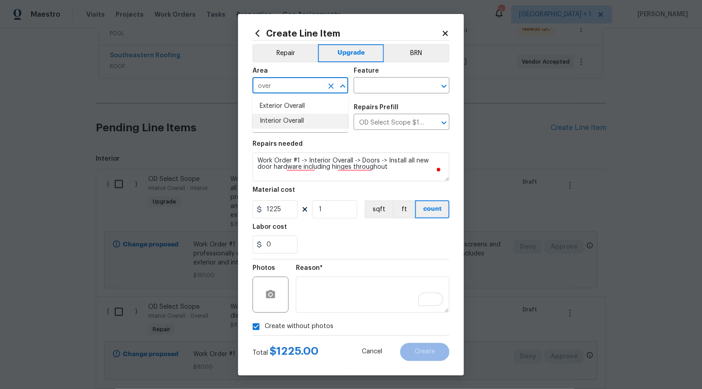
click at [304, 118] on li "Interior Overall" at bounding box center [300, 121] width 96 height 15
type input "Interior Overall"
click at [389, 94] on div "Area Interior Overall ​ Feature ​" at bounding box center [350, 80] width 197 height 37
click at [390, 86] on input "text" at bounding box center [388, 86] width 70 height 14
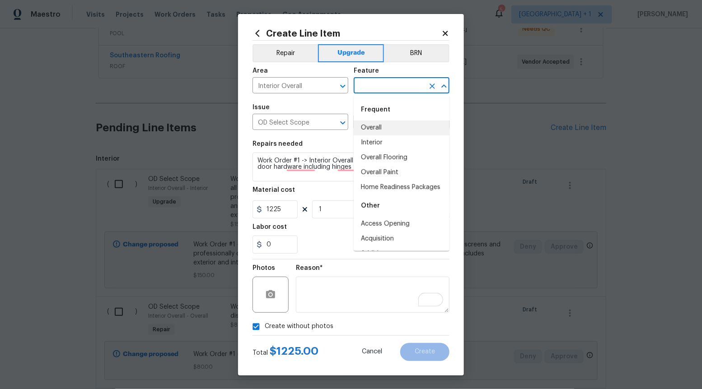
click at [382, 126] on li "Overall" at bounding box center [401, 128] width 96 height 15
type input "Overall"
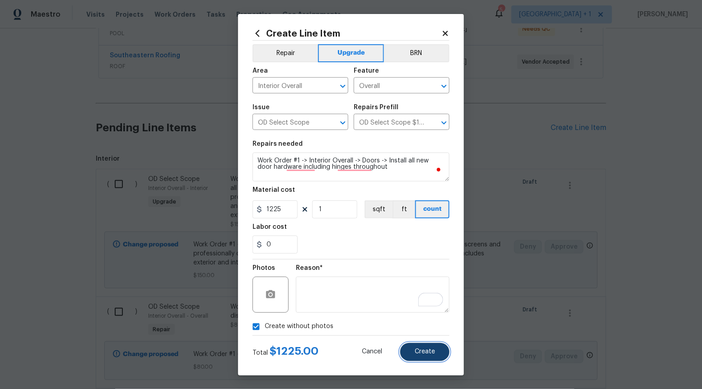
click at [422, 342] on button "Create" at bounding box center [424, 352] width 49 height 18
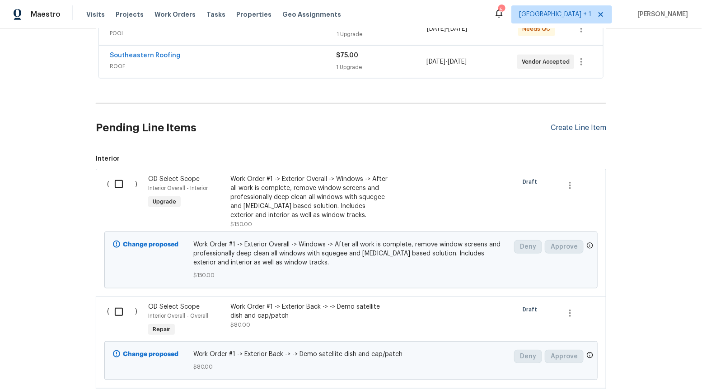
click at [552, 124] on div "Create Line Item" at bounding box center [578, 128] width 56 height 9
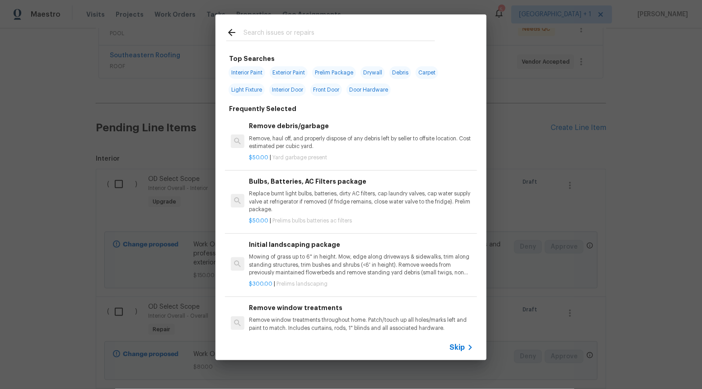
click at [457, 342] on span "Skip" at bounding box center [456, 347] width 15 height 9
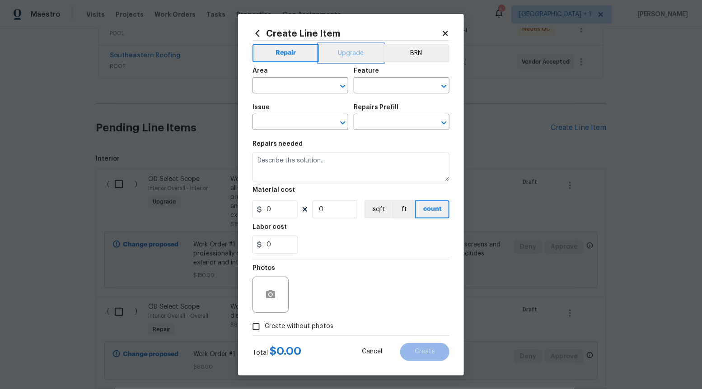
click at [346, 54] on button "Upgrade" at bounding box center [351, 53] width 65 height 18
click at [344, 122] on icon "Open" at bounding box center [342, 122] width 5 height 3
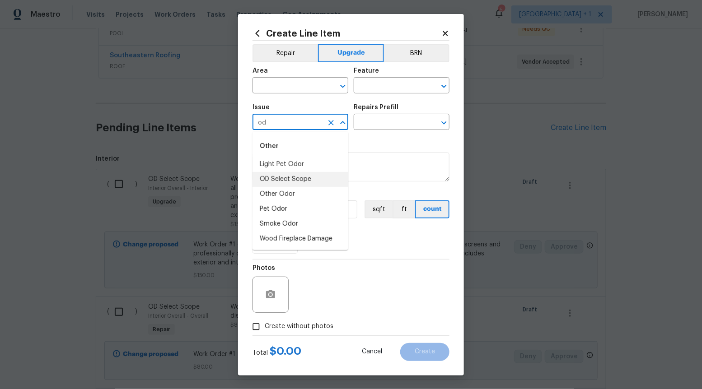
click at [303, 181] on li "OD Select Scope" at bounding box center [300, 179] width 96 height 15
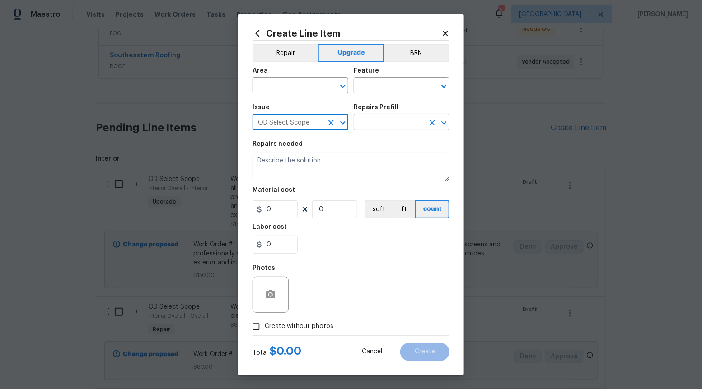
type input "OD Select Scope"
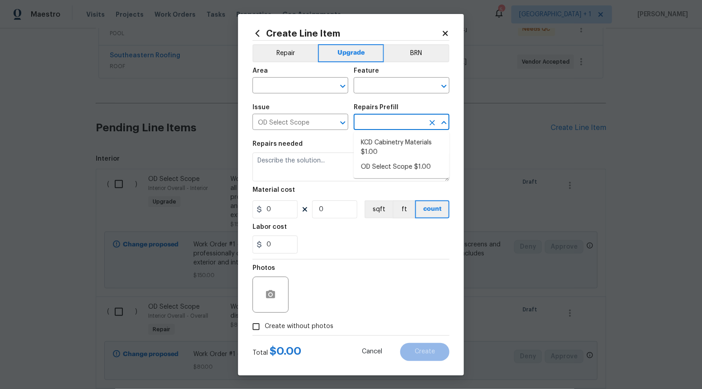
click at [409, 122] on input "text" at bounding box center [388, 123] width 70 height 14
click at [388, 168] on li "OD Select Scope $1.00" at bounding box center [401, 167] width 96 height 15
type input "OD Select Scope $1.00"
type textarea "Refer to the agreed upon scope document for further details."
type input "1"
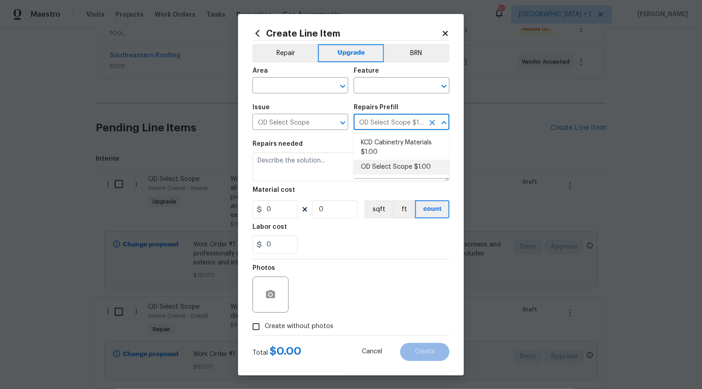
type input "1"
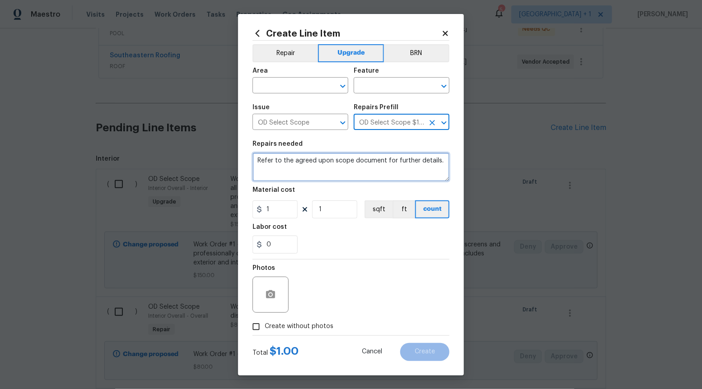
click at [388, 170] on textarea "Refer to the agreed upon scope document for further details." at bounding box center [350, 167] width 197 height 29
paste textarea "Work Order #1 -> Interior Overall -> Doors -> Replace bifold knobs to spec thro…"
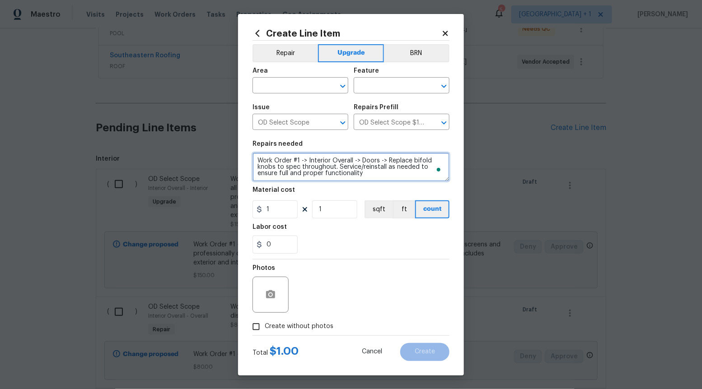
type textarea "Work Order #1 -> Interior Overall -> Doors -> Replace bifold knobs to spec thro…"
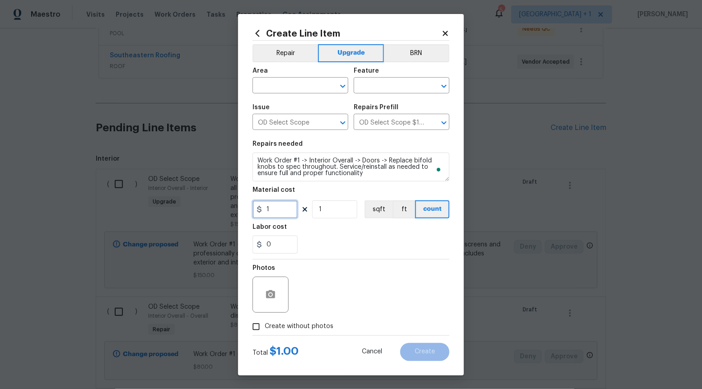
click at [285, 207] on input "1" at bounding box center [274, 209] width 45 height 18
type input "100"
click at [257, 321] on input "Create without photos" at bounding box center [255, 326] width 17 height 17
checkbox input "true"
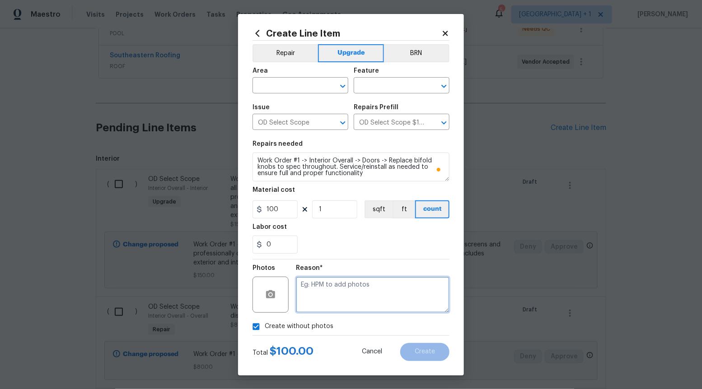
click at [383, 289] on textarea at bounding box center [372, 295] width 153 height 36
click at [339, 83] on icon "Open" at bounding box center [342, 86] width 11 height 11
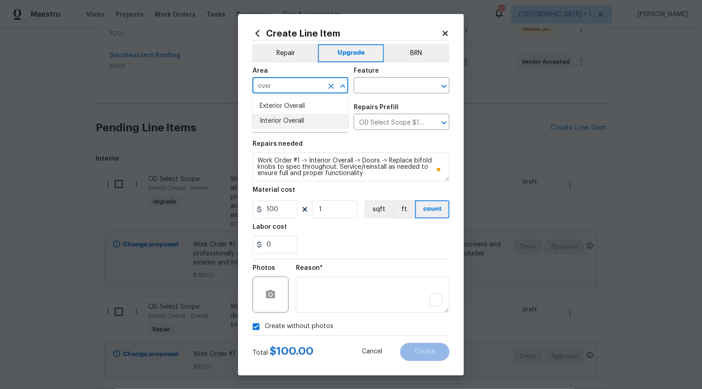
click at [285, 116] on li "Interior Overall" at bounding box center [300, 121] width 96 height 15
type input "Interior Overall"
click at [392, 82] on input "text" at bounding box center [388, 86] width 70 height 14
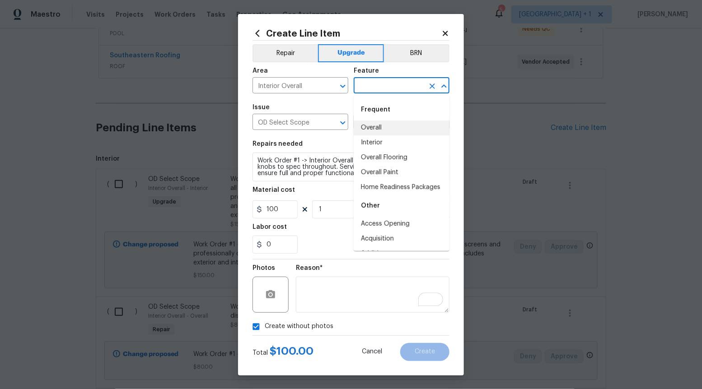
click at [378, 124] on li "Overall" at bounding box center [401, 128] width 96 height 15
type input "Overall"
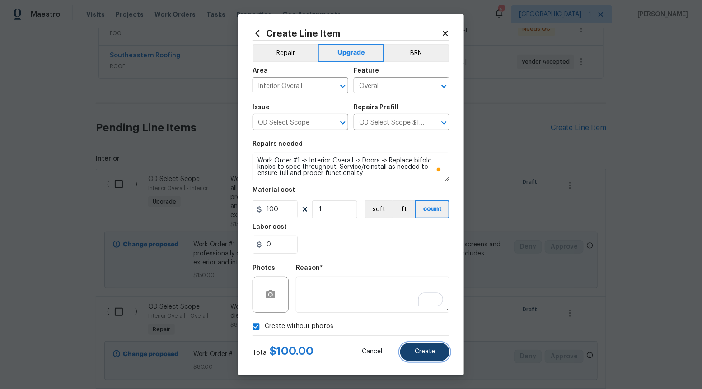
click at [418, 342] on span "Create" at bounding box center [424, 351] width 20 height 7
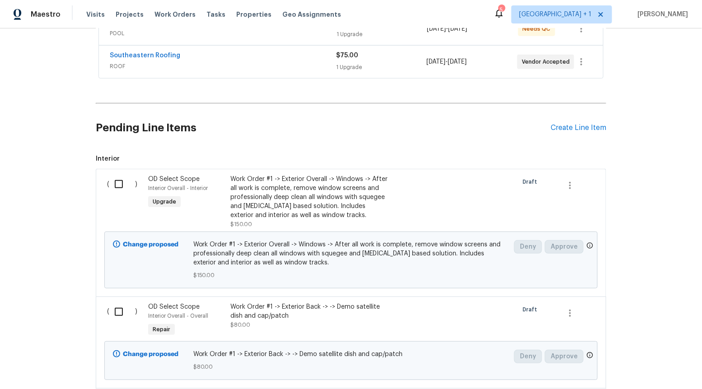
scroll to position [2894, 0]
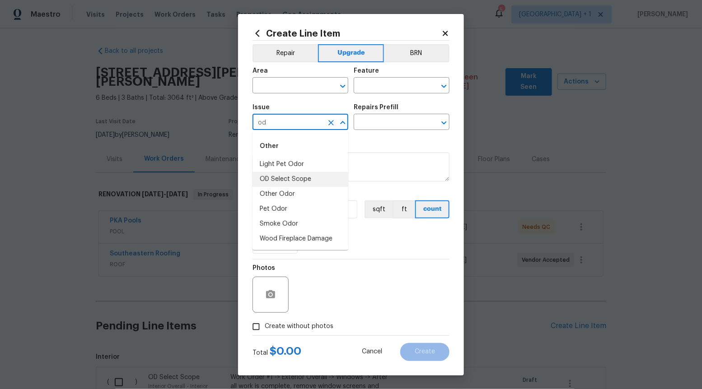
click at [309, 180] on li "OD Select Scope" at bounding box center [300, 179] width 96 height 15
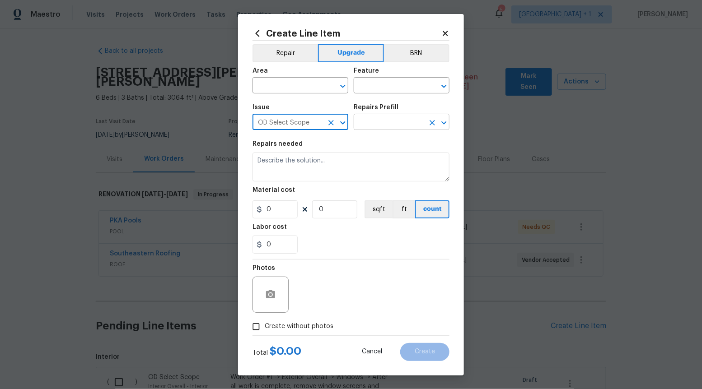
type input "OD Select Scope"
click at [402, 118] on input "text" at bounding box center [388, 123] width 70 height 14
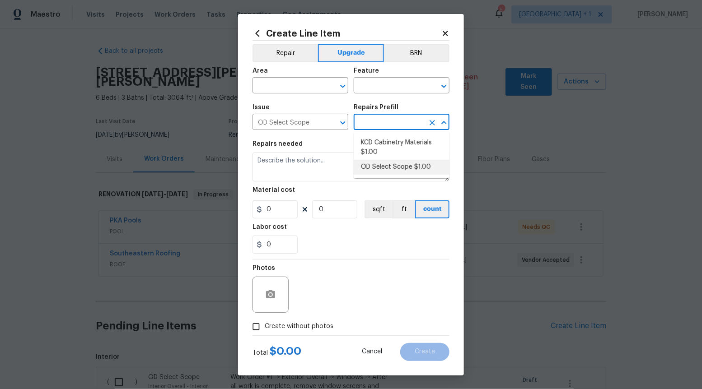
click at [386, 170] on li "OD Select Scope $1.00" at bounding box center [401, 167] width 96 height 15
type input "OD Select Scope $1.00"
type input "1"
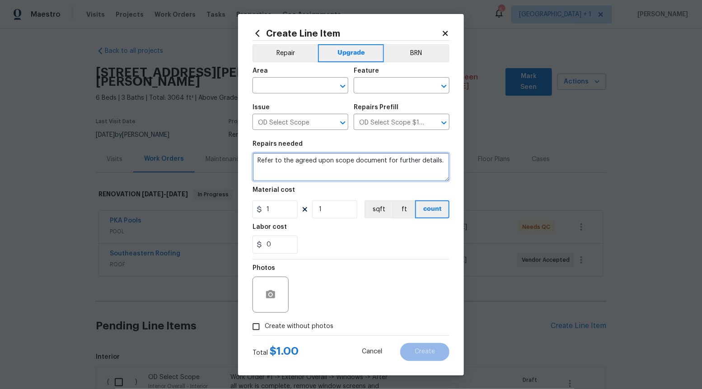
click at [386, 170] on textarea "Refer to the agreed upon scope document for further details." at bounding box center [350, 167] width 197 height 29
type textarea "Refer to the agreed upon scope document for further details."
paste textarea "Work Order #1 -> Interior Overall -> Electrical -> Replace all outlets and swit…"
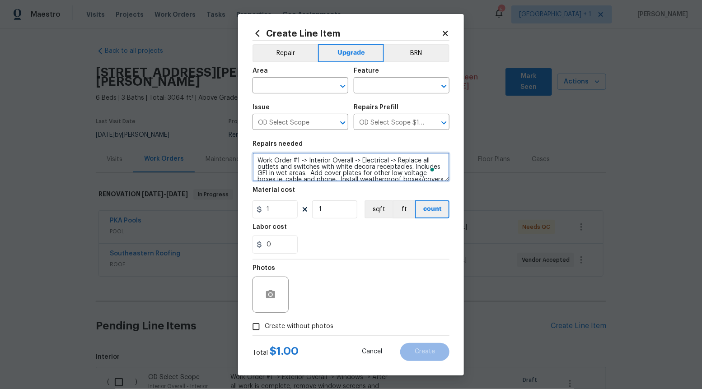
scroll to position [8, 0]
type textarea "Work Order #1 -> Interior Overall -> Electrical -> Replace all outlets and swit…"
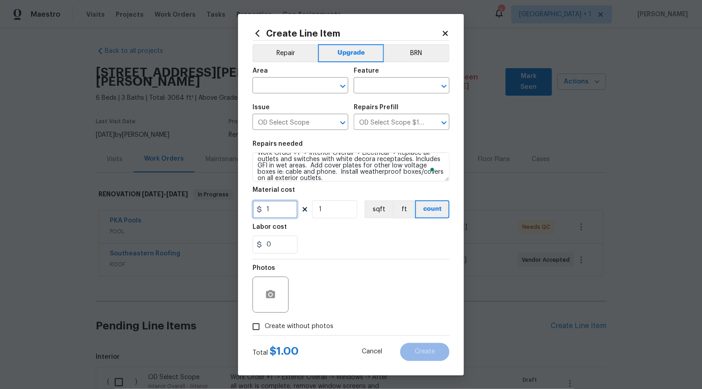
click at [284, 215] on input "1" at bounding box center [274, 209] width 45 height 18
type input "1100"
click at [253, 325] on input "Create without photos" at bounding box center [255, 326] width 17 height 17
checkbox input "true"
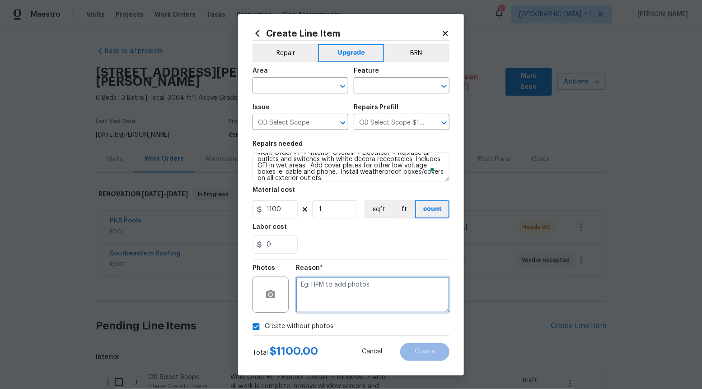
click at [311, 300] on textarea at bounding box center [372, 295] width 153 height 36
click at [345, 88] on icon "Open" at bounding box center [342, 86] width 11 height 11
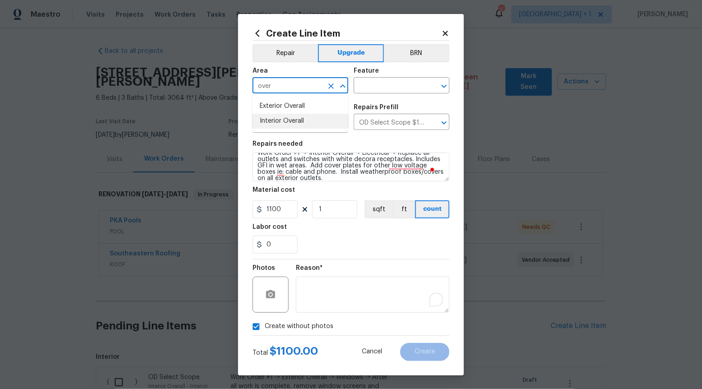
click at [326, 116] on li "Interior Overall" at bounding box center [300, 121] width 96 height 15
type input "Interior Overall"
click at [421, 82] on input "text" at bounding box center [388, 86] width 70 height 14
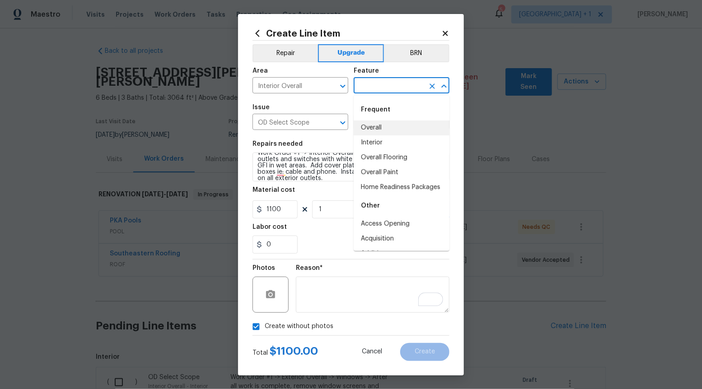
click at [390, 126] on li "Overall" at bounding box center [401, 128] width 96 height 15
type input "Overall"
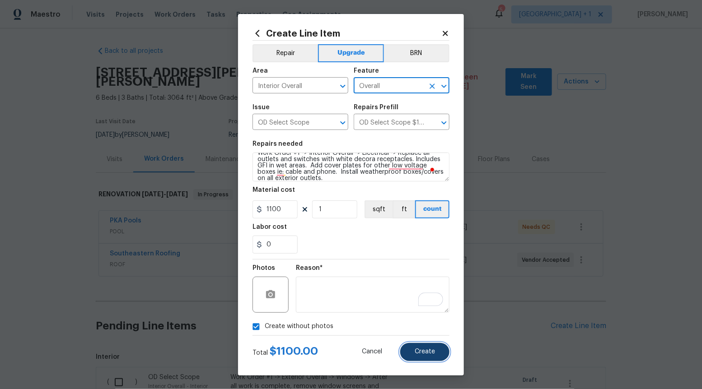
click at [417, 351] on span "Create" at bounding box center [424, 351] width 20 height 7
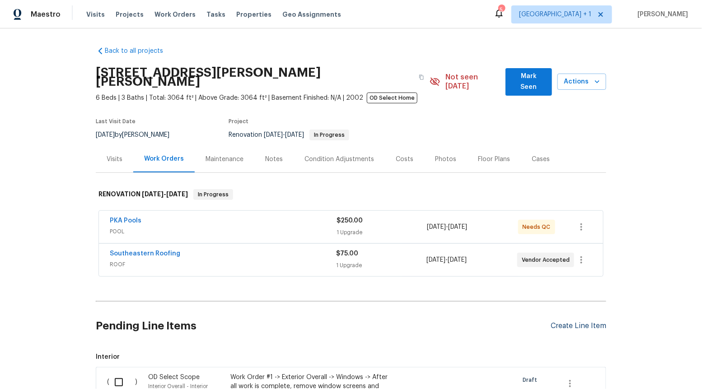
click at [563, 322] on div "Create Line Item" at bounding box center [578, 326] width 56 height 9
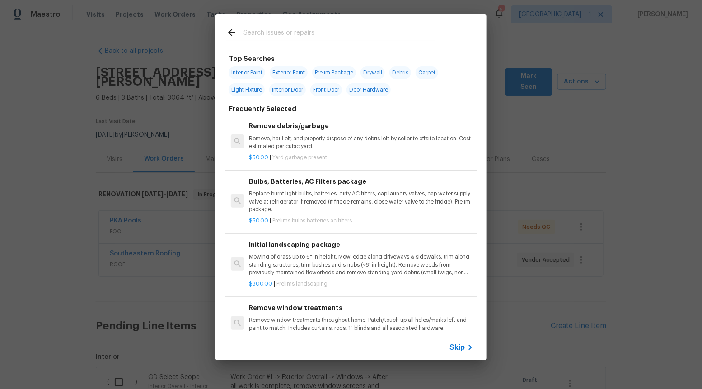
click at [468, 344] on icon at bounding box center [470, 347] width 11 height 11
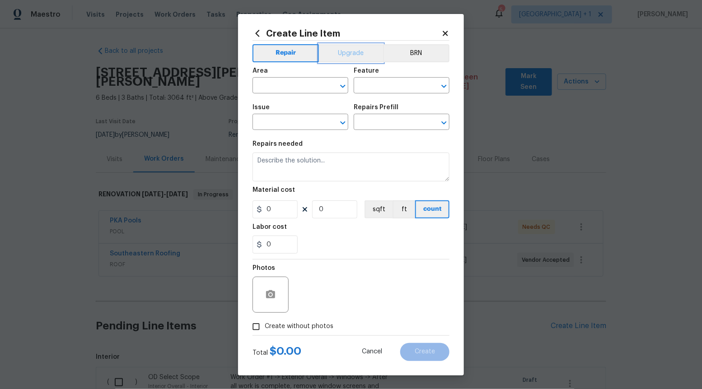
click at [347, 56] on button "Upgrade" at bounding box center [351, 53] width 65 height 18
click at [341, 119] on icon "Open" at bounding box center [342, 122] width 11 height 11
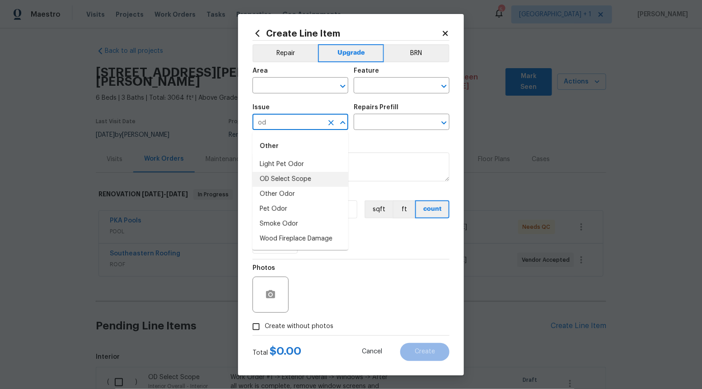
click at [297, 183] on li "OD Select Scope" at bounding box center [300, 179] width 96 height 15
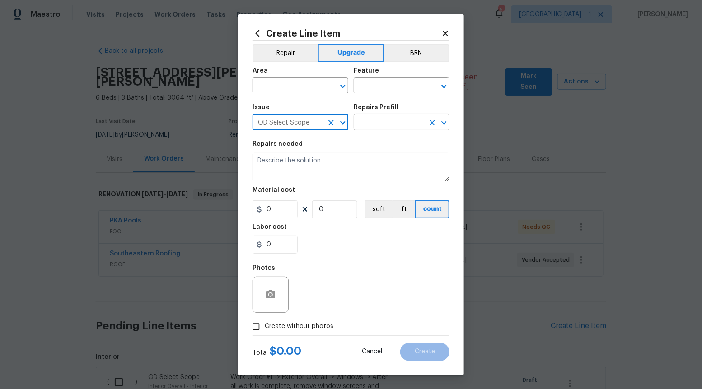
type input "OD Select Scope"
click at [415, 117] on input "text" at bounding box center [388, 123] width 70 height 14
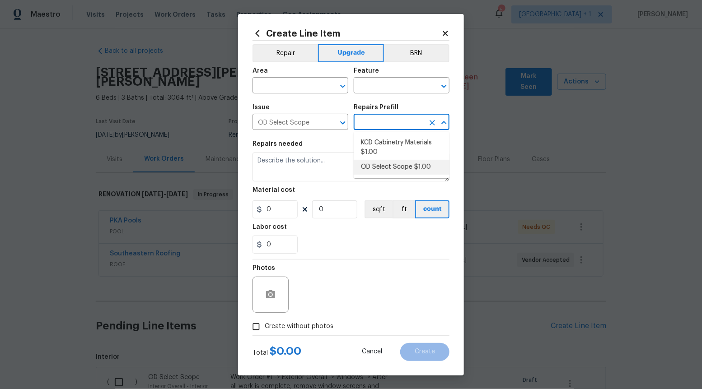
click at [403, 165] on li "OD Select Scope $1.00" at bounding box center [401, 167] width 96 height 15
type input "OD Select Scope $1.00"
type textarea "Refer to the agreed upon scope document for further details."
type input "1"
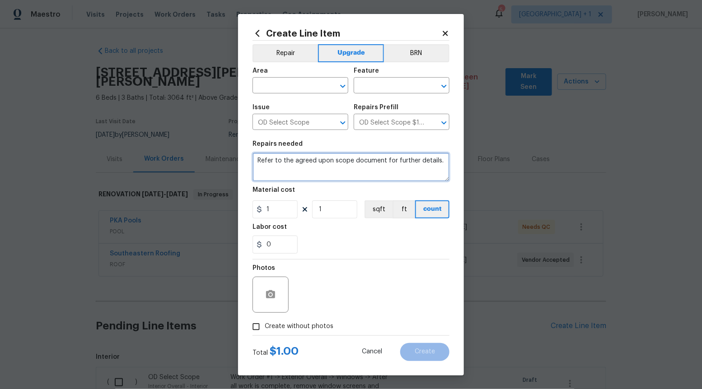
click at [403, 164] on textarea "Refer to the agreed upon scope document for further details." at bounding box center [350, 167] width 197 height 29
paste textarea "Work Order #1 -> Interior Overall -> Flooring -> Demo existing carpet and paddi…"
type textarea "Work Order #1 -> Interior Overall -> Flooring -> Demo existing carpet and paddi…"
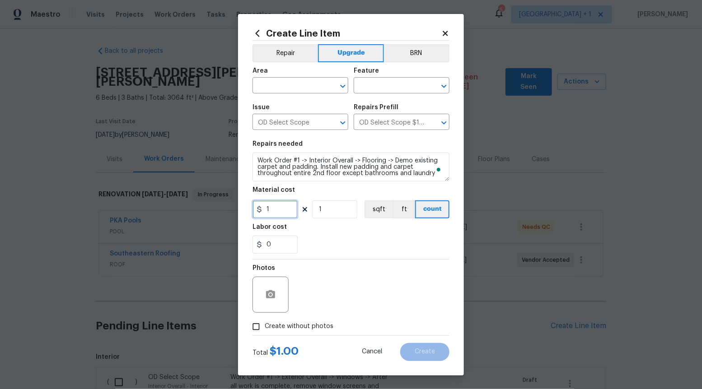
click at [279, 206] on input "1" at bounding box center [274, 209] width 45 height 18
type input "3431"
click at [386, 210] on button "sqft" at bounding box center [378, 209] width 28 height 18
click at [254, 323] on input "Create without photos" at bounding box center [255, 326] width 17 height 17
checkbox input "true"
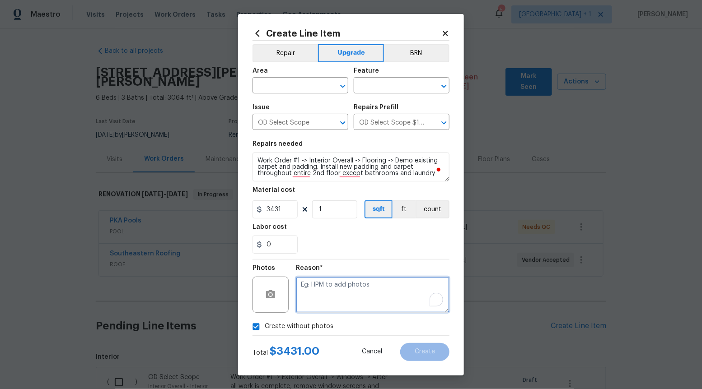
click at [338, 297] on textarea "To enrich screen reader interactions, please activate Accessibility in Grammarl…" at bounding box center [372, 295] width 153 height 36
click at [344, 88] on icon "Open" at bounding box center [342, 86] width 11 height 11
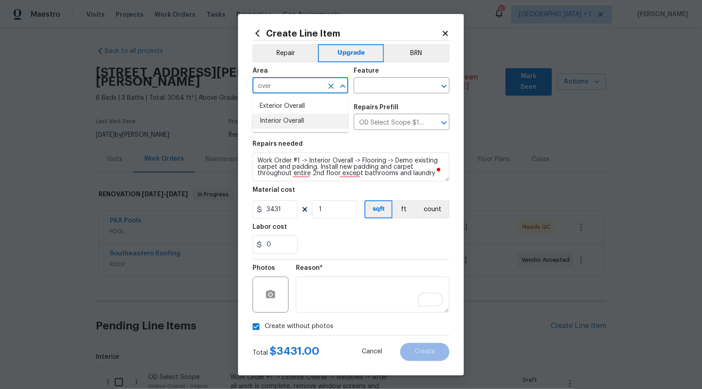
click at [315, 119] on li "Interior Overall" at bounding box center [300, 121] width 96 height 15
type input "Interior Overall"
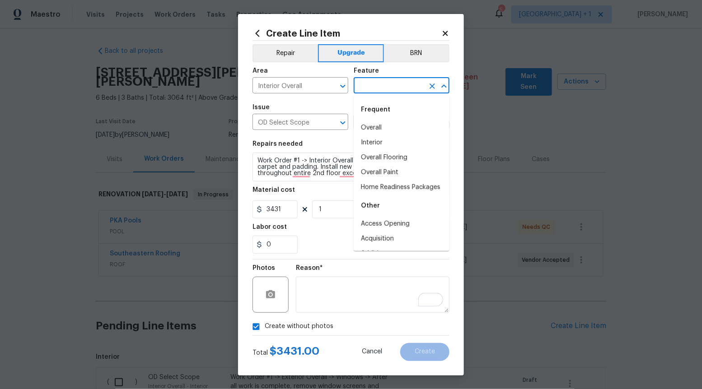
click at [388, 87] on input "text" at bounding box center [388, 86] width 70 height 14
click at [383, 127] on li "Overall" at bounding box center [401, 128] width 96 height 15
type input "Overall"
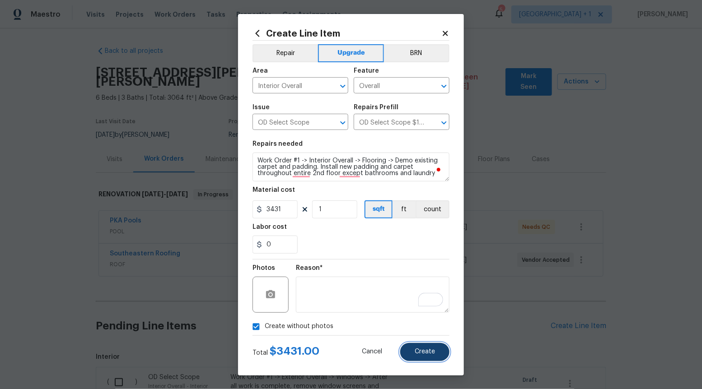
click at [434, 349] on span "Create" at bounding box center [424, 351] width 20 height 7
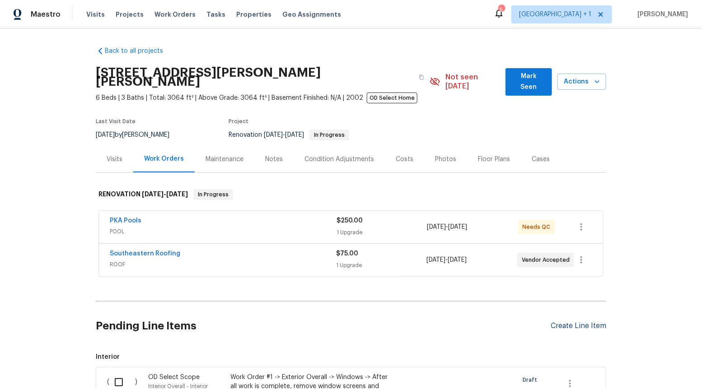
click at [581, 322] on div "Create Line Item" at bounding box center [578, 326] width 56 height 9
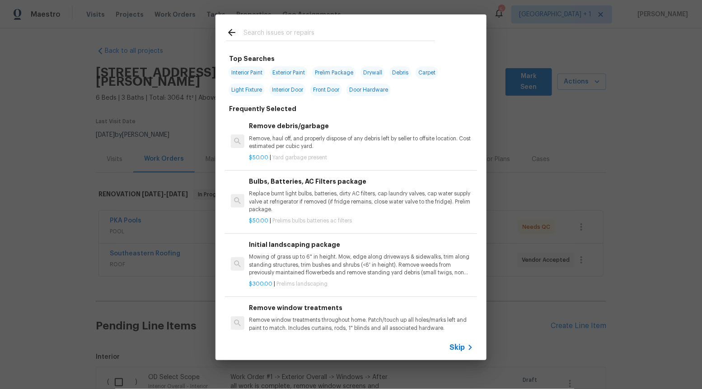
click at [457, 346] on span "Skip" at bounding box center [456, 347] width 15 height 9
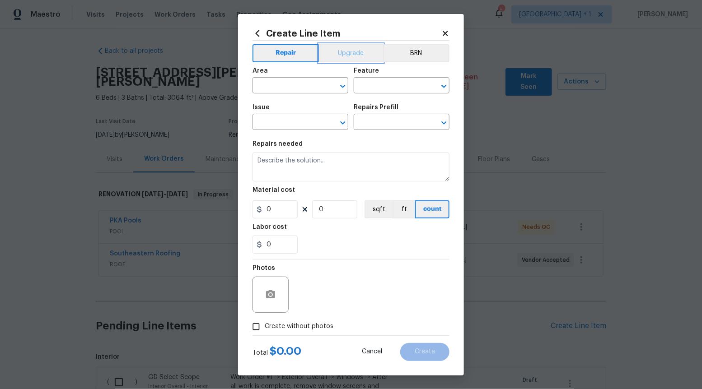
click at [334, 53] on button "Upgrade" at bounding box center [351, 53] width 65 height 18
click at [345, 120] on icon "Open" at bounding box center [342, 122] width 11 height 11
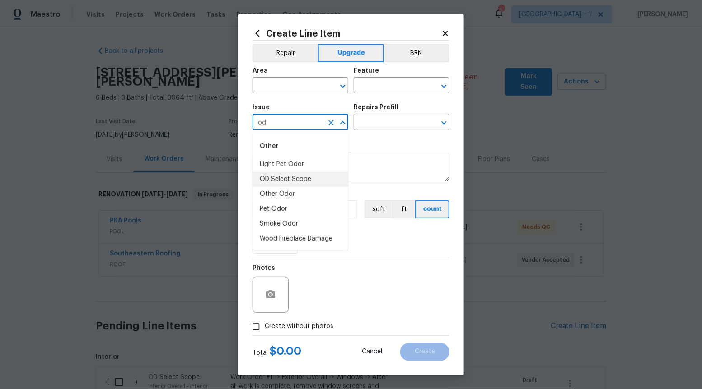
click at [307, 180] on li "OD Select Scope" at bounding box center [300, 179] width 96 height 15
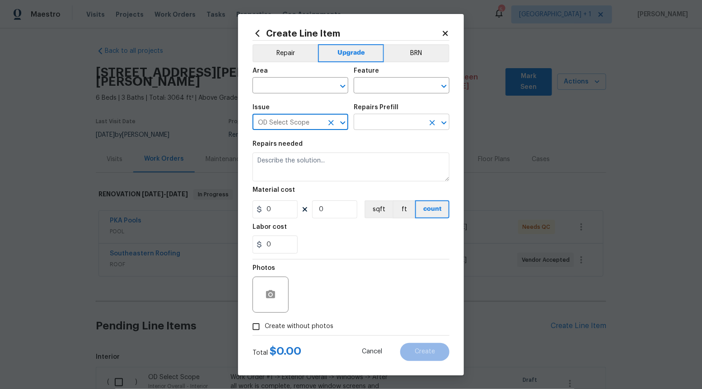
type input "OD Select Scope"
click at [397, 120] on input "text" at bounding box center [388, 123] width 70 height 14
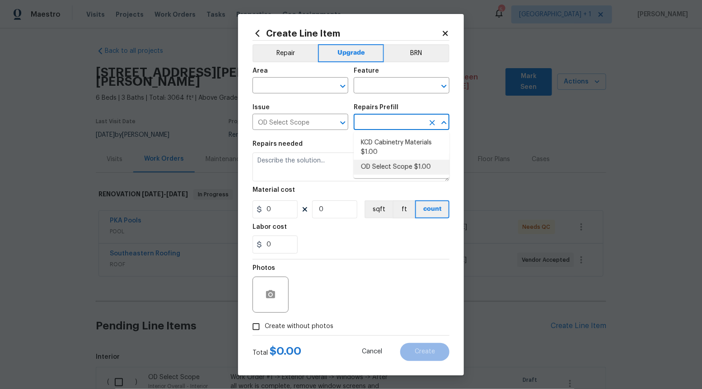
click at [379, 176] on ul "KCD Cabinetry Materials $1.00 OD Select Scope $1.00" at bounding box center [401, 155] width 96 height 46
click at [379, 171] on li "OD Select Scope $1.00" at bounding box center [401, 167] width 96 height 15
type input "OD Select Scope $1.00"
type textarea "Refer to the agreed upon scope document for further details."
type input "1"
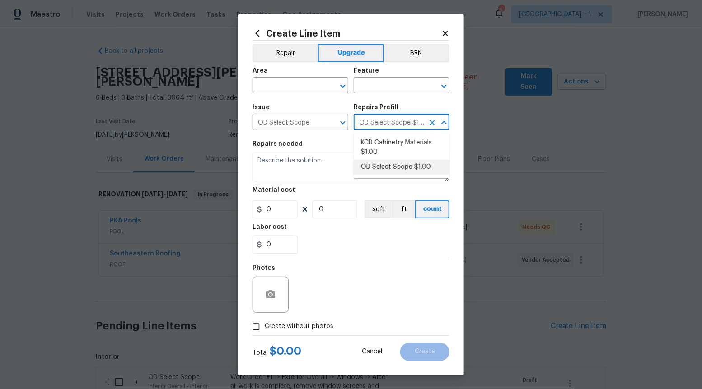
type input "1"
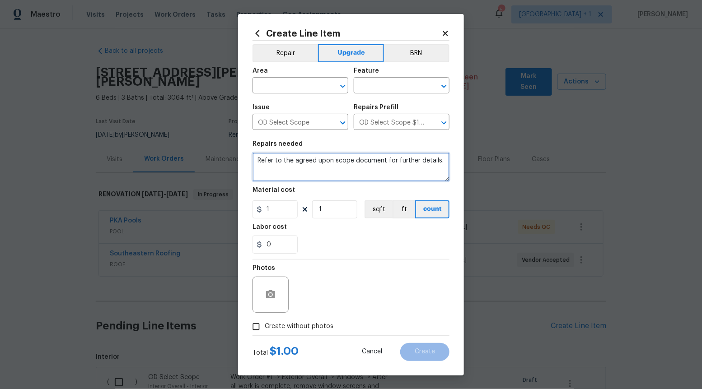
click at [379, 171] on textarea "Refer to the agreed upon scope document for further details." at bounding box center [350, 167] width 197 height 29
paste textarea "Work Order #1 -> Interior Overall -> Flooring -> Install floor tile in upstairs…"
type textarea "Work Order #1 -> Interior Overall -> Flooring -> Install floor tile in upstairs…"
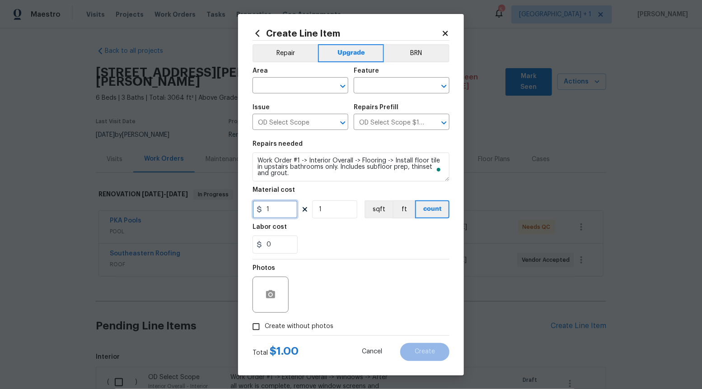
click at [289, 207] on input "1" at bounding box center [274, 209] width 45 height 18
type input "1531"
click at [384, 205] on button "sqft" at bounding box center [378, 209] width 28 height 18
click at [256, 329] on input "Create without photos" at bounding box center [255, 326] width 17 height 17
checkbox input "true"
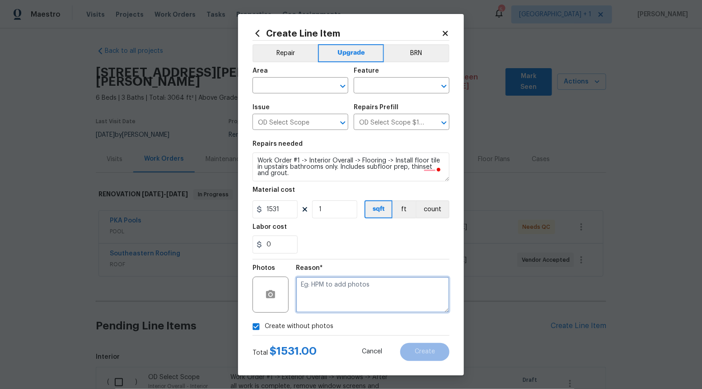
click at [344, 296] on textarea at bounding box center [372, 295] width 153 height 36
click at [338, 84] on icon "Open" at bounding box center [342, 86] width 11 height 11
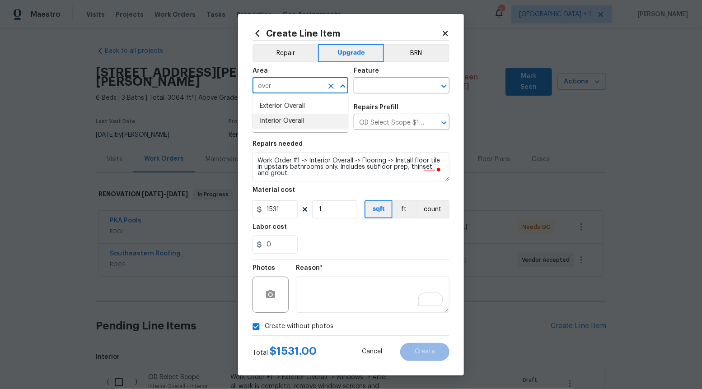
click at [312, 120] on li "Interior Overall" at bounding box center [300, 121] width 96 height 15
type input "Interior Overall"
click at [395, 85] on input "text" at bounding box center [388, 86] width 70 height 14
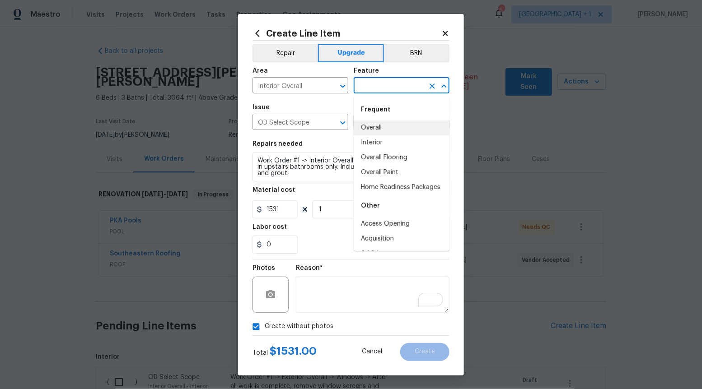
click at [389, 121] on li "Overall" at bounding box center [401, 128] width 96 height 15
type input "Overall"
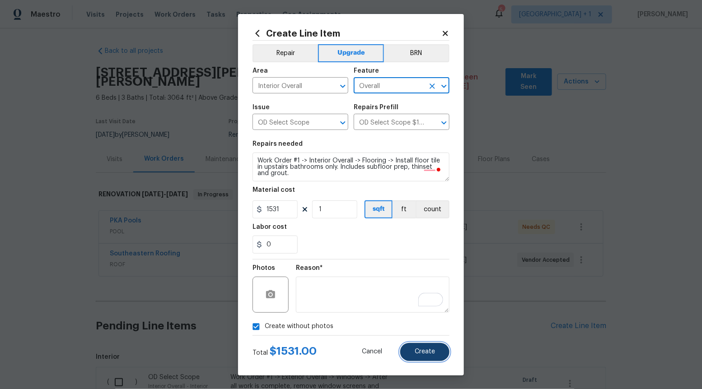
click at [432, 352] on span "Create" at bounding box center [424, 351] width 20 height 7
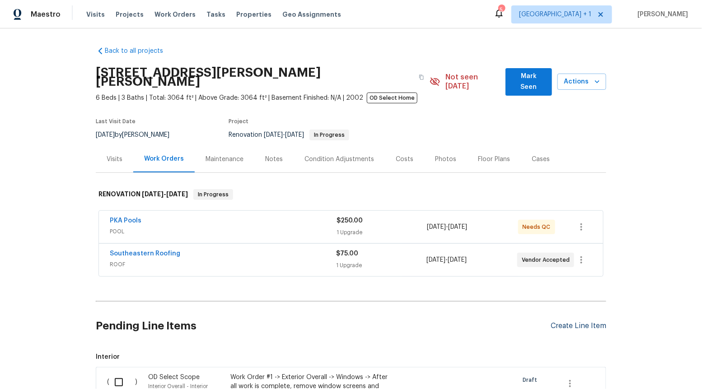
click at [577, 322] on div "Create Line Item" at bounding box center [578, 326] width 56 height 9
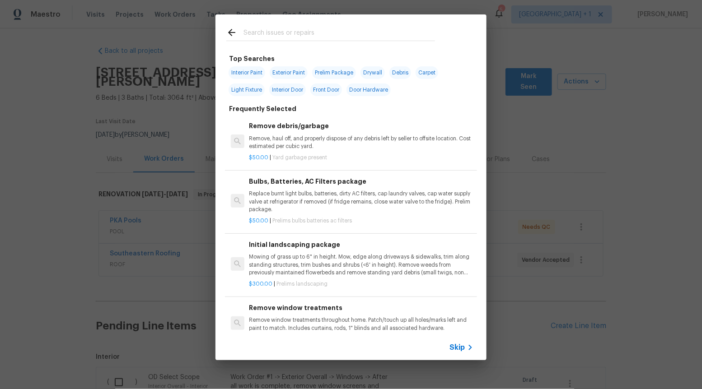
click at [457, 344] on span "Skip" at bounding box center [456, 347] width 15 height 9
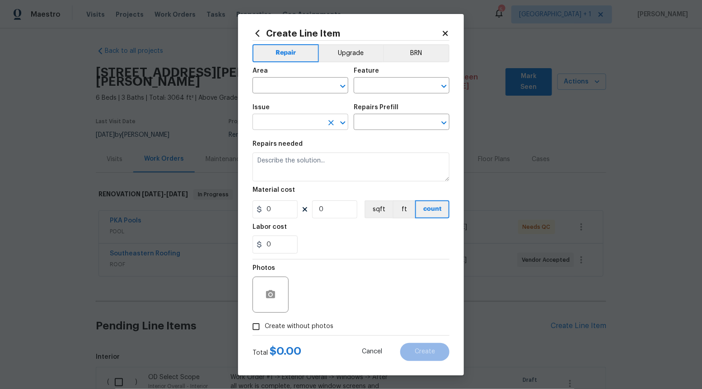
click at [343, 118] on icon "Open" at bounding box center [342, 122] width 11 height 11
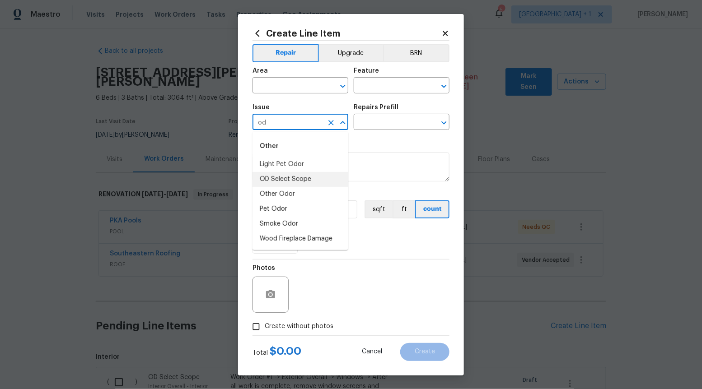
click at [321, 182] on li "OD Select Scope" at bounding box center [300, 179] width 96 height 15
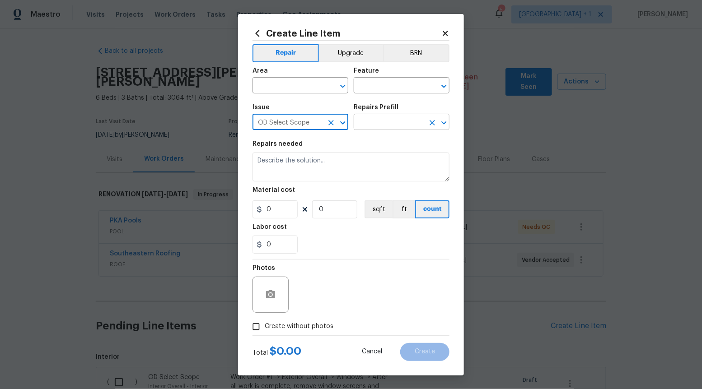
type input "OD Select Scope"
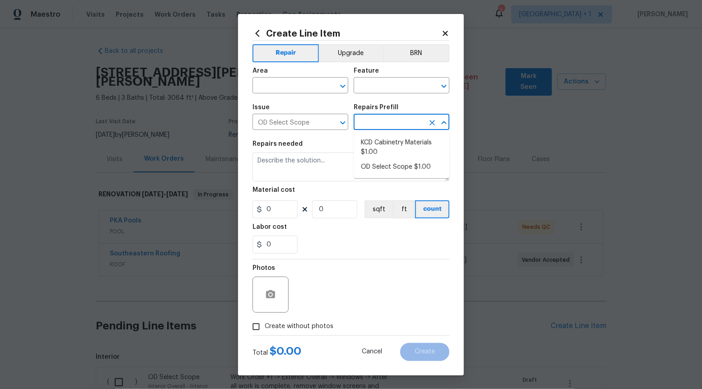
click at [388, 116] on input "text" at bounding box center [388, 123] width 70 height 14
click at [389, 165] on li "OD Select Scope $1.00" at bounding box center [401, 167] width 96 height 15
type input "OD Select Scope $1.00"
type textarea "Refer to the agreed upon scope document for further details."
type input "1"
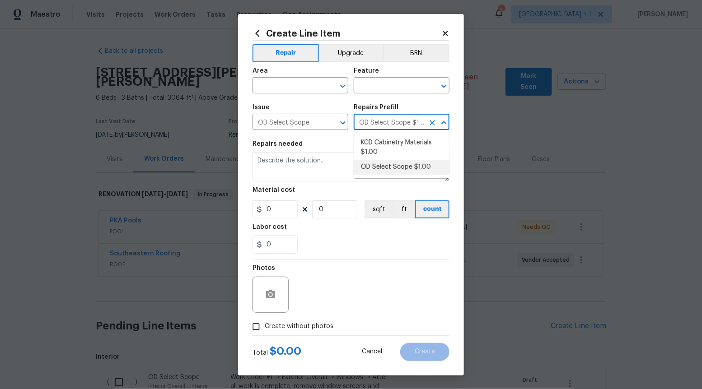
type input "1"
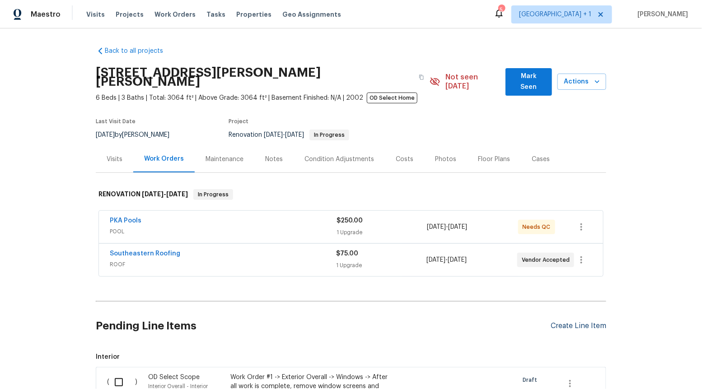
click at [588, 322] on div "Create Line Item" at bounding box center [578, 326] width 56 height 9
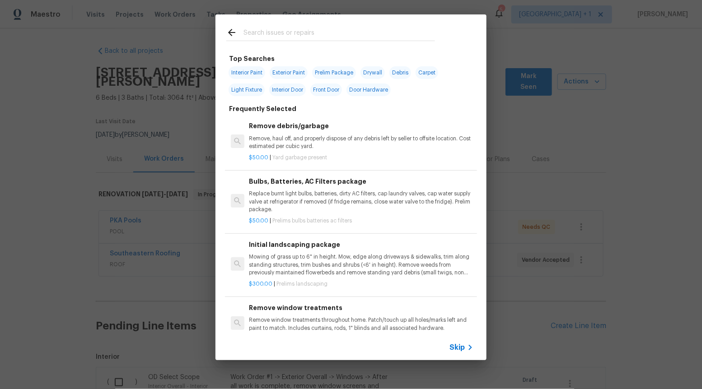
click at [460, 347] on span "Skip" at bounding box center [456, 347] width 15 height 9
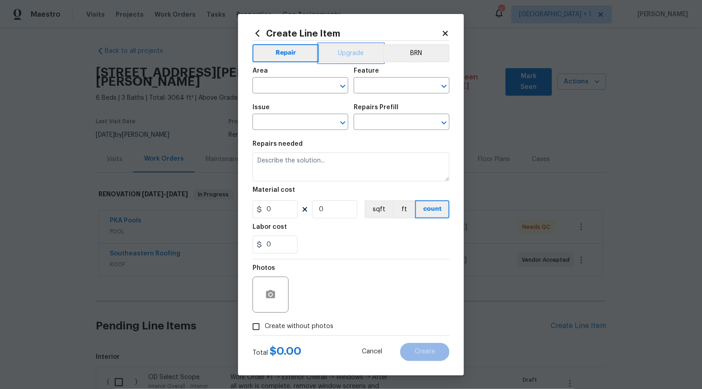
click at [360, 54] on button "Upgrade" at bounding box center [351, 53] width 65 height 18
click at [339, 129] on div at bounding box center [336, 122] width 23 height 13
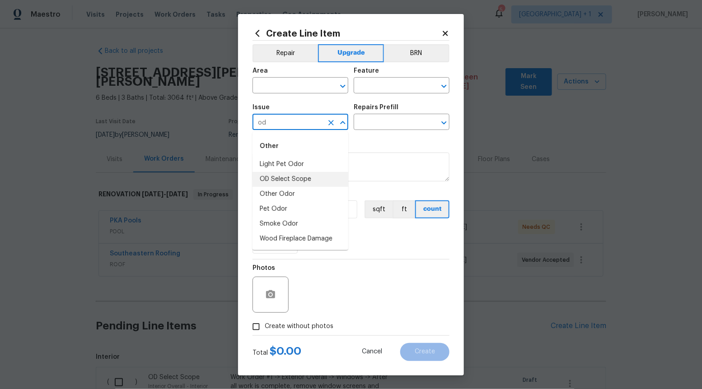
click at [319, 182] on li "OD Select Scope" at bounding box center [300, 179] width 96 height 15
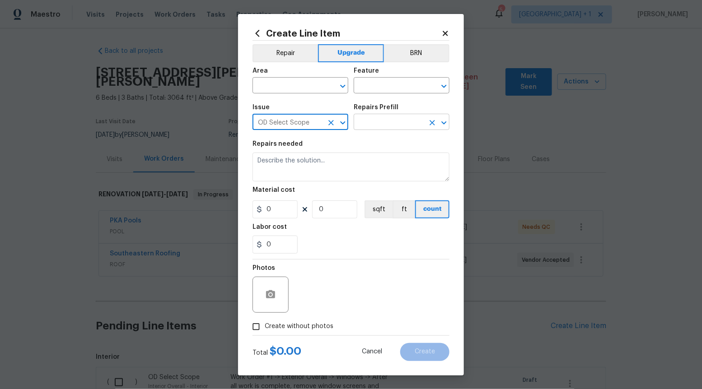
type input "OD Select Scope"
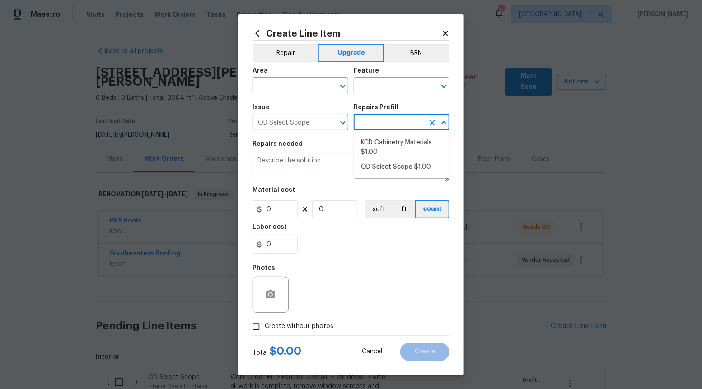
click at [377, 122] on input "text" at bounding box center [388, 123] width 70 height 14
click at [380, 165] on li "OD Select Scope $1.00" at bounding box center [401, 167] width 96 height 15
type input "OD Select Scope $1.00"
type textarea "Refer to the agreed upon scope document for further details."
type input "1"
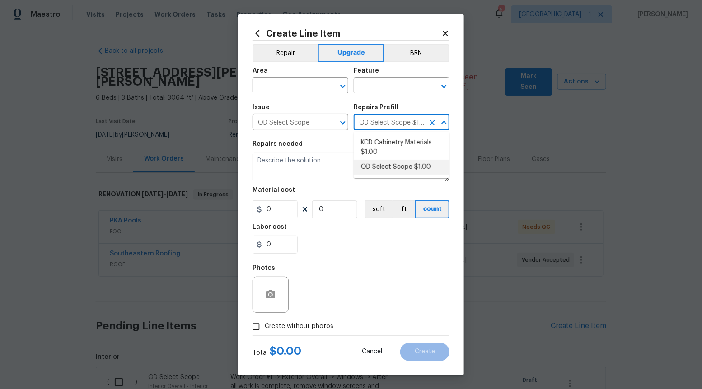
type input "1"
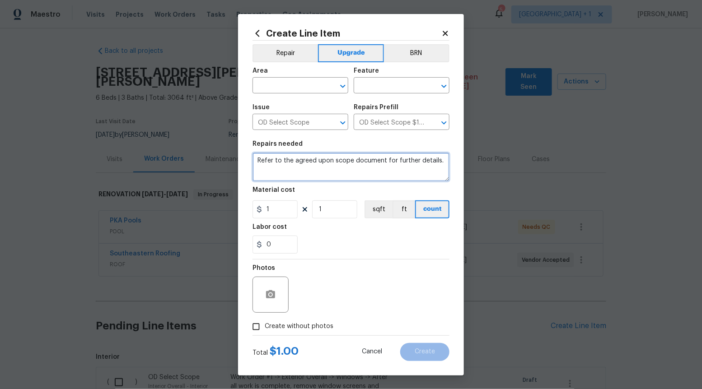
click at [380, 165] on textarea "Refer to the agreed upon scope document for further details." at bounding box center [350, 167] width 197 height 29
paste textarea "Work Order #2 -> Interior Overall -> Flooring -> Post floor demo, secure all lo…"
type textarea "Work Order #2 -> Interior Overall -> Flooring -> Post floor demo, secure all lo…"
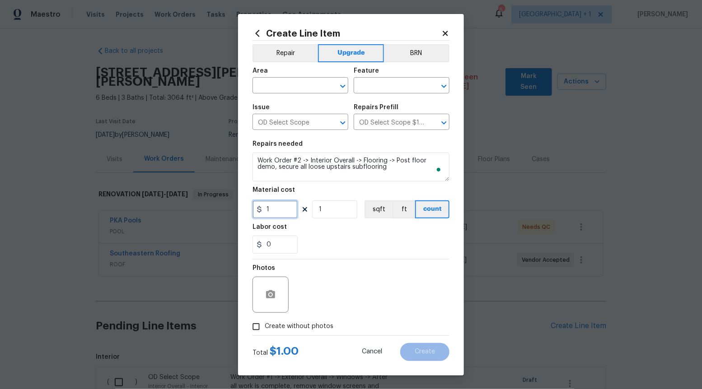
click at [287, 203] on input "1" at bounding box center [274, 209] width 45 height 18
type input "250"
click at [276, 330] on span "Create without photos" at bounding box center [299, 326] width 69 height 9
click at [265, 330] on input "Create without photos" at bounding box center [255, 326] width 17 height 17
checkbox input "true"
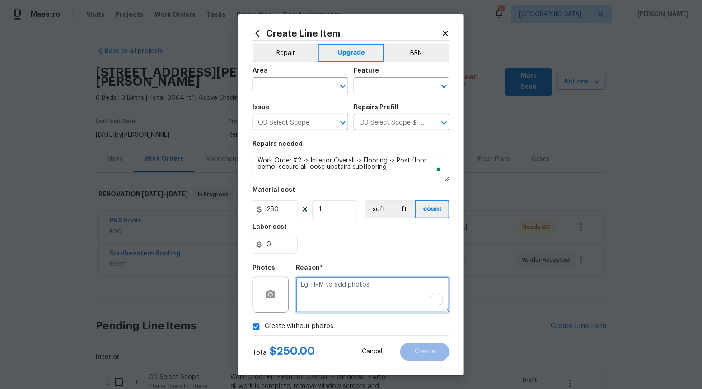
click at [349, 297] on textarea "To enrich screen reader interactions, please activate Accessibility in Grammarl…" at bounding box center [372, 295] width 153 height 36
click at [344, 86] on icon "Open" at bounding box center [342, 86] width 5 height 3
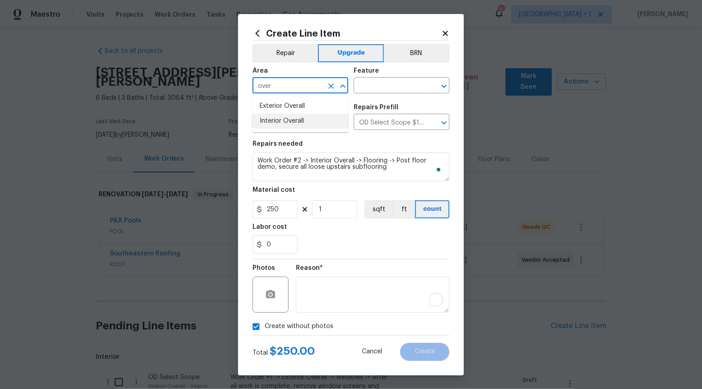
click at [323, 124] on li "Interior Overall" at bounding box center [300, 121] width 96 height 15
type input "Interior Overall"
click at [411, 79] on input "text" at bounding box center [388, 86] width 70 height 14
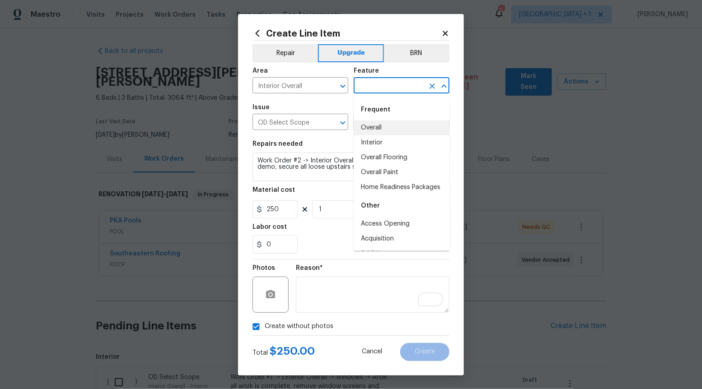
click at [390, 135] on li "Interior" at bounding box center [401, 142] width 96 height 15
type input "Interior"
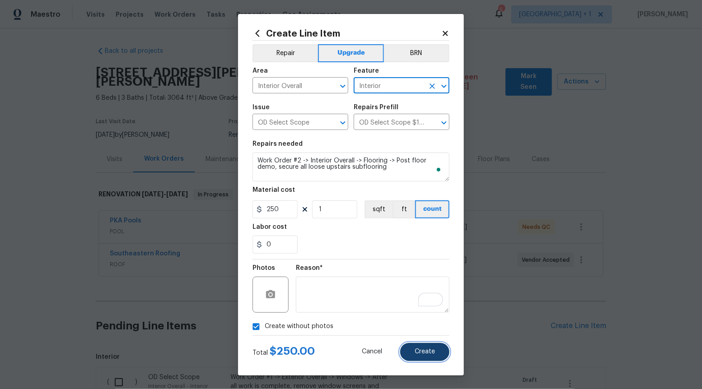
click at [433, 348] on button "Create" at bounding box center [424, 352] width 49 height 18
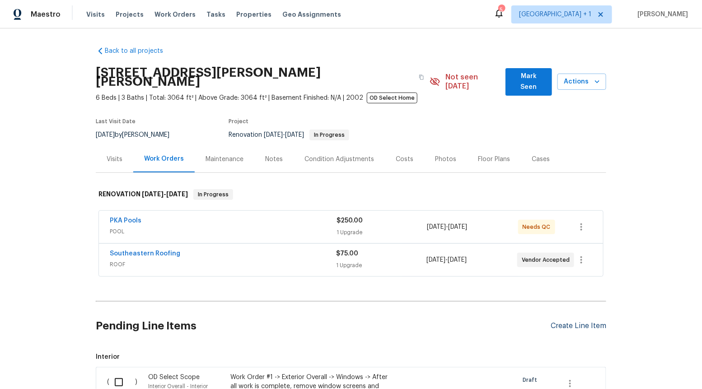
click at [565, 322] on div "Create Line Item" at bounding box center [578, 326] width 56 height 9
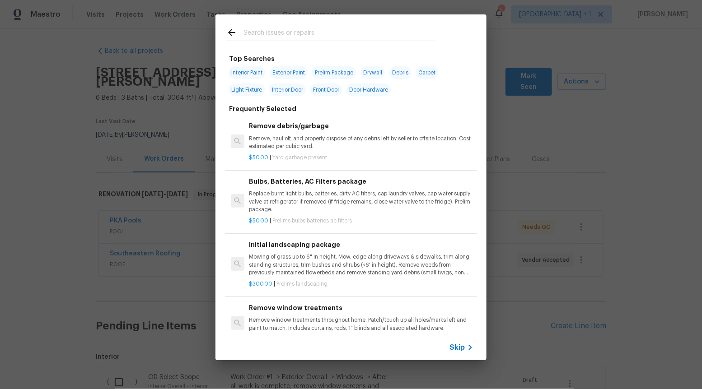
click at [458, 342] on div "Skip" at bounding box center [462, 347] width 26 height 11
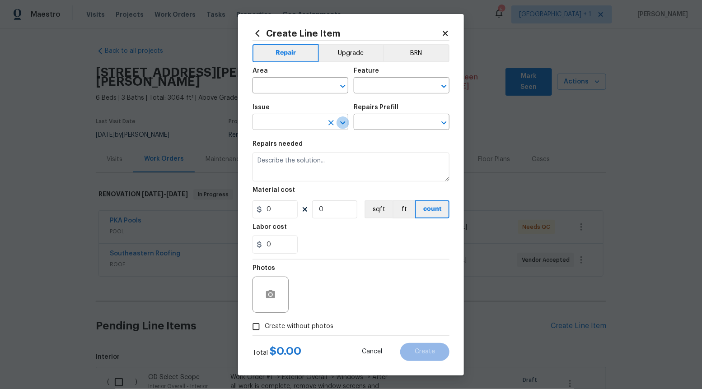
click at [346, 120] on icon "Open" at bounding box center [342, 122] width 11 height 11
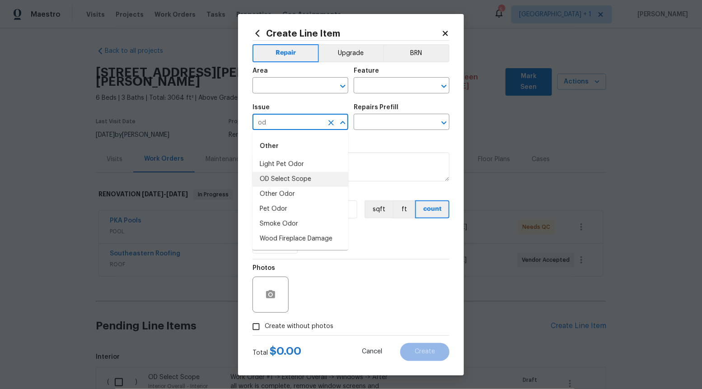
click at [306, 178] on li "OD Select Scope" at bounding box center [300, 179] width 96 height 15
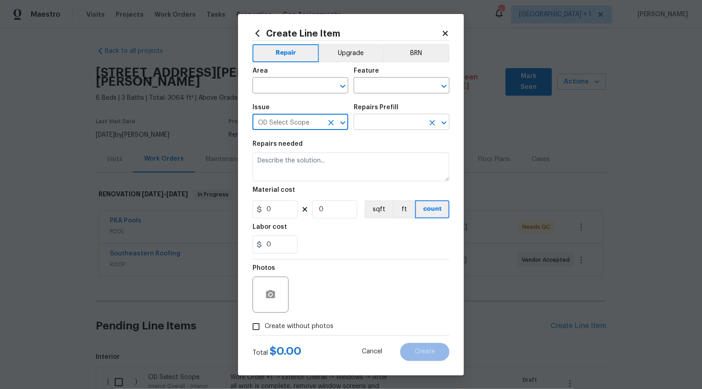
type input "OD Select Scope"
click at [405, 121] on input "text" at bounding box center [388, 123] width 70 height 14
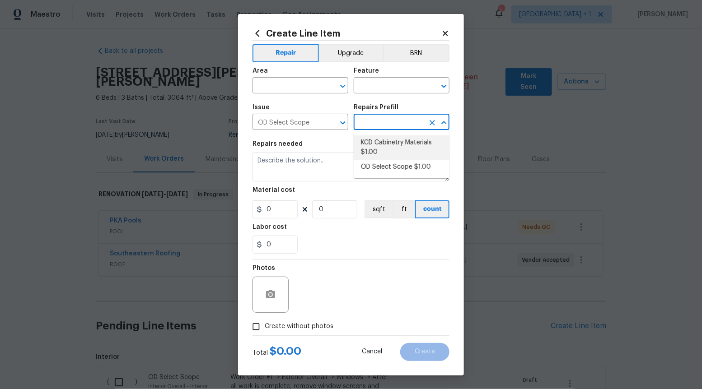
click at [400, 159] on li "KCD Cabinetry Materials $1.00" at bounding box center [401, 147] width 96 height 24
type input "KCD Cabinetry Materials $1.00"
type textarea "Kitchen Cabinet Distributors (KCD) Cabinetry ordered by Opendoor Select"
type input "1"
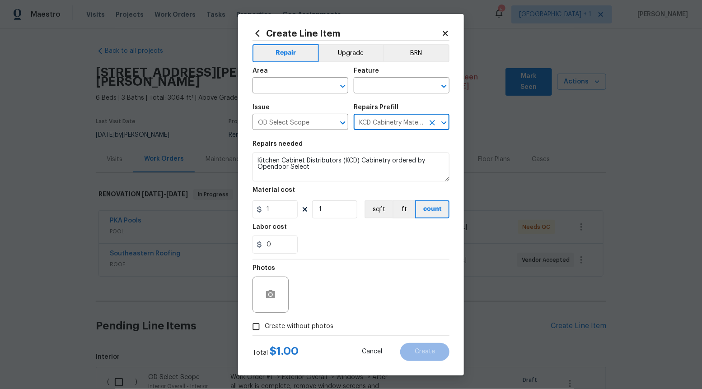
click at [429, 122] on icon "Clear" at bounding box center [431, 122] width 9 height 9
click at [446, 122] on icon "Open" at bounding box center [443, 122] width 11 height 11
click at [408, 162] on li "OD Select Scope $1.00" at bounding box center [401, 167] width 96 height 15
type input "OD Select Scope $1.00"
type textarea "Refer to the agreed upon scope document for further details."
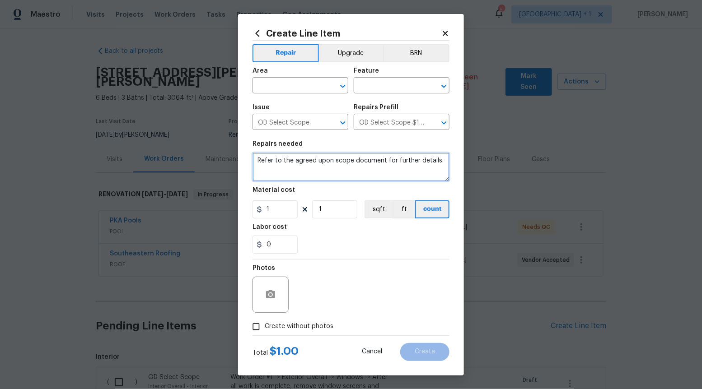
click at [408, 162] on textarea "Refer to the agreed upon scope document for further details." at bounding box center [350, 167] width 197 height 29
paste textarea "Work Order #2 -> Interior Overall -> Flooring Demo -> Demo tile flooring where …"
type textarea "Work Order #2 -> Interior Overall -> Flooring Demo -> Demo tile flooring where …"
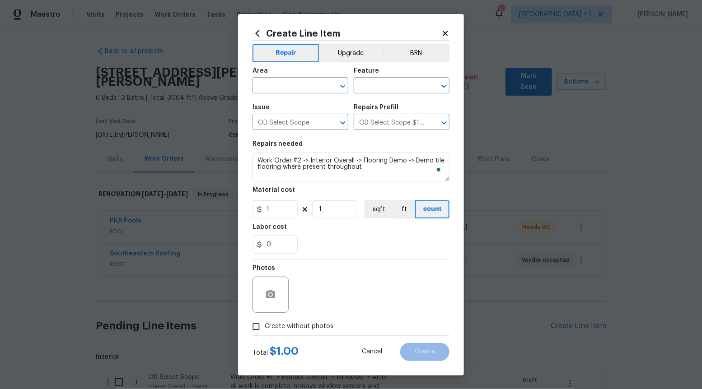
click at [298, 204] on div "1 1 sqft ft count" at bounding box center [350, 209] width 197 height 18
click at [285, 213] on input "1" at bounding box center [274, 209] width 45 height 18
type input "5736"
click at [254, 324] on input "Create without photos" at bounding box center [255, 326] width 17 height 17
checkbox input "true"
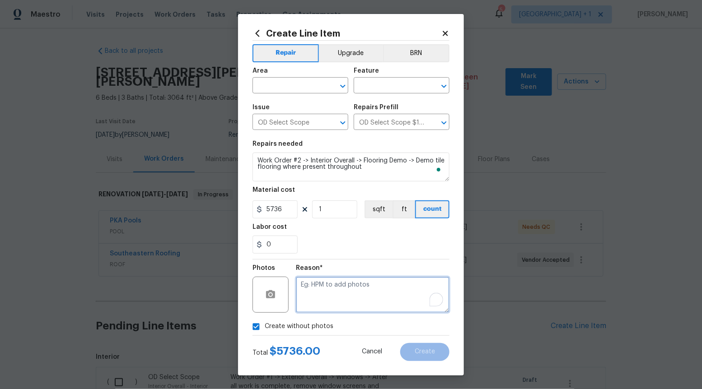
click at [358, 277] on textarea "To enrich screen reader interactions, please activate Accessibility in Grammarl…" at bounding box center [372, 295] width 153 height 36
click at [339, 80] on div at bounding box center [336, 86] width 23 height 13
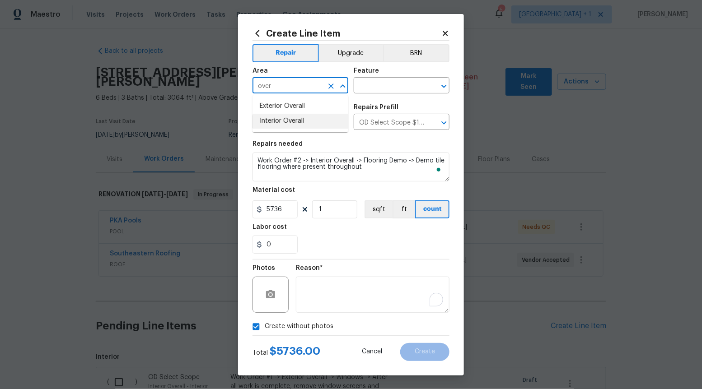
click at [304, 119] on li "Interior Overall" at bounding box center [300, 121] width 96 height 15
click at [426, 86] on button "Clear" at bounding box center [432, 86] width 13 height 13
type input "Interior Overall"
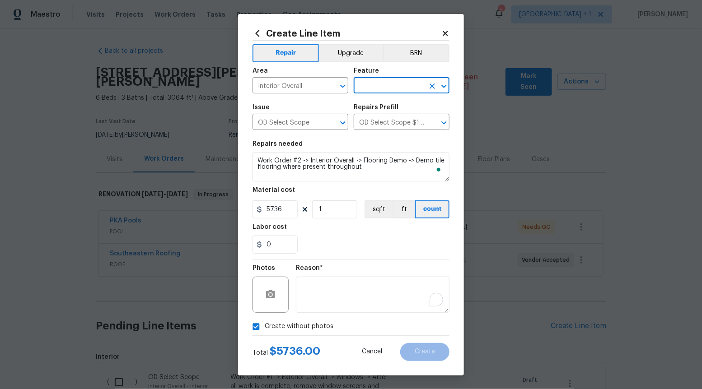
click at [403, 78] on div "Feature" at bounding box center [401, 74] width 96 height 12
click at [400, 78] on div "Feature" at bounding box center [401, 74] width 96 height 12
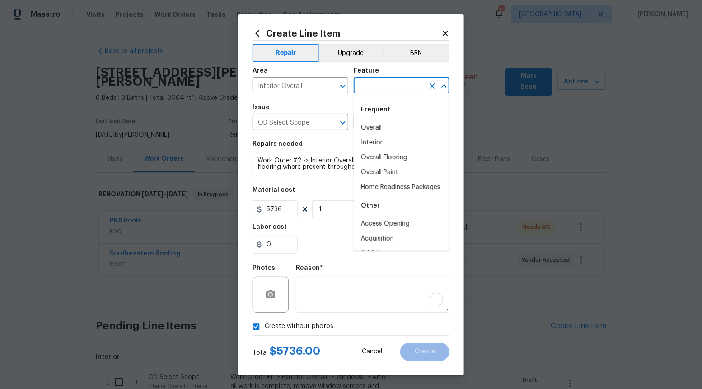
click at [401, 85] on input "text" at bounding box center [388, 86] width 70 height 14
click at [397, 119] on div "Frequent" at bounding box center [401, 110] width 96 height 22
click at [391, 128] on li "Overall" at bounding box center [401, 128] width 96 height 15
type input "Overall"
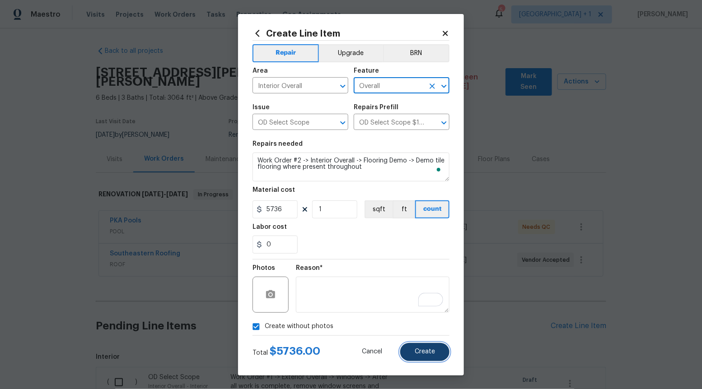
click at [424, 344] on button "Create" at bounding box center [424, 352] width 49 height 18
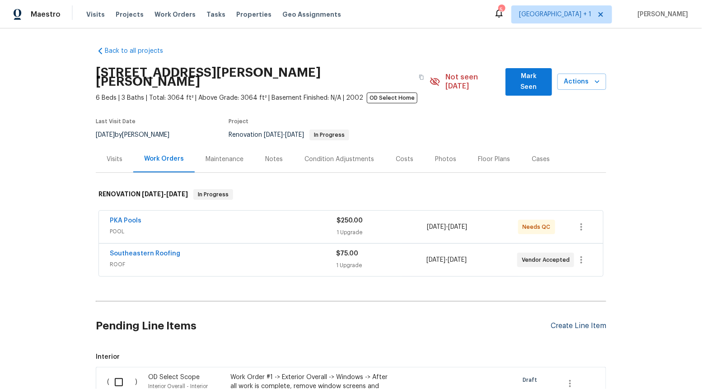
click at [580, 322] on div "Create Line Item" at bounding box center [578, 326] width 56 height 9
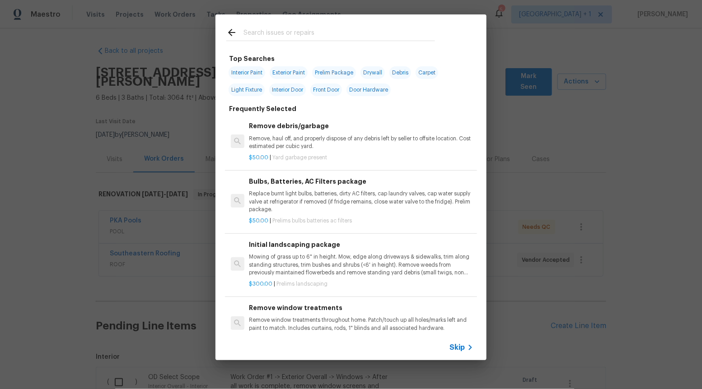
click at [460, 346] on span "Skip" at bounding box center [456, 347] width 15 height 9
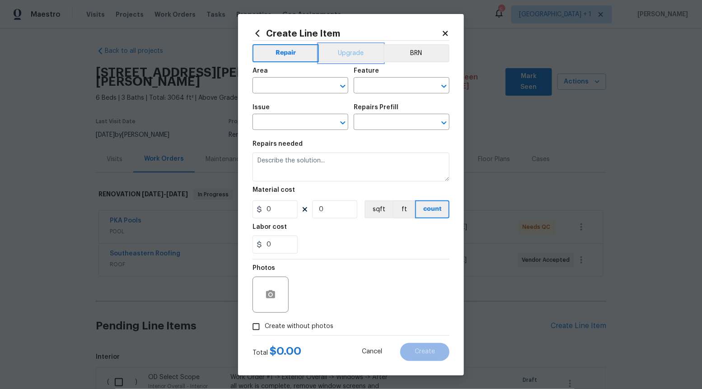
click at [354, 48] on button "Upgrade" at bounding box center [351, 53] width 65 height 18
click at [337, 121] on icon "Open" at bounding box center [342, 122] width 11 height 11
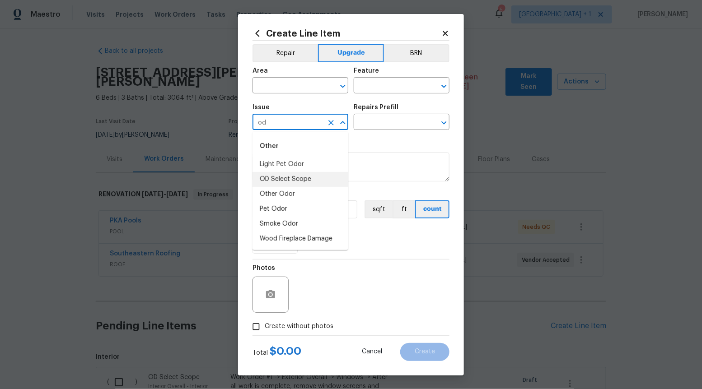
click at [312, 178] on li "OD Select Scope" at bounding box center [300, 179] width 96 height 15
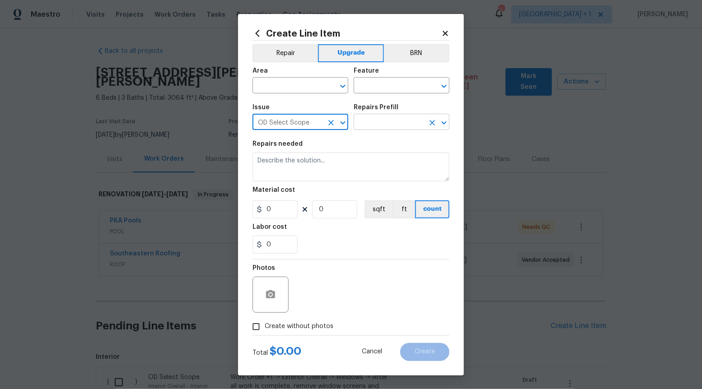
type input "OD Select Scope"
click at [400, 124] on input "text" at bounding box center [388, 123] width 70 height 14
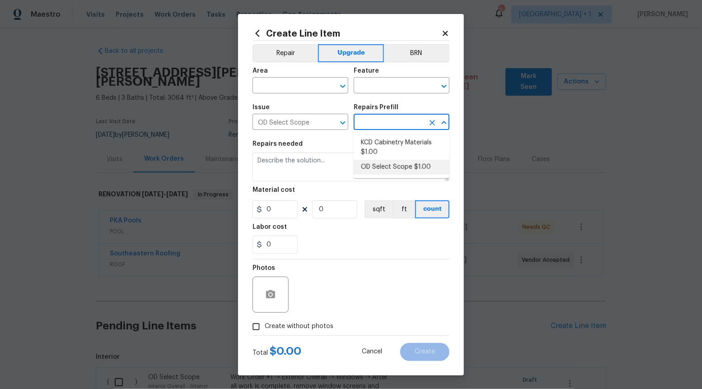
click at [390, 165] on li "OD Select Scope $1.00" at bounding box center [401, 167] width 96 height 15
type input "OD Select Scope $1.00"
type textarea "Refer to the agreed upon scope document for further details."
type input "1"
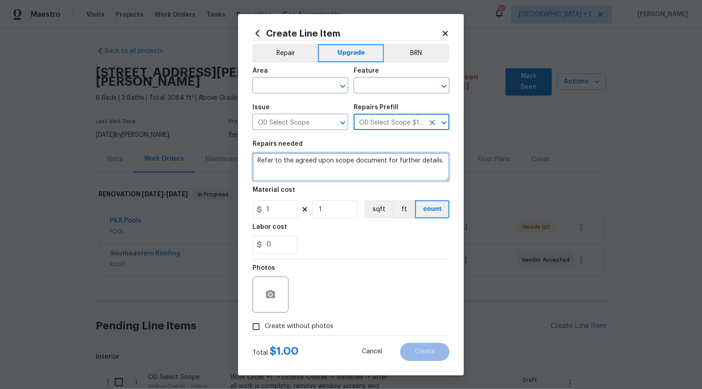
click at [390, 165] on textarea "Refer to the agreed upon scope document for further details." at bounding box center [350, 167] width 197 height 29
paste textarea "Work Order #2 -> Interior Overall -> Health and Safety -> Install smoke and CO …"
type textarea "Work Order #2 -> Interior Overall -> Health and Safety -> Install smoke and CO …"
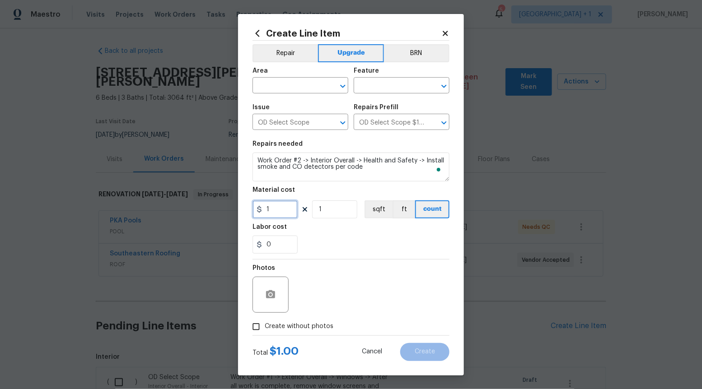
click at [288, 210] on input "1" at bounding box center [274, 209] width 45 height 18
type input "200"
click at [258, 325] on input "Create without photos" at bounding box center [255, 326] width 17 height 17
checkbox input "true"
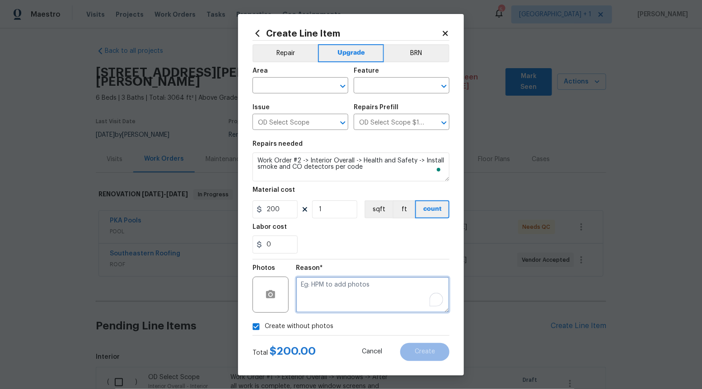
click at [351, 302] on textarea "To enrich screen reader interactions, please activate Accessibility in Grammarl…" at bounding box center [372, 295] width 153 height 36
click at [342, 86] on icon "Open" at bounding box center [342, 86] width 5 height 3
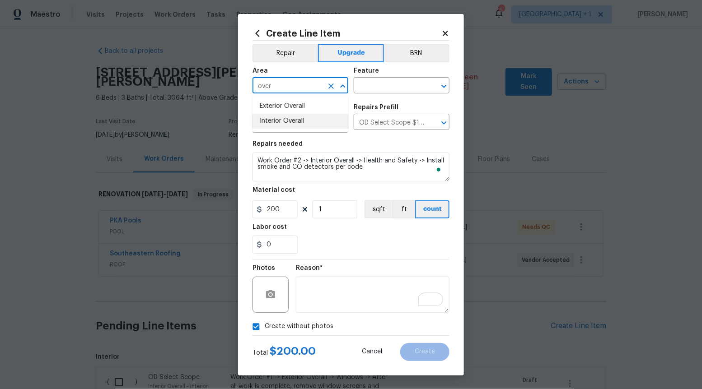
click at [313, 125] on li "Interior Overall" at bounding box center [300, 121] width 96 height 15
type input "Interior Overall"
click at [390, 85] on input "text" at bounding box center [388, 86] width 70 height 14
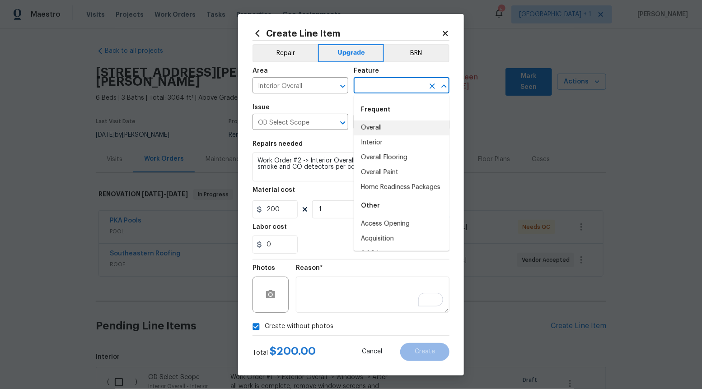
click at [386, 127] on li "Overall" at bounding box center [401, 128] width 96 height 15
type input "Overall"
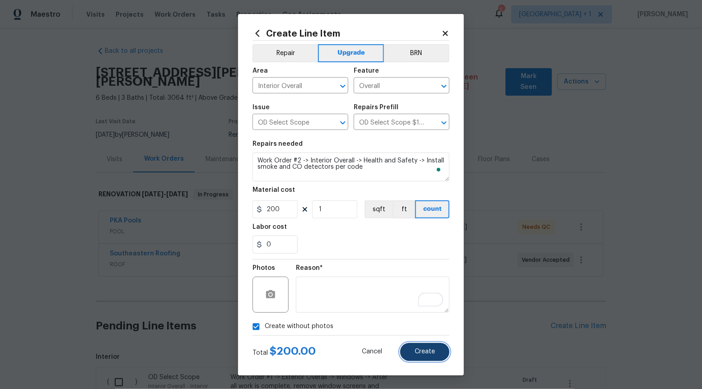
click at [424, 353] on span "Create" at bounding box center [424, 351] width 20 height 7
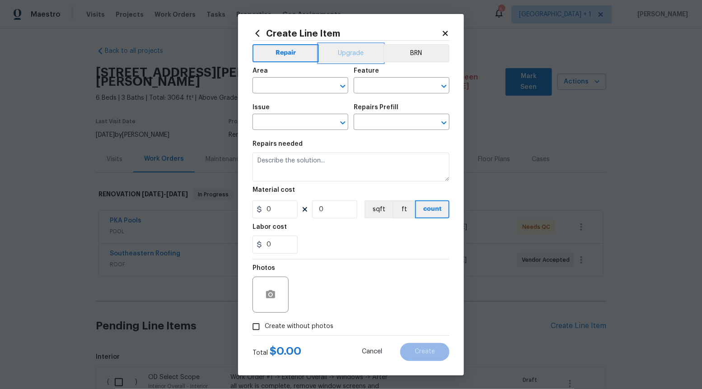
click at [337, 57] on button "Upgrade" at bounding box center [351, 53] width 65 height 18
click at [340, 122] on icon "Open" at bounding box center [342, 122] width 5 height 3
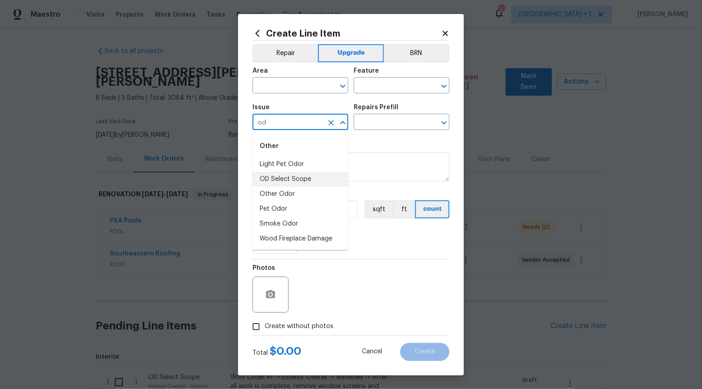
click at [298, 178] on li "OD Select Scope" at bounding box center [300, 179] width 96 height 15
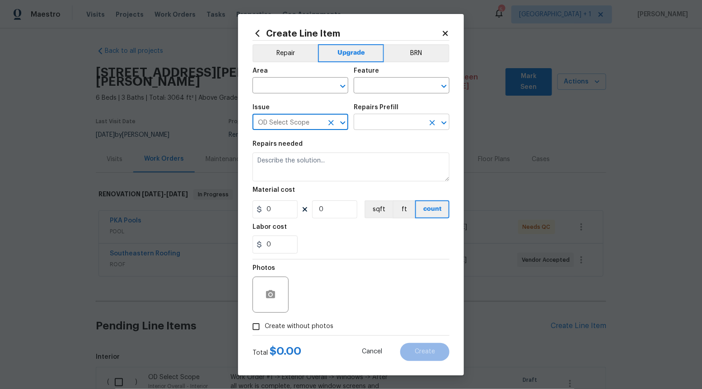
type input "OD Select Scope"
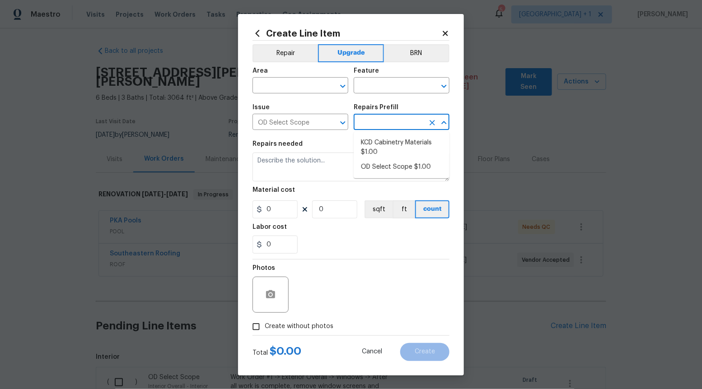
click at [417, 129] on input "text" at bounding box center [388, 123] width 70 height 14
click at [400, 172] on li "OD Select Scope $1.00" at bounding box center [401, 167] width 96 height 15
type input "OD Select Scope $1.00"
type input "1"
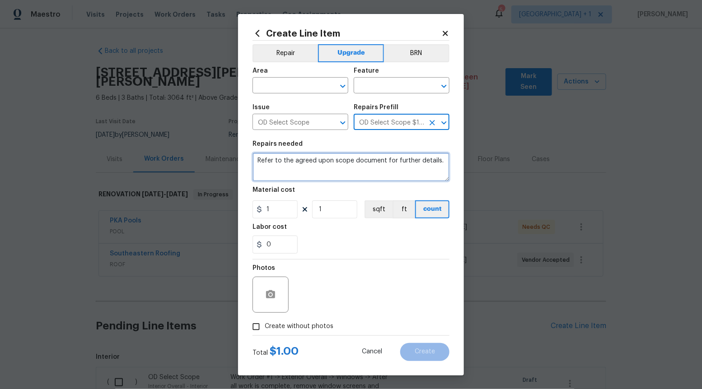
click at [400, 172] on textarea "Refer to the agreed upon scope document for further details." at bounding box center [350, 167] width 197 height 29
type textarea "Refer to the agreed upon scope document for further details."
paste textarea "Work Order #2 -> Interior Overall -> Stair Labor -> Carpet stair labor"
type textarea "Work Order #2 -> Interior Overall -> Stair Labor -> Carpet stair labor"
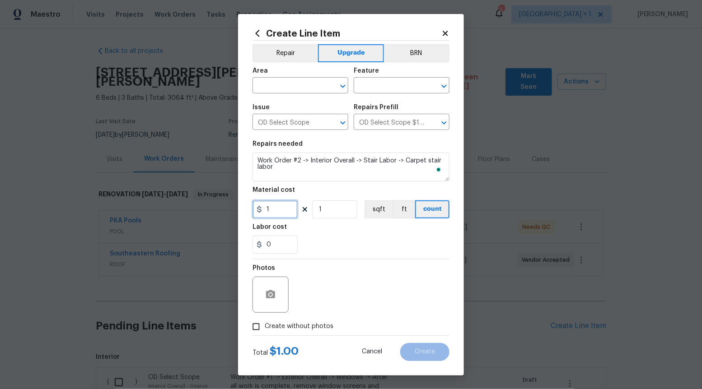
click at [277, 209] on input "1" at bounding box center [274, 209] width 45 height 18
type input "275"
click at [256, 327] on input "Create without photos" at bounding box center [255, 326] width 17 height 17
checkbox input "true"
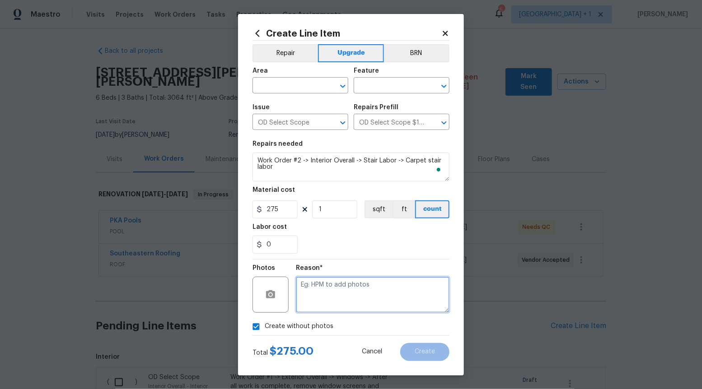
click at [356, 300] on textarea at bounding box center [372, 295] width 153 height 36
click at [339, 83] on icon "Open" at bounding box center [342, 86] width 11 height 11
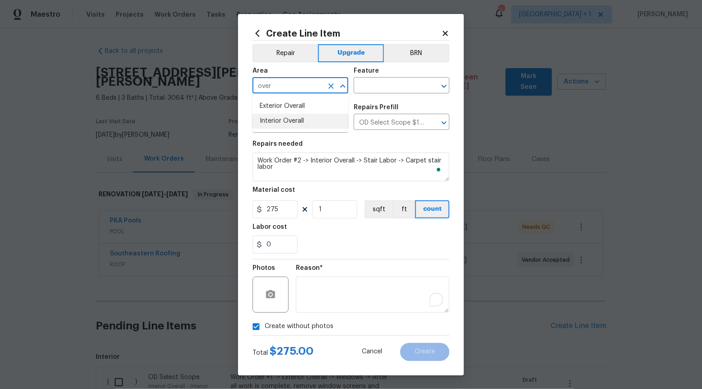
click at [310, 121] on li "Interior Overall" at bounding box center [300, 121] width 96 height 15
type input "Interior Overall"
click at [399, 85] on input "text" at bounding box center [388, 86] width 70 height 14
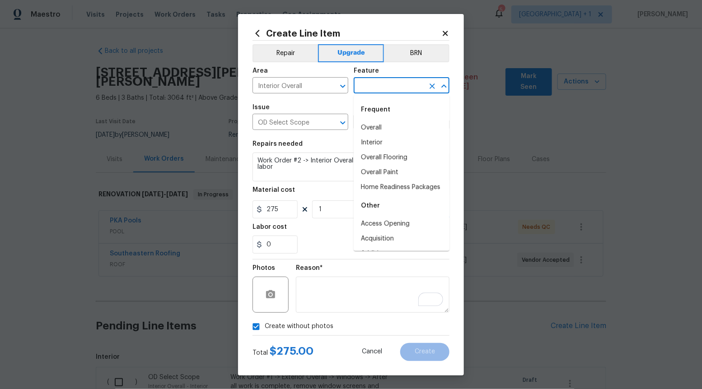
click at [387, 116] on div "Frequent" at bounding box center [401, 110] width 96 height 22
click at [386, 129] on li "Overall" at bounding box center [401, 128] width 96 height 15
type input "Overall"
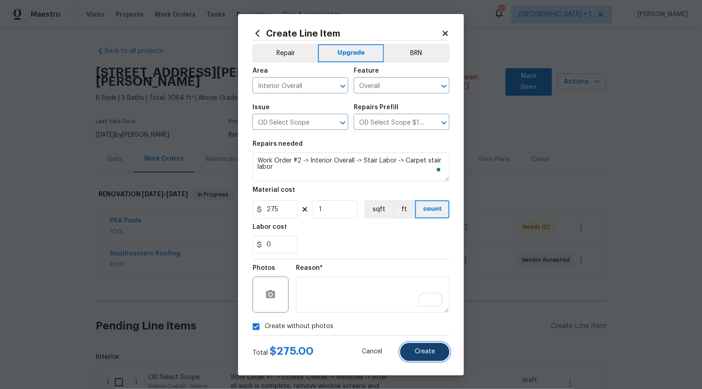
click at [422, 348] on button "Create" at bounding box center [424, 352] width 49 height 18
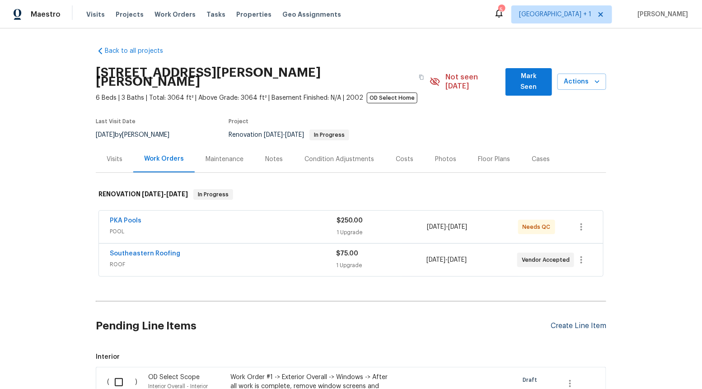
click at [568, 322] on div "Create Line Item" at bounding box center [578, 326] width 56 height 9
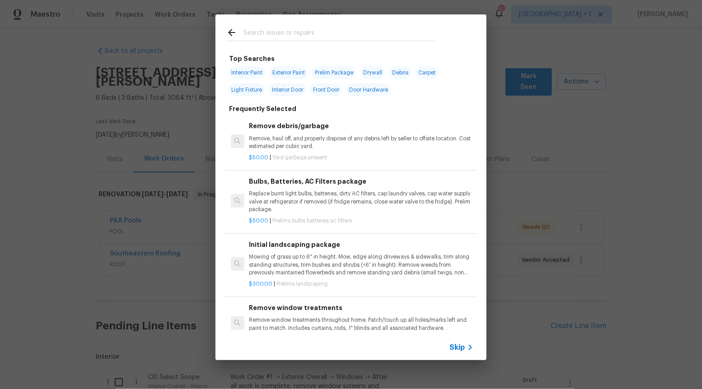
click at [464, 351] on span "Skip" at bounding box center [456, 347] width 15 height 9
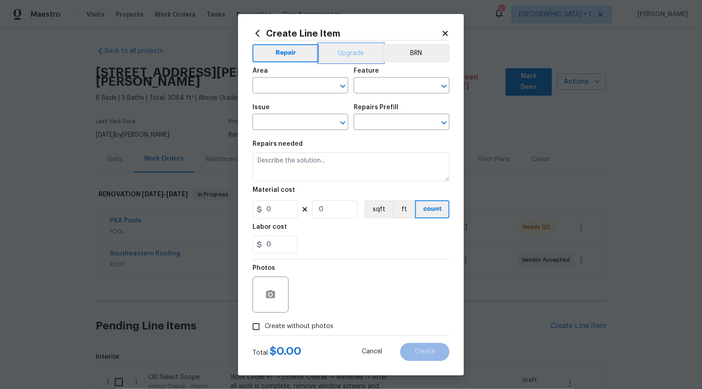
click at [337, 55] on button "Upgrade" at bounding box center [351, 53] width 65 height 18
click at [341, 119] on icon "Open" at bounding box center [342, 122] width 11 height 11
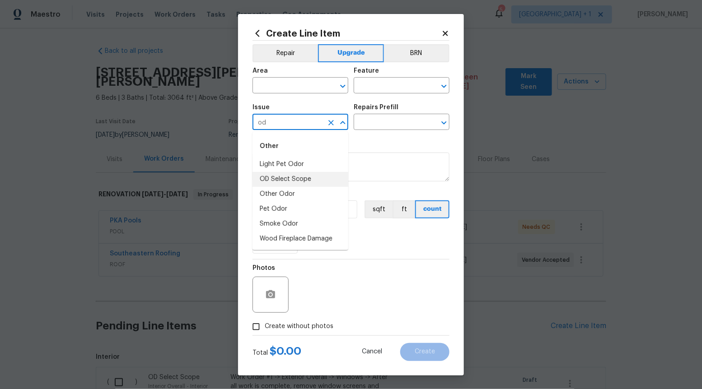
click at [317, 178] on li "OD Select Scope" at bounding box center [300, 179] width 96 height 15
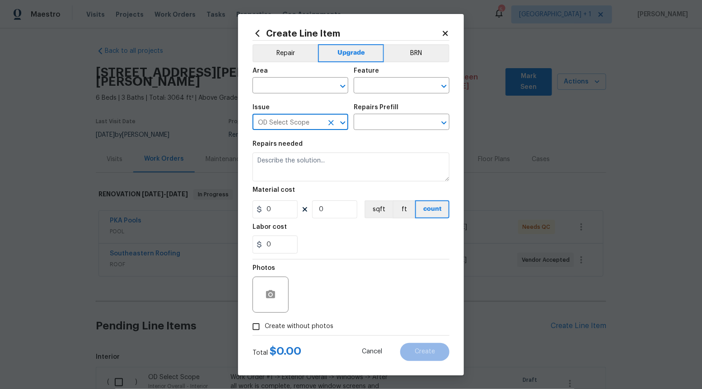
type input "OD Select Scope"
click at [419, 115] on div "Repairs Prefill" at bounding box center [401, 110] width 96 height 12
click at [418, 122] on input "text" at bounding box center [388, 123] width 70 height 14
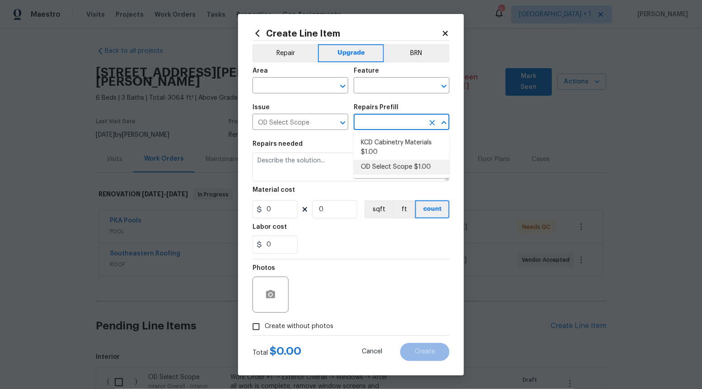
click at [405, 162] on li "OD Select Scope $1.00" at bounding box center [401, 167] width 96 height 15
type input "OD Select Scope $1.00"
type textarea "Refer to the agreed upon scope document for further details."
type input "1"
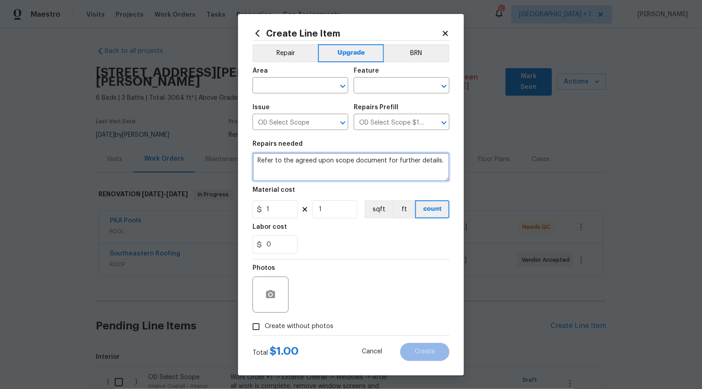
click at [405, 162] on textarea "Refer to the agreed upon scope document for further details." at bounding box center [350, 167] width 197 height 29
paste textarea "Work Order #2 -> Interior Overall -> Stair Labor -> Repair/replace balusters as…"
type textarea "Work Order #2 -> Interior Overall -> Stair Labor -> Repair/replace balusters as…"
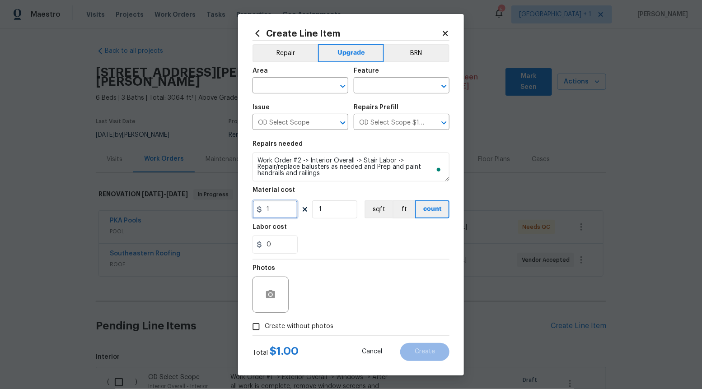
click at [288, 212] on input "1" at bounding box center [274, 209] width 45 height 18
type input "200"
click at [257, 321] on input "Create without photos" at bounding box center [255, 326] width 17 height 17
checkbox input "true"
click at [420, 274] on div "Reason*" at bounding box center [372, 271] width 153 height 12
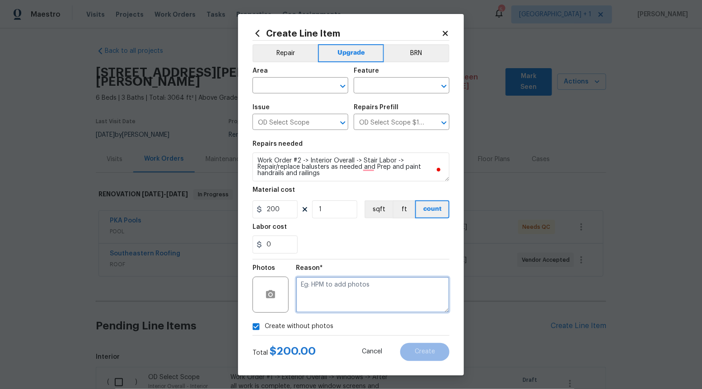
click at [414, 293] on textarea at bounding box center [372, 295] width 153 height 36
click at [343, 79] on div "​" at bounding box center [300, 86] width 96 height 14
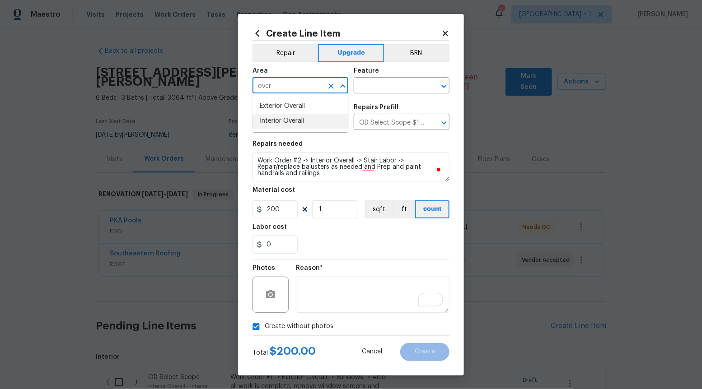
click at [306, 122] on li "Interior Overall" at bounding box center [300, 121] width 96 height 15
type input "Interior Overall"
click at [423, 84] on input "text" at bounding box center [388, 86] width 70 height 14
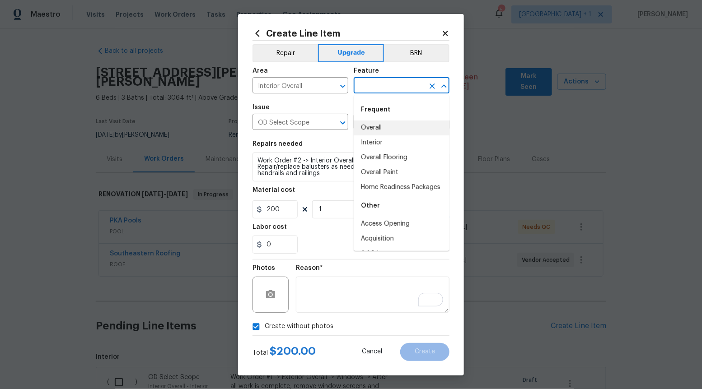
click at [398, 127] on li "Overall" at bounding box center [401, 128] width 96 height 15
type input "Overall"
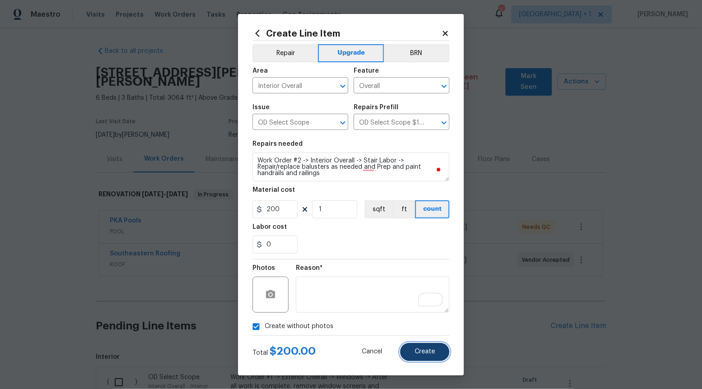
click at [429, 349] on span "Create" at bounding box center [424, 351] width 20 height 7
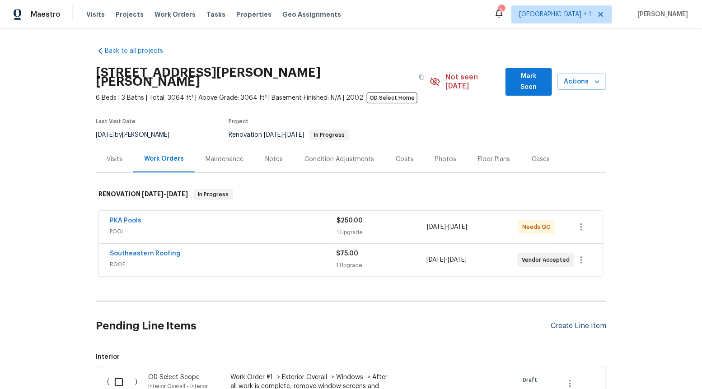
click at [567, 322] on div "Create Line Item" at bounding box center [578, 326] width 56 height 9
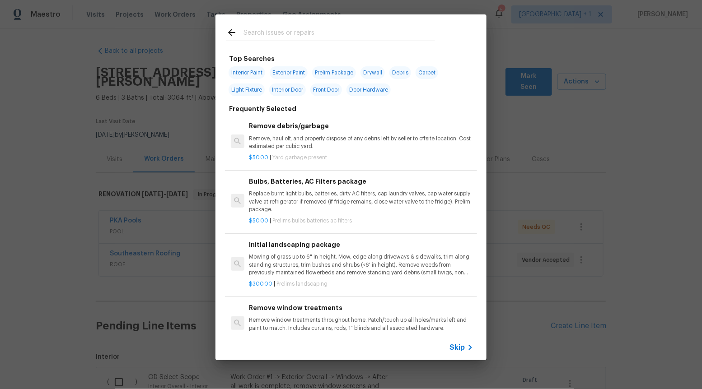
click at [458, 349] on span "Skip" at bounding box center [456, 347] width 15 height 9
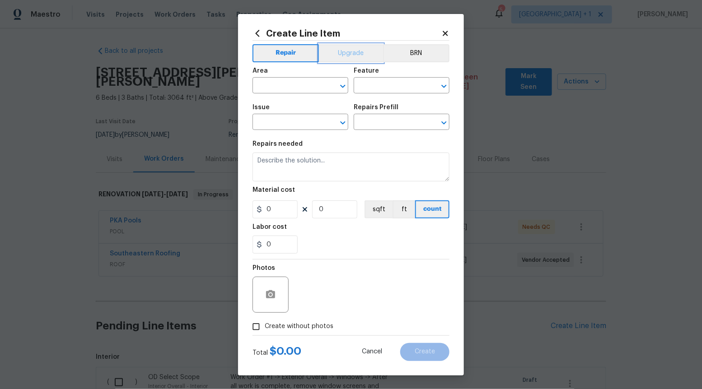
click at [368, 59] on button "Upgrade" at bounding box center [351, 53] width 65 height 18
click at [343, 122] on icon "Open" at bounding box center [342, 122] width 11 height 11
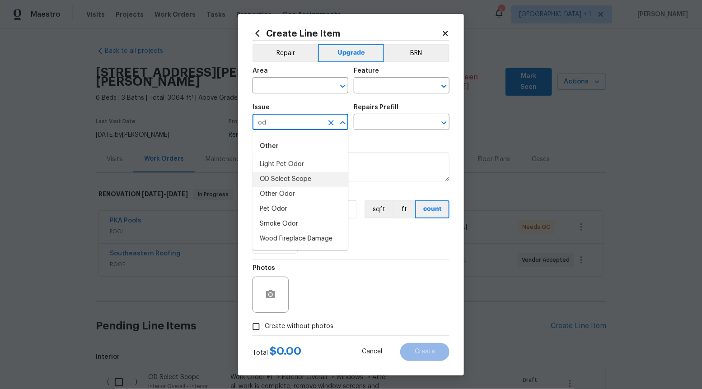
click at [307, 183] on li "OD Select Scope" at bounding box center [300, 179] width 96 height 15
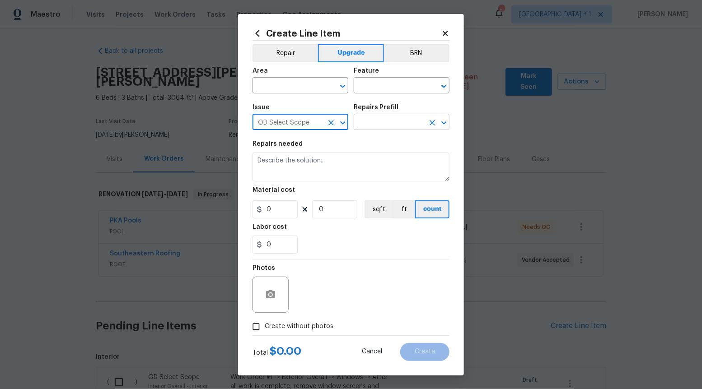
type input "OD Select Scope"
click at [397, 120] on input "text" at bounding box center [388, 123] width 70 height 14
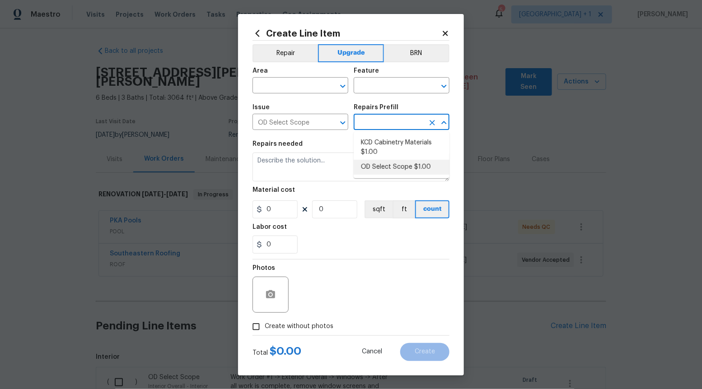
click at [386, 169] on li "OD Select Scope $1.00" at bounding box center [401, 167] width 96 height 15
type input "OD Select Scope $1.00"
type textarea "Refer to the agreed upon scope document for further details."
type input "1"
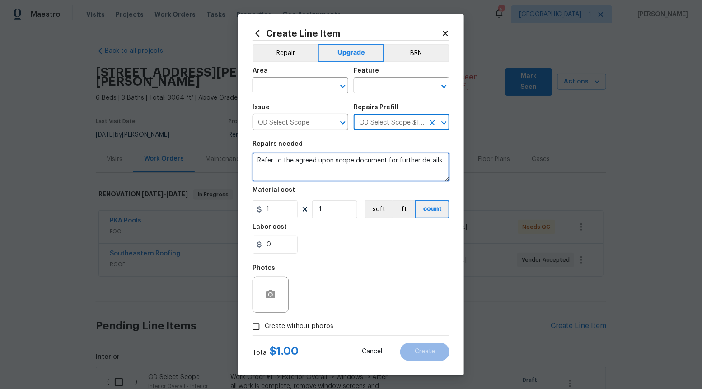
click at [386, 169] on textarea "Refer to the agreed upon scope document for further details." at bounding box center [350, 167] width 197 height 29
paste textarea "Work Order #2 -> Interior Overall -> Trim -> Replace all baseboard throughout. …"
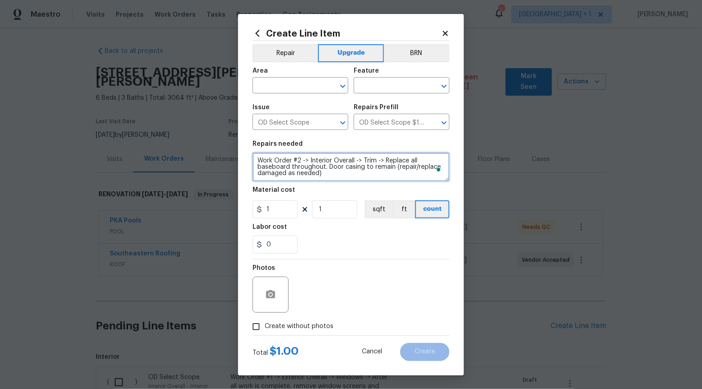
type textarea "Work Order #2 -> Interior Overall -> Trim -> Replace all baseboard throughout. …"
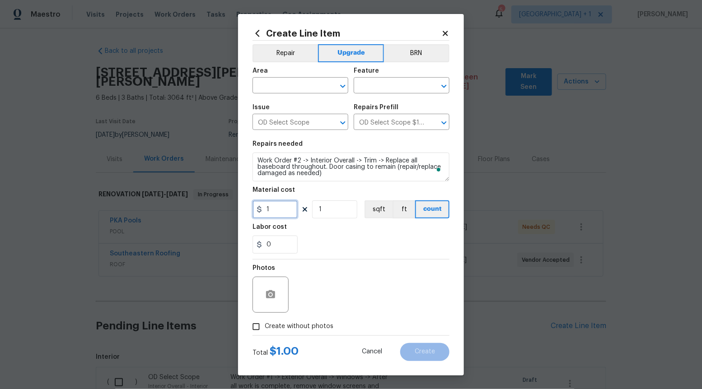
drag, startPoint x: 293, startPoint y: 211, endPoint x: 302, endPoint y: 191, distance: 21.8
click at [293, 210] on input "1" at bounding box center [274, 209] width 45 height 18
type input "2522"
click at [262, 329] on input "Create without photos" at bounding box center [255, 326] width 17 height 17
checkbox input "true"
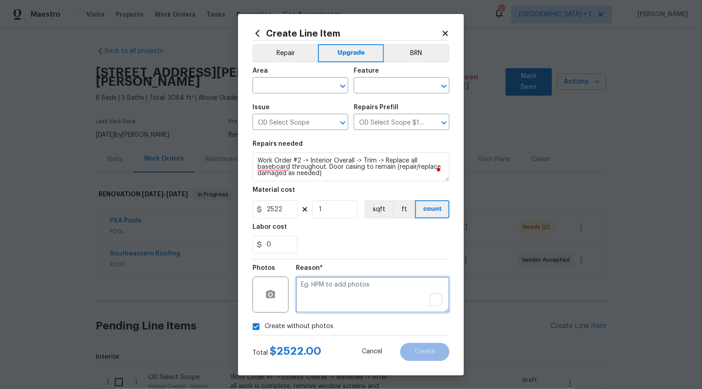
click at [415, 307] on textarea "To enrich screen reader interactions, please activate Accessibility in Grammarl…" at bounding box center [372, 295] width 153 height 36
click at [343, 82] on icon "Open" at bounding box center [342, 86] width 11 height 11
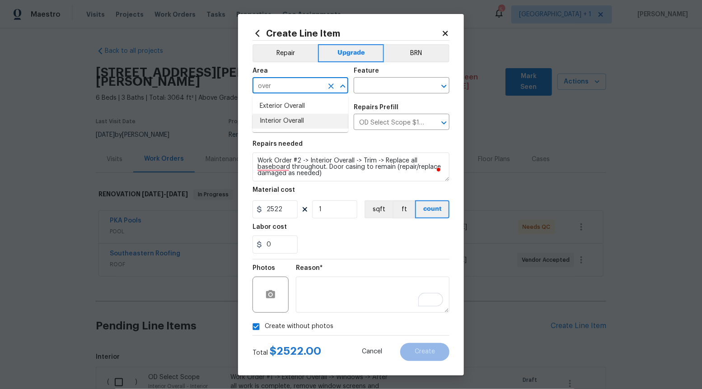
click at [293, 121] on li "Interior Overall" at bounding box center [300, 121] width 96 height 15
type input "Interior Overall"
click at [377, 91] on input "text" at bounding box center [388, 86] width 70 height 14
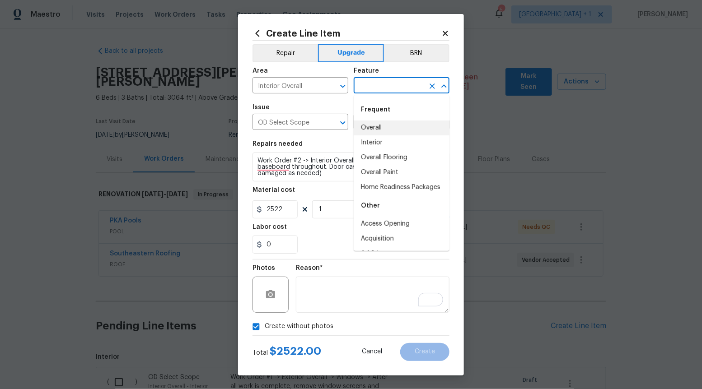
click at [367, 131] on li "Overall" at bounding box center [401, 128] width 96 height 15
type input "Overall"
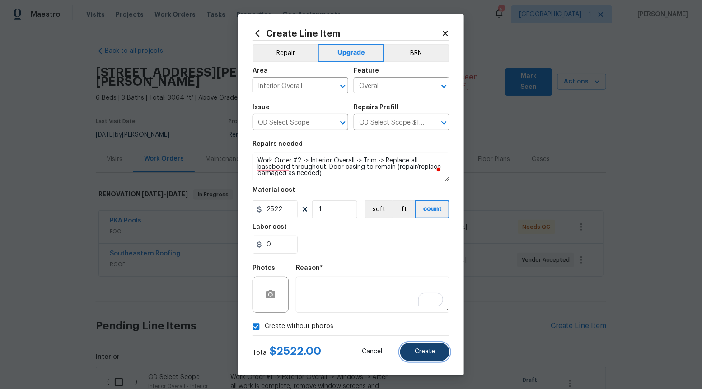
click at [438, 350] on button "Create" at bounding box center [424, 352] width 49 height 18
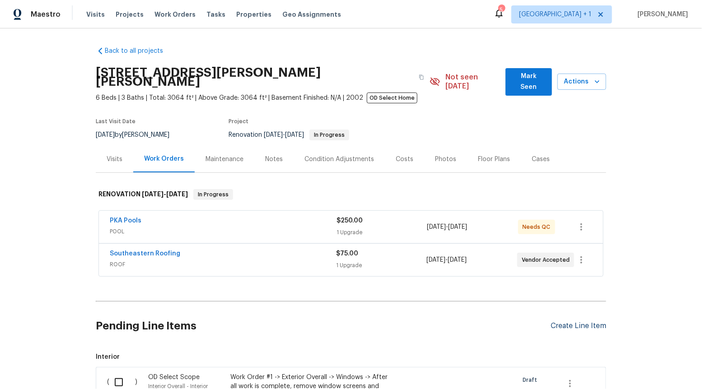
click at [586, 322] on div "Create Line Item" at bounding box center [578, 326] width 56 height 9
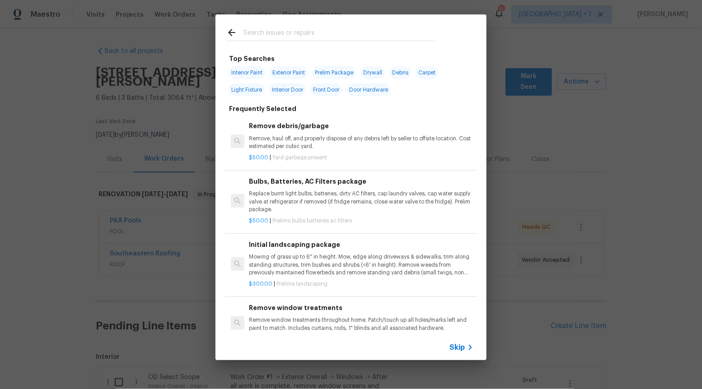
click at [459, 344] on span "Skip" at bounding box center [456, 347] width 15 height 9
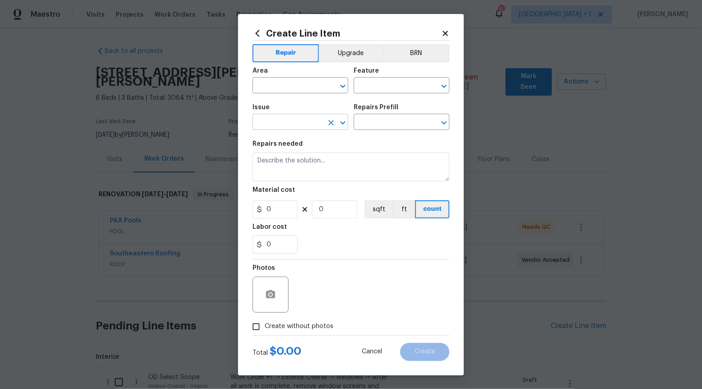
click at [341, 127] on icon "Open" at bounding box center [342, 122] width 11 height 11
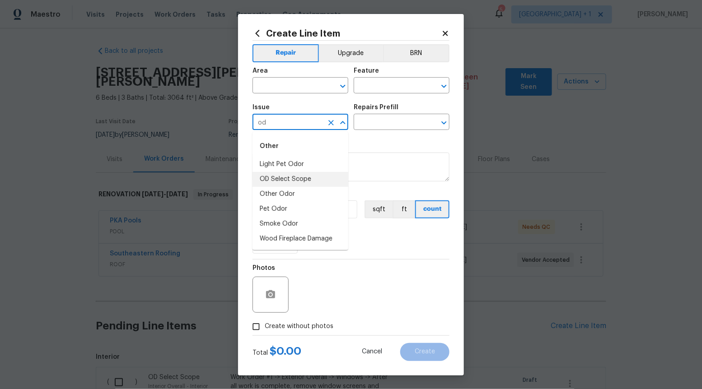
click at [300, 183] on li "OD Select Scope" at bounding box center [300, 179] width 96 height 15
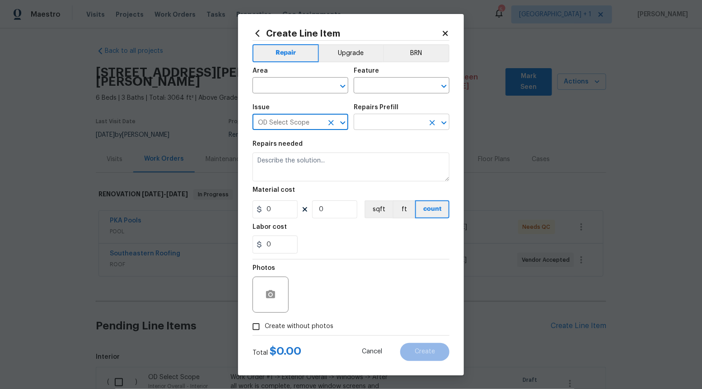
type input "OD Select Scope"
click at [397, 120] on input "text" at bounding box center [388, 123] width 70 height 14
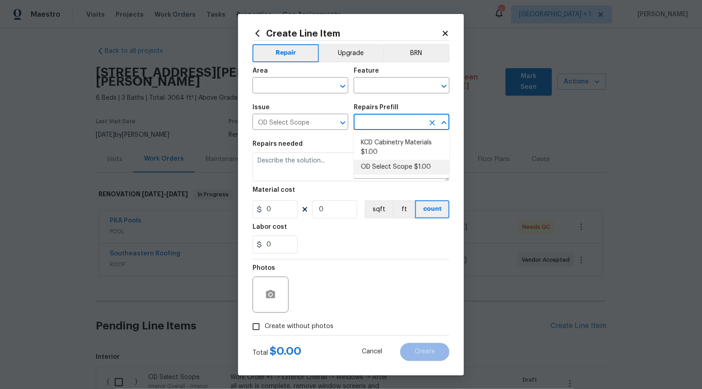
click at [386, 168] on li "OD Select Scope $1.00" at bounding box center [401, 167] width 96 height 15
type input "OD Select Scope $1.00"
type textarea "Refer to the agreed upon scope document for further details."
type input "1"
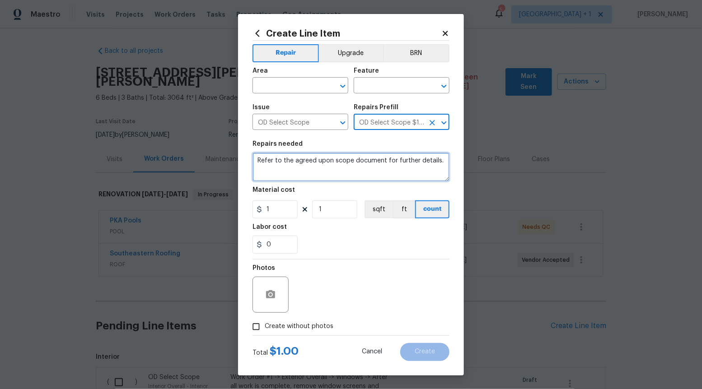
click at [386, 168] on textarea "Refer to the agreed upon scope document for further details." at bounding box center [350, 167] width 197 height 29
paste textarea "Work Order #2 -> Interior Overall -> Walls and Ceilings -> Prep and paint full …"
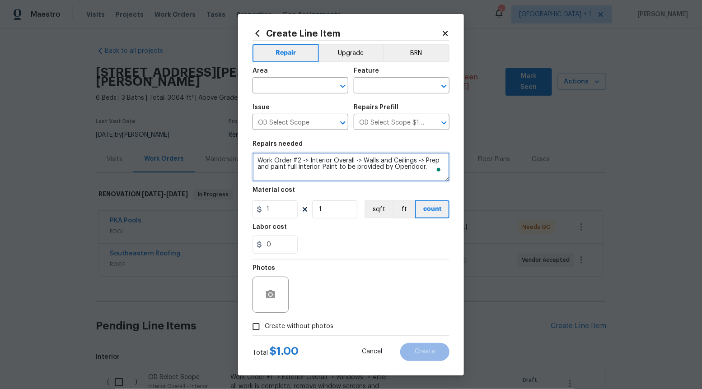
type textarea "Work Order #2 -> Interior Overall -> Walls and Ceilings -> Prep and paint full …"
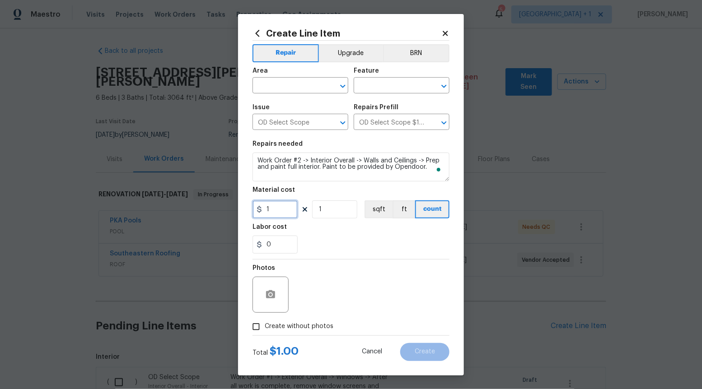
drag, startPoint x: 274, startPoint y: 214, endPoint x: 274, endPoint y: 206, distance: 8.6
click at [274, 214] on input "1" at bounding box center [274, 209] width 45 height 18
type input "4290"
click at [376, 209] on button "sqft" at bounding box center [378, 209] width 28 height 18
click at [251, 329] on input "Create without photos" at bounding box center [255, 326] width 17 height 17
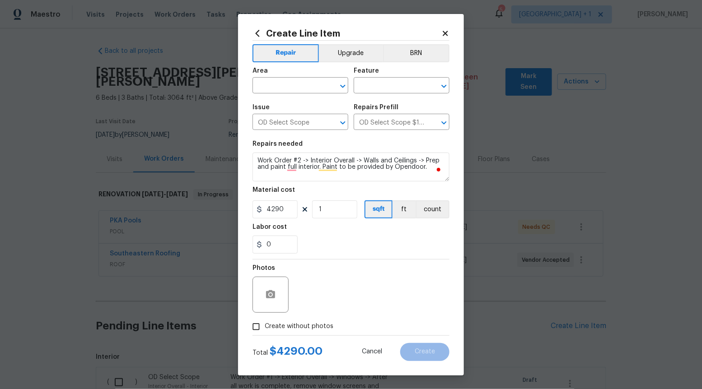
checkbox input "true"
click at [342, 305] on textarea "To enrich screen reader interactions, please activate Accessibility in Grammarl…" at bounding box center [372, 295] width 153 height 36
click at [344, 86] on icon "Open" at bounding box center [342, 86] width 5 height 3
click at [310, 123] on li "Interior Overall" at bounding box center [300, 121] width 96 height 15
type input "Interior Overall"
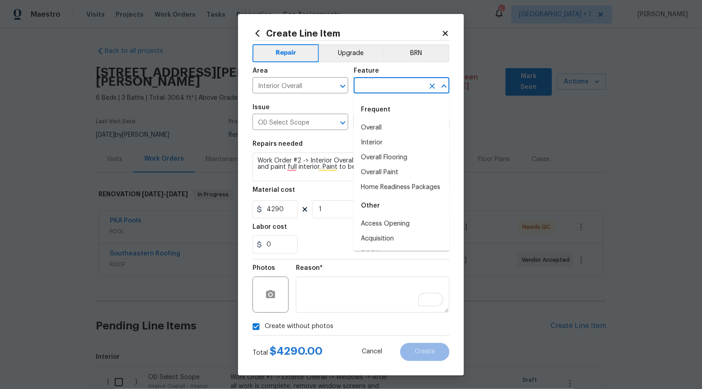
click at [409, 86] on input "text" at bounding box center [388, 86] width 70 height 14
click at [396, 120] on div "Frequent" at bounding box center [401, 110] width 96 height 22
click at [394, 134] on li "Overall" at bounding box center [401, 128] width 96 height 15
type input "Overall"
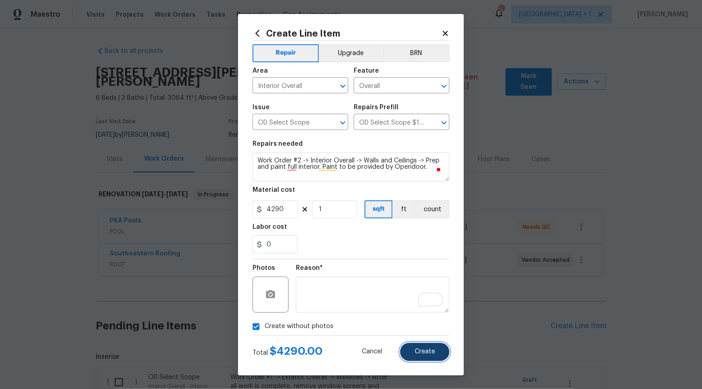
click at [417, 345] on button "Create" at bounding box center [424, 352] width 49 height 18
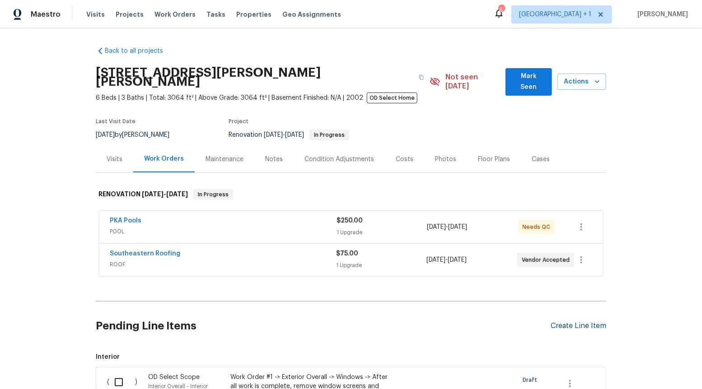
click at [588, 322] on div "Create Line Item" at bounding box center [578, 326] width 56 height 9
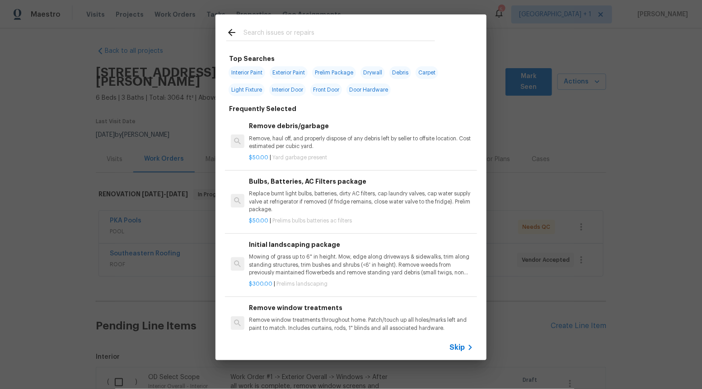
click at [458, 348] on span "Skip" at bounding box center [456, 347] width 15 height 9
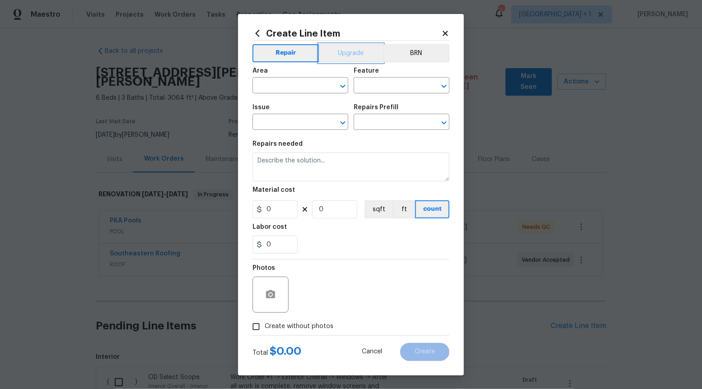
click at [330, 51] on button "Upgrade" at bounding box center [351, 53] width 65 height 18
click at [343, 117] on icon "Open" at bounding box center [342, 122] width 11 height 11
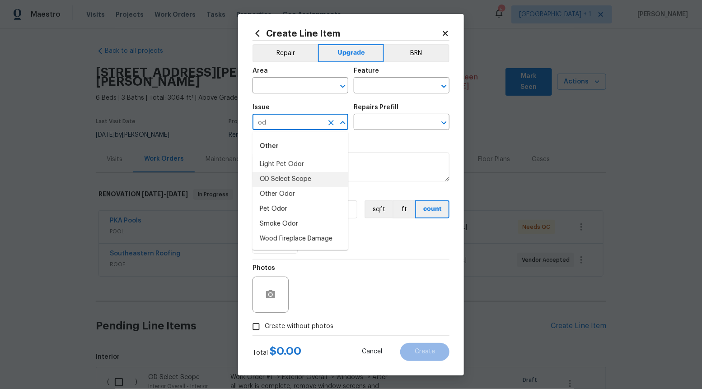
click at [306, 180] on li "OD Select Scope" at bounding box center [300, 179] width 96 height 15
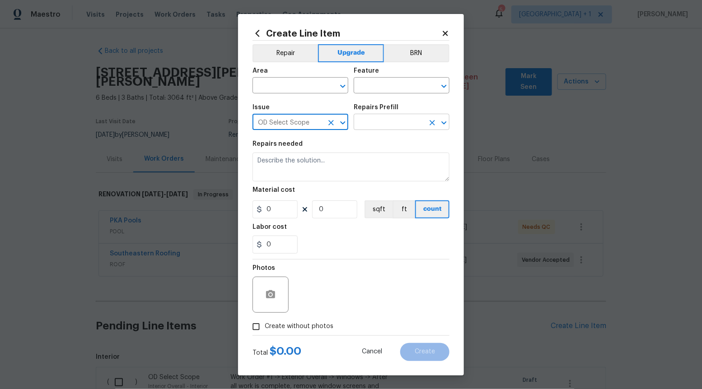
type input "OD Select Scope"
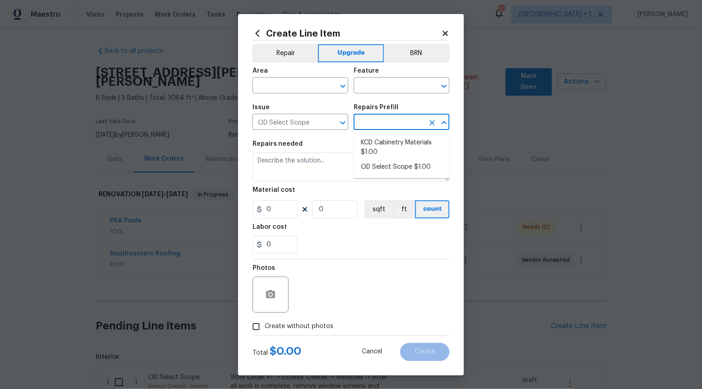
click at [408, 119] on input "text" at bounding box center [388, 123] width 70 height 14
click at [386, 169] on li "OD Select Scope $1.00" at bounding box center [401, 167] width 96 height 15
type input "OD Select Scope $1.00"
type textarea "Refer to the agreed upon scope document for further details."
type input "1"
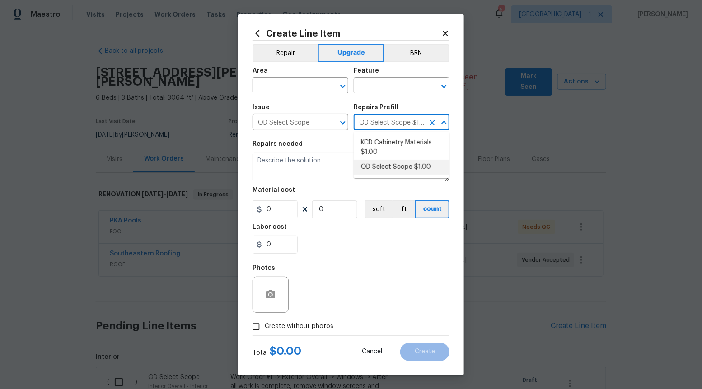
type input "1"
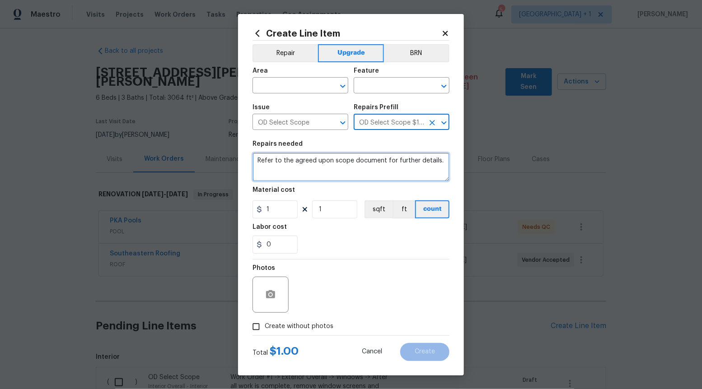
click at [387, 167] on textarea "Refer to the agreed upon scope document for further details." at bounding box center [350, 167] width 197 height 29
paste textarea "Work Order #2 -> Interior Overall -> Walls and Ceilings -> Demo low voltage int…"
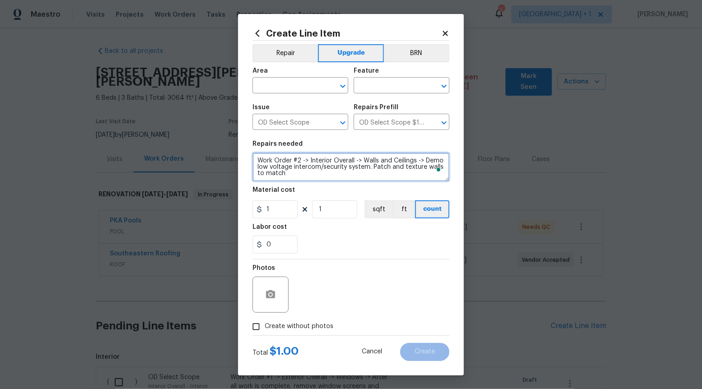
type textarea "Work Order #2 -> Interior Overall -> Walls and Ceilings -> Demo low voltage int…"
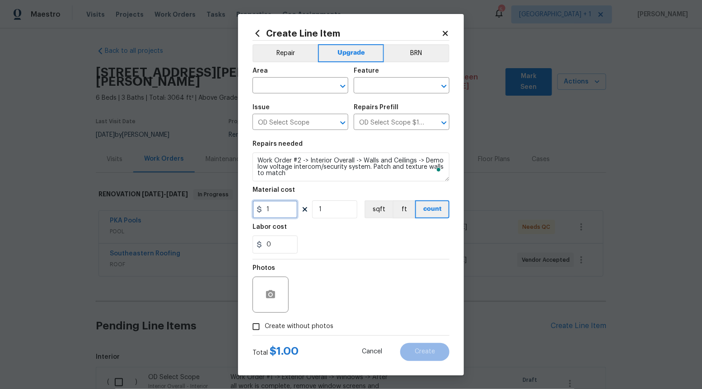
click at [278, 211] on input "1" at bounding box center [274, 209] width 45 height 18
type input "150"
click at [262, 325] on input "Create without photos" at bounding box center [255, 326] width 17 height 17
checkbox input "true"
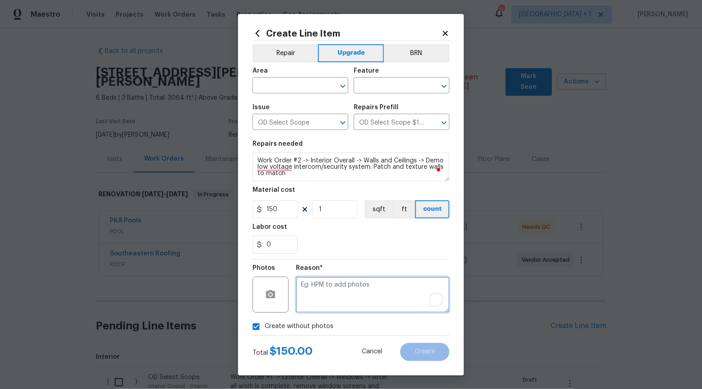
click at [340, 291] on textarea "To enrich screen reader interactions, please activate Accessibility in Grammarl…" at bounding box center [372, 295] width 153 height 36
click at [342, 85] on icon "Open" at bounding box center [342, 86] width 5 height 3
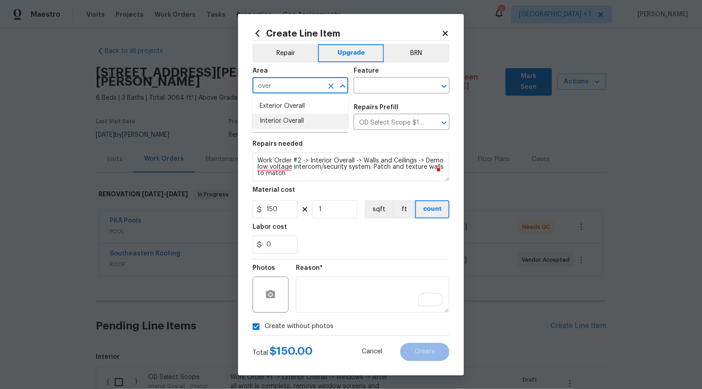
click at [315, 117] on li "Interior Overall" at bounding box center [300, 121] width 96 height 15
type input "Interior Overall"
click at [409, 85] on input "text" at bounding box center [388, 86] width 70 height 14
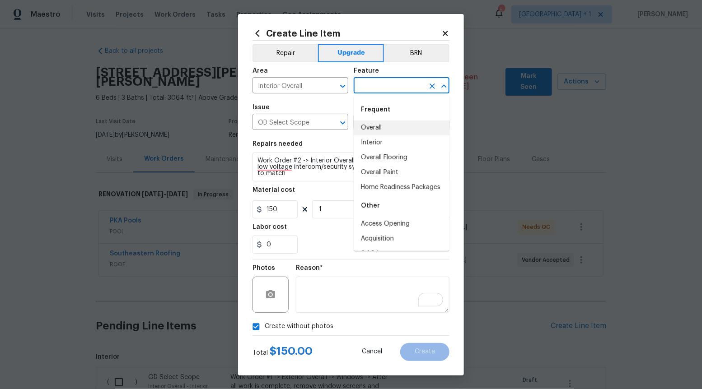
click at [395, 130] on li "Overall" at bounding box center [401, 128] width 96 height 15
type input "Overall"
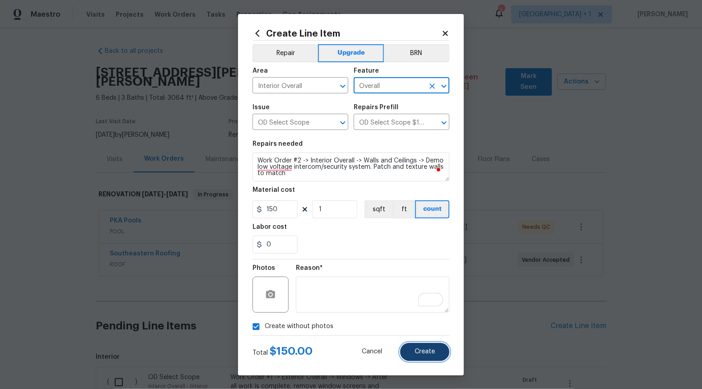
click at [419, 348] on button "Create" at bounding box center [424, 352] width 49 height 18
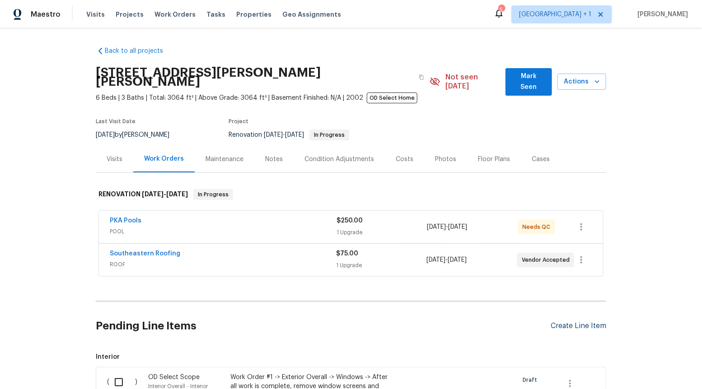
click at [581, 322] on div "Create Line Item" at bounding box center [578, 326] width 56 height 9
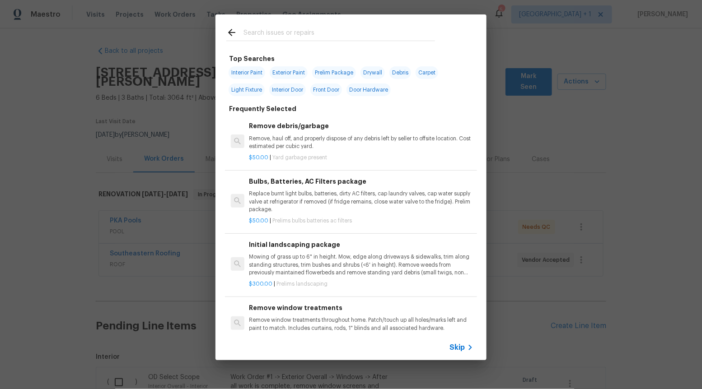
click at [466, 344] on icon at bounding box center [470, 347] width 11 height 11
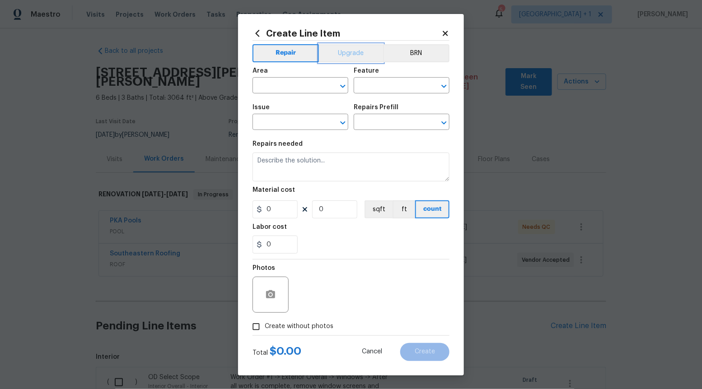
click at [337, 53] on button "Upgrade" at bounding box center [351, 53] width 65 height 18
click at [337, 121] on button "Open" at bounding box center [342, 122] width 13 height 13
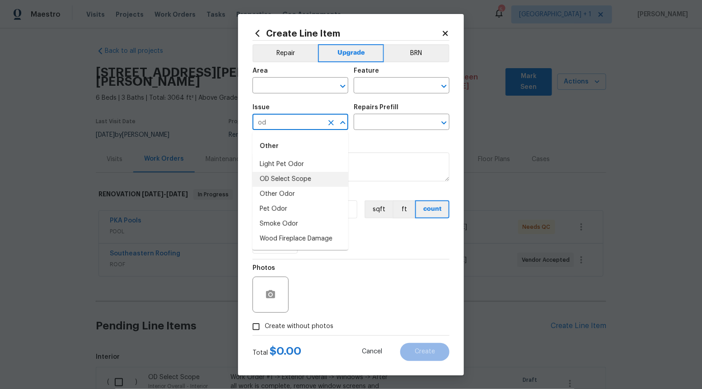
click at [306, 181] on li "OD Select Scope" at bounding box center [300, 179] width 96 height 15
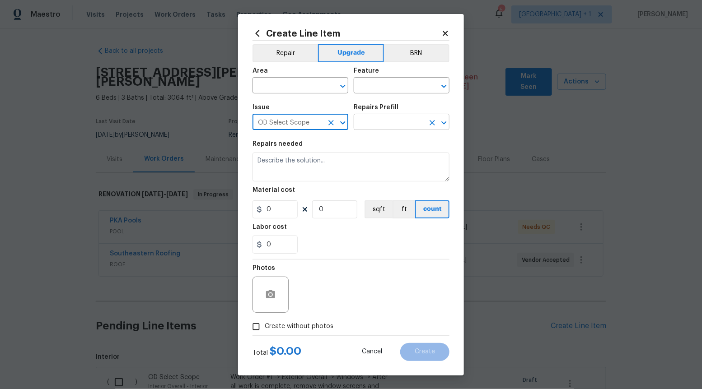
type input "OD Select Scope"
click at [408, 124] on input "text" at bounding box center [388, 123] width 70 height 14
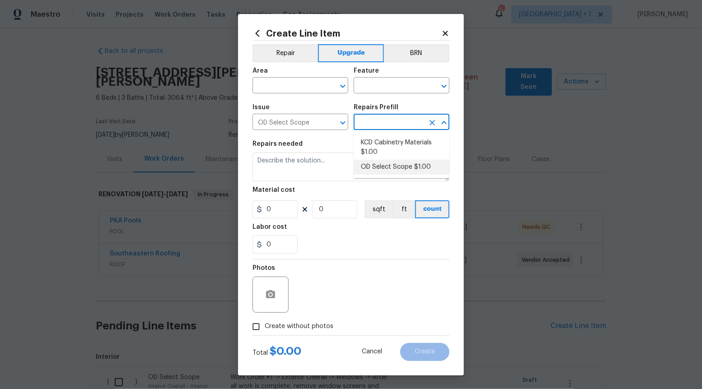
click at [399, 164] on li "OD Select Scope $1.00" at bounding box center [401, 167] width 96 height 15
type input "OD Select Scope $1.00"
type textarea "Refer to the agreed upon scope document for further details."
type input "1"
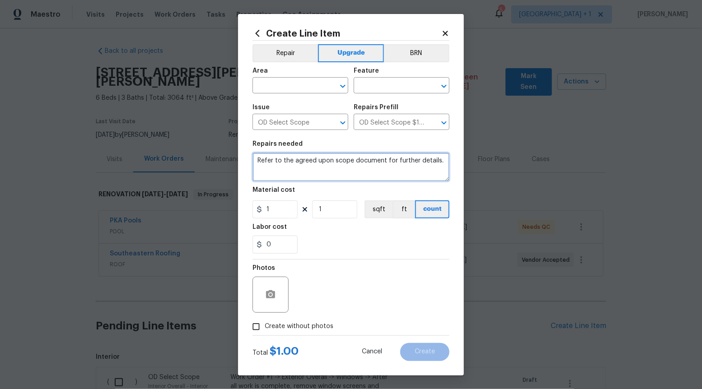
click at [399, 164] on textarea "Refer to the agreed upon scope document for further details." at bounding box center [350, 167] width 197 height 29
paste textarea "Work Order #2 -> Interior Overall -> Walls and Ceilings -> Prime full interior …"
type textarea "Work Order #2 -> Interior Overall -> Walls and Ceilings -> Prime full interior …"
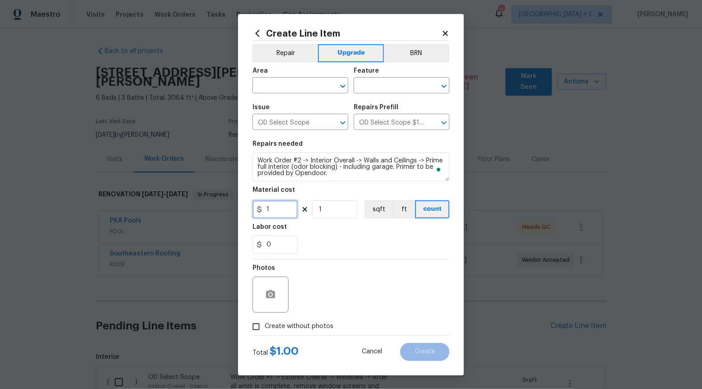
click at [290, 215] on input "1" at bounding box center [274, 209] width 45 height 18
type input "1626"
click at [275, 322] on span "Create without photos" at bounding box center [299, 326] width 69 height 9
click at [265, 322] on input "Create without photos" at bounding box center [255, 326] width 17 height 17
checkbox input "true"
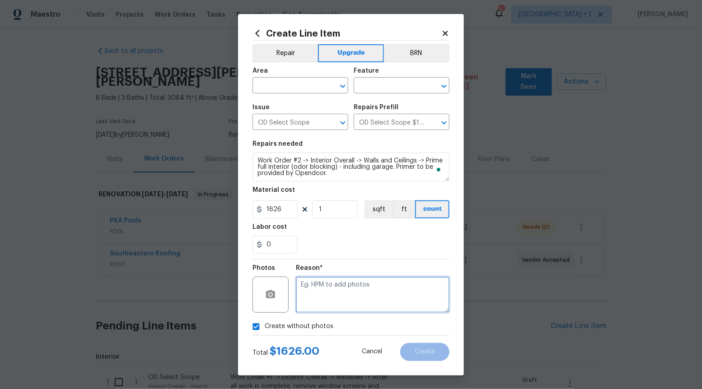
click at [353, 279] on textarea at bounding box center [372, 295] width 153 height 36
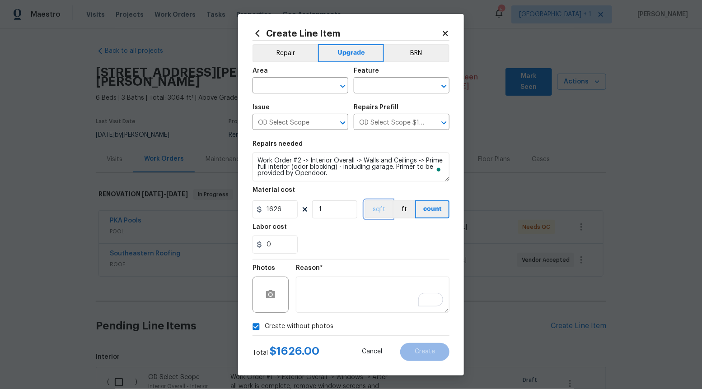
click at [378, 209] on button "sqft" at bounding box center [378, 209] width 28 height 18
click at [284, 57] on button "Repair" at bounding box center [284, 53] width 65 height 18
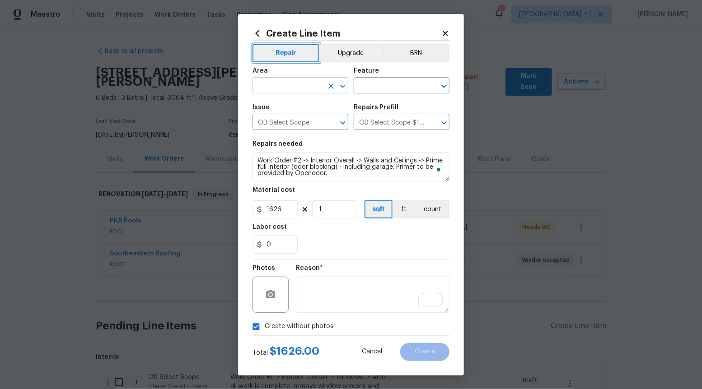
click at [340, 87] on icon "Open" at bounding box center [342, 86] width 11 height 11
click at [318, 121] on li "Interior Overall" at bounding box center [300, 121] width 96 height 15
type input "Interior Overall"
click at [402, 80] on input "text" at bounding box center [388, 86] width 70 height 14
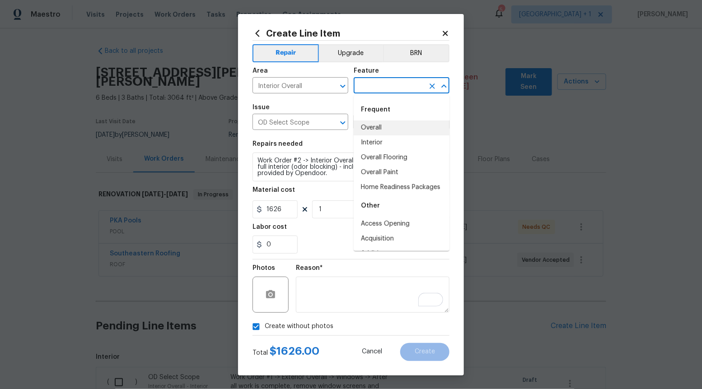
click at [387, 127] on li "Overall" at bounding box center [401, 128] width 96 height 15
type input "Overall"
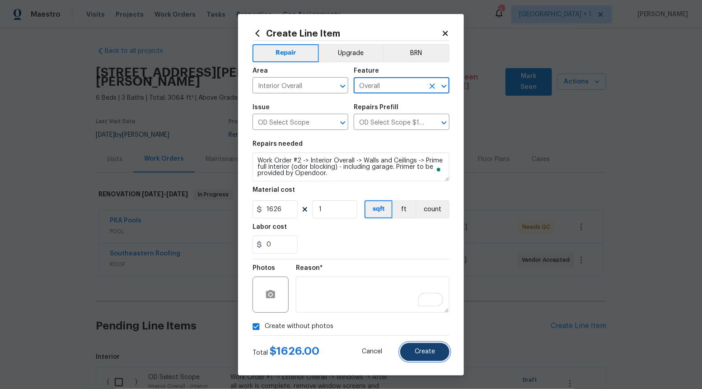
click at [421, 355] on button "Create" at bounding box center [424, 352] width 49 height 18
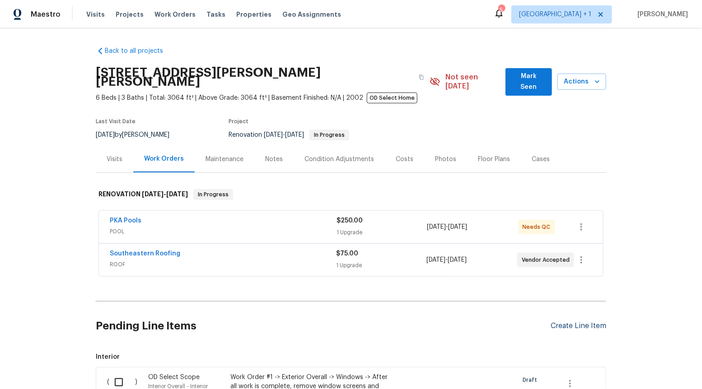
click at [579, 322] on div "Create Line Item" at bounding box center [578, 326] width 56 height 9
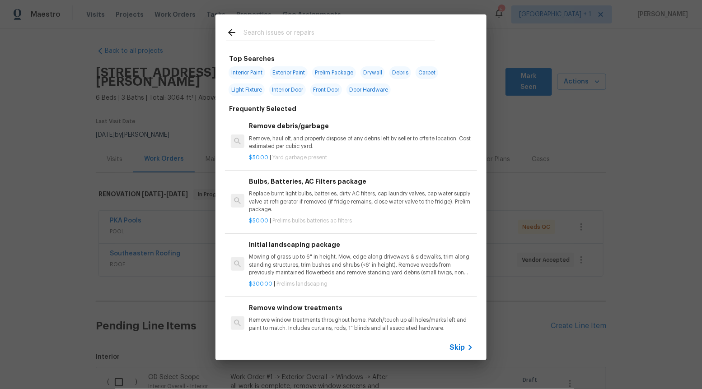
click at [468, 346] on icon at bounding box center [470, 347] width 11 height 11
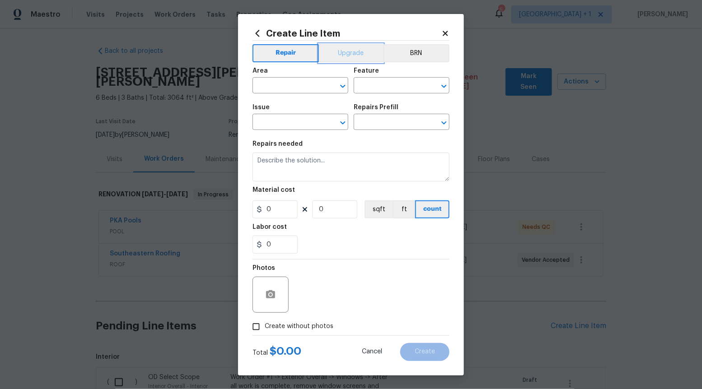
click at [361, 56] on button "Upgrade" at bounding box center [351, 53] width 65 height 18
click at [299, 48] on button "Repair" at bounding box center [284, 53] width 65 height 18
click at [344, 121] on icon "Open" at bounding box center [342, 122] width 11 height 11
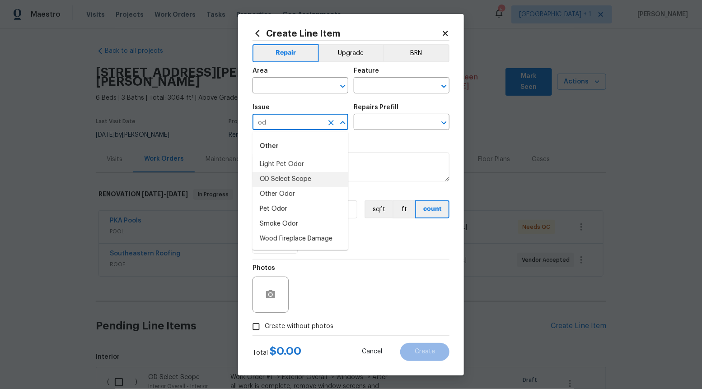
click at [309, 173] on li "OD Select Scope" at bounding box center [300, 179] width 96 height 15
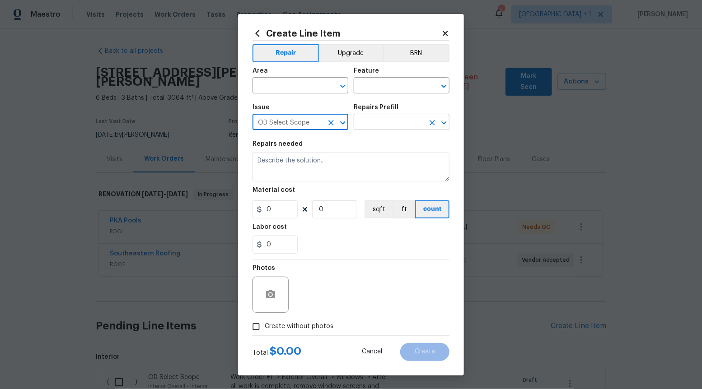
type input "OD Select Scope"
click at [409, 122] on input "text" at bounding box center [388, 123] width 70 height 14
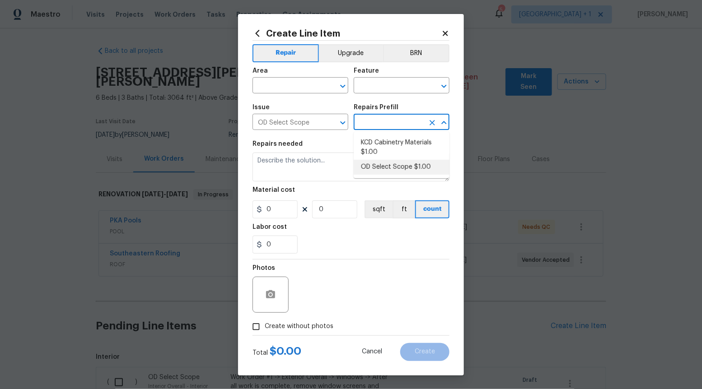
click at [393, 163] on li "OD Select Scope $1.00" at bounding box center [401, 167] width 96 height 15
type input "OD Select Scope $1.00"
type textarea "Refer to the agreed upon scope document for further details."
type input "1"
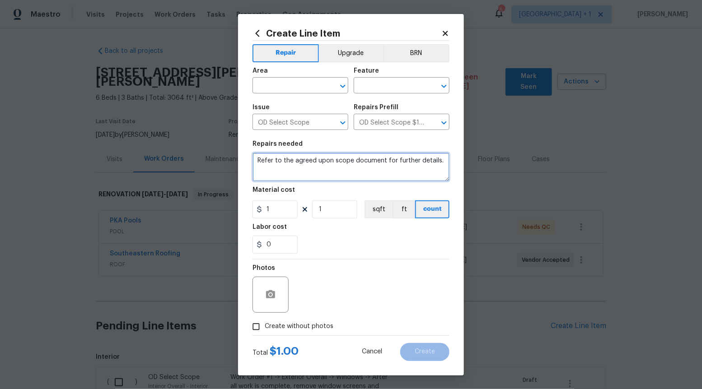
click at [393, 163] on textarea "Refer to the agreed upon scope document for further details." at bounding box center [350, 167] width 197 height 29
paste textarea "Work Order #2 -> Interior Overall -> Walls and Ceilings -> Remove all wallpaper…"
type textarea "Work Order #2 -> Interior Overall -> Walls and Ceilings -> Remove all wallpaper…"
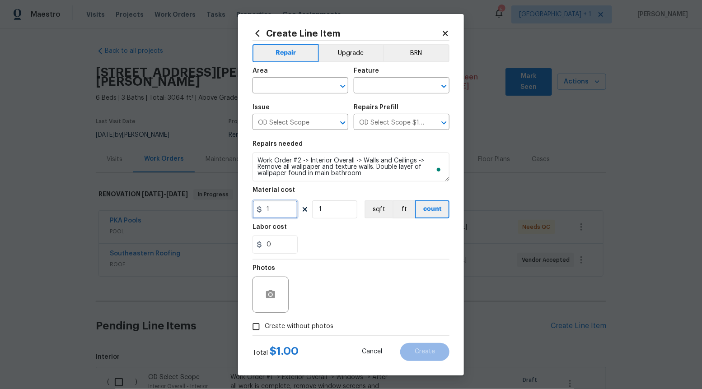
click at [287, 208] on input "1" at bounding box center [274, 209] width 45 height 18
type input "420"
click at [260, 326] on input "Create without photos" at bounding box center [255, 326] width 17 height 17
checkbox input "true"
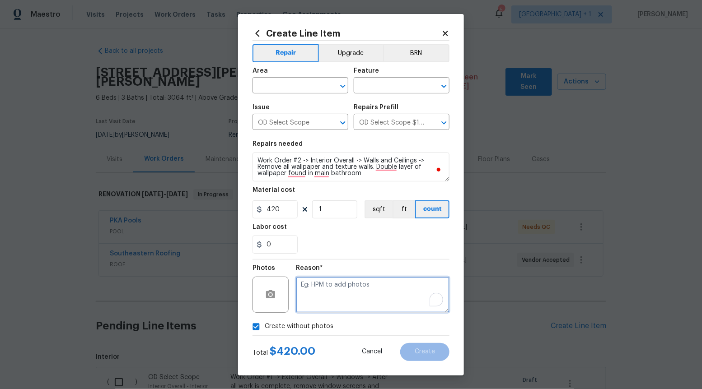
click at [340, 290] on textarea "To enrich screen reader interactions, please activate Accessibility in Grammarl…" at bounding box center [372, 295] width 153 height 36
click at [346, 86] on icon "Open" at bounding box center [342, 86] width 11 height 11
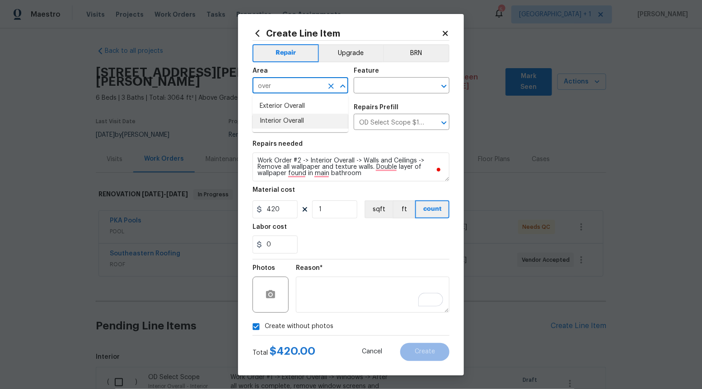
click at [318, 122] on li "Interior Overall" at bounding box center [300, 121] width 96 height 15
type input "Interior Overall"
click at [395, 89] on input "text" at bounding box center [388, 86] width 70 height 14
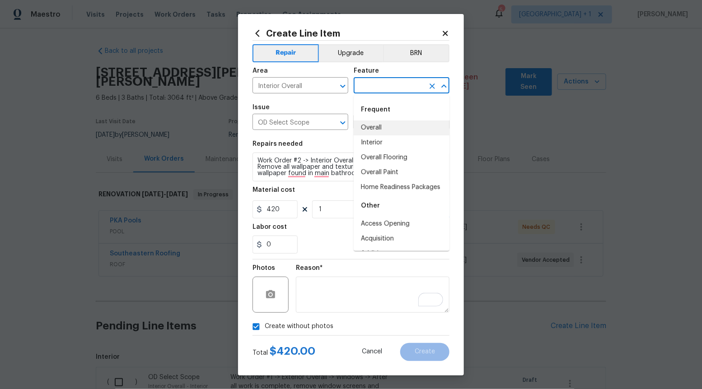
click at [383, 131] on li "Overall" at bounding box center [401, 128] width 96 height 15
type input "Overall"
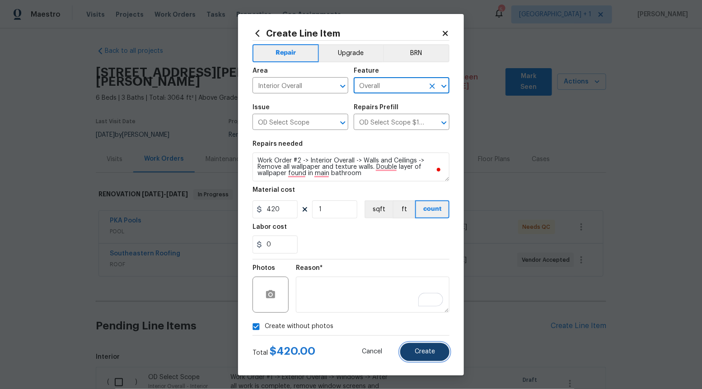
click at [429, 356] on button "Create" at bounding box center [424, 352] width 49 height 18
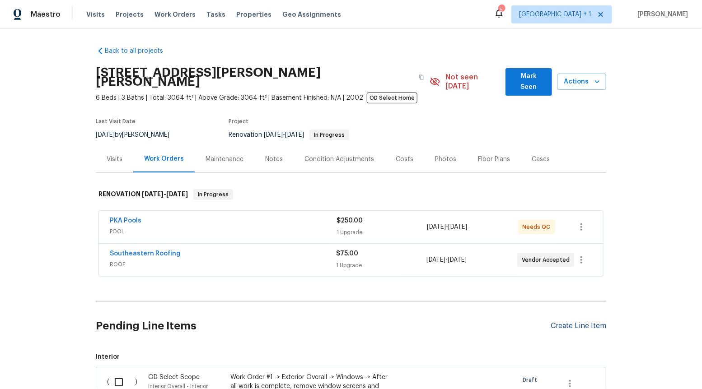
click at [560, 322] on div "Create Line Item" at bounding box center [578, 326] width 56 height 9
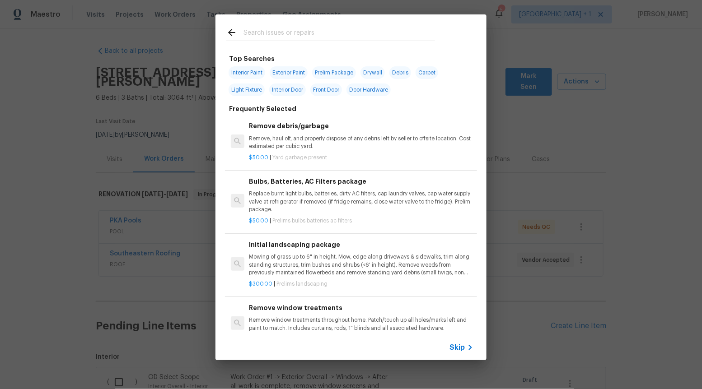
click at [458, 340] on div "Skip" at bounding box center [350, 347] width 271 height 25
click at [454, 353] on div "Skip" at bounding box center [350, 347] width 271 height 25
click at [461, 342] on div "Skip" at bounding box center [462, 347] width 26 height 11
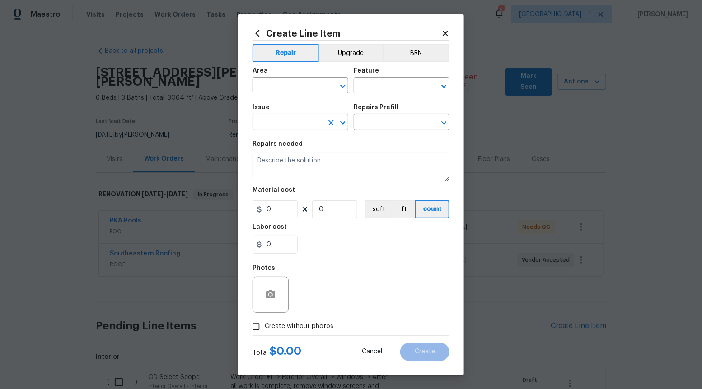
click at [345, 123] on icon "Open" at bounding box center [342, 122] width 11 height 11
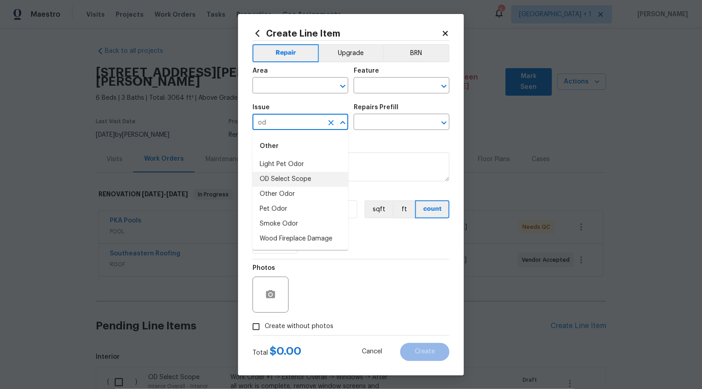
click at [330, 178] on li "OD Select Scope" at bounding box center [300, 179] width 96 height 15
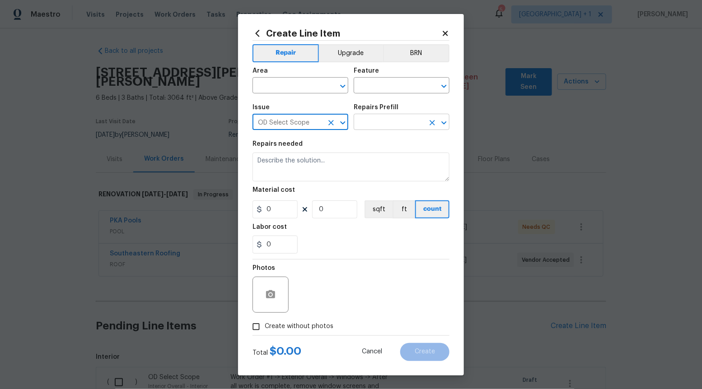
type input "OD Select Scope"
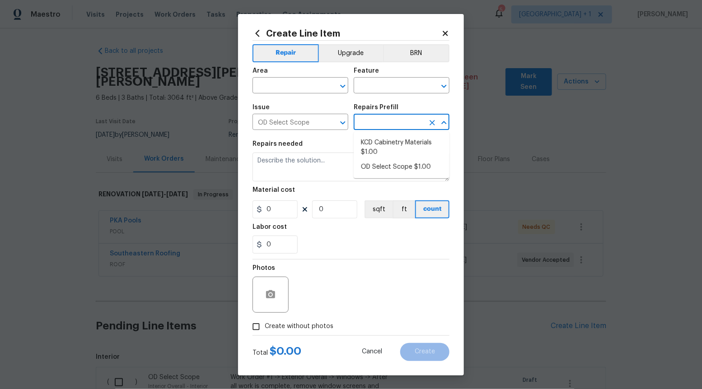
click at [396, 118] on input "text" at bounding box center [388, 123] width 70 height 14
click at [386, 170] on li "OD Select Scope $1.00" at bounding box center [401, 167] width 96 height 15
type input "OD Select Scope $1.00"
type textarea "Refer to the agreed upon scope document for further details."
type input "1"
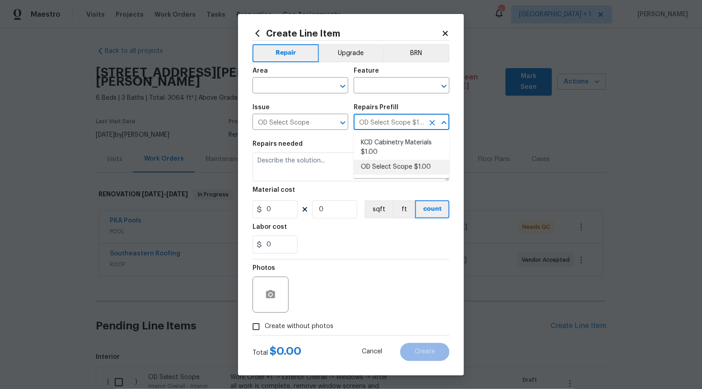
type input "1"
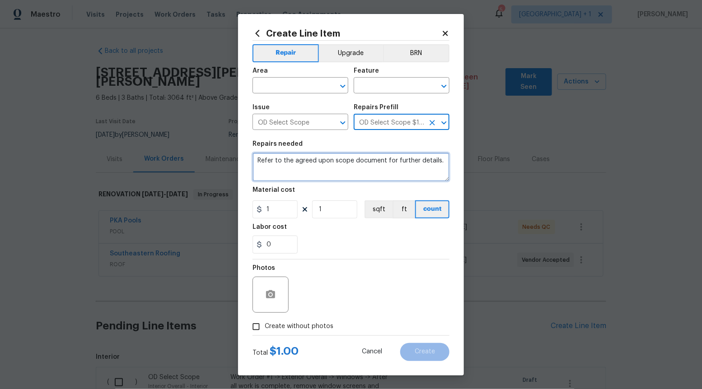
click at [386, 170] on textarea "Refer to the agreed upon scope document for further details." at bounding box center [350, 167] width 197 height 29
paste textarea "Work Order #2 -> Interior Overall -> Walls and Ceilings -> Repair/replace damag…"
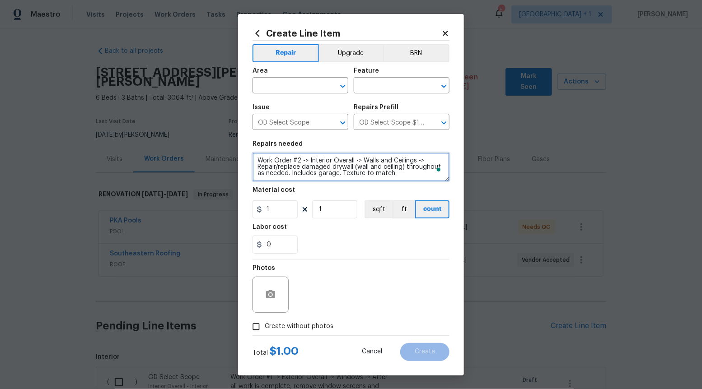
type textarea "Work Order #2 -> Interior Overall -> Walls and Ceilings -> Repair/replace damag…"
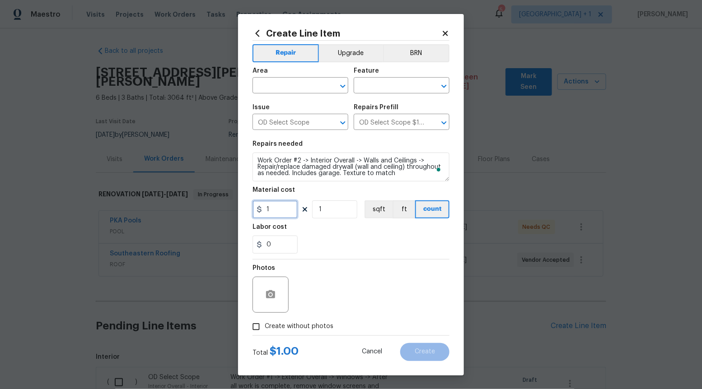
click at [284, 209] on input "1" at bounding box center [274, 209] width 45 height 18
type input "775"
click at [267, 324] on span "Create without photos" at bounding box center [299, 326] width 69 height 9
click at [265, 324] on input "Create without photos" at bounding box center [255, 326] width 17 height 17
checkbox input "true"
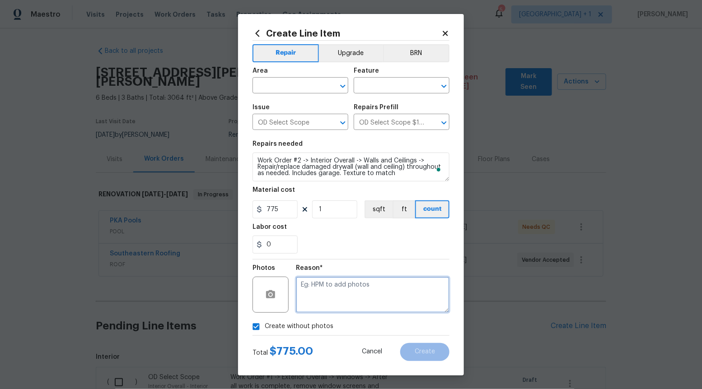
click at [350, 292] on textarea at bounding box center [372, 295] width 153 height 36
click at [345, 90] on icon "Open" at bounding box center [342, 86] width 11 height 11
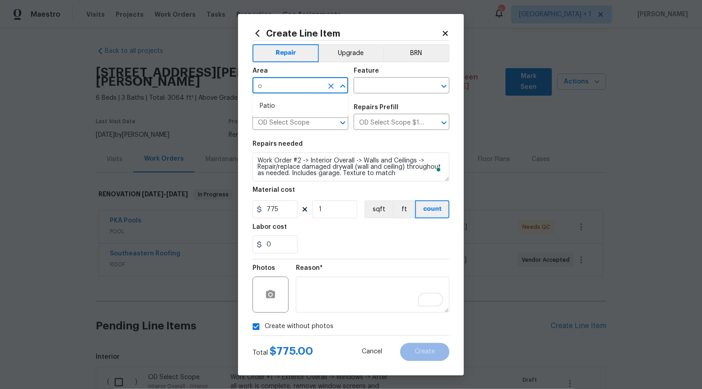
type input "o"
click at [314, 124] on li "Interior Overall" at bounding box center [300, 121] width 96 height 15
type input "Interior Overall"
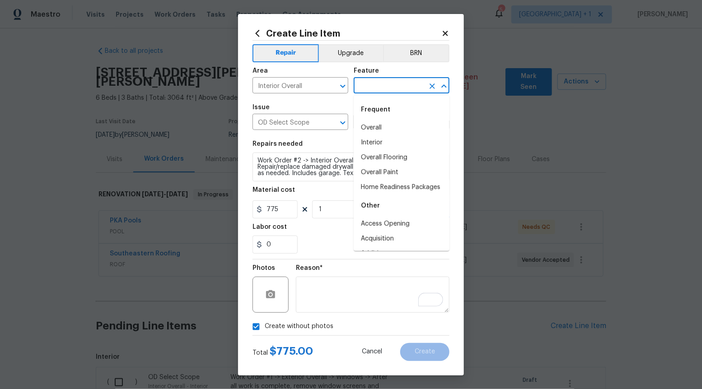
click at [392, 90] on input "text" at bounding box center [388, 86] width 70 height 14
click at [381, 131] on li "Overall" at bounding box center [401, 128] width 96 height 15
type input "Overall"
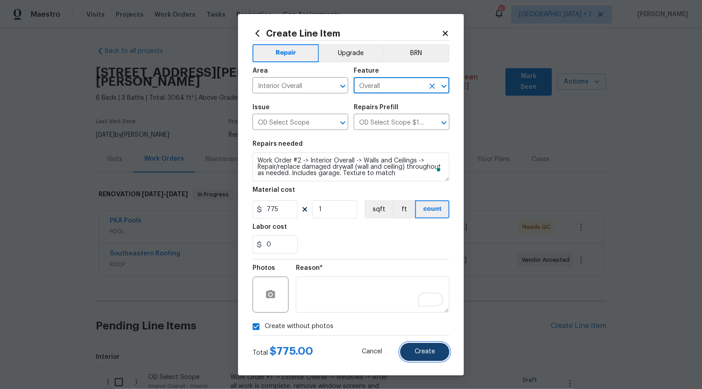
click at [427, 354] on span "Create" at bounding box center [424, 351] width 20 height 7
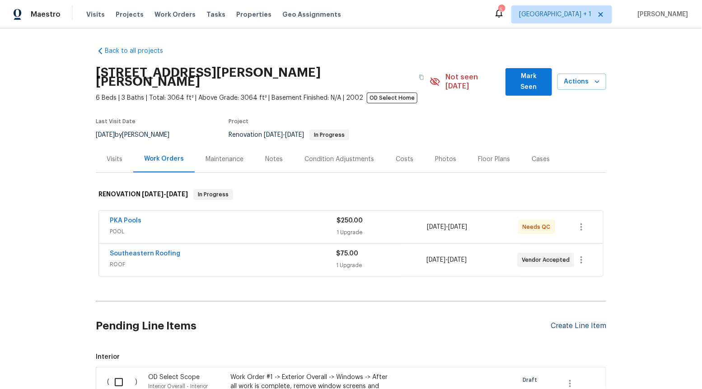
click at [582, 322] on div "Create Line Item" at bounding box center [578, 326] width 56 height 9
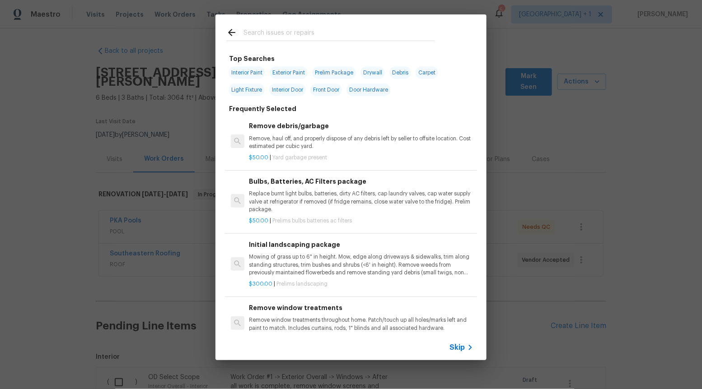
click at [460, 346] on span "Skip" at bounding box center [456, 347] width 15 height 9
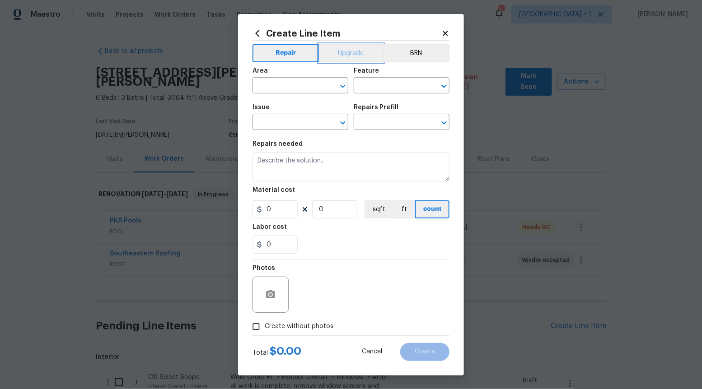
click at [364, 60] on button "Upgrade" at bounding box center [351, 53] width 65 height 18
click at [344, 116] on div "​" at bounding box center [300, 123] width 96 height 14
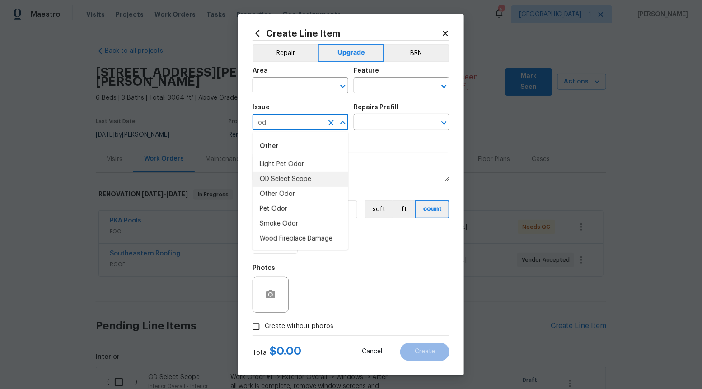
click at [302, 186] on li "OD Select Scope" at bounding box center [300, 179] width 96 height 15
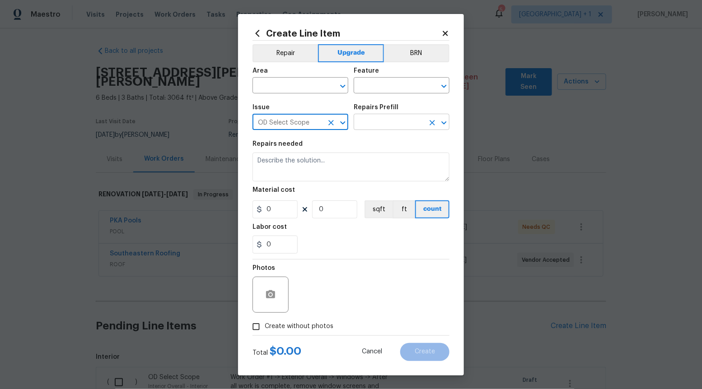
type input "OD Select Scope"
click at [403, 122] on input "text" at bounding box center [388, 123] width 70 height 14
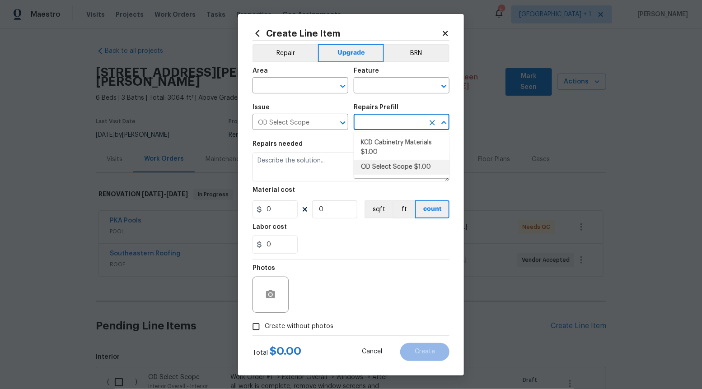
click at [395, 164] on li "OD Select Scope $1.00" at bounding box center [401, 167] width 96 height 15
type input "OD Select Scope $1.00"
type textarea "Refer to the agreed upon scope document for further details."
type input "1"
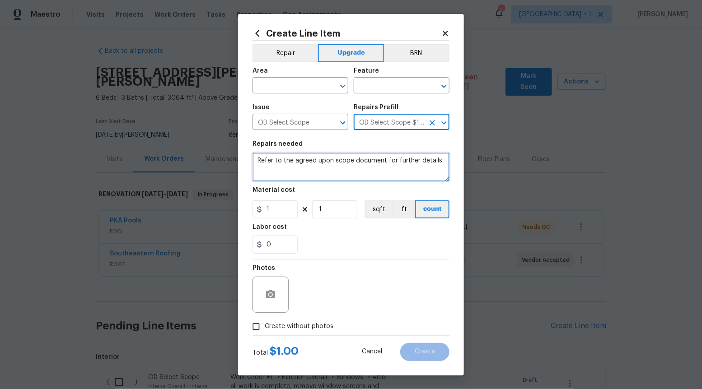
click at [395, 164] on textarea "Refer to the agreed upon scope document for further details." at bounding box center [350, 167] width 197 height 29
paste textarea "Work Order #2 -> Interior Overall -> Windows -> Demo all window and door treatm…"
type textarea "Work Order #2 -> Interior Overall -> Windows -> Demo all window and door treatm…"
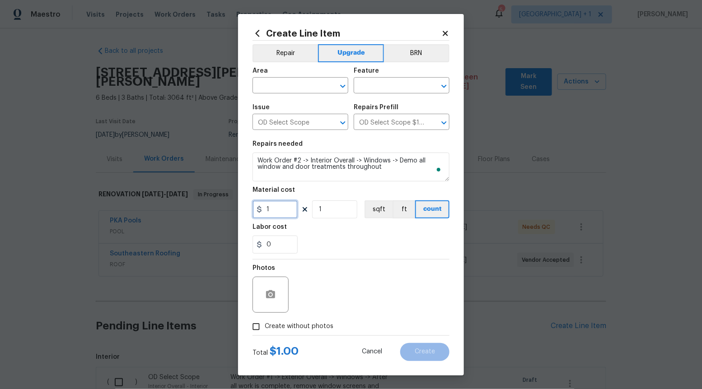
click at [277, 213] on input "1" at bounding box center [274, 209] width 45 height 18
type input "160"
click at [256, 324] on input "Create without photos" at bounding box center [255, 326] width 17 height 17
checkbox input "true"
click at [404, 265] on div "Reason*" at bounding box center [372, 271] width 153 height 12
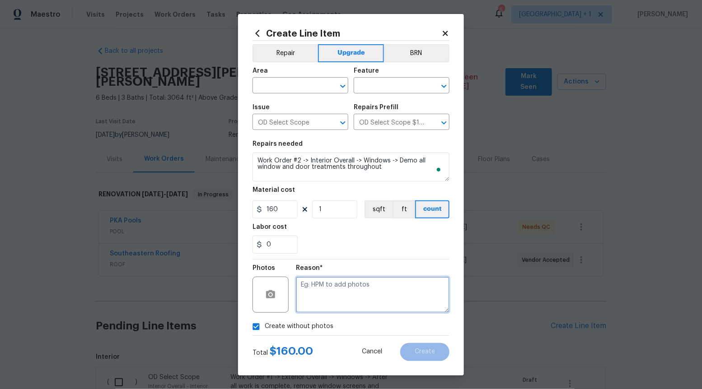
click at [381, 296] on textarea at bounding box center [372, 295] width 153 height 36
click at [344, 84] on icon "Open" at bounding box center [342, 86] width 11 height 11
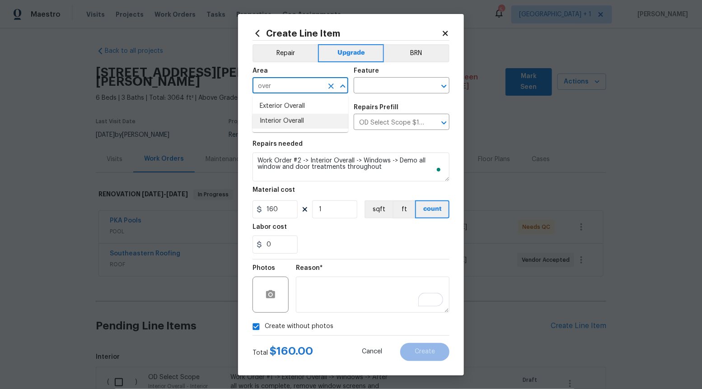
drag, startPoint x: 307, startPoint y: 116, endPoint x: 303, endPoint y: 122, distance: 6.7
click at [307, 116] on li "Interior Overall" at bounding box center [300, 121] width 96 height 15
type input "Interior Overall"
click at [398, 87] on input "text" at bounding box center [388, 86] width 70 height 14
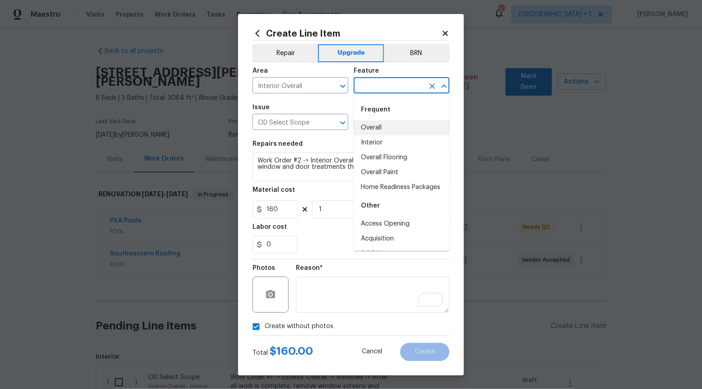
click at [385, 135] on li "Interior" at bounding box center [401, 142] width 96 height 15
type input "Interior"
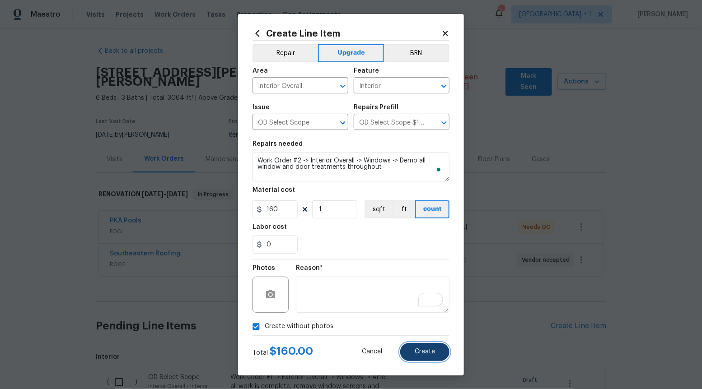
click at [426, 358] on button "Create" at bounding box center [424, 352] width 49 height 18
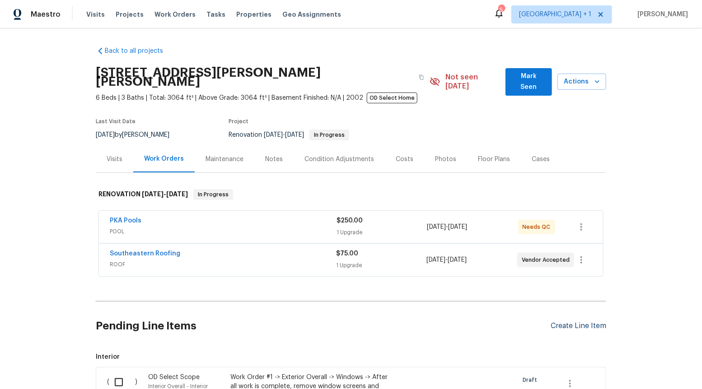
click at [585, 322] on div "Create Line Item" at bounding box center [578, 326] width 56 height 9
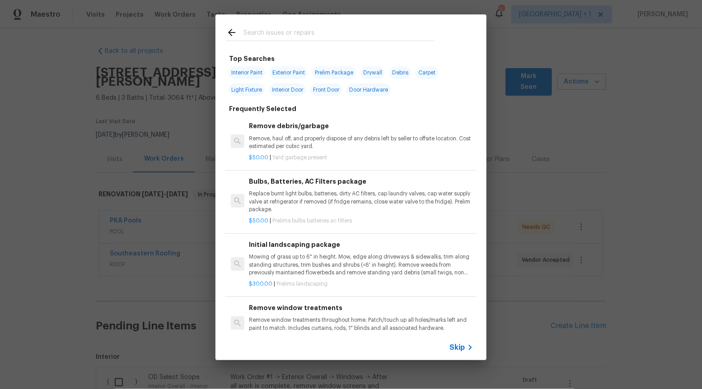
click at [463, 345] on span "Skip" at bounding box center [456, 347] width 15 height 9
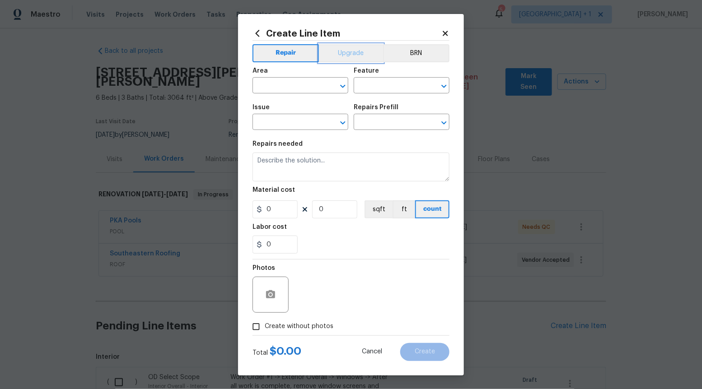
click at [361, 56] on button "Upgrade" at bounding box center [351, 53] width 65 height 18
click at [341, 124] on icon "Open" at bounding box center [342, 122] width 11 height 11
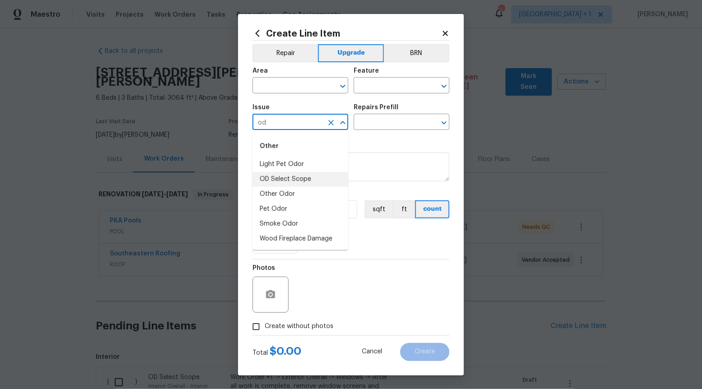
click at [310, 177] on li "OD Select Scope" at bounding box center [300, 179] width 96 height 15
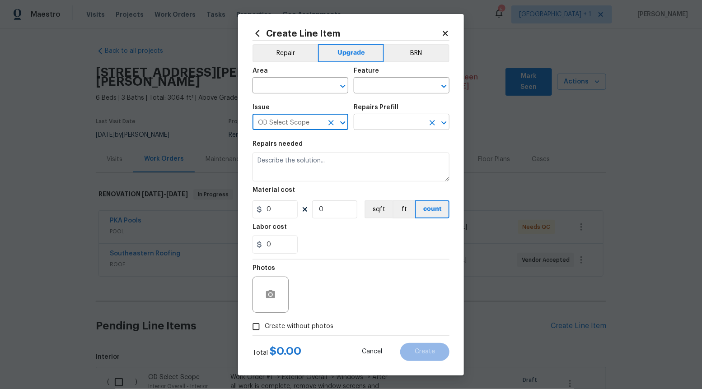
type input "OD Select Scope"
click at [403, 120] on input "text" at bounding box center [388, 123] width 70 height 14
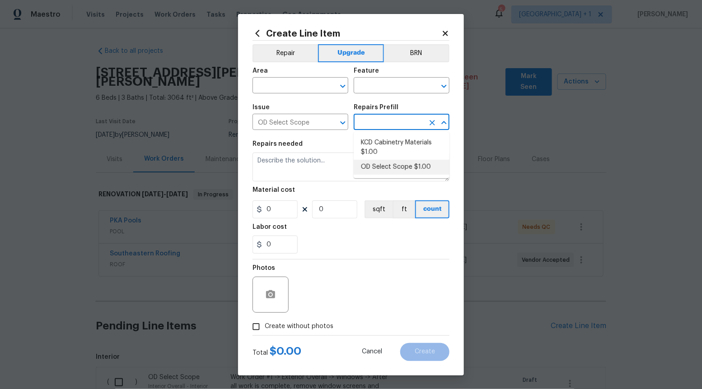
click at [390, 171] on li "OD Select Scope $1.00" at bounding box center [401, 167] width 96 height 15
type input "OD Select Scope $1.00"
type textarea "Refer to the agreed upon scope document for further details."
type input "1"
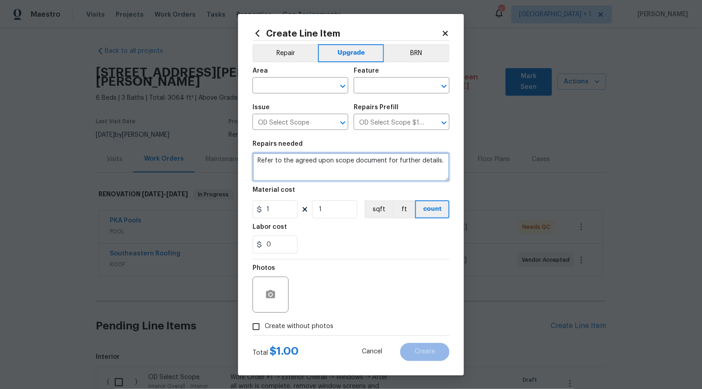
click at [390, 171] on textarea "Refer to the agreed upon scope document for further details." at bounding box center [350, 167] width 197 height 29
paste textarea "Work Order #2 -> Entry -> Lighting -> Install flush mount light"
type textarea "Work Order #2 -> Entry -> Lighting -> Install flush mount light"
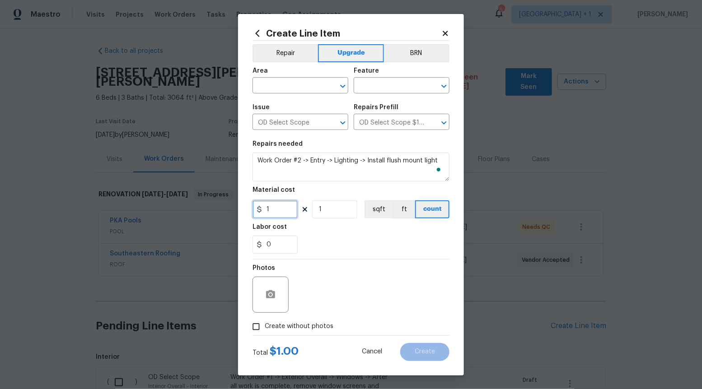
click at [295, 208] on input "1" at bounding box center [274, 209] width 45 height 18
type input "100"
click at [250, 325] on input "Create without photos" at bounding box center [255, 326] width 17 height 17
checkbox input "true"
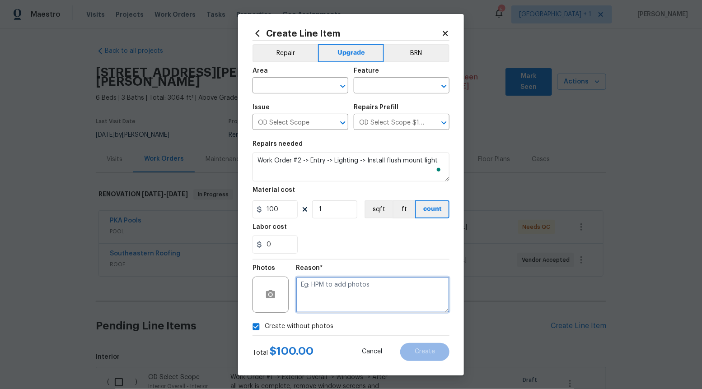
click at [382, 300] on textarea at bounding box center [372, 295] width 153 height 36
click at [345, 85] on icon "Open" at bounding box center [342, 86] width 11 height 11
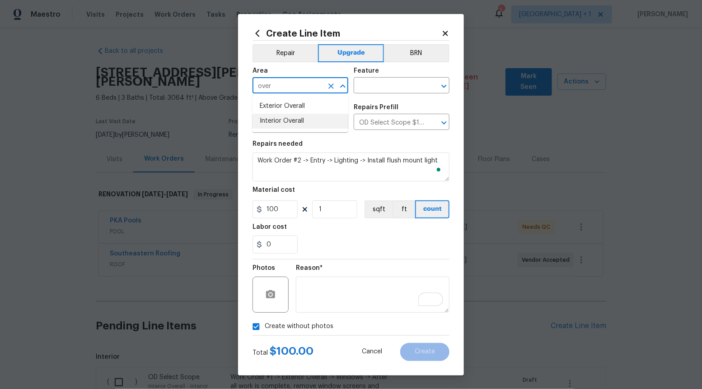
click at [306, 118] on li "Interior Overall" at bounding box center [300, 121] width 96 height 15
type input "Interior Overall"
click at [403, 75] on div "Feature" at bounding box center [401, 74] width 96 height 12
click at [402, 85] on input "text" at bounding box center [388, 86] width 70 height 14
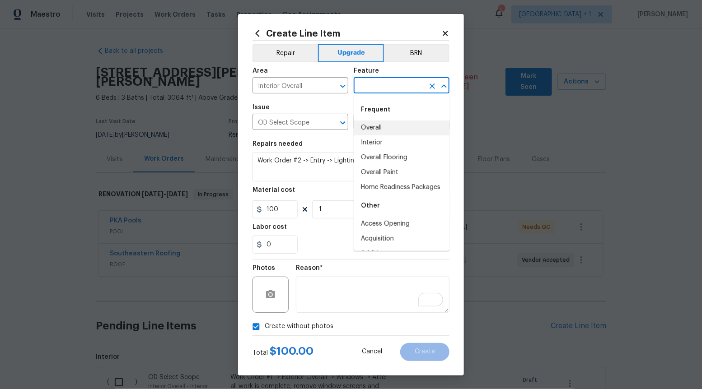
click at [379, 132] on li "Overall" at bounding box center [401, 128] width 96 height 15
type input "Overall"
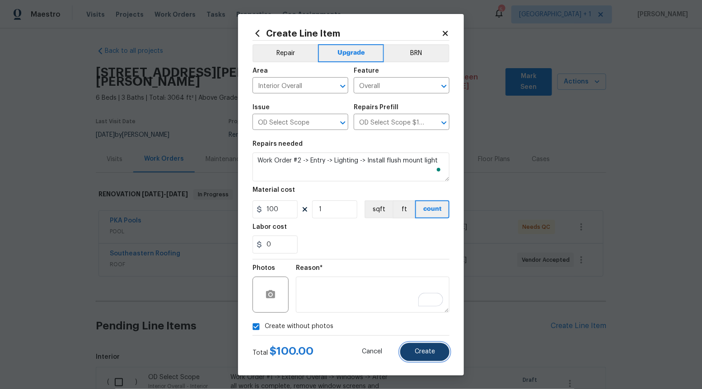
click at [424, 347] on button "Create" at bounding box center [424, 352] width 49 height 18
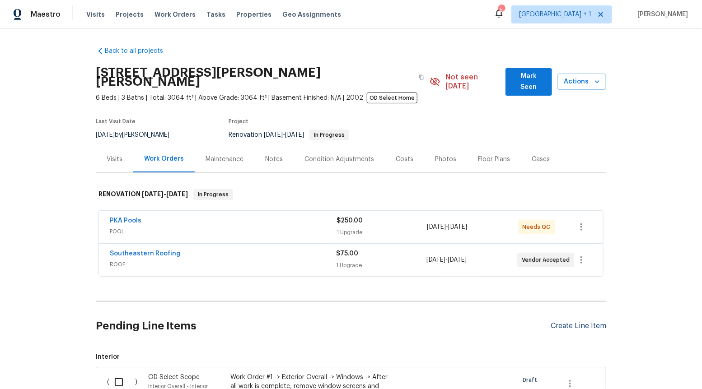
click at [595, 322] on div "Create Line Item" at bounding box center [578, 326] width 56 height 9
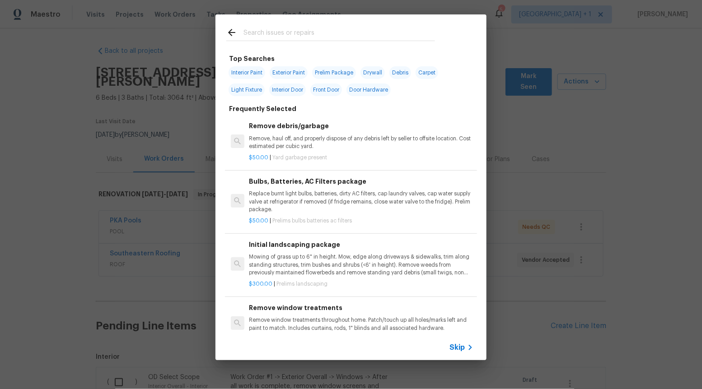
click at [461, 344] on span "Skip" at bounding box center [456, 347] width 15 height 9
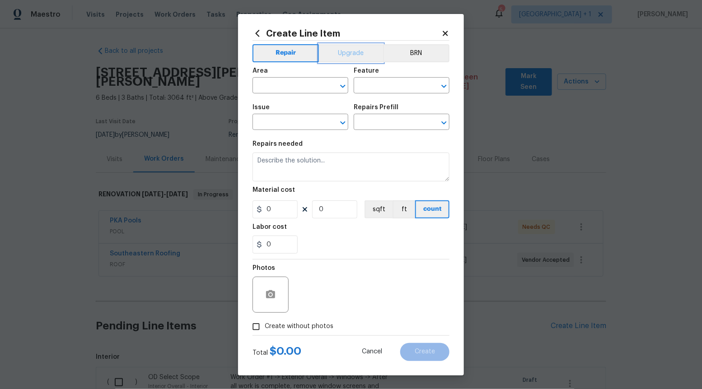
click at [347, 51] on button "Upgrade" at bounding box center [351, 53] width 65 height 18
click at [339, 118] on icon "Open" at bounding box center [342, 122] width 11 height 11
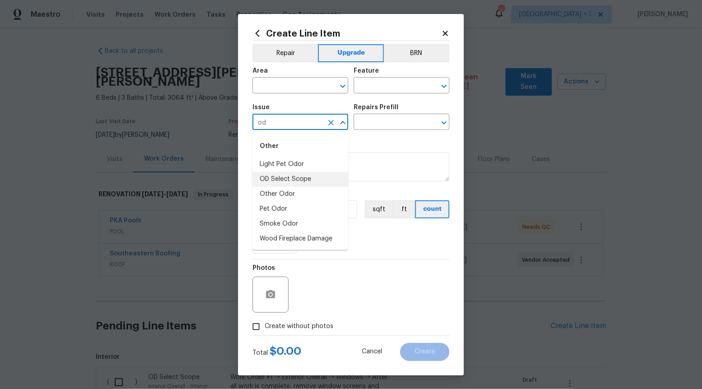
click at [298, 186] on li "OD Select Scope" at bounding box center [300, 179] width 96 height 15
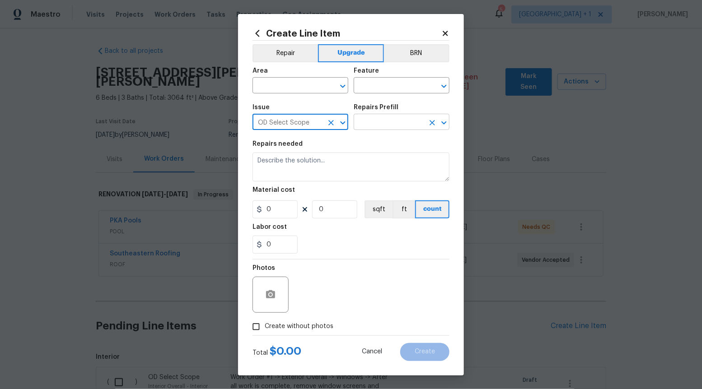
type input "OD Select Scope"
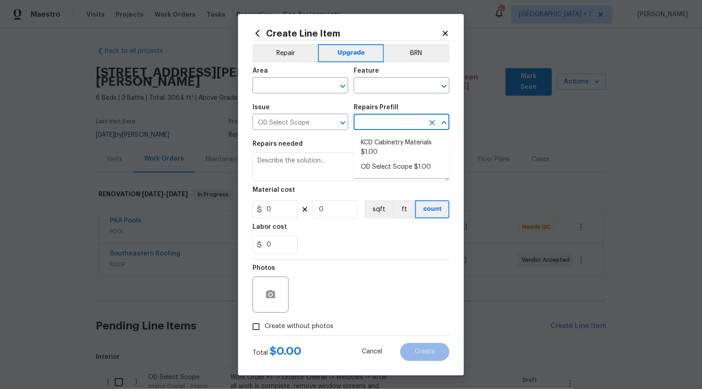
click at [404, 117] on input "text" at bounding box center [388, 123] width 70 height 14
click at [386, 167] on li "OD Select Scope $1.00" at bounding box center [401, 167] width 96 height 15
type input "OD Select Scope $1.00"
type textarea "Refer to the agreed upon scope document for further details."
type input "1"
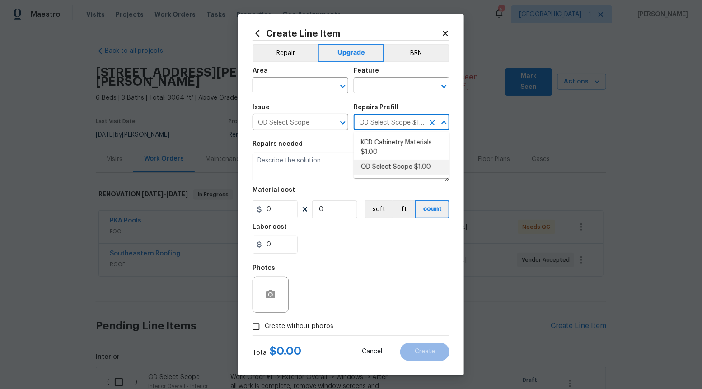
type input "1"
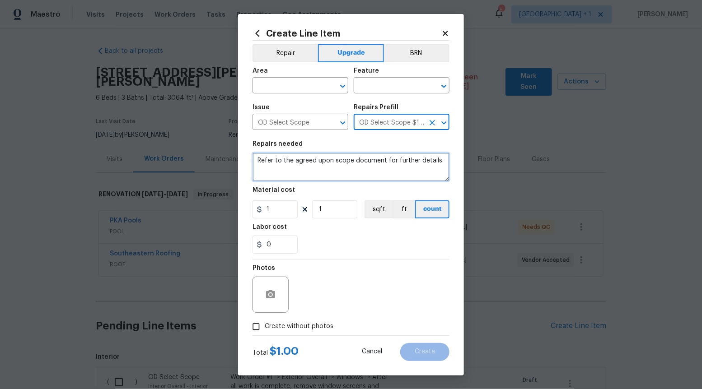
click at [386, 167] on textarea "Refer to the agreed upon scope document for further details." at bounding box center [350, 167] width 197 height 29
paste textarea "Work Order #2 -> Entry -> Lighting -> Install pendant light"
type textarea "Work Order #2 -> Entry -> Lighting -> Install pendant light"
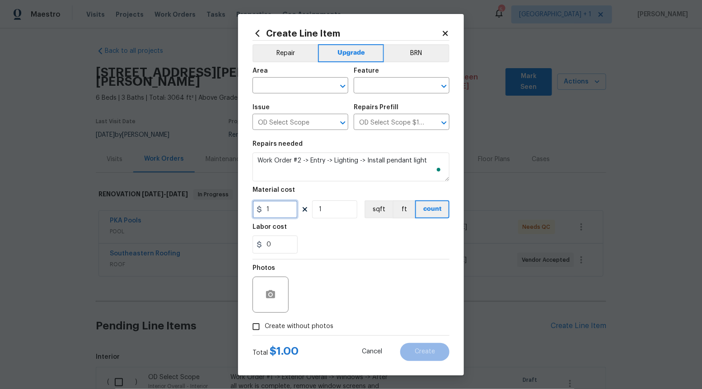
click at [274, 214] on input "1" at bounding box center [274, 209] width 45 height 18
type input "280"
click at [252, 326] on input "Create without photos" at bounding box center [255, 326] width 17 height 17
checkbox input "true"
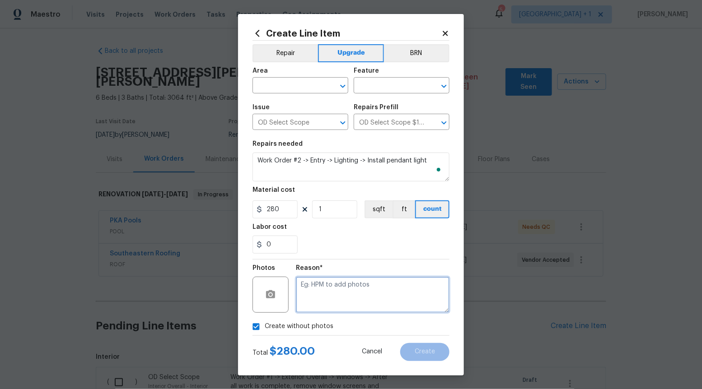
click at [382, 305] on textarea at bounding box center [372, 295] width 153 height 36
click at [341, 85] on icon "Open" at bounding box center [342, 86] width 5 height 3
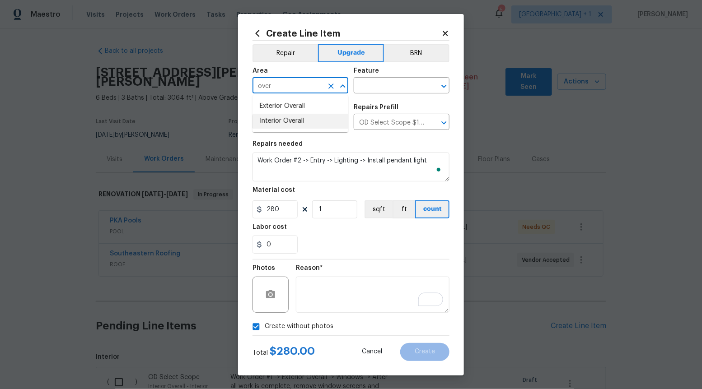
click at [308, 116] on li "Interior Overall" at bounding box center [300, 121] width 96 height 15
type input "Interior Overall"
click at [409, 85] on input "text" at bounding box center [388, 86] width 70 height 14
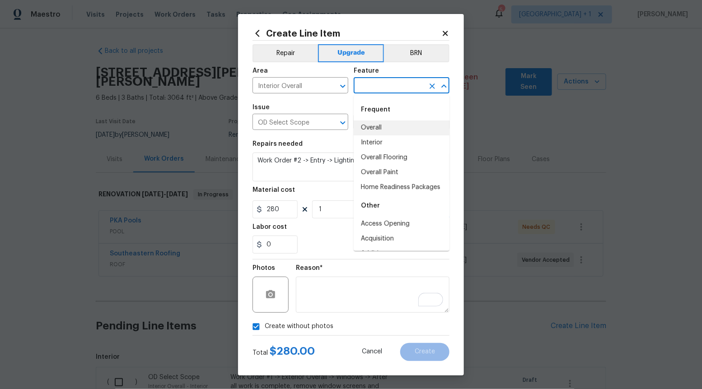
click at [382, 125] on li "Overall" at bounding box center [401, 128] width 96 height 15
type input "Overall"
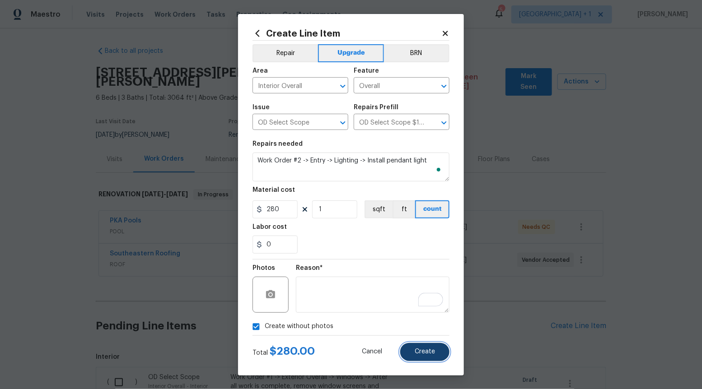
click at [423, 352] on span "Create" at bounding box center [424, 351] width 20 height 7
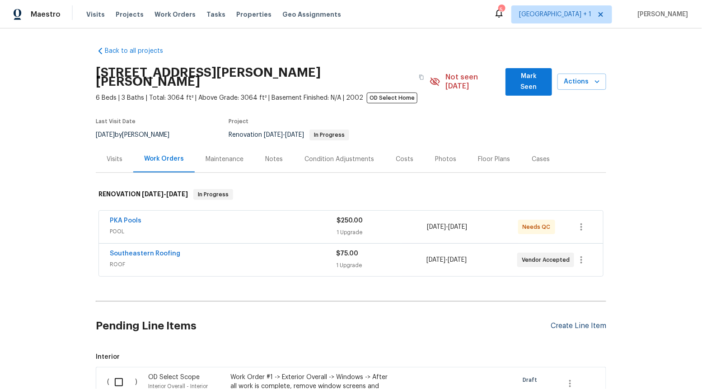
click at [573, 322] on div "Create Line Item" at bounding box center [578, 326] width 56 height 9
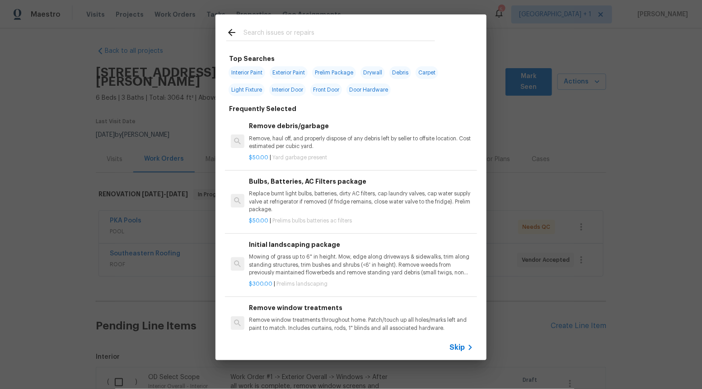
click at [459, 347] on span "Skip" at bounding box center [456, 347] width 15 height 9
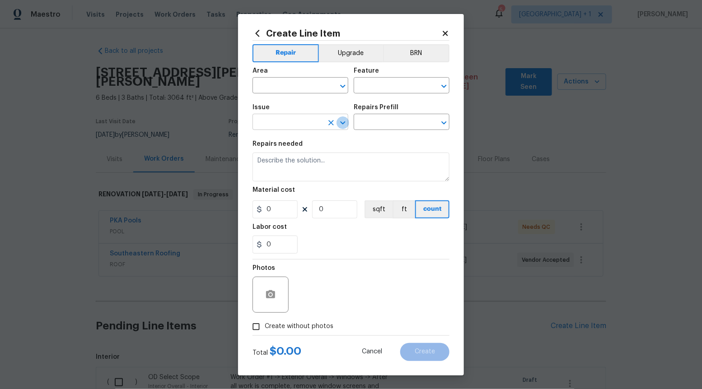
click at [346, 121] on icon "Open" at bounding box center [342, 122] width 11 height 11
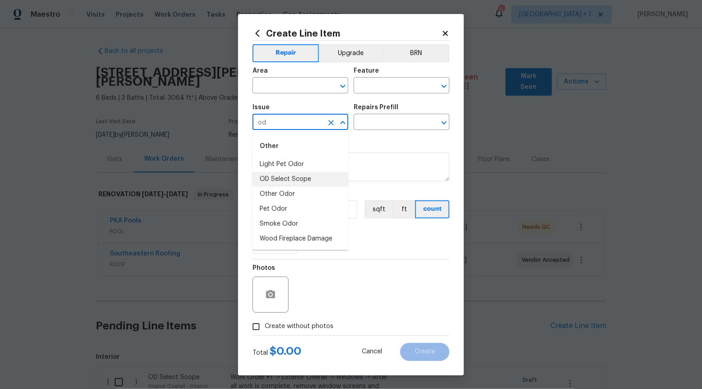
click at [311, 180] on li "OD Select Scope" at bounding box center [300, 179] width 96 height 15
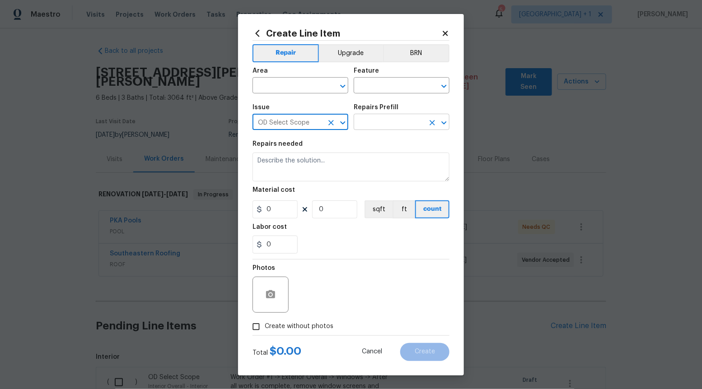
type input "OD Select Scope"
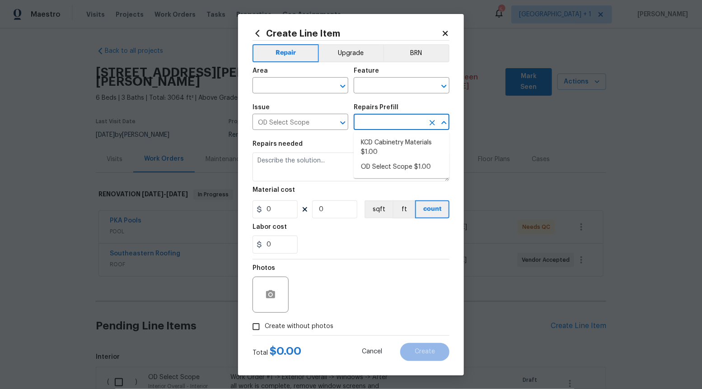
click at [389, 124] on input "text" at bounding box center [388, 123] width 70 height 14
click at [385, 170] on li "OD Select Scope $1.00" at bounding box center [401, 167] width 96 height 15
type input "OD Select Scope $1.00"
type textarea "Refer to the agreed upon scope document for further details."
type input "1"
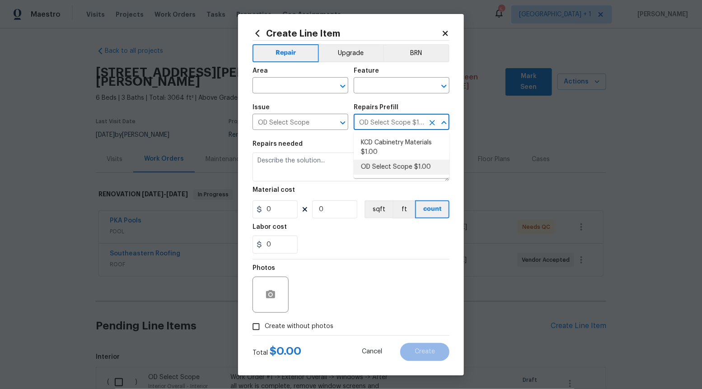
type input "1"
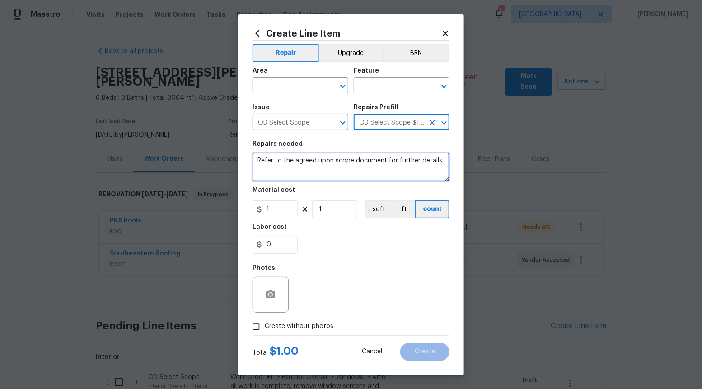
click at [385, 170] on textarea "Refer to the agreed upon scope document for further details." at bounding box center [350, 167] width 197 height 29
paste textarea "Work Order #2 -> Entry -> -> Window above entry door - remove all grids on wind…"
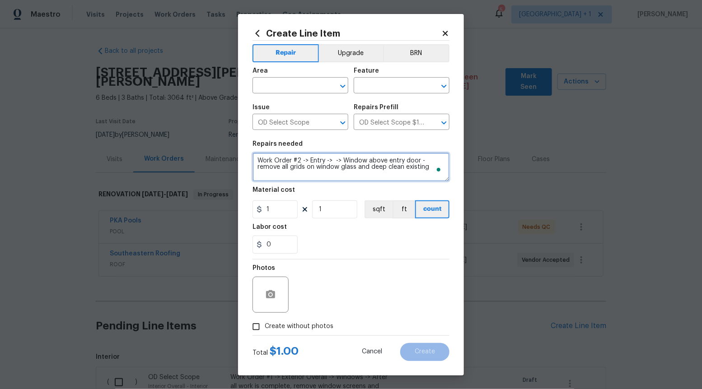
type textarea "Work Order #2 -> Entry -> -> Window above entry door - remove all grids on wind…"
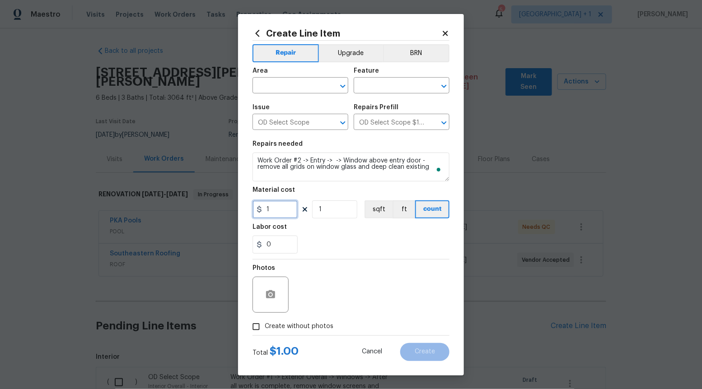
click at [287, 209] on input "1" at bounding box center [274, 209] width 45 height 18
type input "100"
click at [265, 325] on span "Create without photos" at bounding box center [299, 326] width 69 height 9
click at [265, 325] on input "Create without photos" at bounding box center [255, 326] width 17 height 17
checkbox input "true"
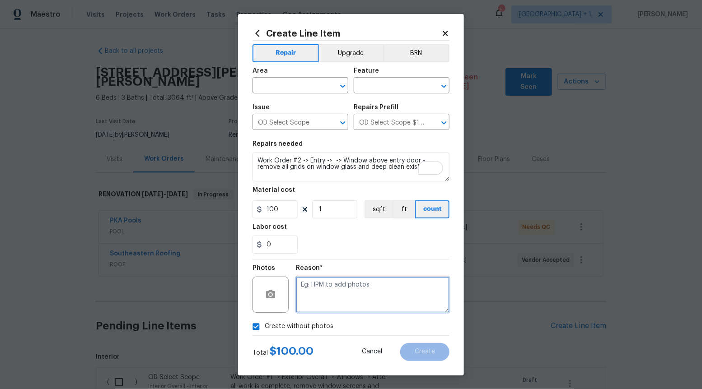
click at [363, 294] on textarea at bounding box center [372, 295] width 153 height 36
click at [344, 84] on icon "Open" at bounding box center [342, 86] width 11 height 11
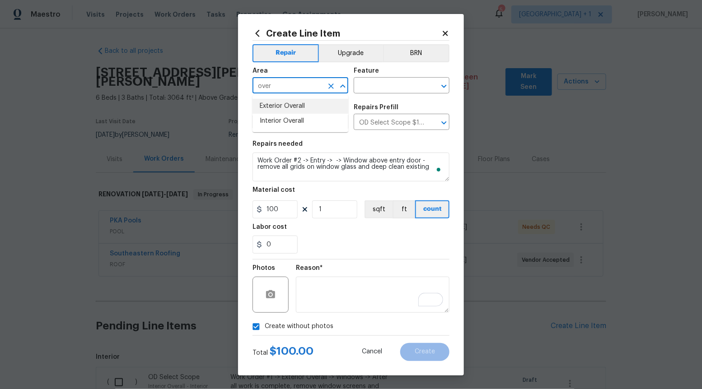
click at [313, 116] on li "Interior Overall" at bounding box center [300, 121] width 96 height 15
type input "Interior Overall"
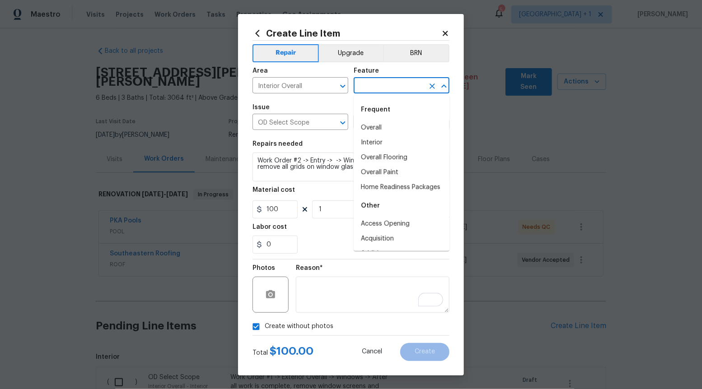
click at [405, 82] on input "text" at bounding box center [388, 86] width 70 height 14
click at [394, 130] on li "Overall" at bounding box center [401, 128] width 96 height 15
type input "Overall"
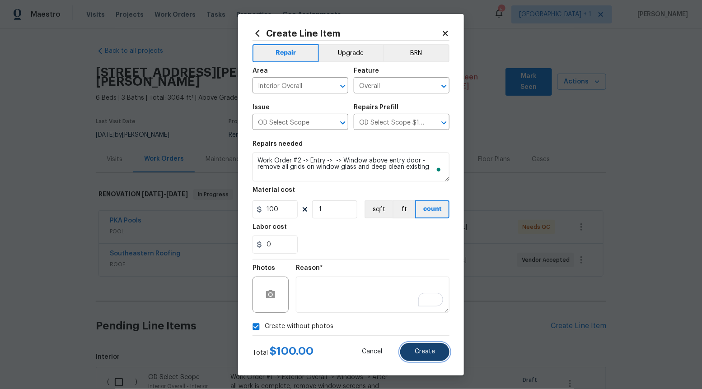
click at [420, 349] on span "Create" at bounding box center [424, 351] width 20 height 7
